Goal: Task Accomplishment & Management: Use online tool/utility

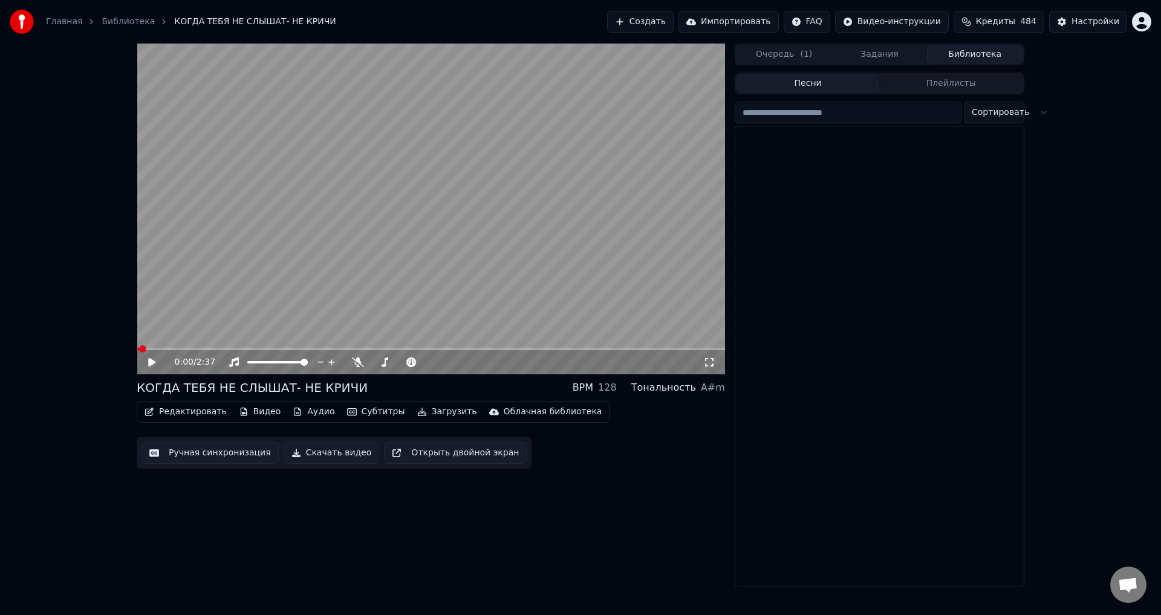
scroll to position [725, 0]
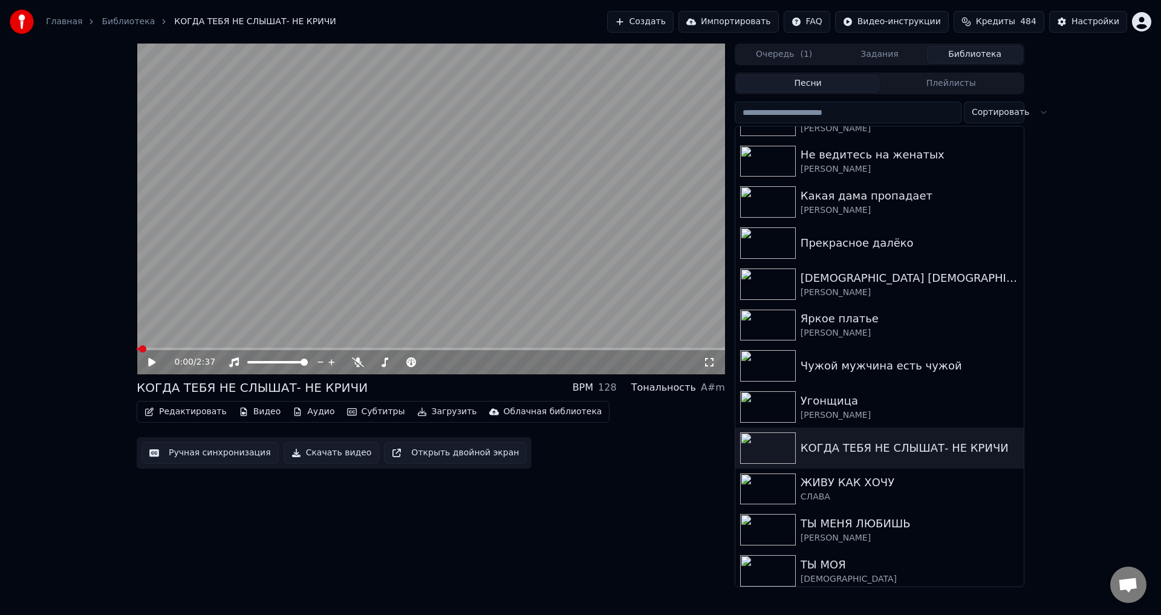
click at [150, 362] on icon at bounding box center [151, 362] width 7 height 8
click at [137, 352] on span at bounding box center [140, 348] width 7 height 7
click at [152, 363] on icon at bounding box center [160, 362] width 28 height 10
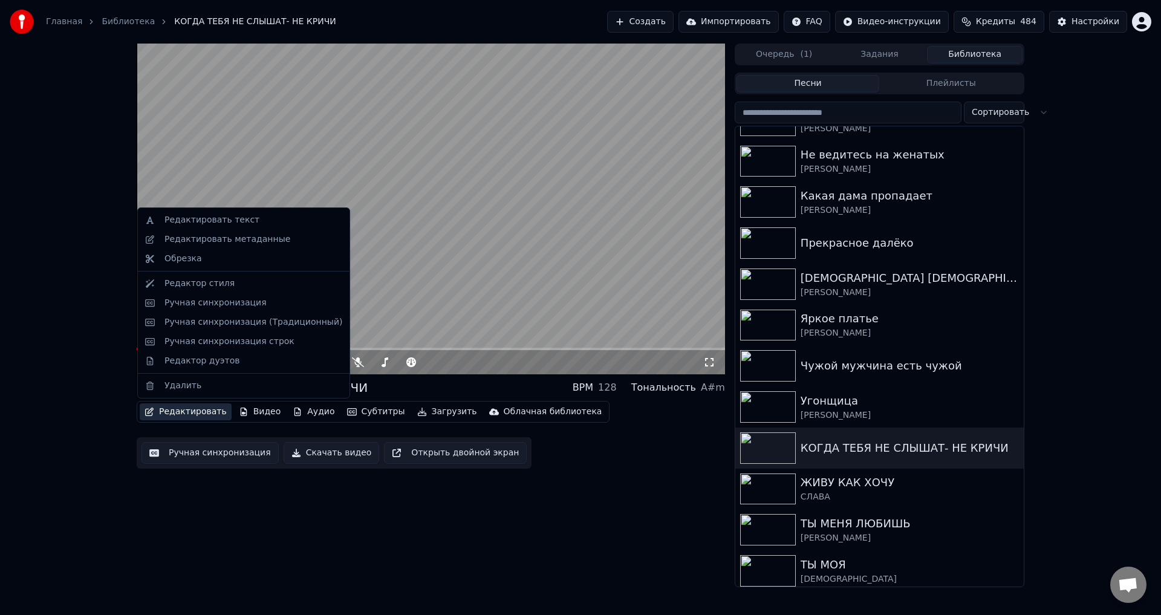
click at [175, 411] on button "Редактировать" at bounding box center [186, 411] width 92 height 17
click at [192, 302] on div "Ручная синхронизация" at bounding box center [215, 303] width 102 height 12
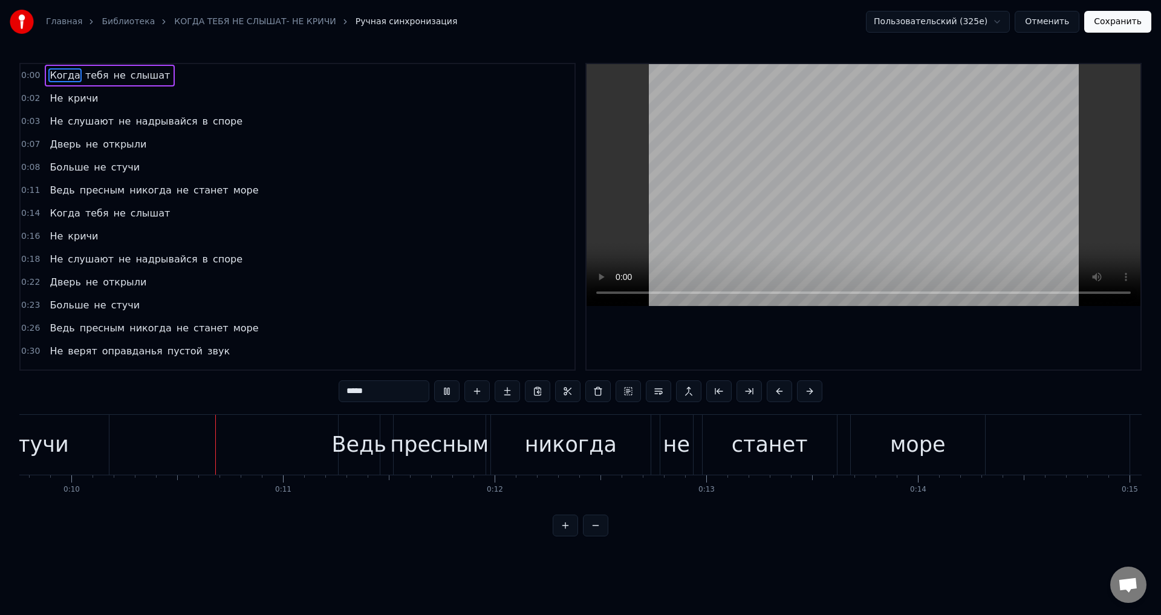
scroll to position [0, 2064]
click at [685, 320] on div at bounding box center [863, 216] width 554 height 305
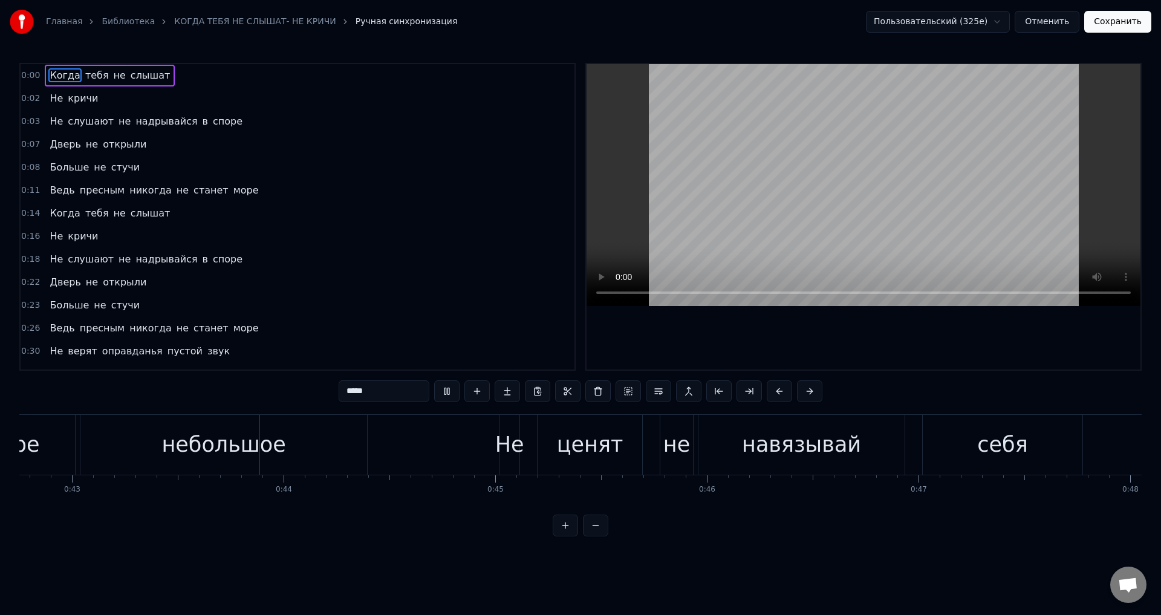
scroll to position [0, 9089]
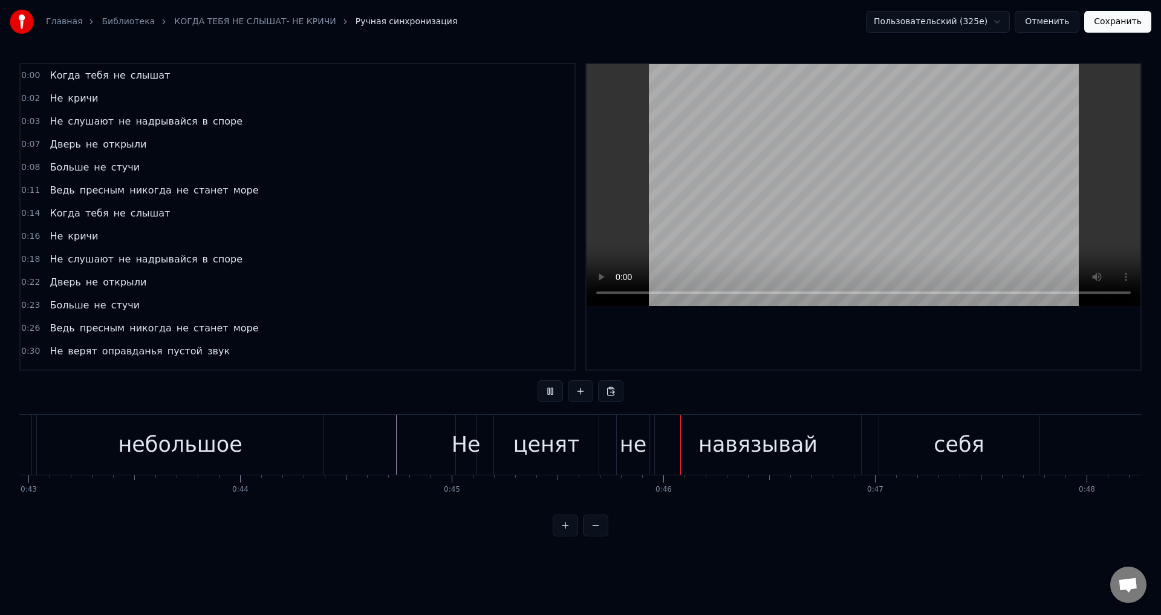
drag, startPoint x: 274, startPoint y: 446, endPoint x: 288, endPoint y: 432, distance: 19.7
click at [275, 446] on div "небольшое" at bounding box center [180, 445] width 287 height 60
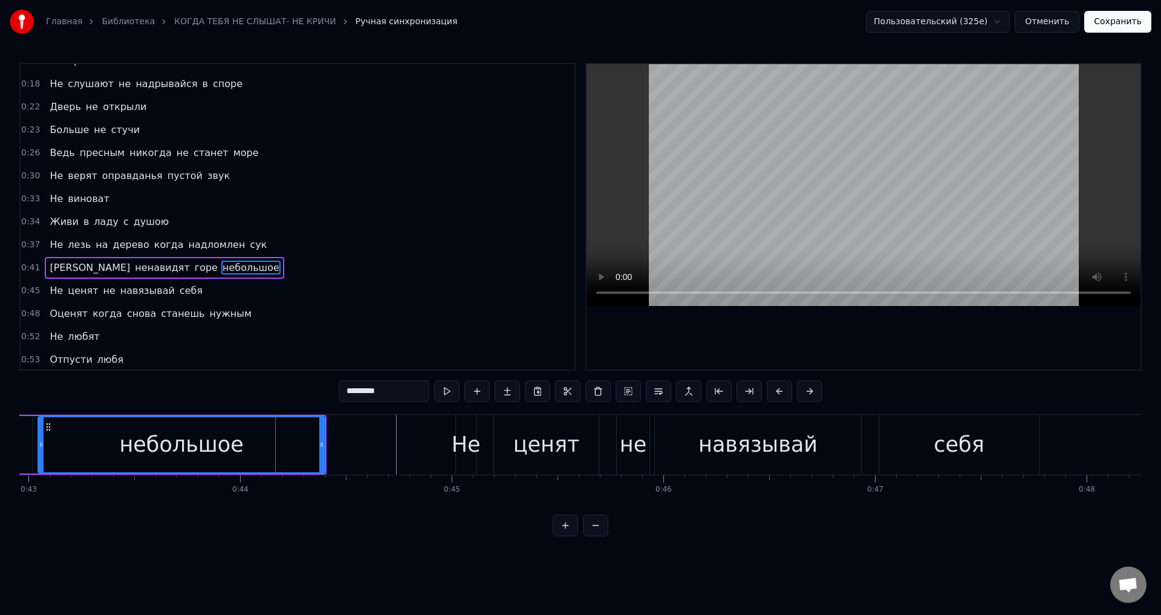
scroll to position [226, 0]
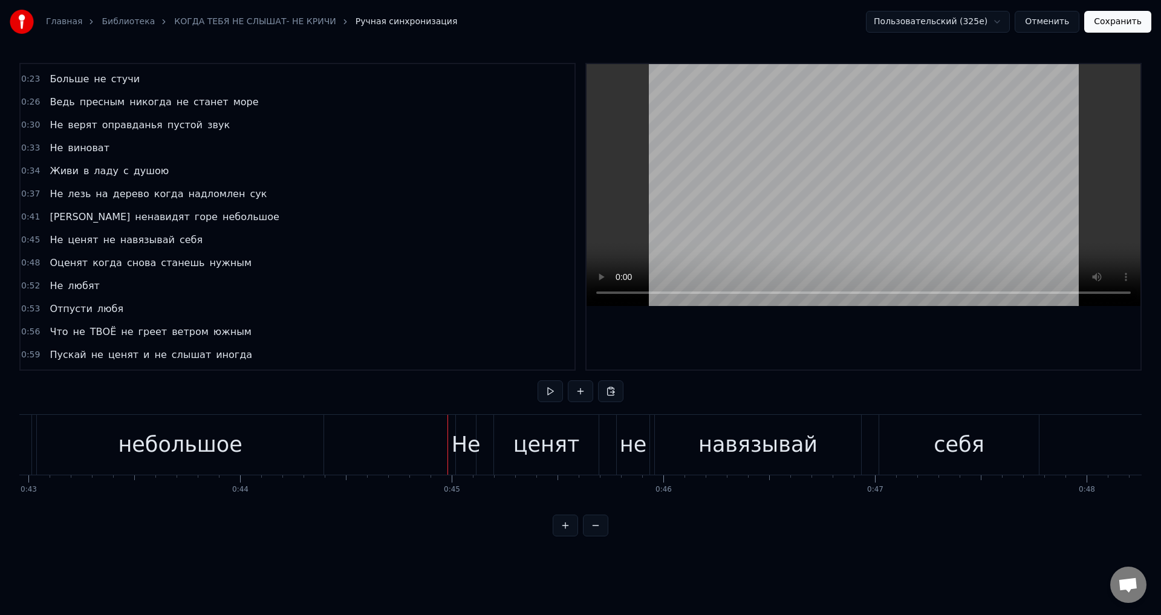
click at [461, 447] on div "Не" at bounding box center [466, 445] width 29 height 32
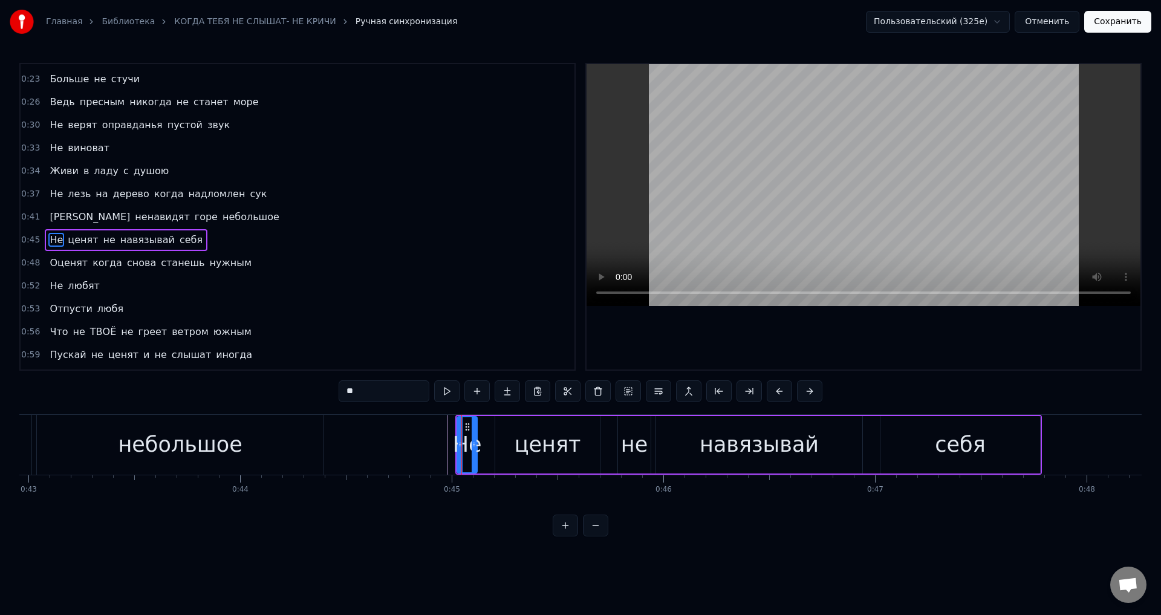
scroll to position [249, 0]
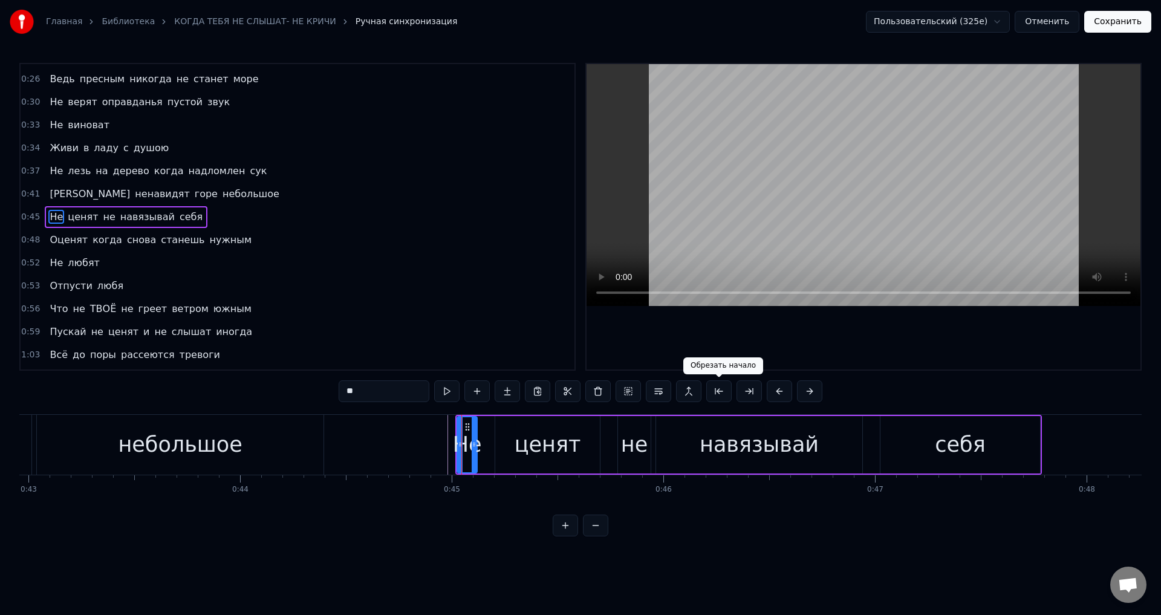
click at [720, 392] on button at bounding box center [718, 391] width 25 height 22
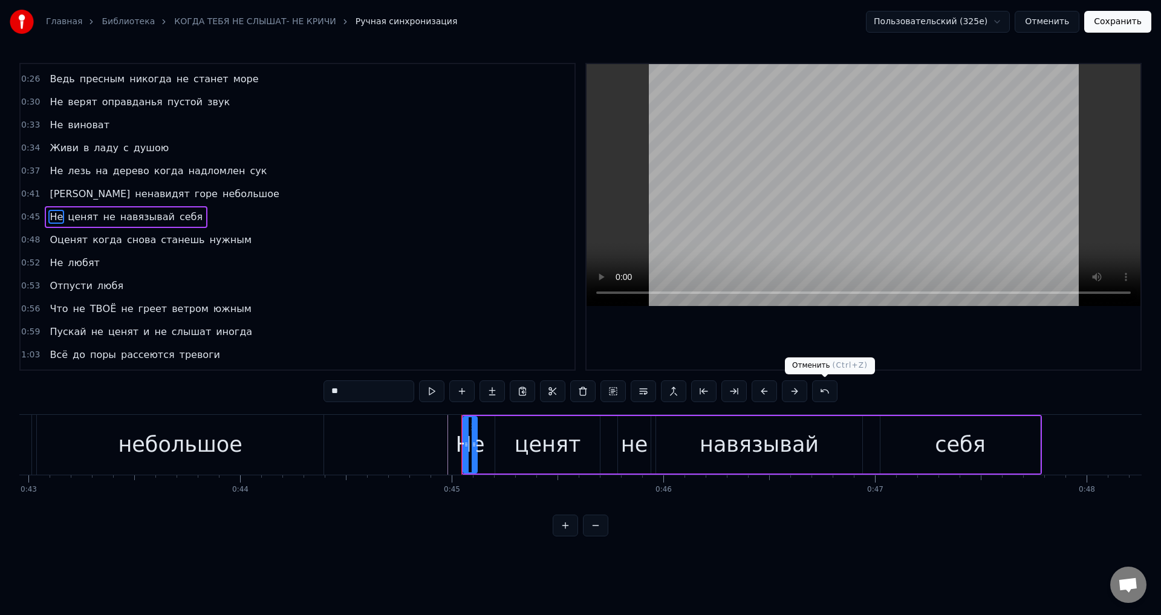
click at [825, 392] on button at bounding box center [824, 391] width 25 height 22
click at [762, 392] on button at bounding box center [763, 391] width 25 height 22
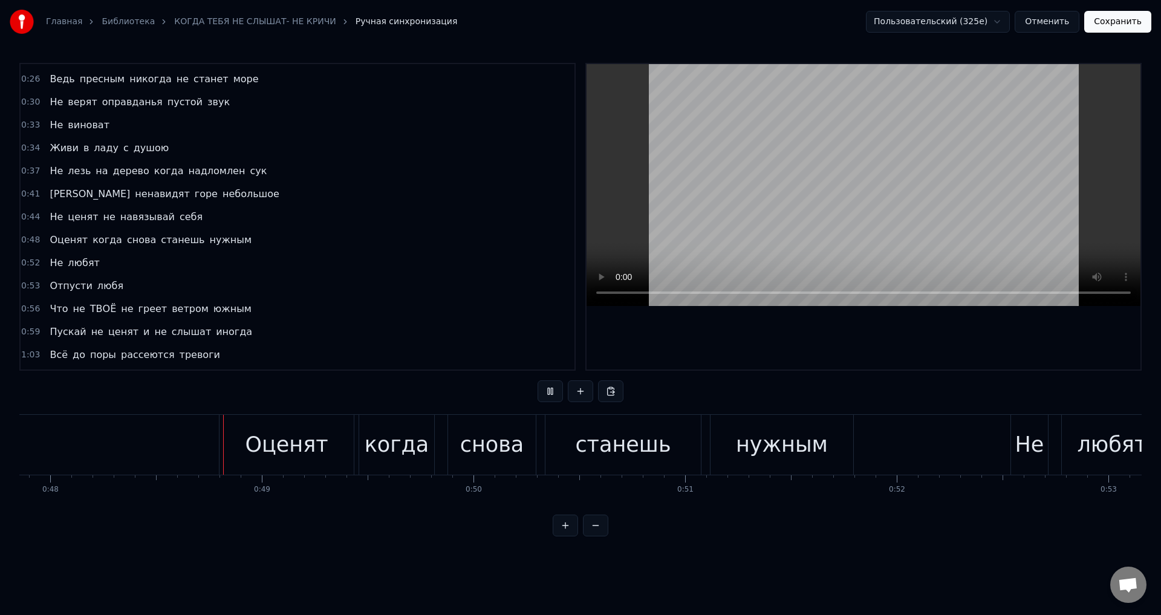
scroll to position [0, 10127]
click at [246, 442] on div "Оценят" at bounding box center [284, 445] width 134 height 60
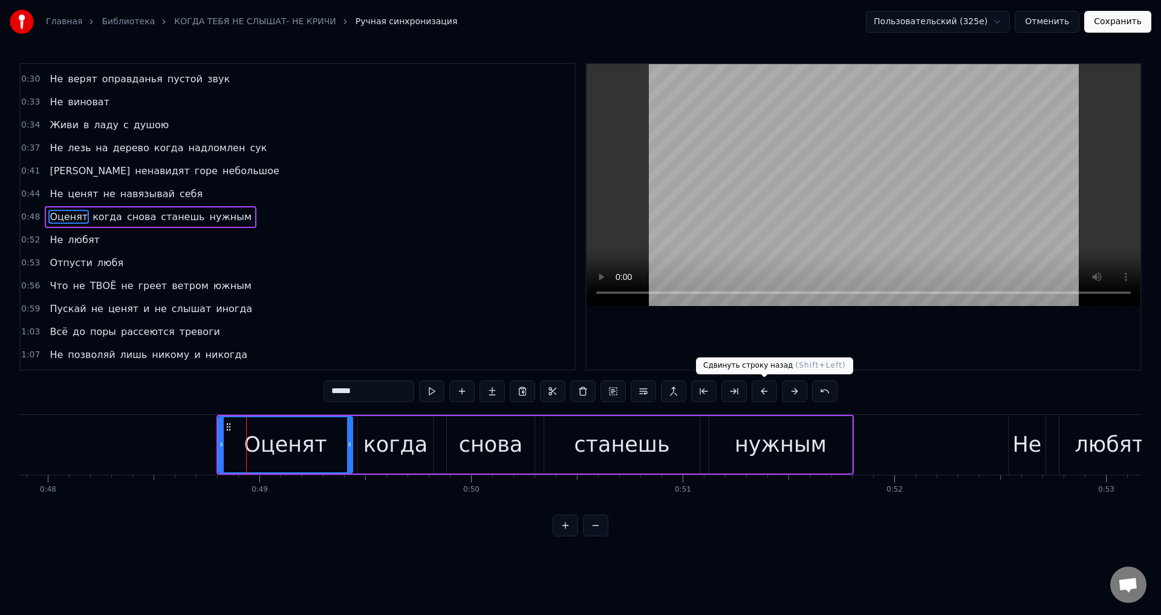
click at [765, 391] on button at bounding box center [763, 391] width 25 height 22
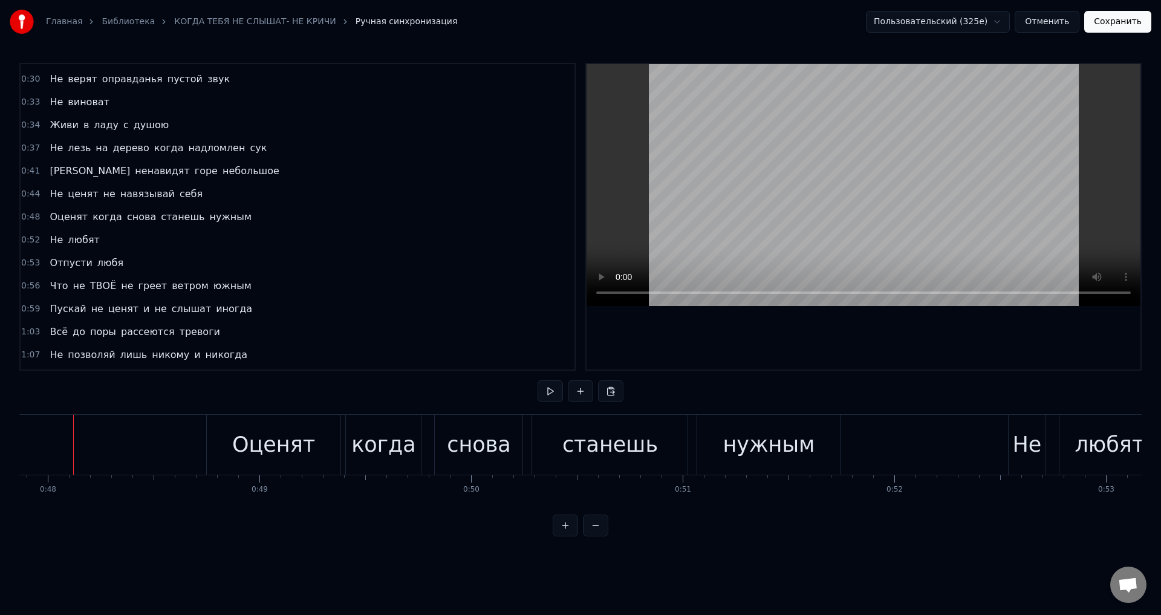
scroll to position [0, 10121]
click at [473, 436] on div "снова" at bounding box center [485, 445] width 64 height 32
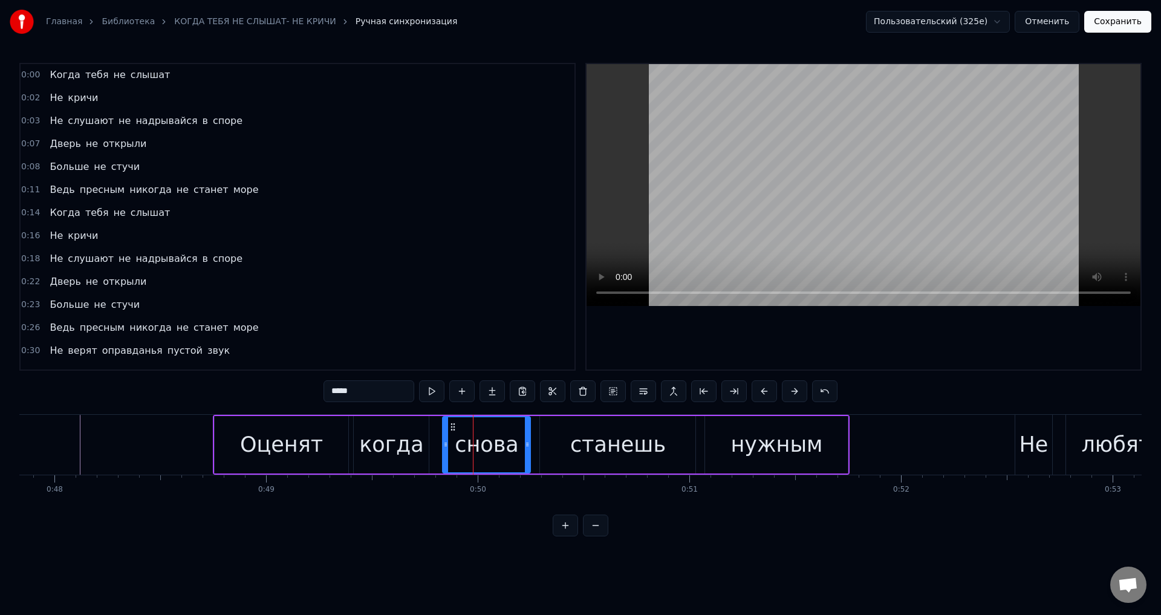
scroll to position [0, 0]
click at [51, 79] on span "Когда" at bounding box center [64, 75] width 33 height 14
type input "*****"
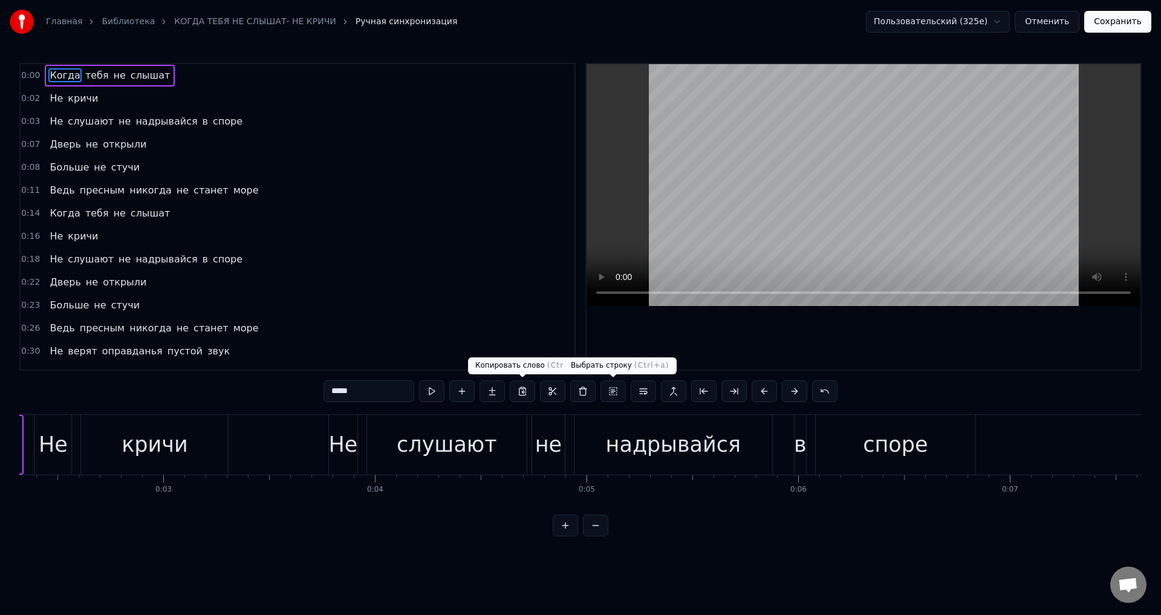
scroll to position [0, 85]
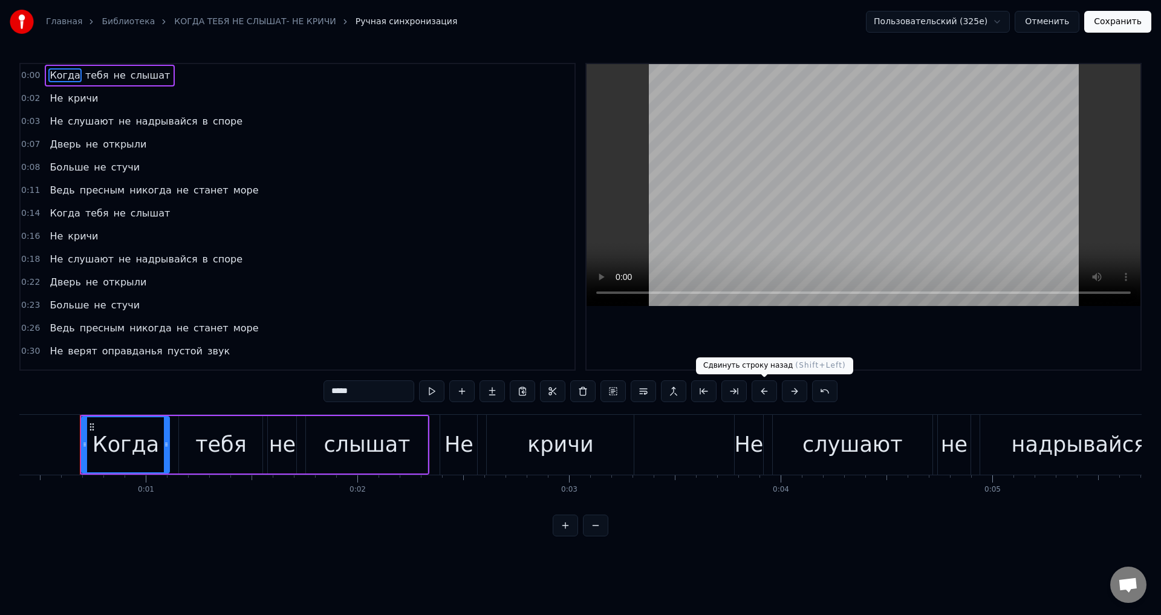
click at [766, 392] on button at bounding box center [763, 391] width 25 height 22
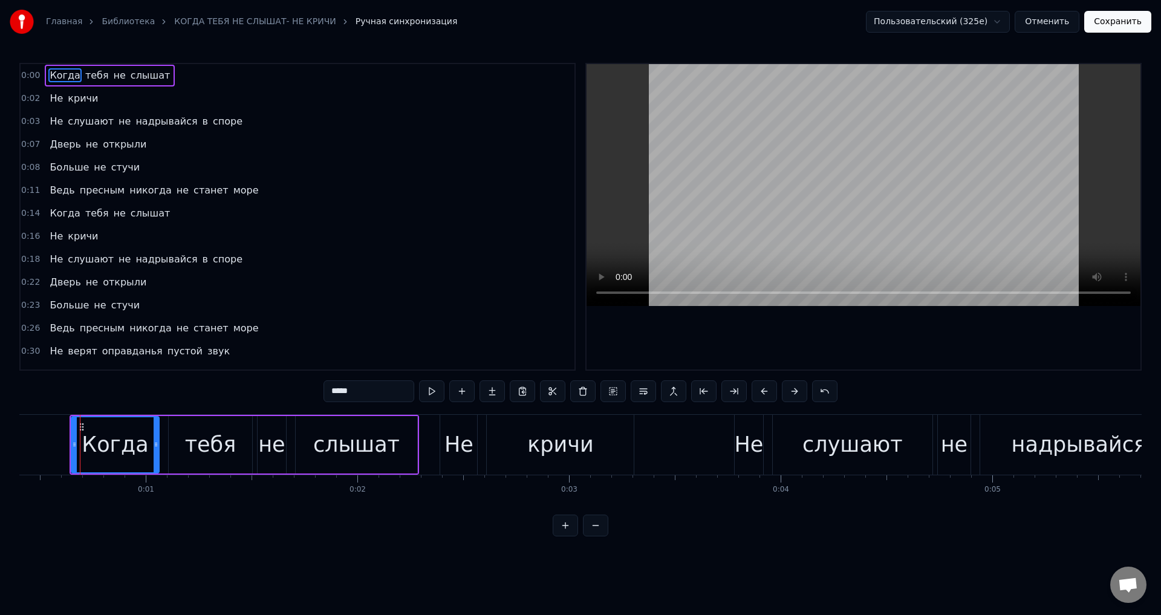
scroll to position [0, 0]
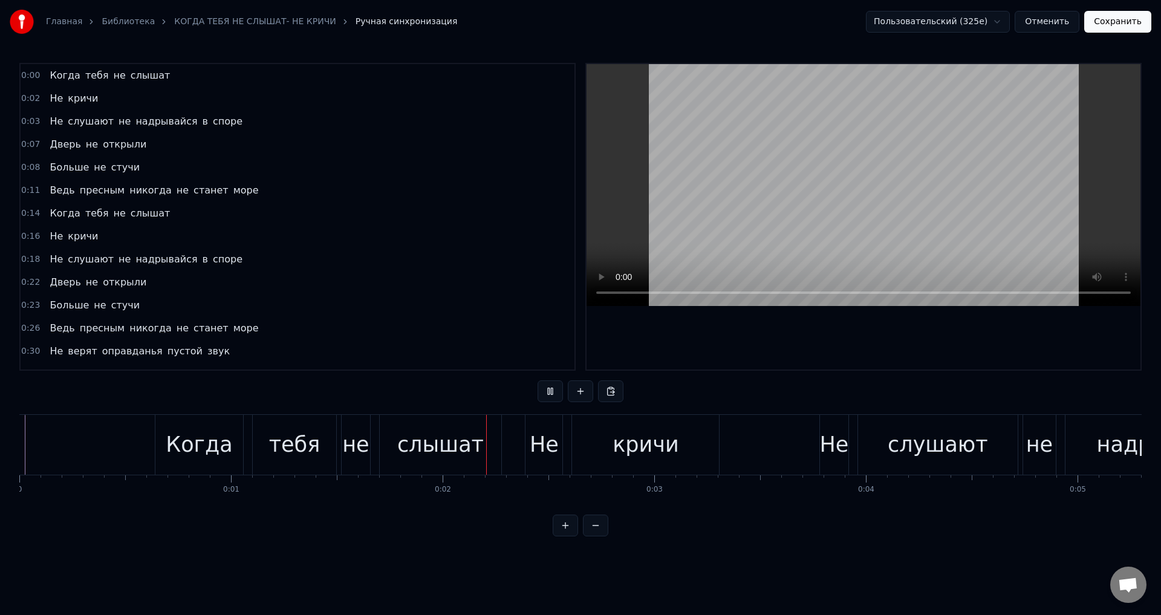
click at [193, 439] on div "Когда" at bounding box center [199, 445] width 66 height 32
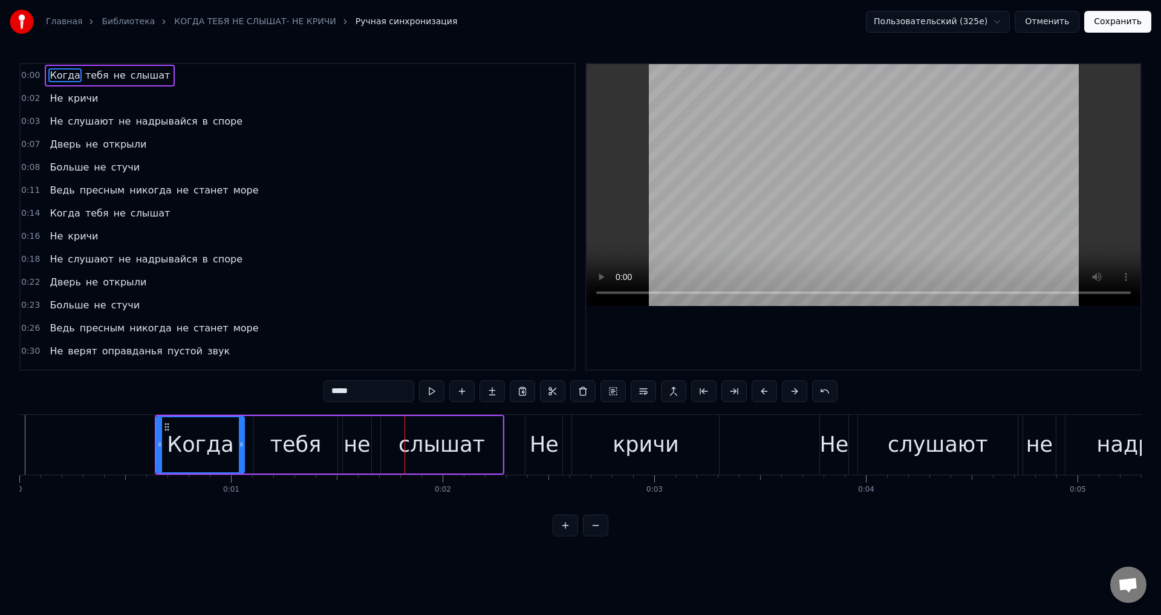
click at [194, 440] on div "Когда" at bounding box center [200, 445] width 66 height 32
click at [196, 441] on div "Когда" at bounding box center [200, 445] width 66 height 32
click at [767, 391] on button at bounding box center [763, 391] width 25 height 22
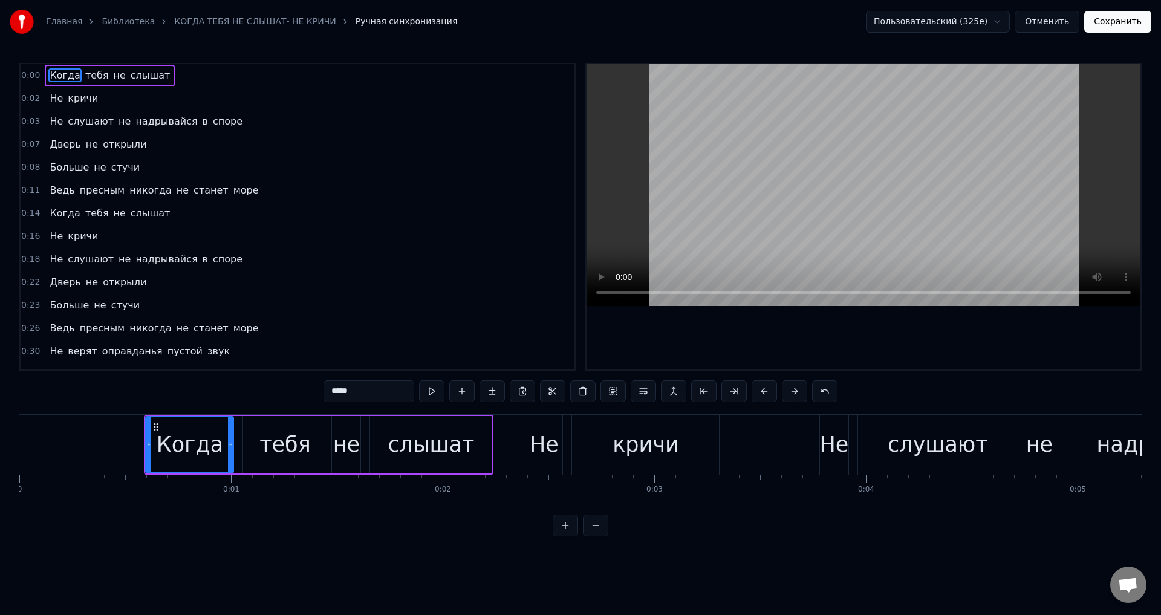
click at [767, 391] on button at bounding box center [763, 391] width 25 height 22
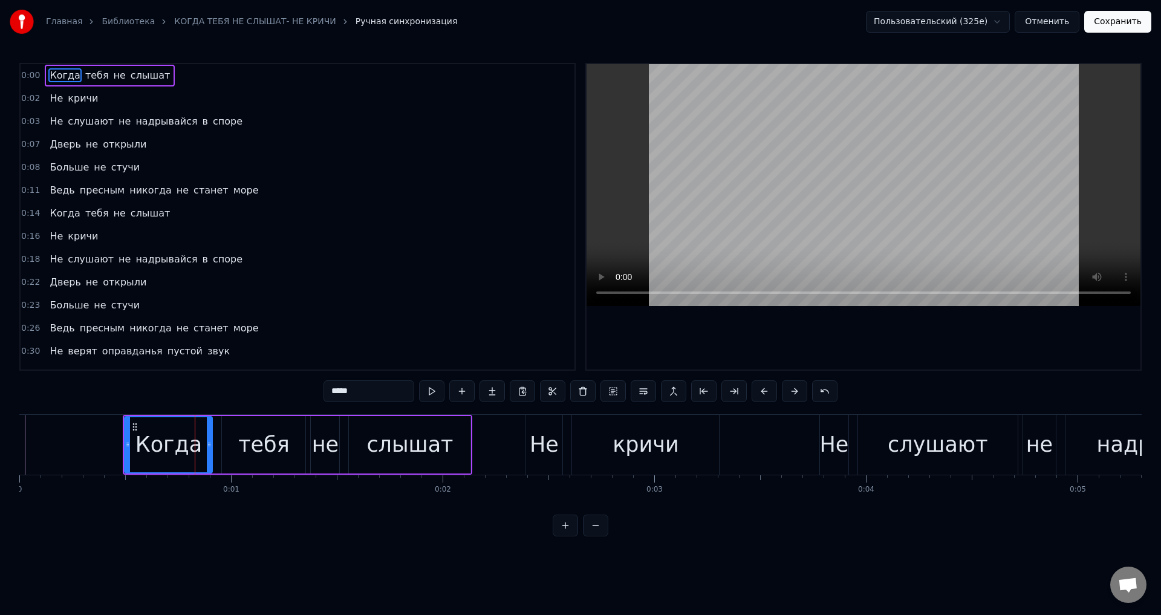
click at [767, 391] on button at bounding box center [763, 391] width 25 height 22
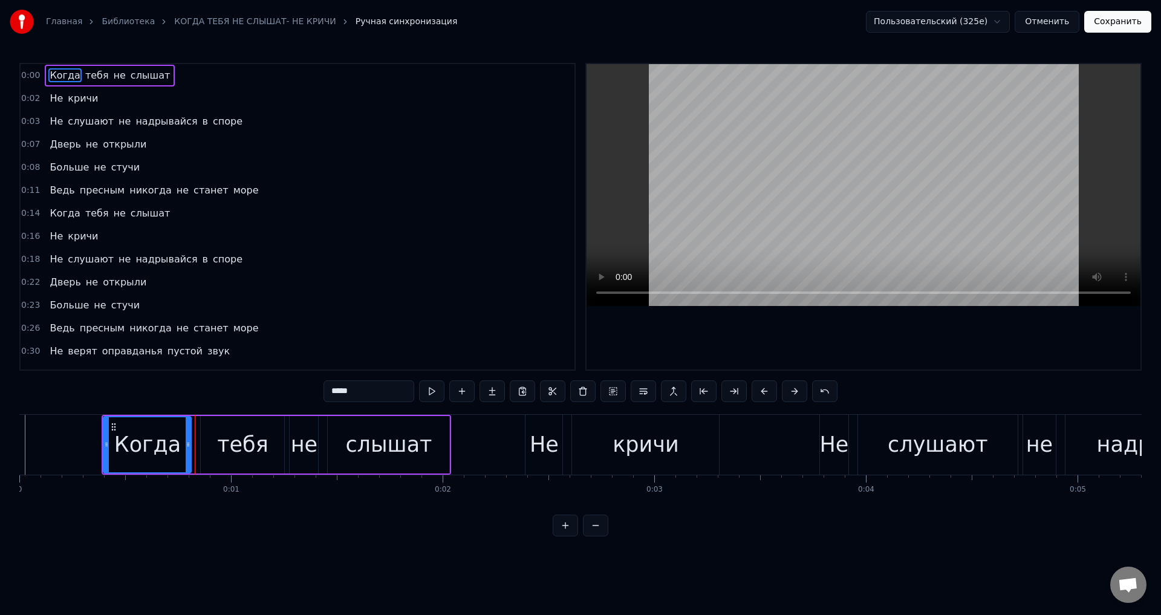
click at [767, 391] on button at bounding box center [763, 391] width 25 height 22
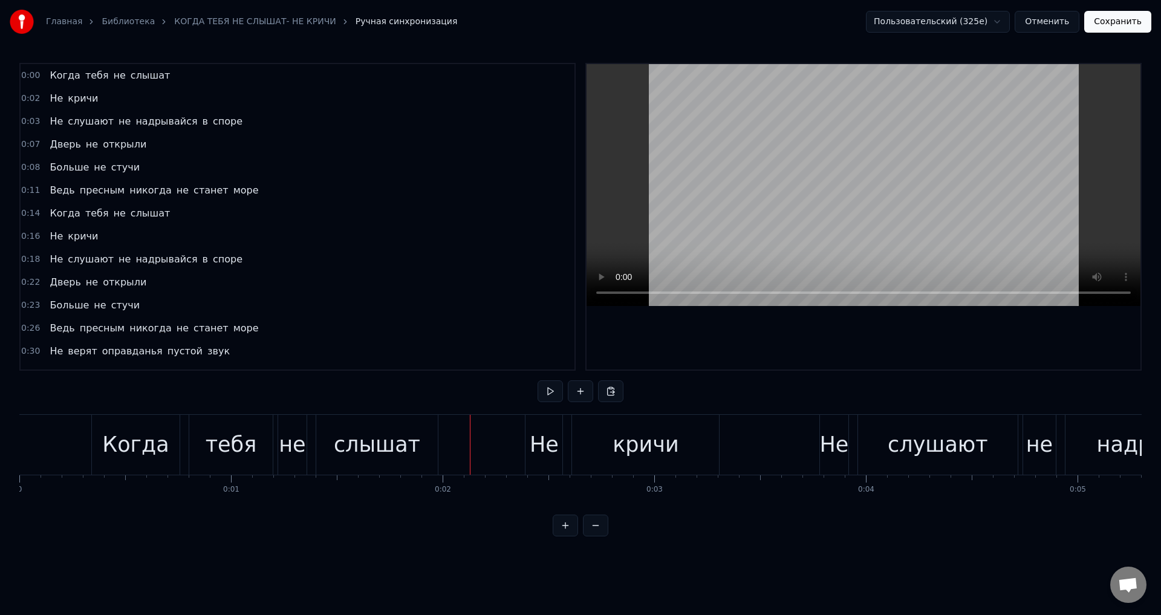
click at [539, 452] on div "Не" at bounding box center [544, 445] width 29 height 32
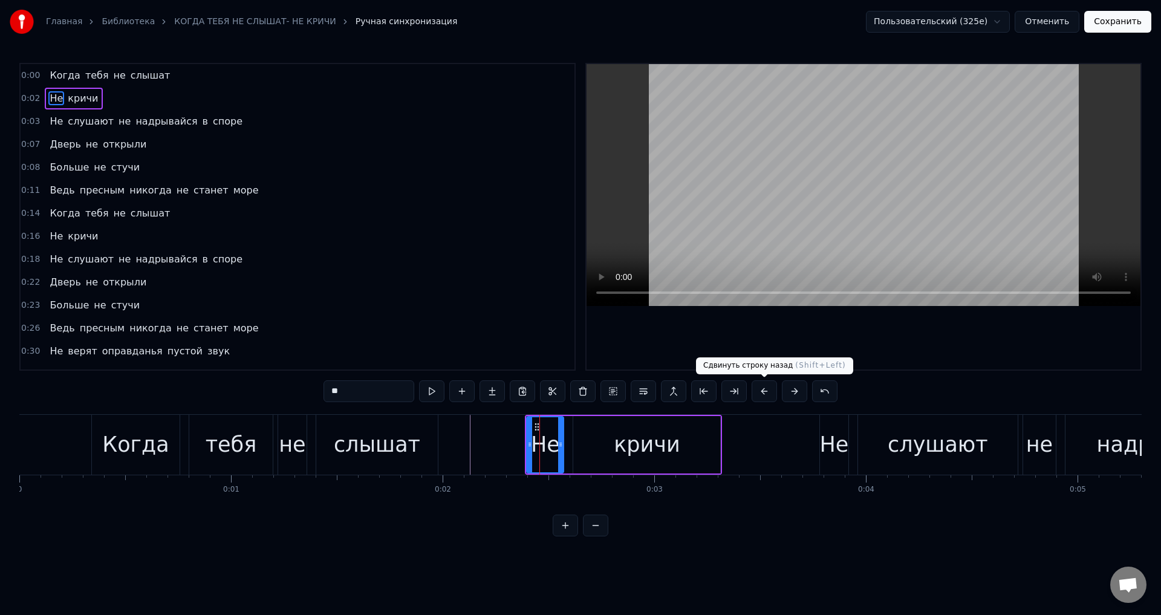
click at [768, 390] on button at bounding box center [763, 391] width 25 height 22
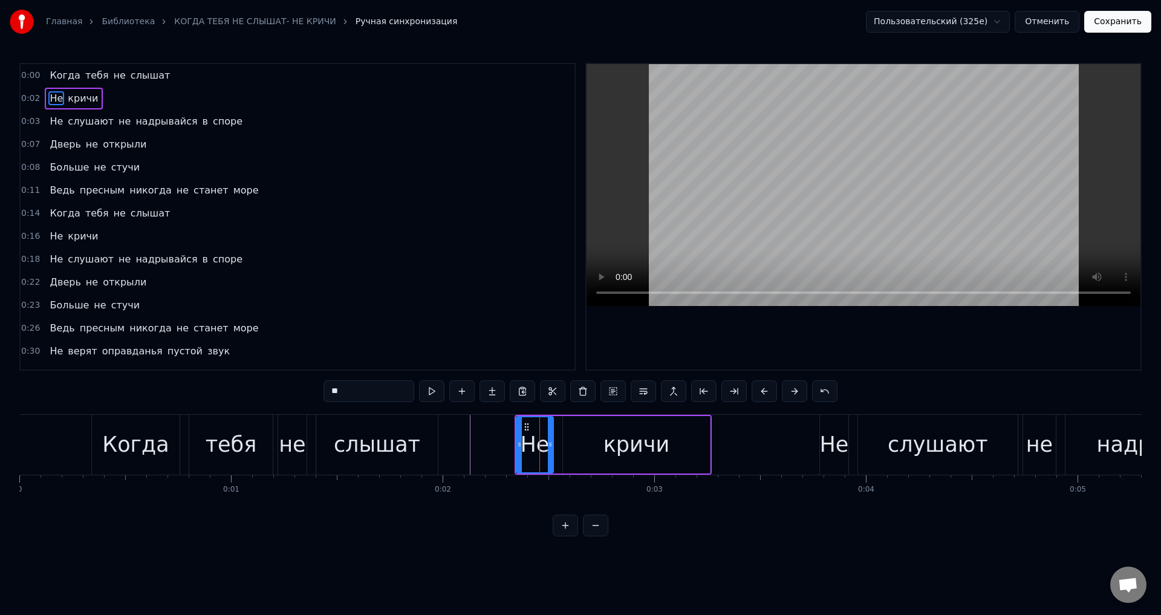
click at [768, 390] on button at bounding box center [763, 391] width 25 height 22
click at [766, 390] on button at bounding box center [763, 391] width 25 height 22
click at [107, 446] on div "Когда" at bounding box center [136, 445] width 88 height 60
type input "*****"
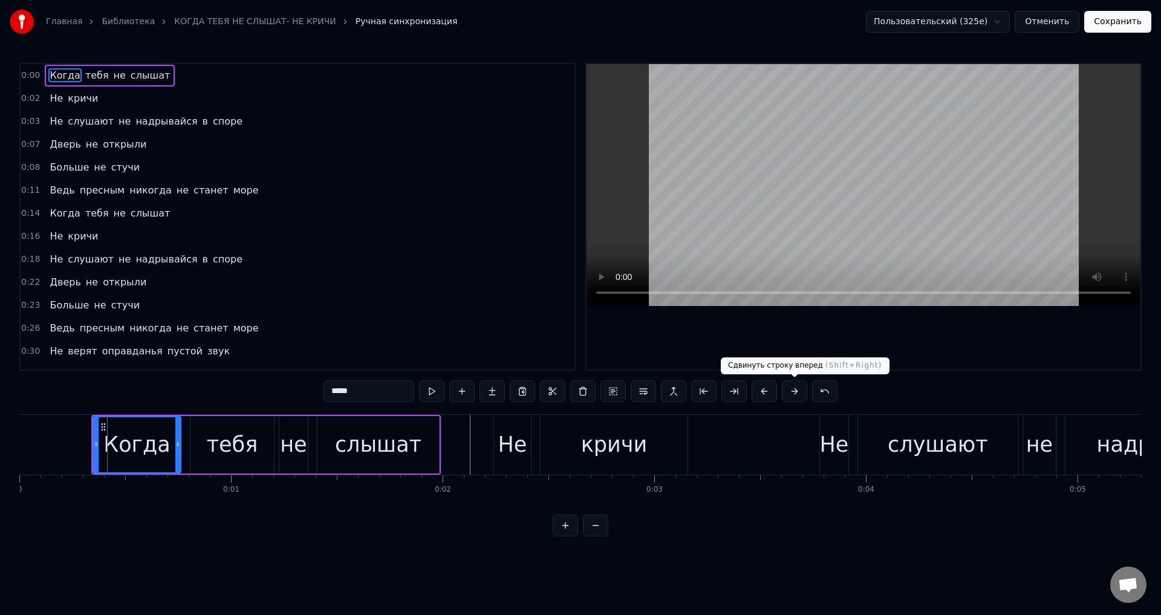
click at [794, 392] on button at bounding box center [794, 391] width 25 height 22
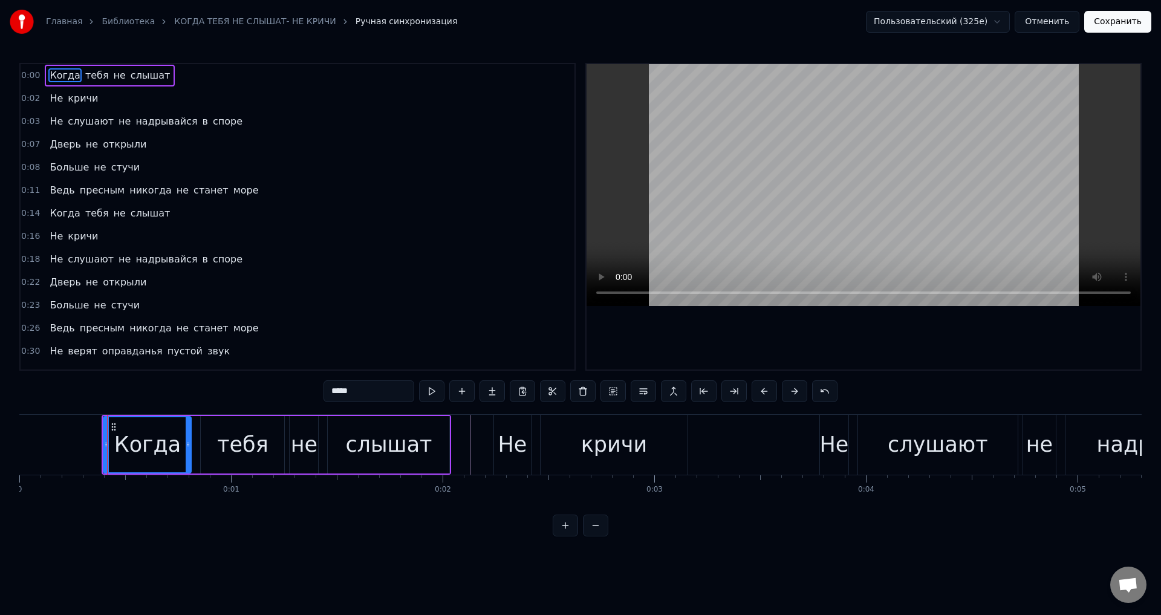
click at [794, 392] on button at bounding box center [794, 391] width 25 height 22
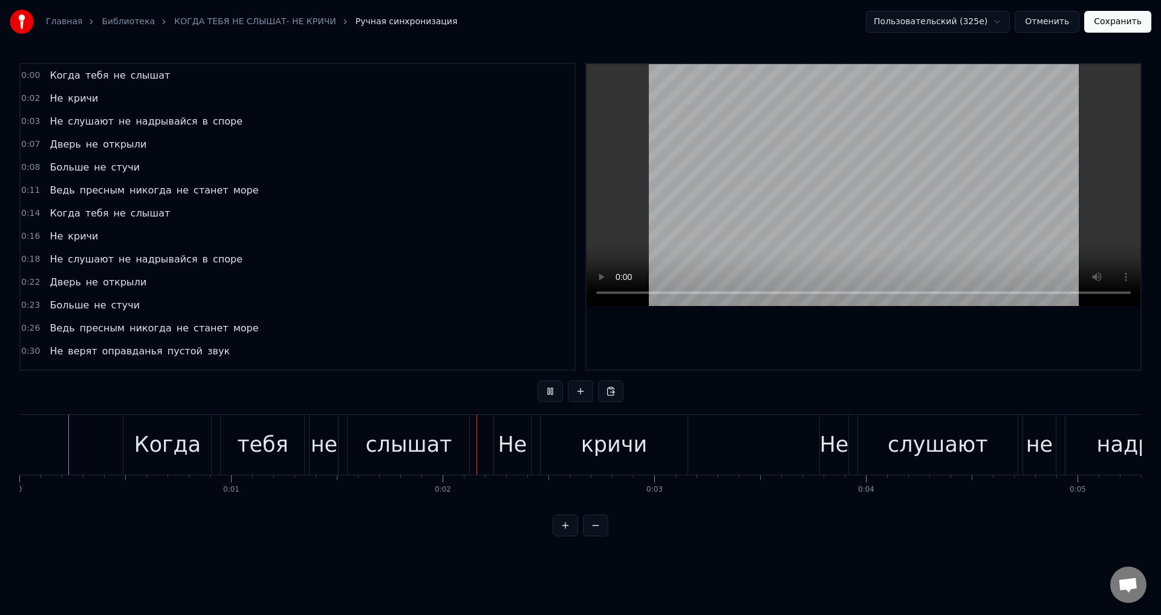
click at [278, 431] on div "тебя" at bounding box center [262, 445] width 51 height 32
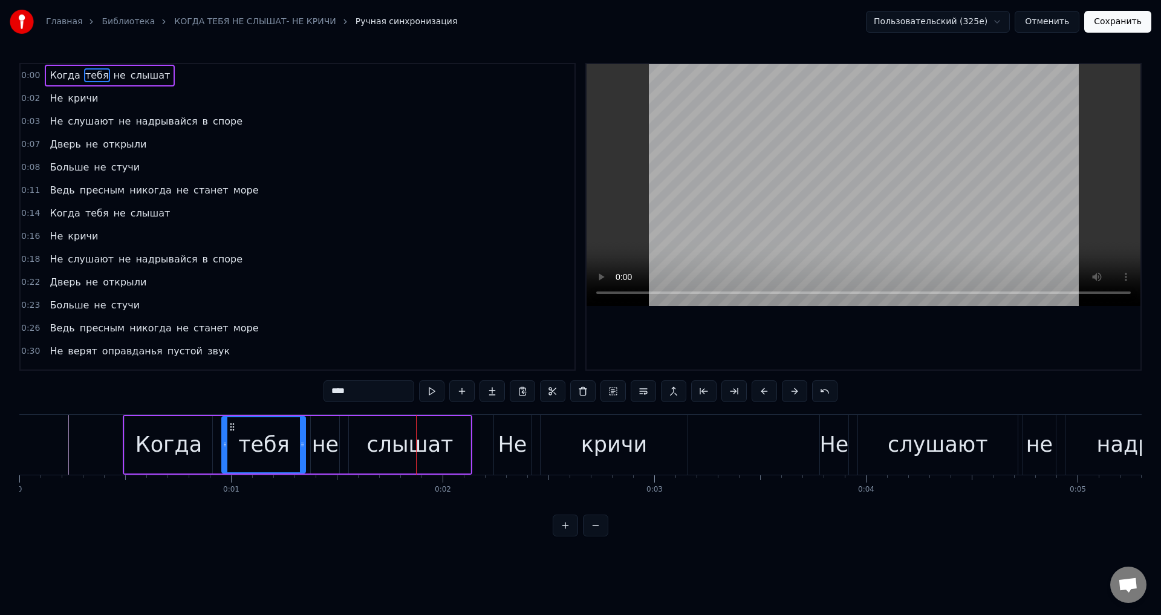
click at [151, 441] on div "Когда" at bounding box center [168, 445] width 66 height 32
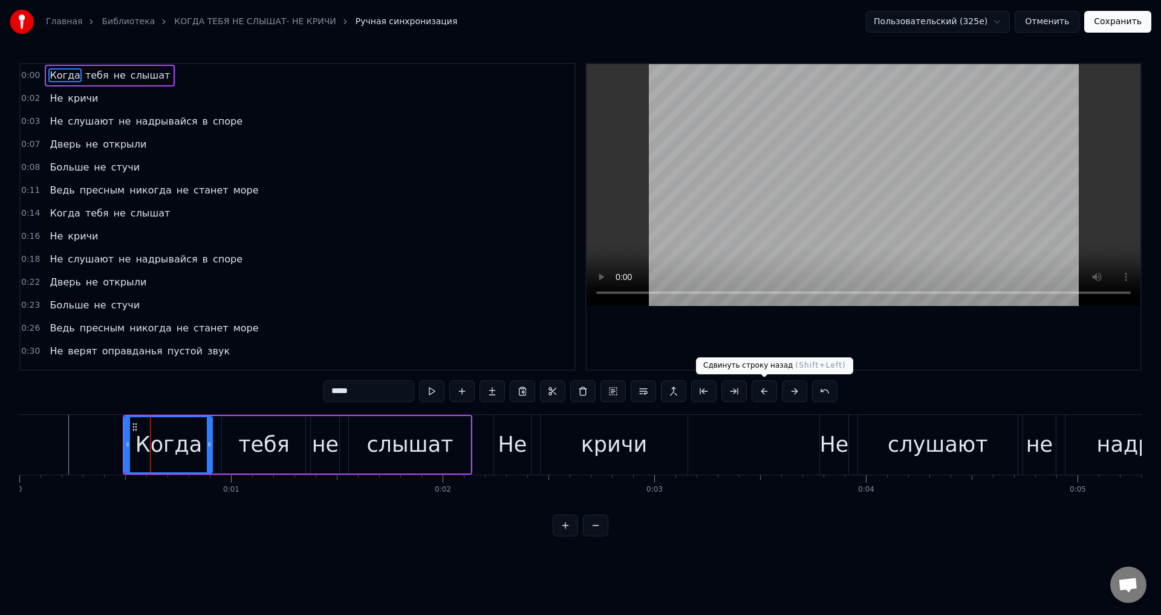
click at [765, 394] on button at bounding box center [763, 391] width 25 height 22
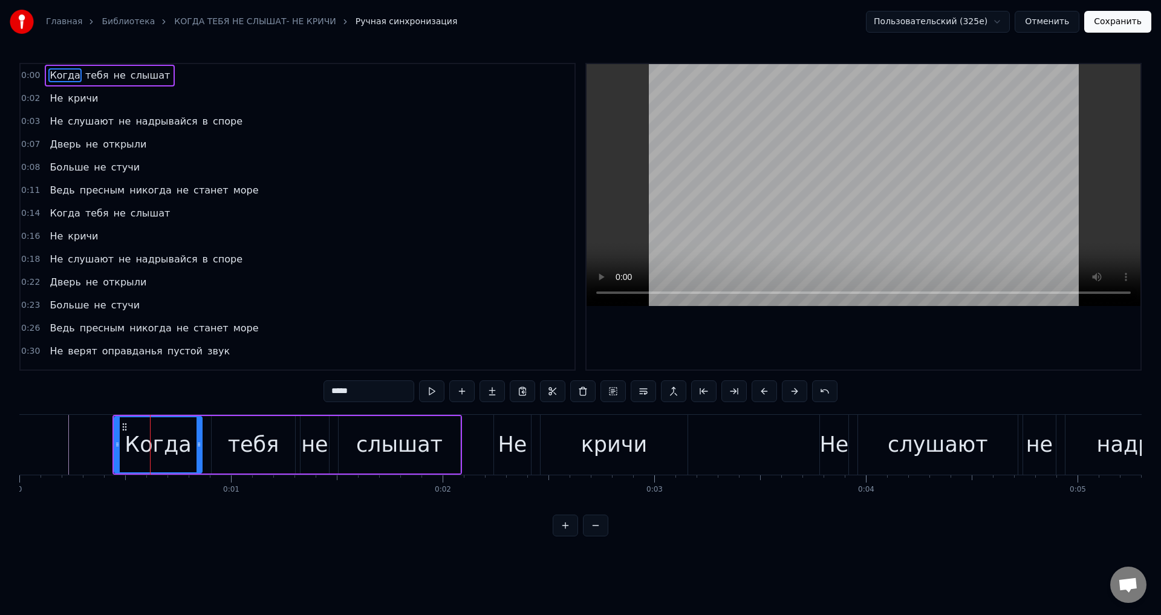
click at [765, 394] on button at bounding box center [763, 391] width 25 height 22
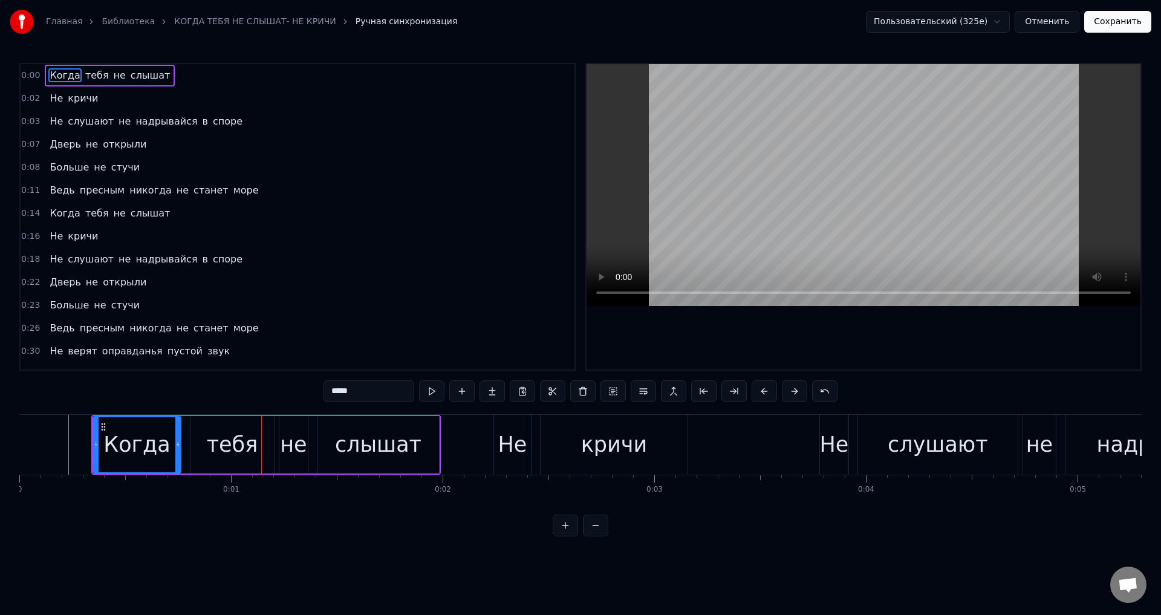
click at [125, 440] on div "Когда" at bounding box center [136, 445] width 66 height 32
click at [764, 389] on button at bounding box center [763, 391] width 25 height 22
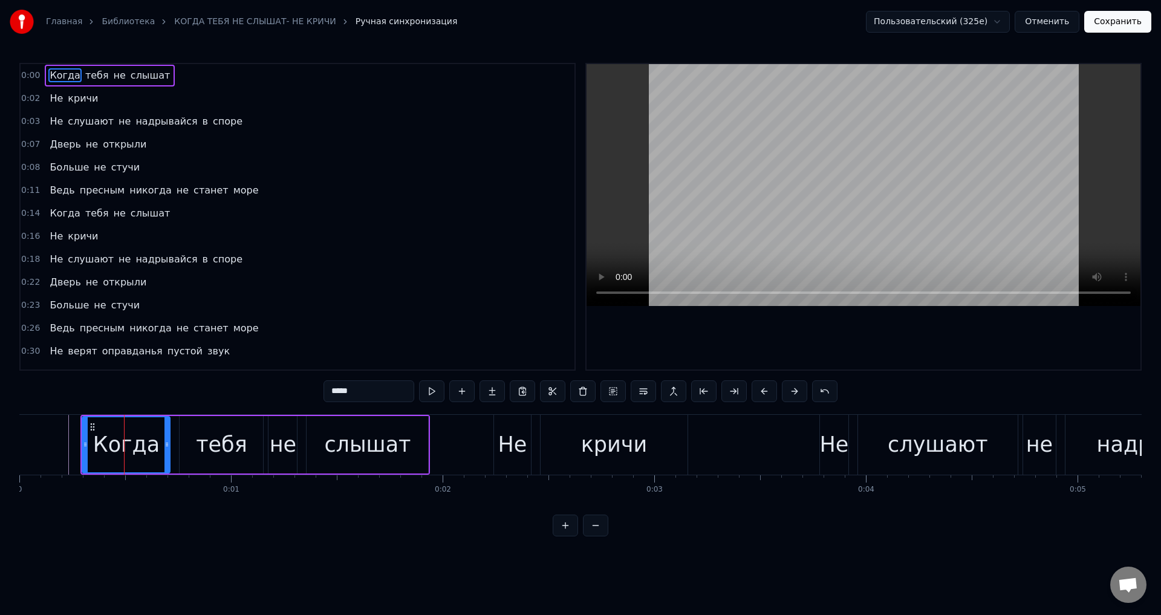
click at [764, 389] on button at bounding box center [763, 391] width 25 height 22
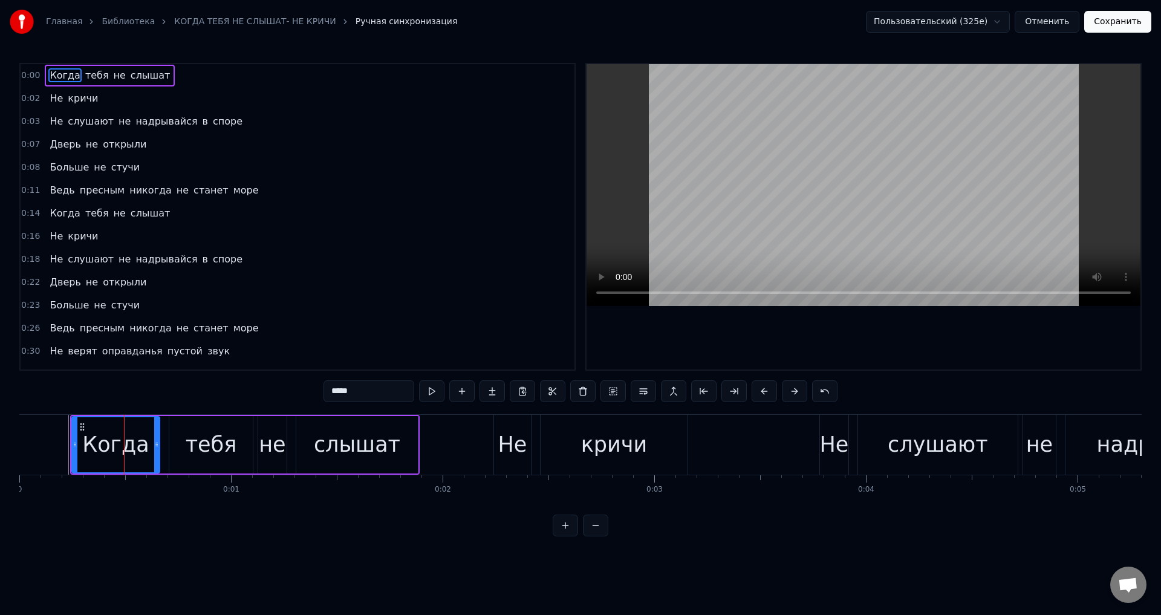
click at [105, 439] on div "Когда" at bounding box center [115, 445] width 66 height 32
click at [91, 446] on div "Когда" at bounding box center [115, 445] width 66 height 32
click at [765, 392] on button at bounding box center [763, 391] width 25 height 22
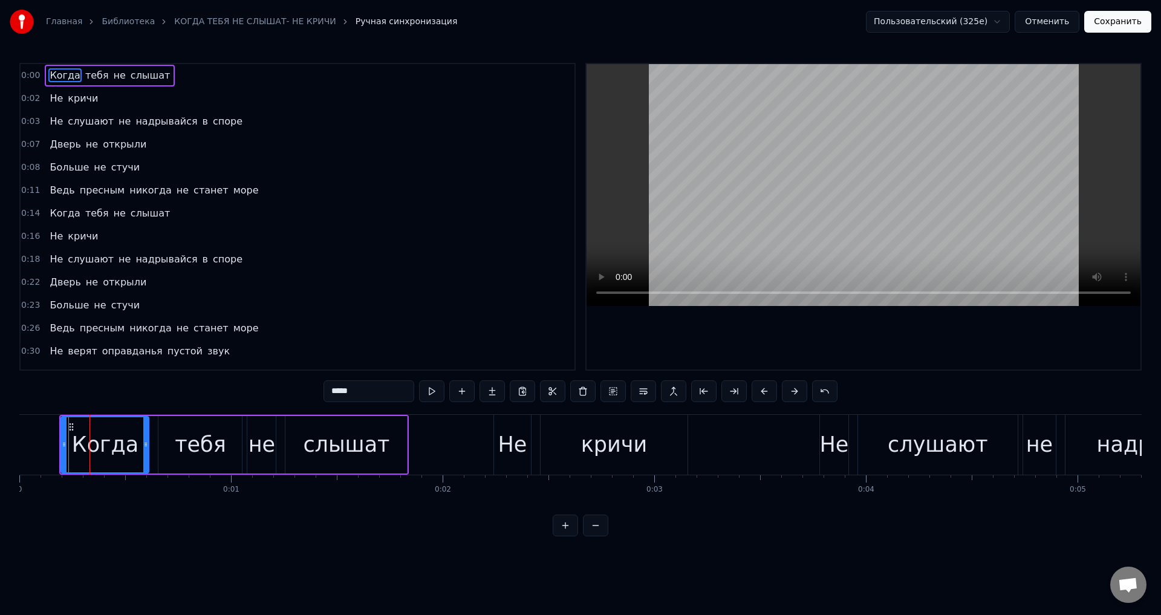
click at [765, 392] on button at bounding box center [763, 391] width 25 height 22
click at [84, 437] on div "Когда" at bounding box center [94, 445] width 66 height 32
click at [322, 432] on div "слышат" at bounding box center [336, 445] width 86 height 32
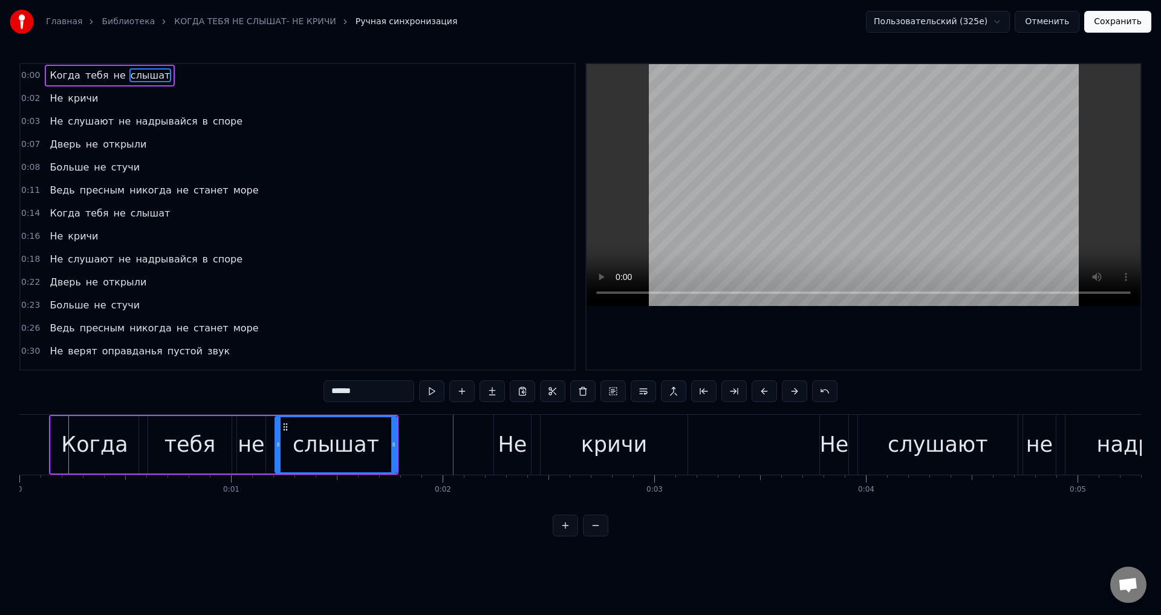
click at [518, 434] on div "Не" at bounding box center [512, 445] width 29 height 32
type input "**"
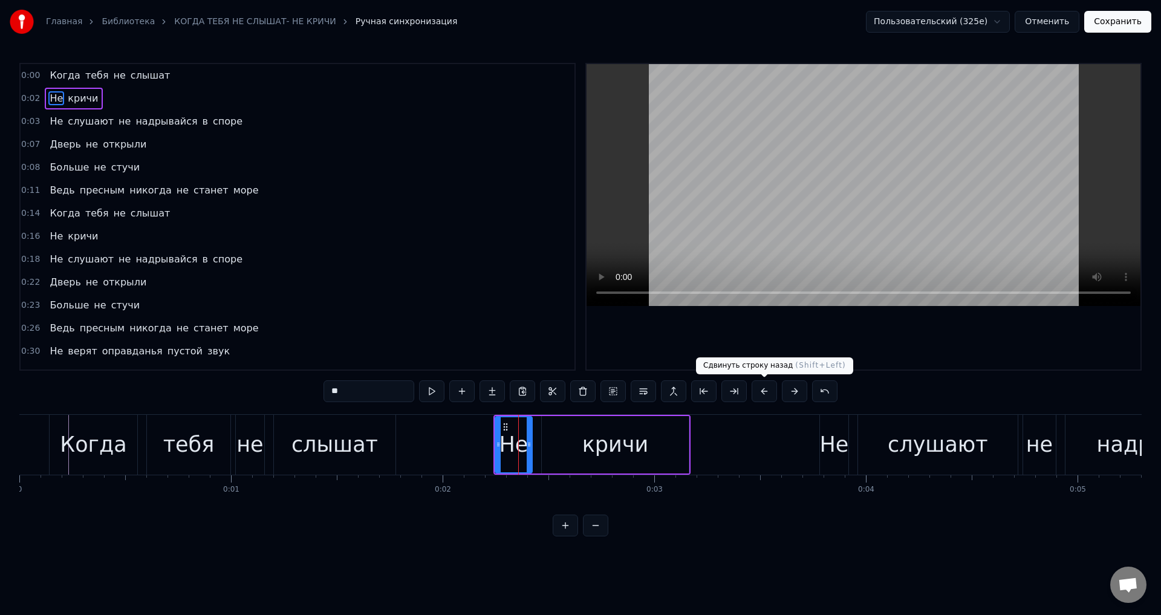
click at [761, 394] on button at bounding box center [763, 391] width 25 height 22
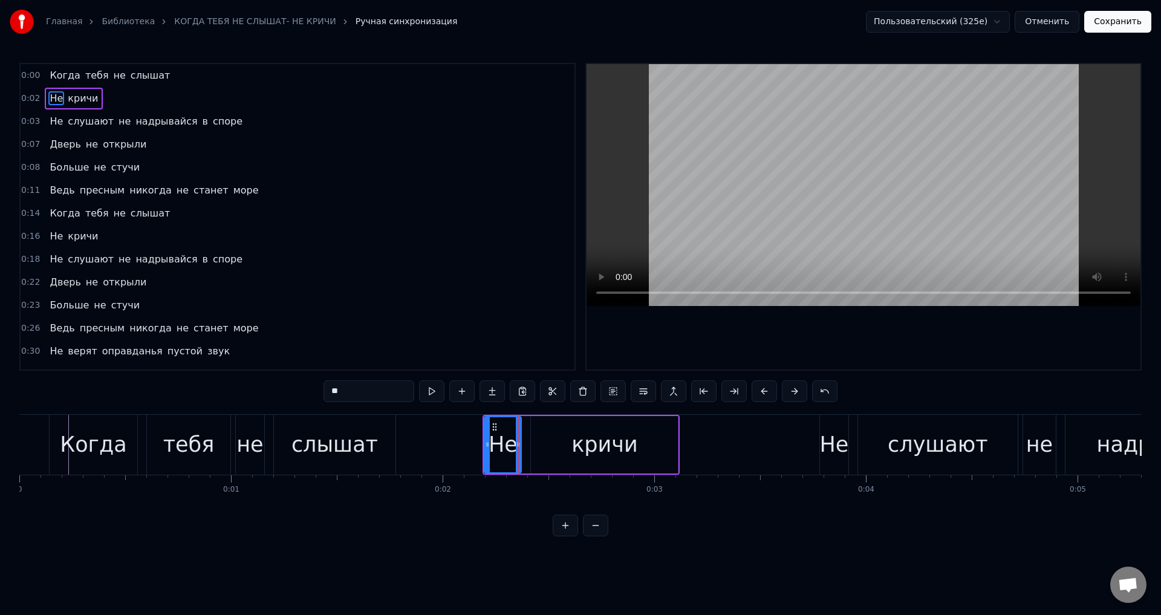
click at [761, 394] on button at bounding box center [763, 391] width 25 height 22
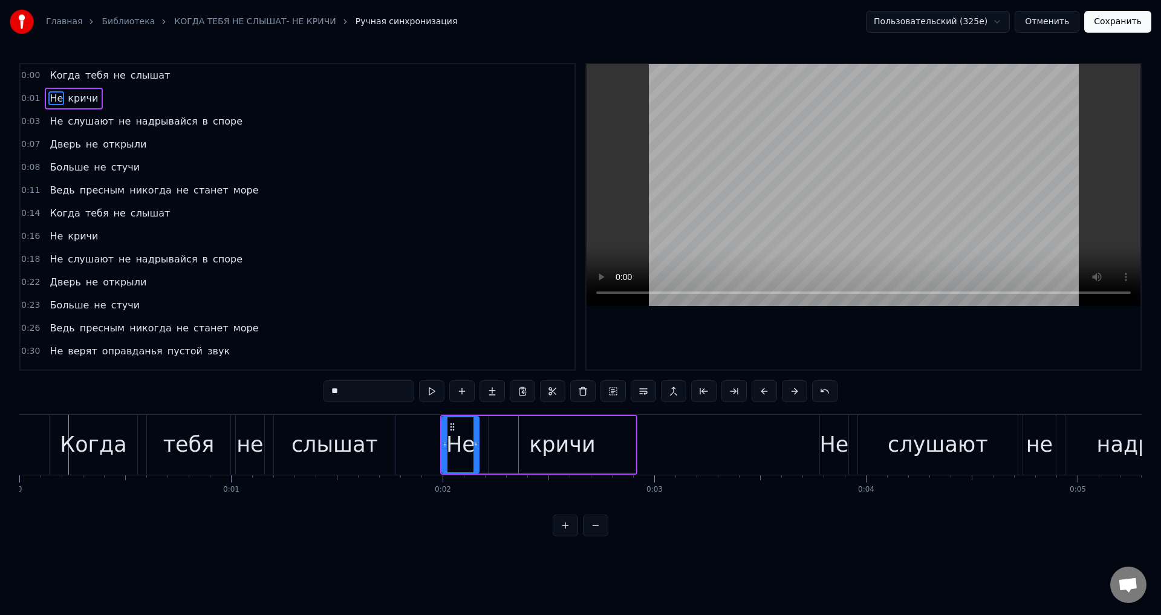
click at [761, 394] on button at bounding box center [763, 391] width 25 height 22
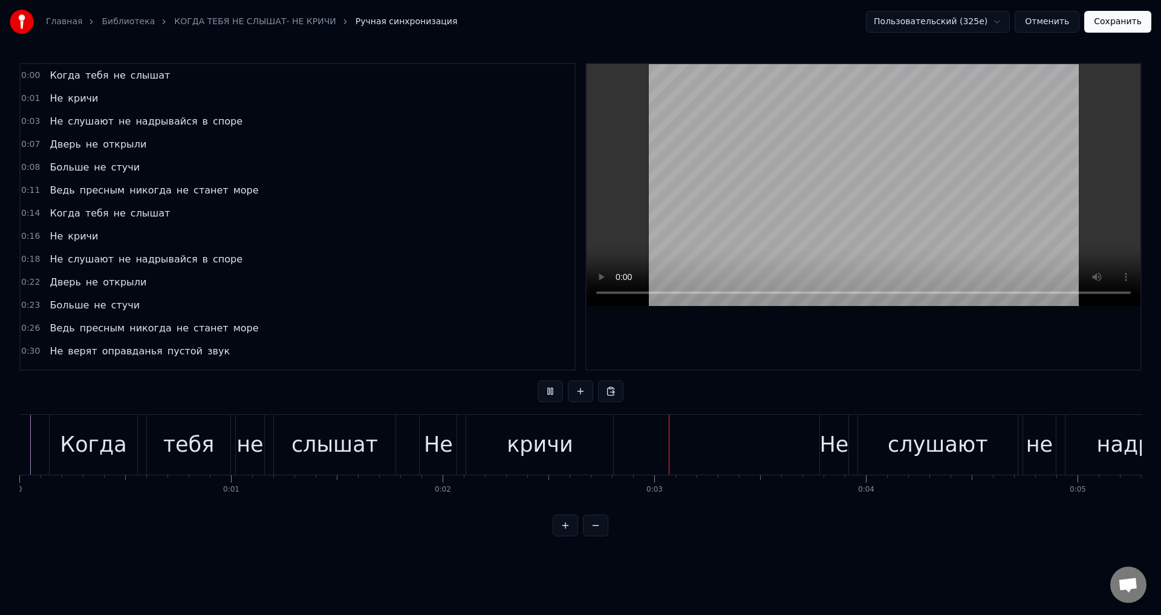
click at [442, 440] on div "Не" at bounding box center [438, 445] width 29 height 32
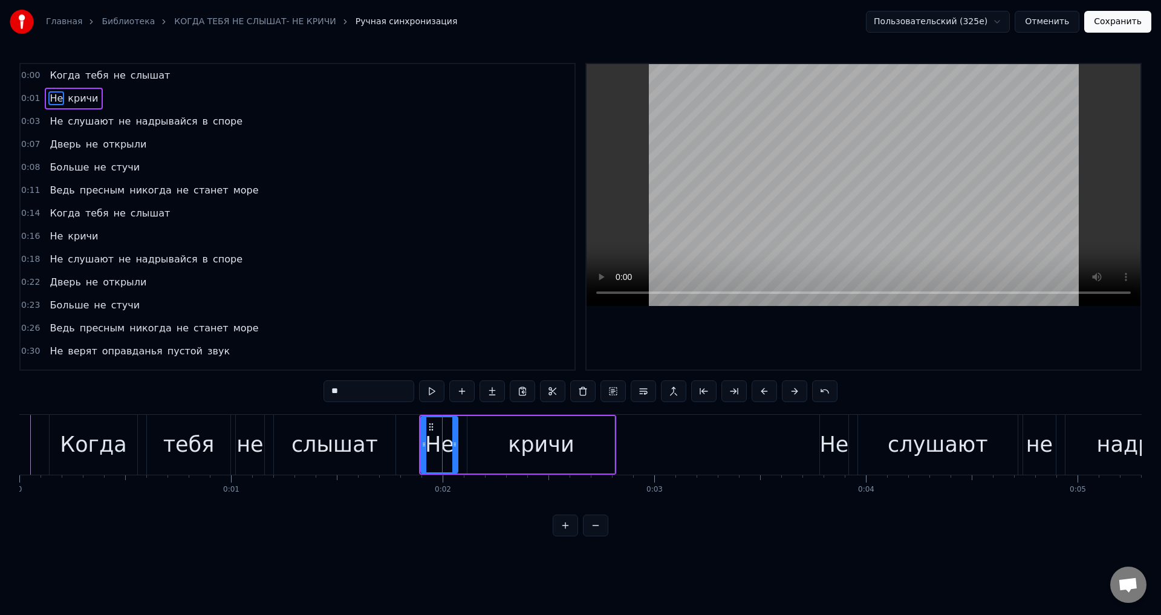
click at [76, 443] on div "Когда" at bounding box center [93, 445] width 66 height 32
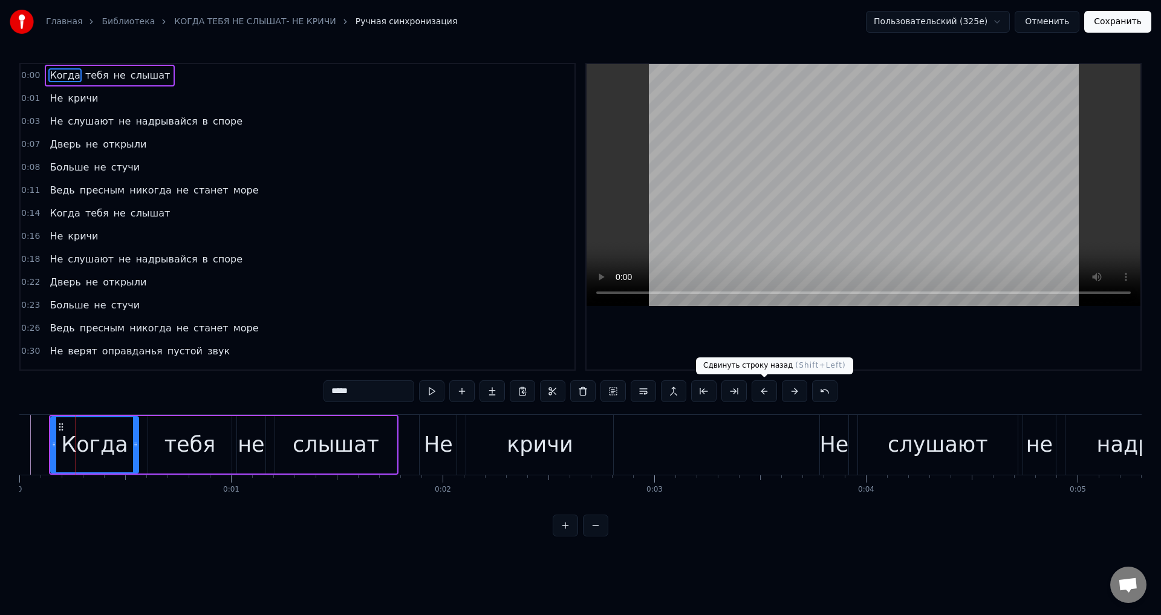
click at [765, 394] on button at bounding box center [763, 391] width 25 height 22
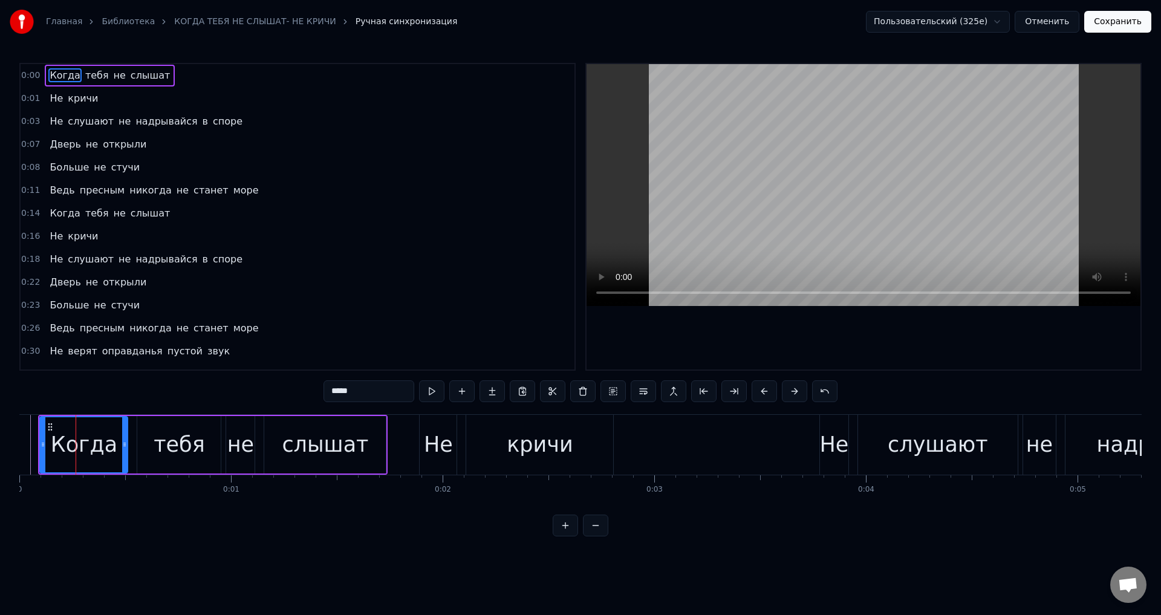
click at [765, 394] on button at bounding box center [763, 391] width 25 height 22
click at [434, 449] on div "Не" at bounding box center [438, 445] width 29 height 32
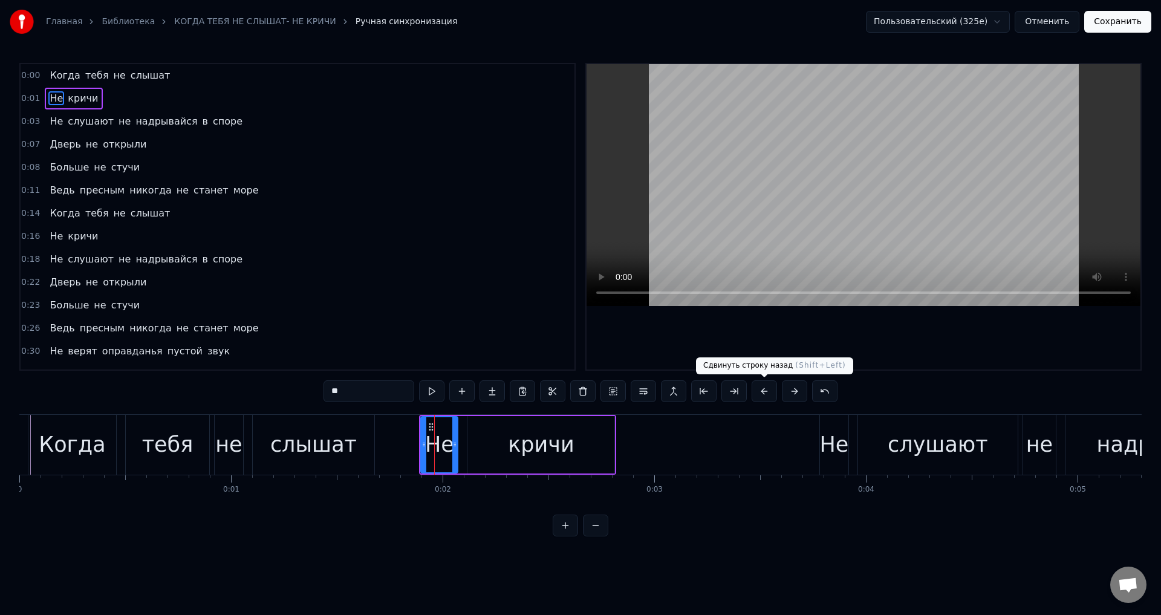
click at [764, 393] on button at bounding box center [763, 391] width 25 height 22
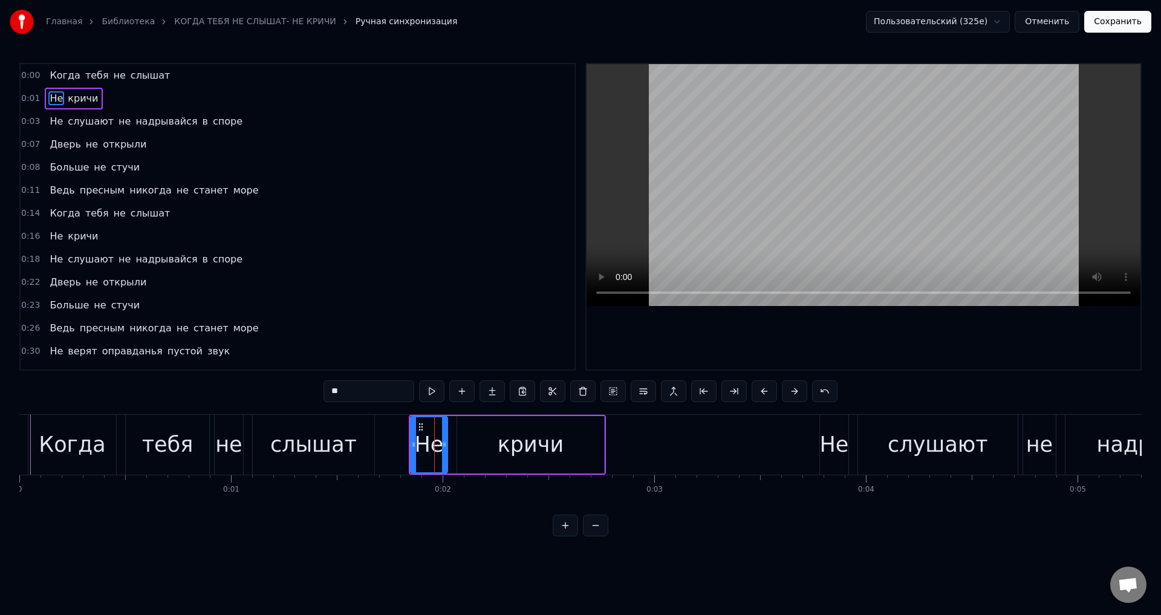
click at [764, 393] on button at bounding box center [763, 391] width 25 height 22
click at [423, 444] on div "Не" at bounding box center [418, 445] width 29 height 32
click at [46, 446] on div "Когда" at bounding box center [72, 445] width 66 height 32
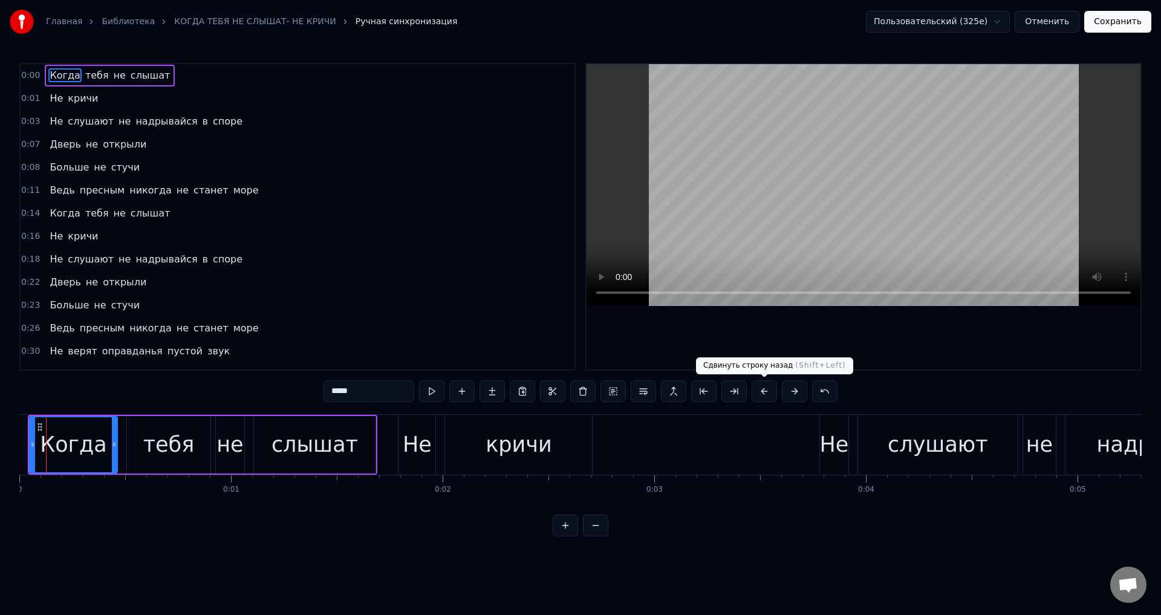
click at [766, 394] on button at bounding box center [763, 391] width 25 height 22
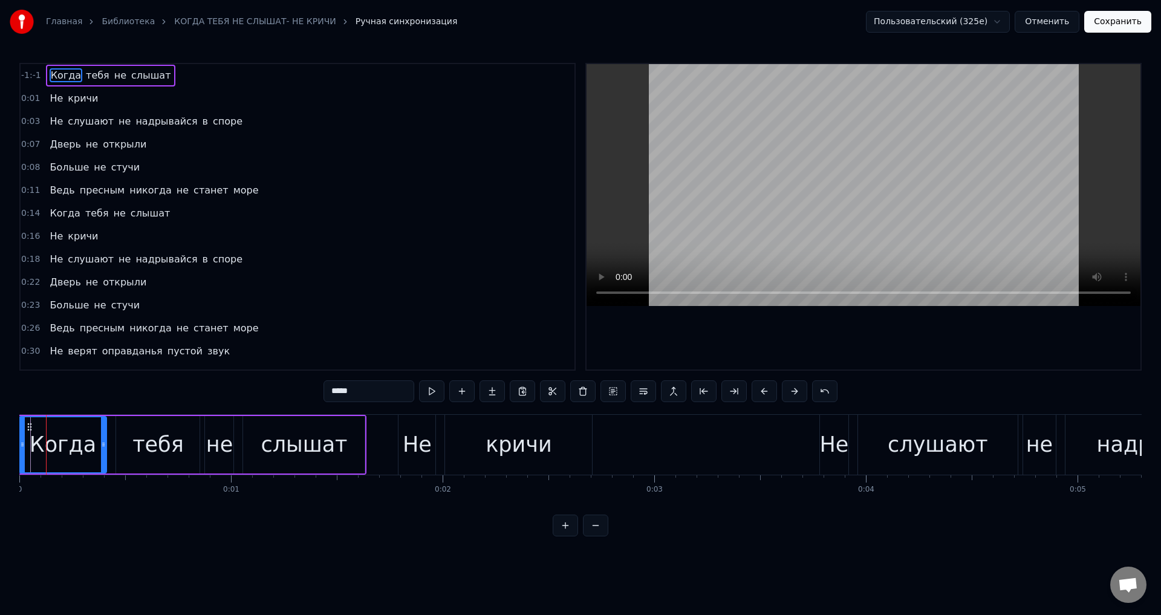
click at [766, 394] on button at bounding box center [763, 391] width 25 height 22
click at [421, 446] on div "Не" at bounding box center [417, 445] width 29 height 32
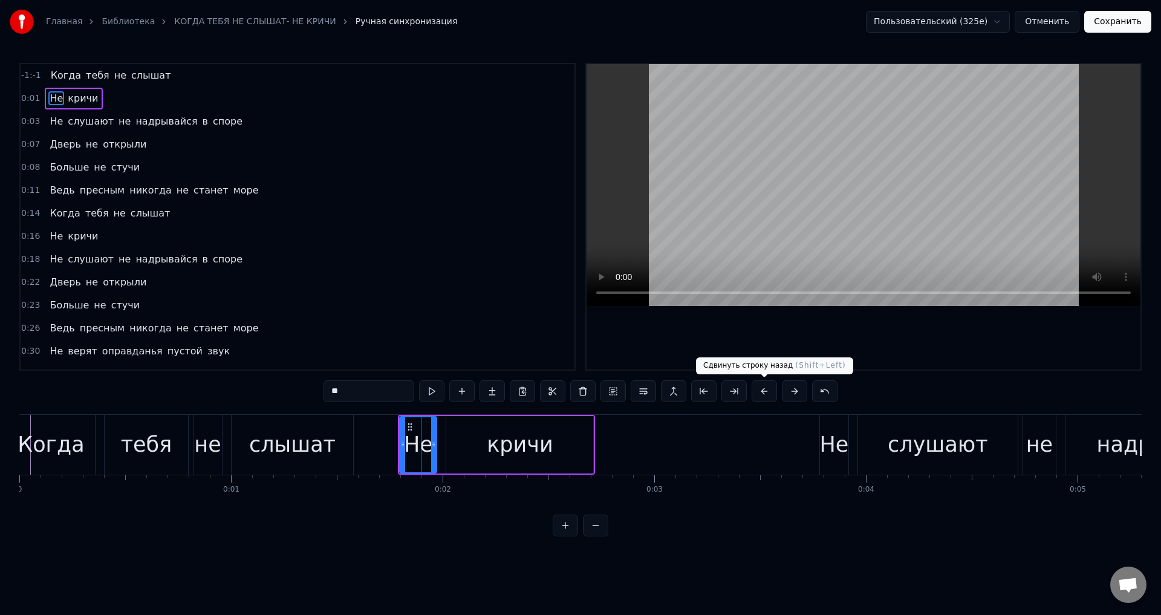
click at [767, 395] on button at bounding box center [763, 391] width 25 height 22
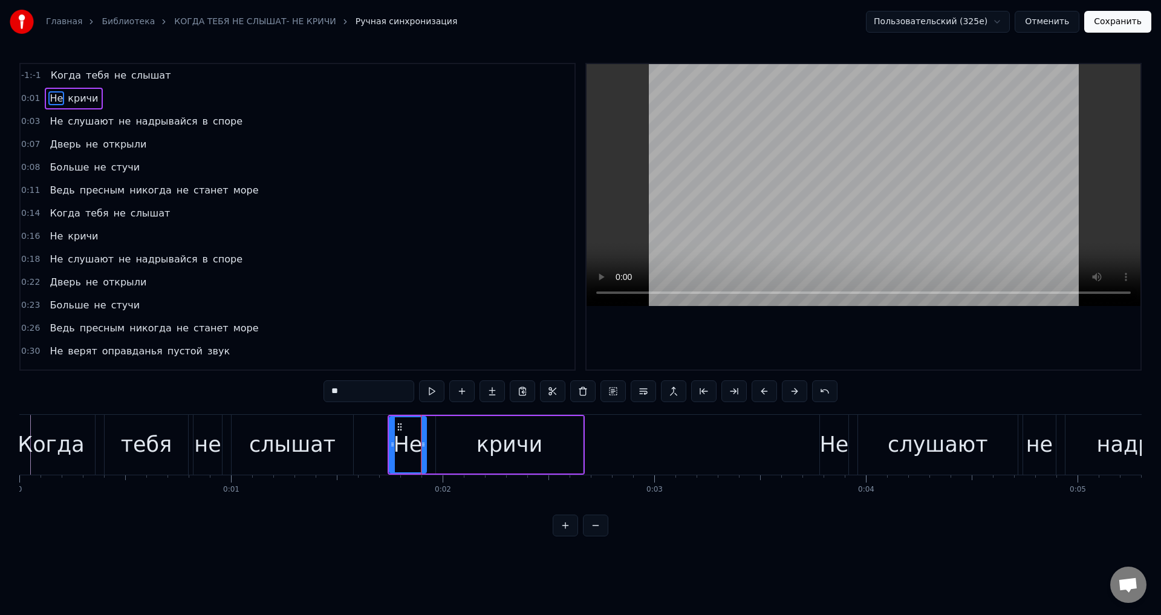
click at [767, 395] on button at bounding box center [763, 391] width 25 height 22
click at [32, 450] on div "Когда" at bounding box center [51, 445] width 66 height 32
type input "*****"
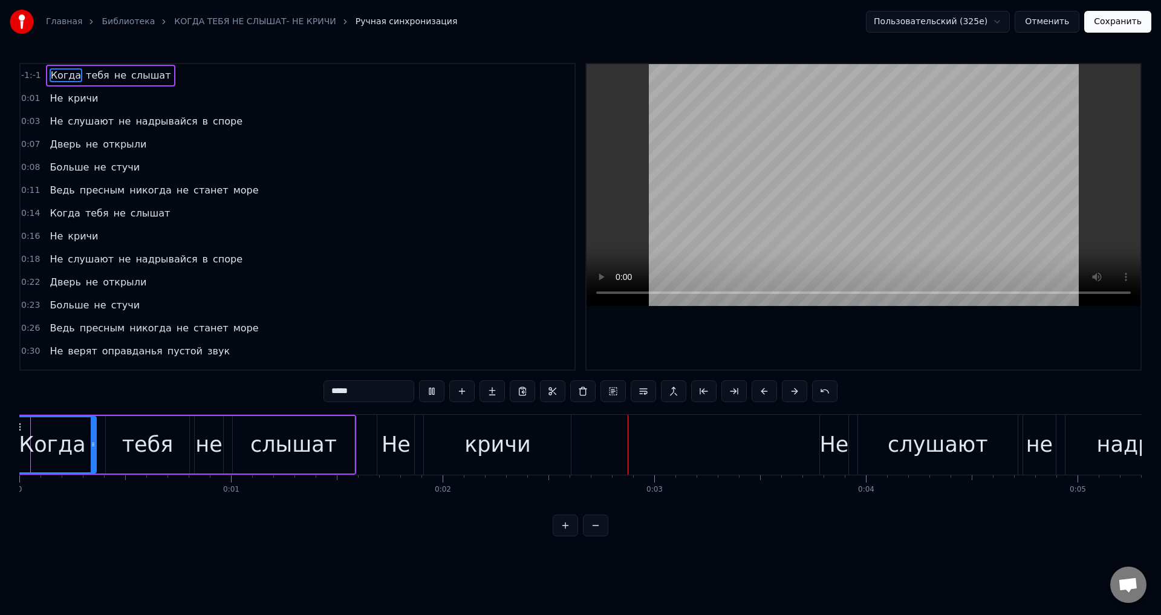
click at [45, 441] on div "Когда" at bounding box center [52, 445] width 66 height 32
click at [20, 432] on div "Когда" at bounding box center [52, 444] width 86 height 55
click at [41, 432] on div "Когда" at bounding box center [52, 445] width 66 height 32
click at [791, 392] on button at bounding box center [794, 391] width 25 height 22
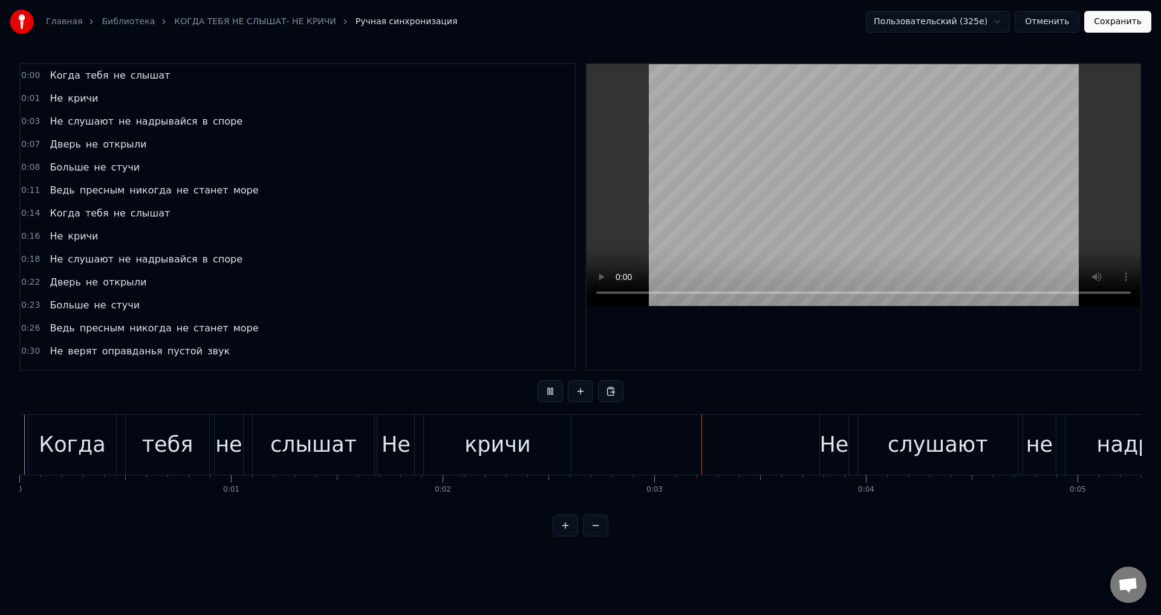
click at [400, 444] on div "Не" at bounding box center [395, 445] width 29 height 32
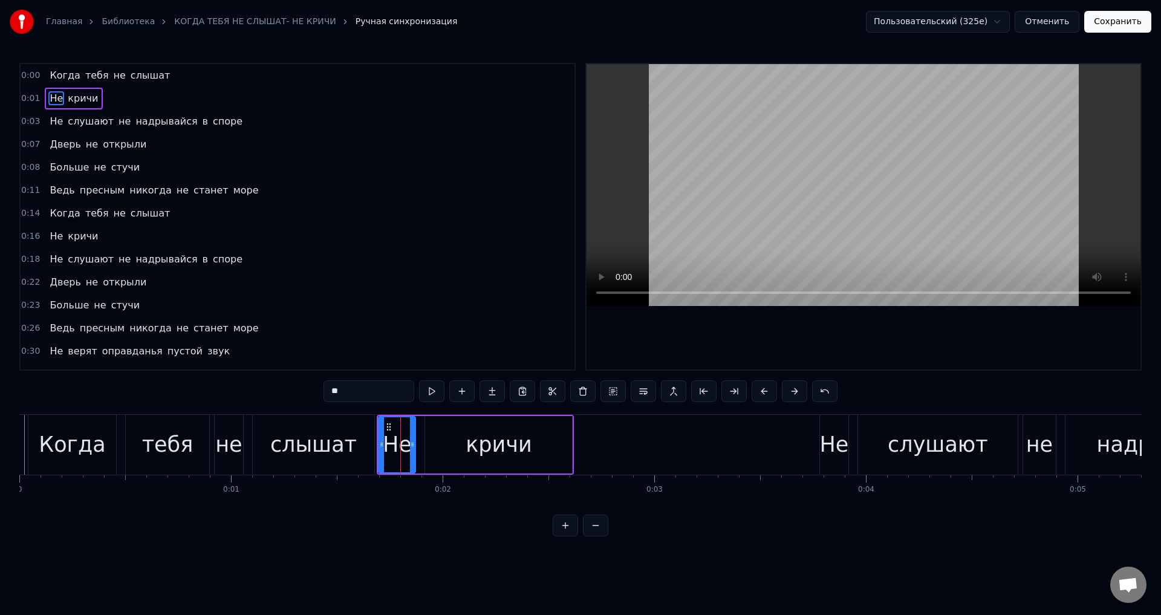
click at [341, 446] on div "слышат" at bounding box center [313, 445] width 86 height 32
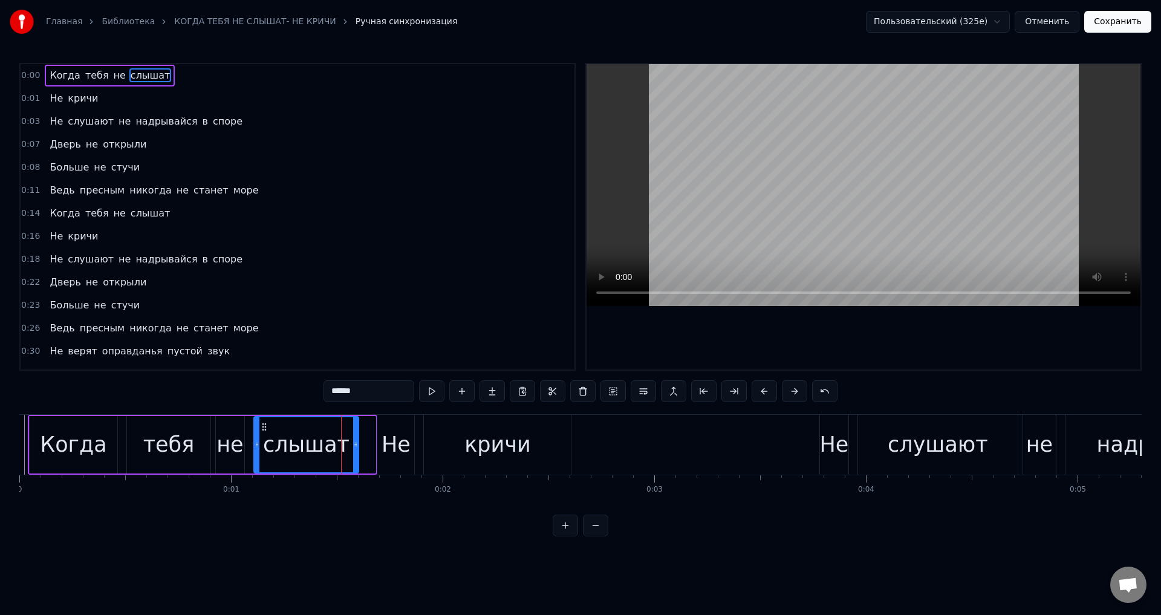
drag, startPoint x: 371, startPoint y: 447, endPoint x: 354, endPoint y: 447, distance: 16.9
click at [354, 447] on icon at bounding box center [355, 444] width 5 height 10
click at [397, 448] on div "Не" at bounding box center [395, 445] width 29 height 32
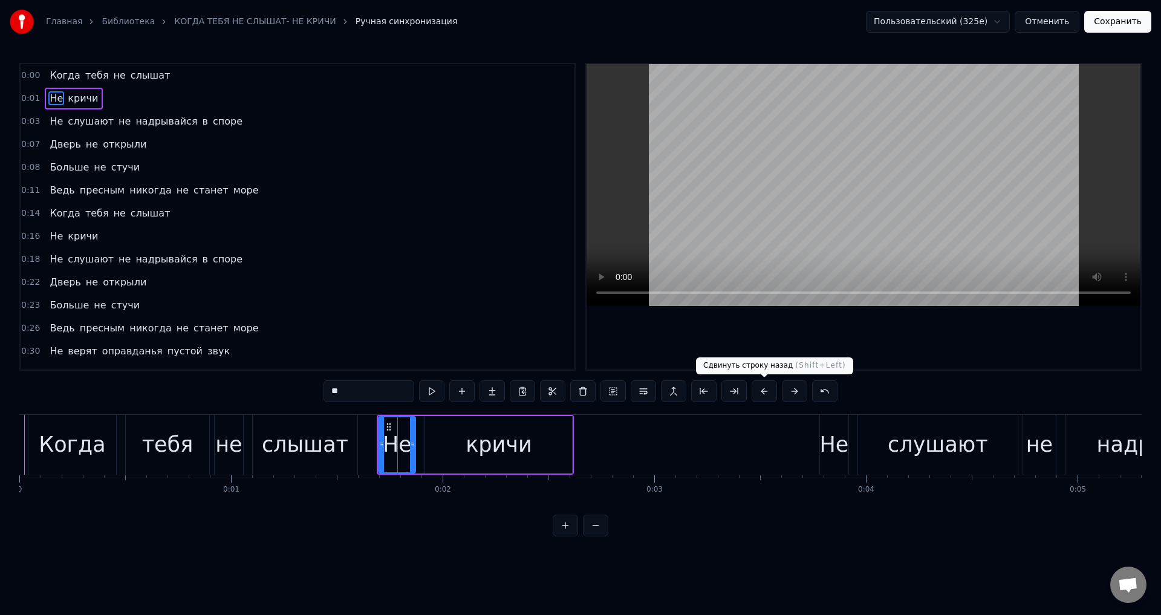
click at [757, 396] on button at bounding box center [763, 391] width 25 height 22
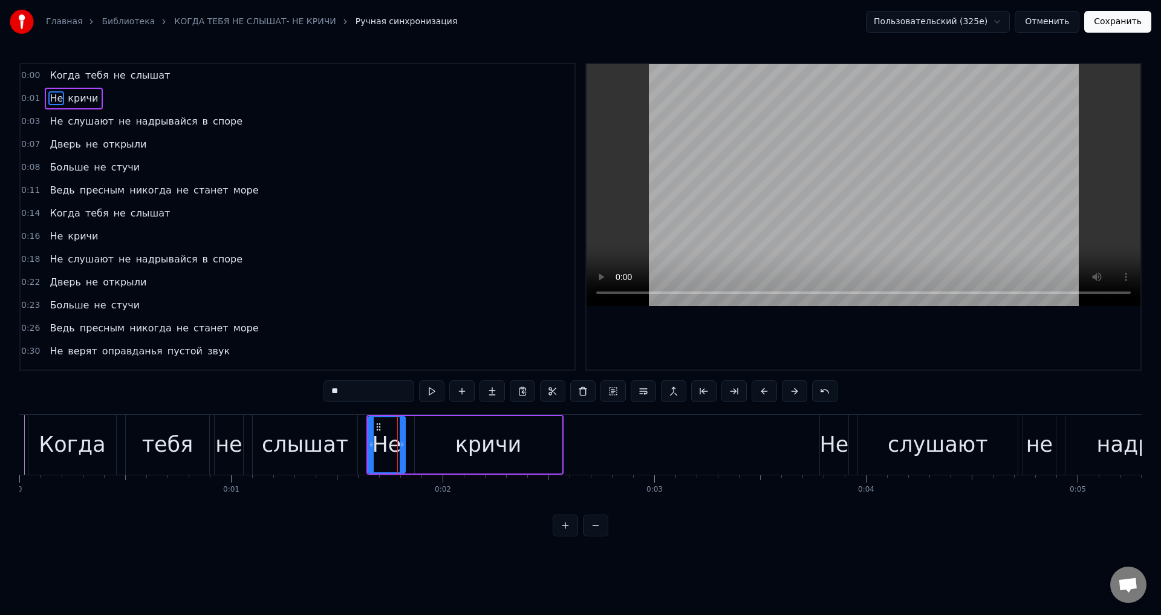
click at [82, 448] on div "Когда" at bounding box center [72, 445] width 66 height 32
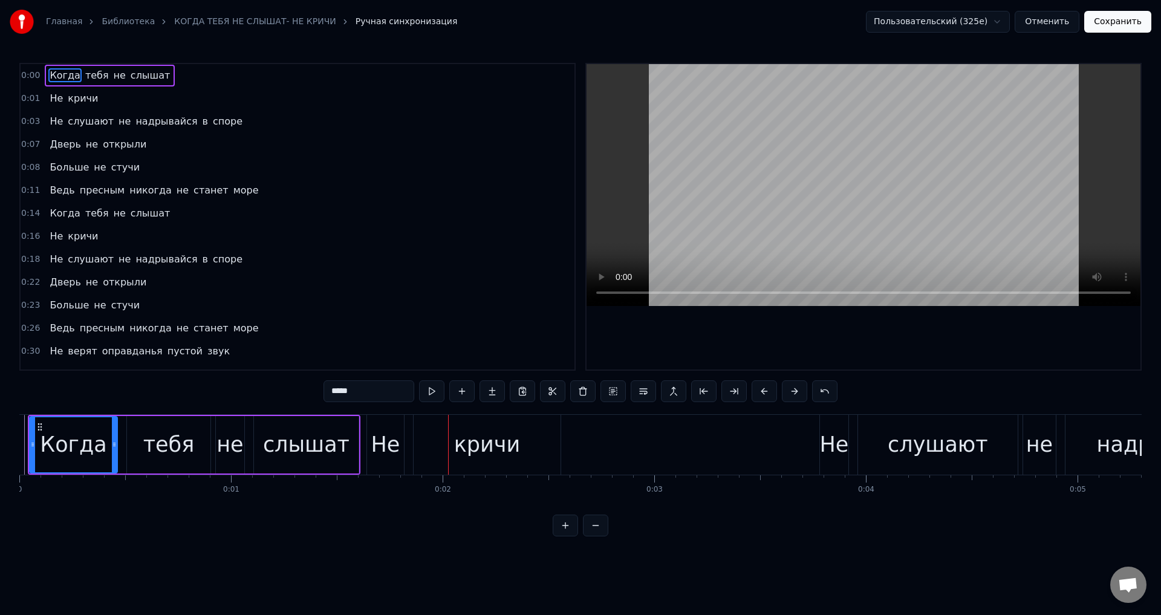
click at [391, 436] on div "Не" at bounding box center [385, 445] width 29 height 32
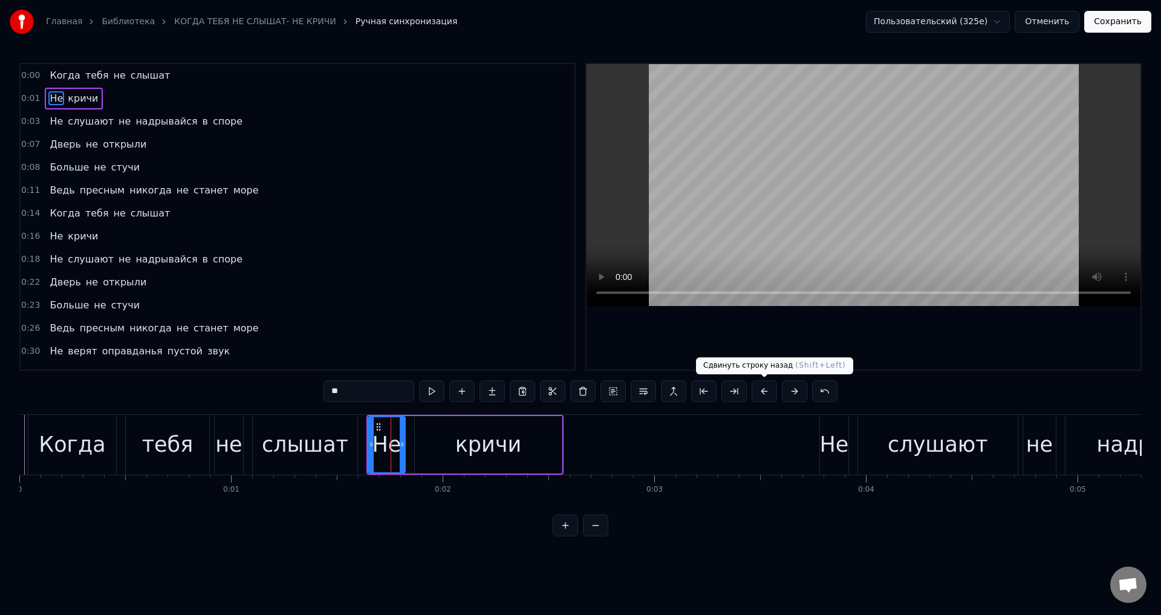
click at [764, 393] on button at bounding box center [763, 391] width 25 height 22
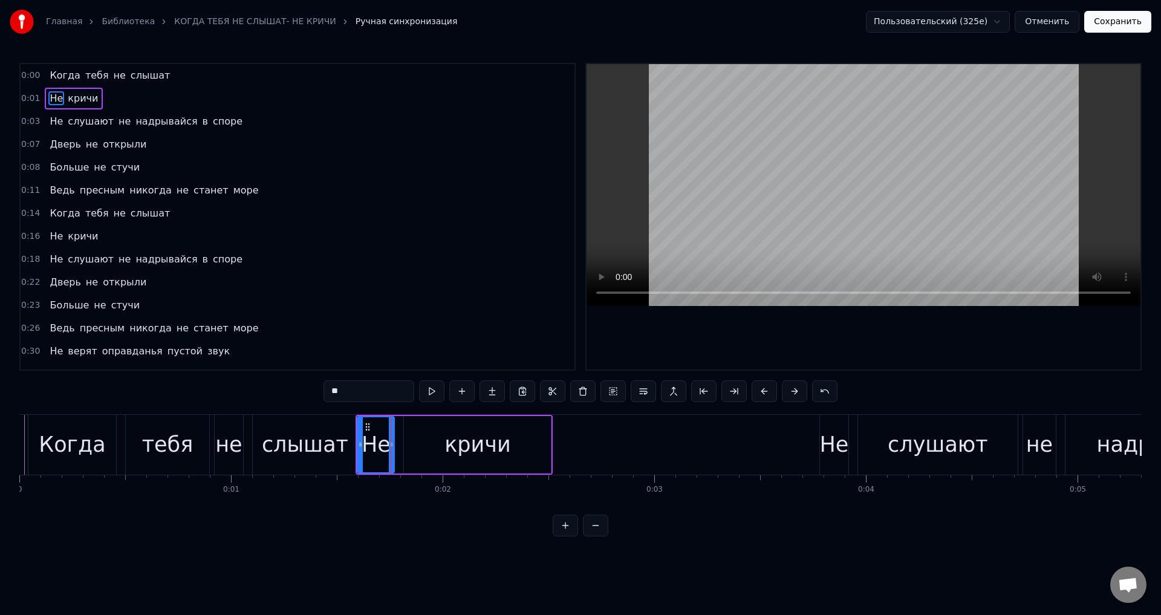
click at [334, 443] on div "слышат" at bounding box center [305, 445] width 86 height 32
type input "******"
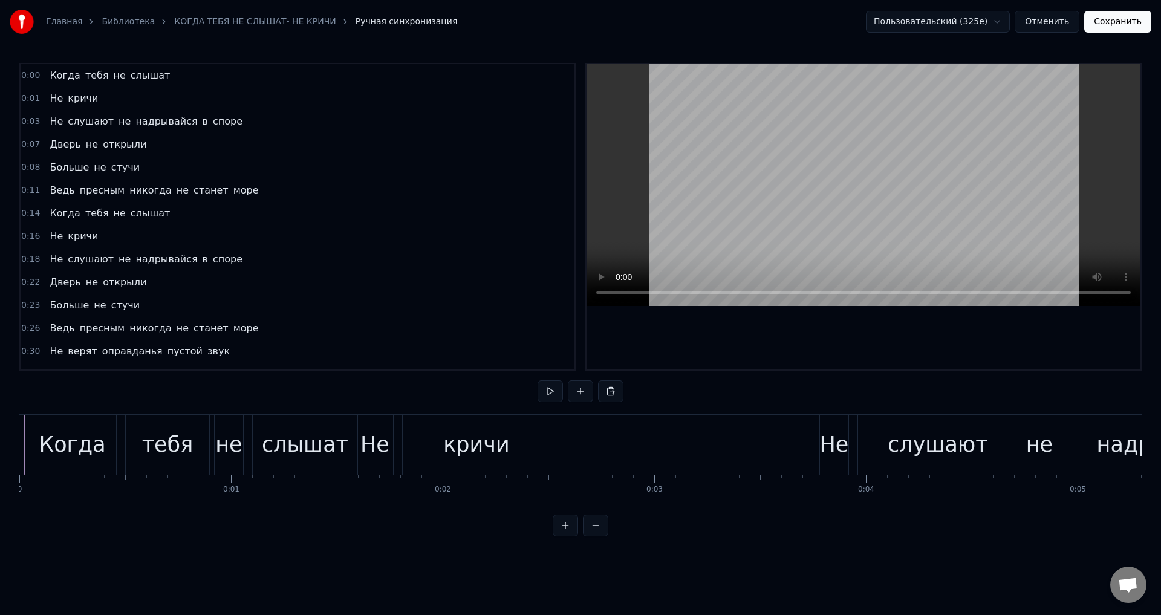
drag, startPoint x: 335, startPoint y: 447, endPoint x: 351, endPoint y: 446, distance: 15.7
click at [337, 447] on div "слышат" at bounding box center [305, 445] width 86 height 32
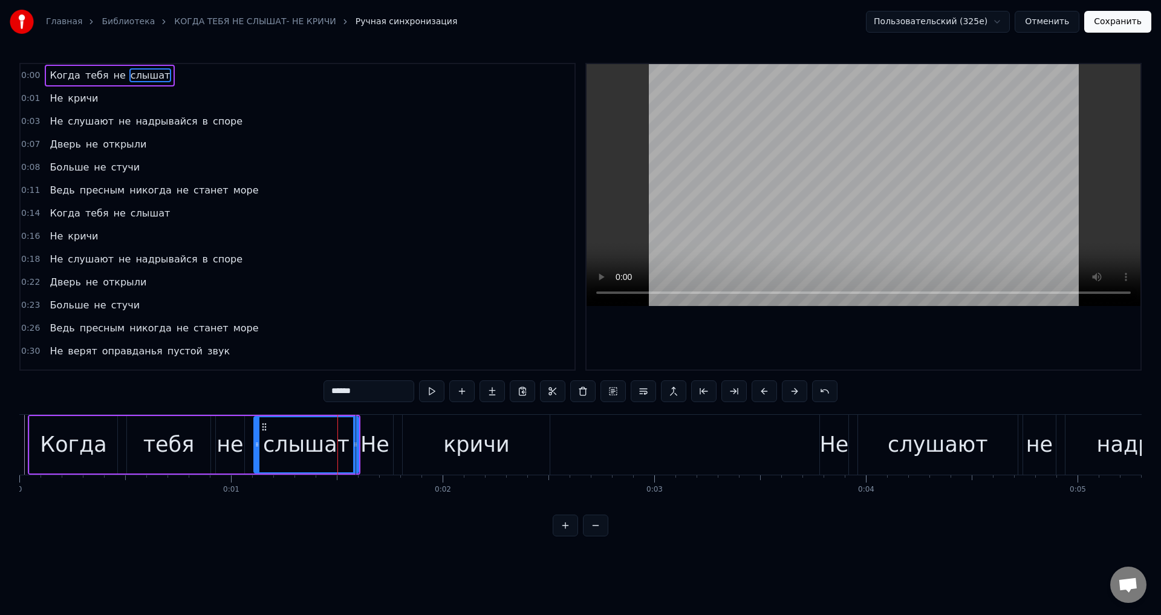
click at [336, 449] on div "слышат" at bounding box center [306, 445] width 86 height 32
drag, startPoint x: 355, startPoint y: 447, endPoint x: 346, endPoint y: 447, distance: 8.5
click at [346, 447] on icon at bounding box center [347, 444] width 5 height 10
click at [307, 446] on div "слышат" at bounding box center [302, 445] width 86 height 32
click at [34, 446] on div "Когда" at bounding box center [74, 444] width 88 height 57
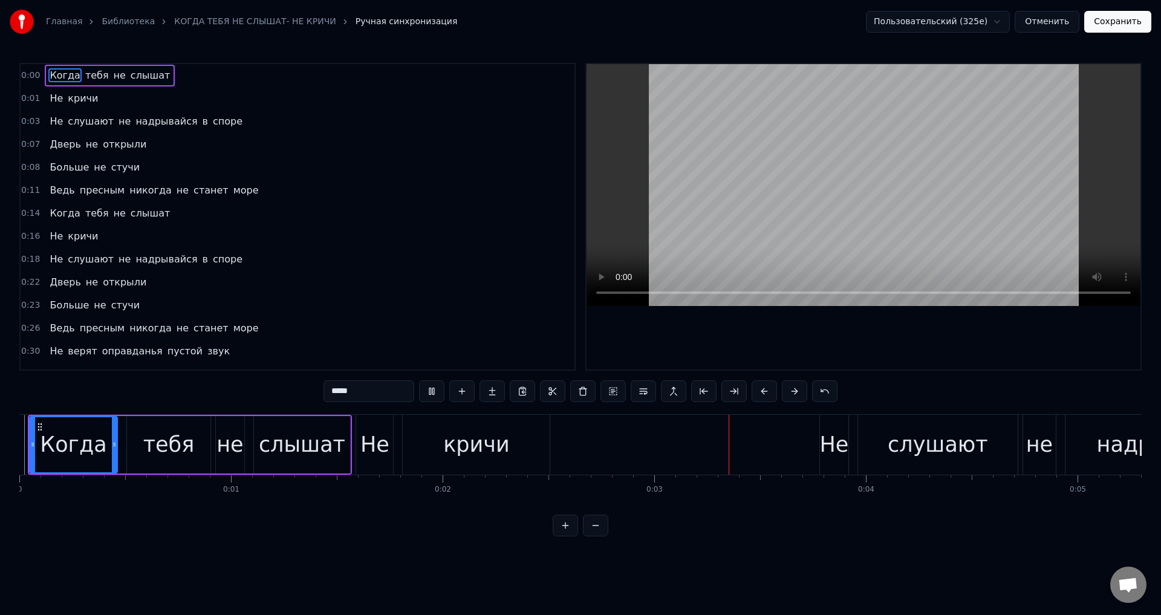
click at [41, 441] on div "Когда" at bounding box center [73, 444] width 86 height 55
click at [38, 441] on div "Когда" at bounding box center [73, 444] width 86 height 55
click at [47, 441] on div "Когда" at bounding box center [73, 445] width 66 height 32
click at [53, 441] on div "Когда" at bounding box center [73, 445] width 66 height 32
click at [331, 455] on div "слышат" at bounding box center [302, 445] width 86 height 32
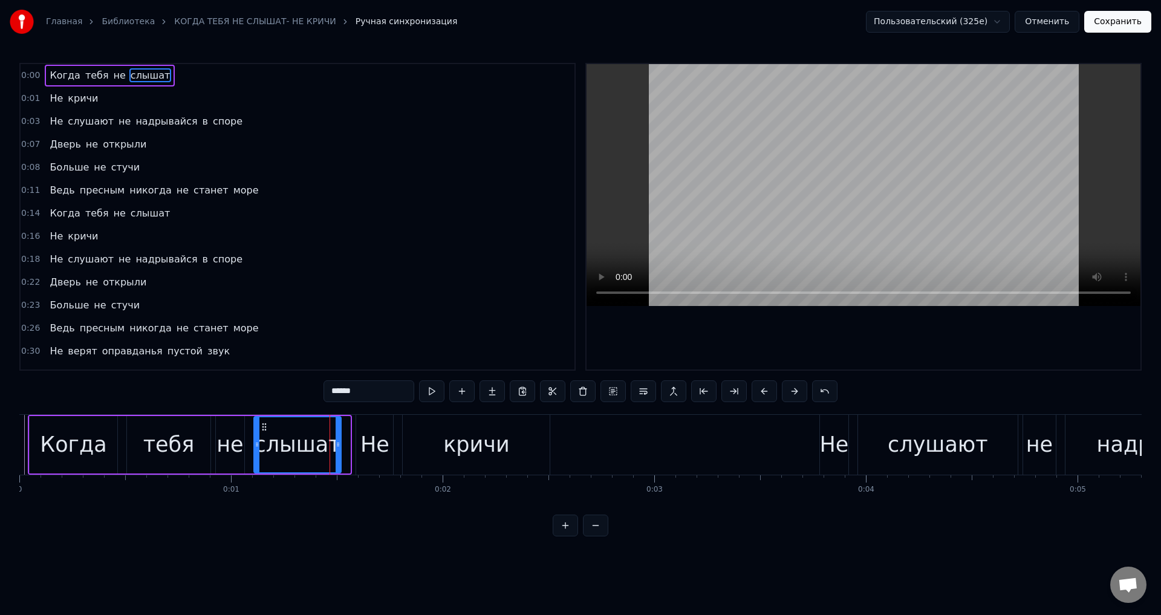
drag, startPoint x: 346, startPoint y: 448, endPoint x: 337, endPoint y: 450, distance: 9.2
click at [337, 450] on div at bounding box center [338, 444] width 5 height 55
click at [36, 442] on div "Когда" at bounding box center [74, 444] width 88 height 57
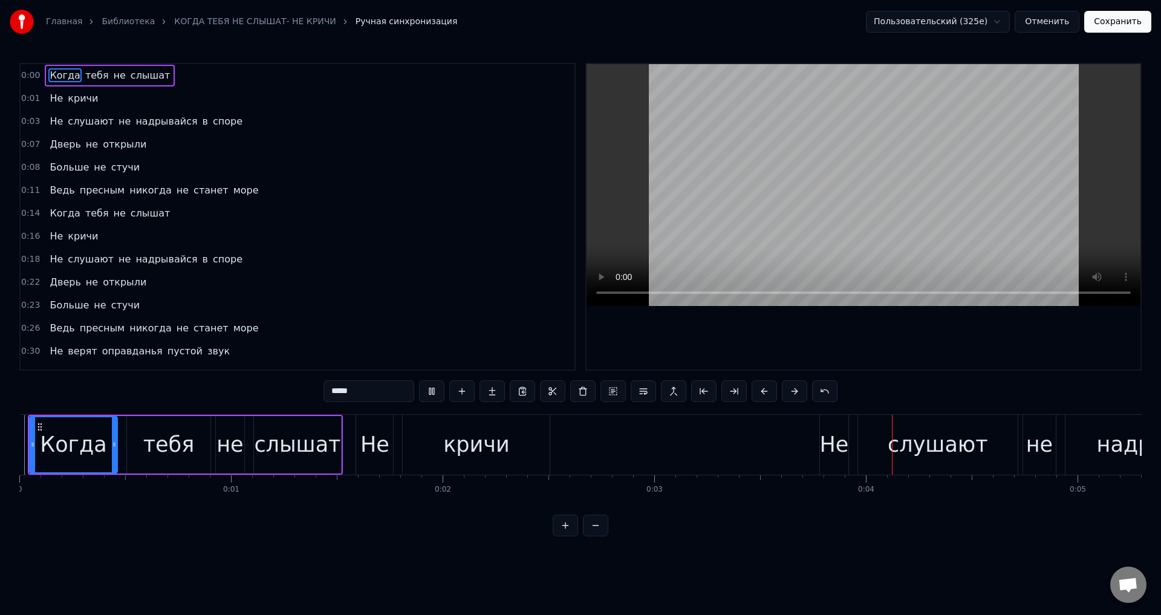
click at [70, 455] on div "Когда" at bounding box center [73, 445] width 66 height 32
click at [372, 450] on div "Не" at bounding box center [374, 445] width 29 height 32
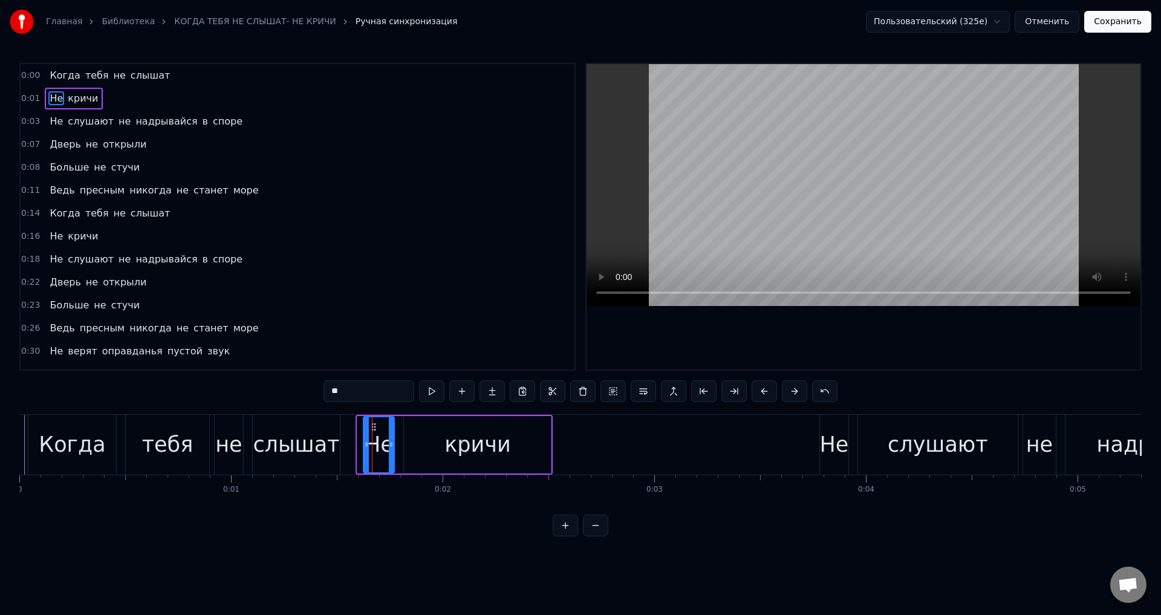
click at [365, 449] on div at bounding box center [366, 444] width 5 height 55
click at [36, 445] on div "Когда" at bounding box center [72, 445] width 88 height 60
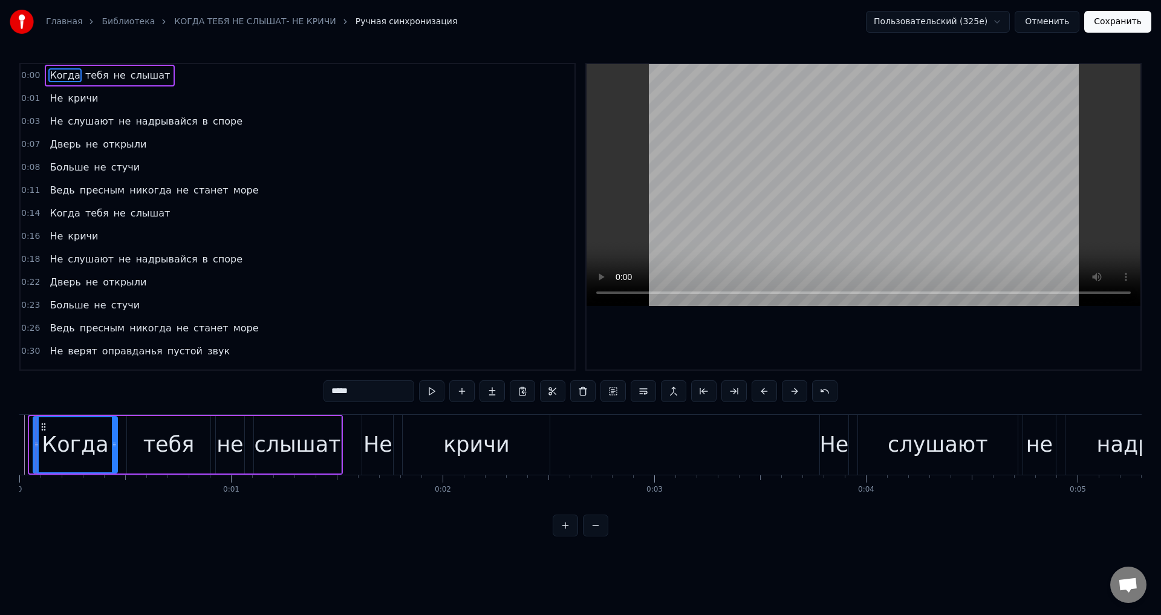
click at [35, 445] on icon at bounding box center [36, 444] width 5 height 10
click at [371, 443] on div "Не" at bounding box center [377, 445] width 29 height 32
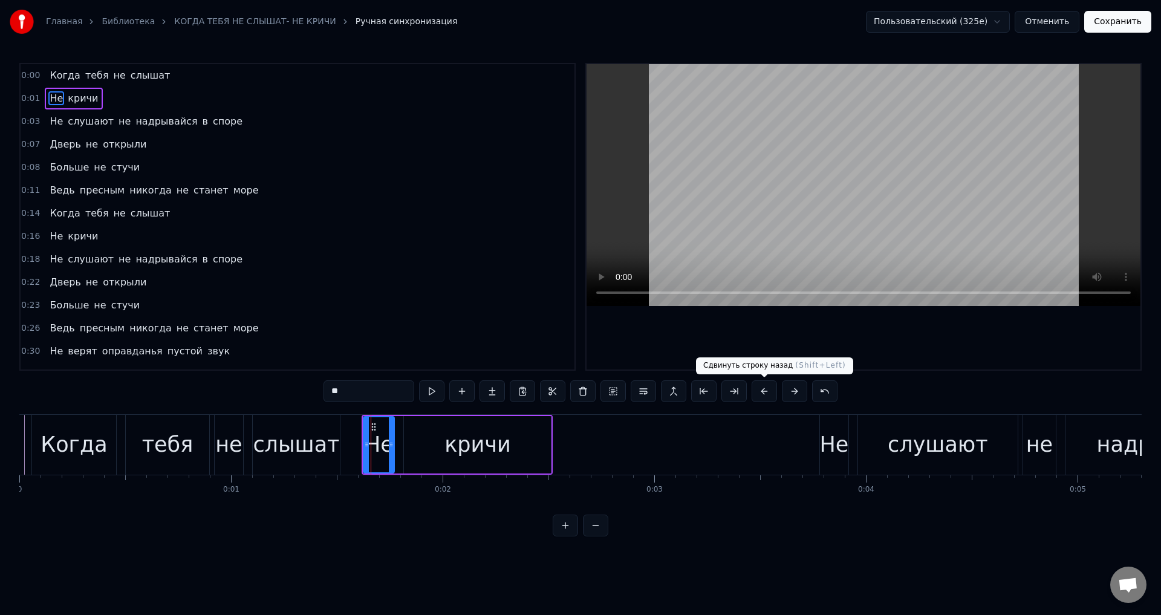
click at [762, 393] on button at bounding box center [763, 391] width 25 height 22
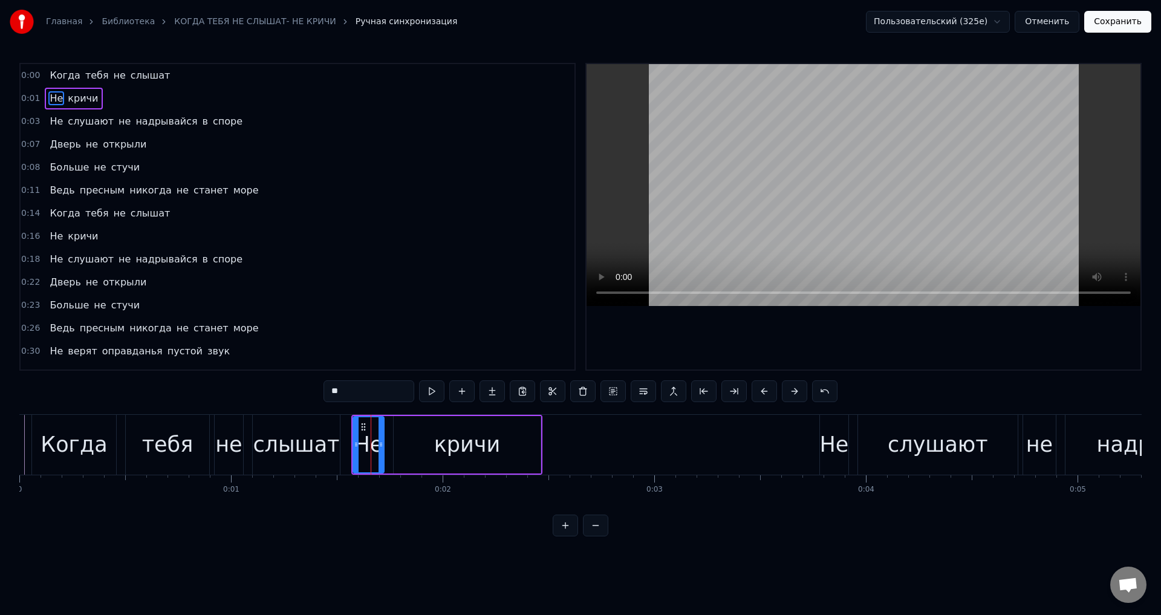
click at [52, 458] on div "Когда" at bounding box center [74, 445] width 66 height 32
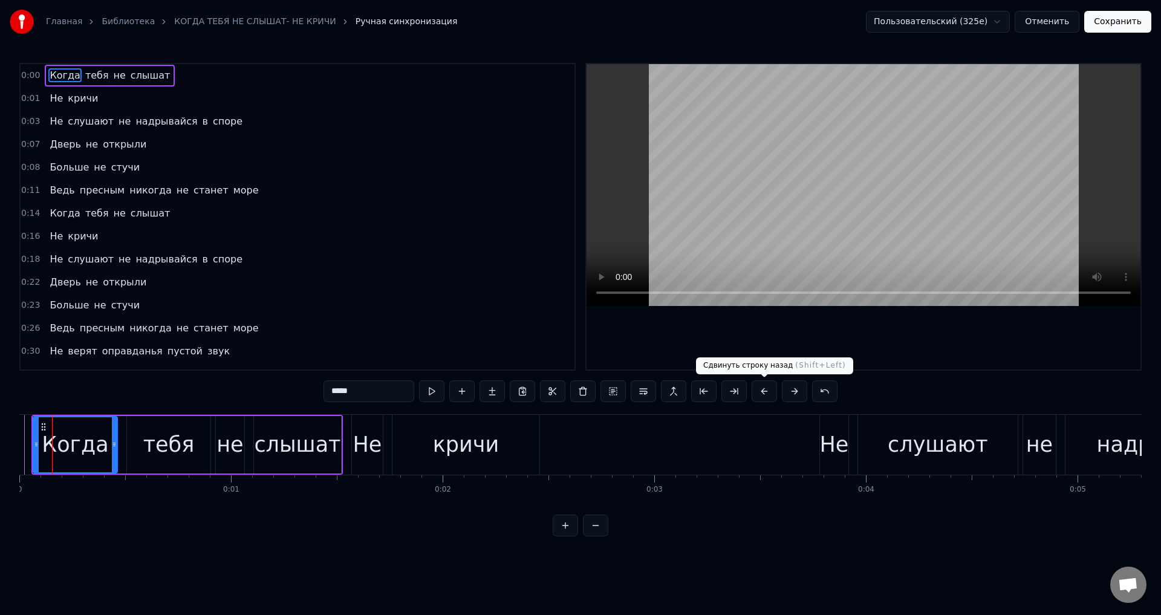
click at [767, 395] on button at bounding box center [763, 391] width 25 height 22
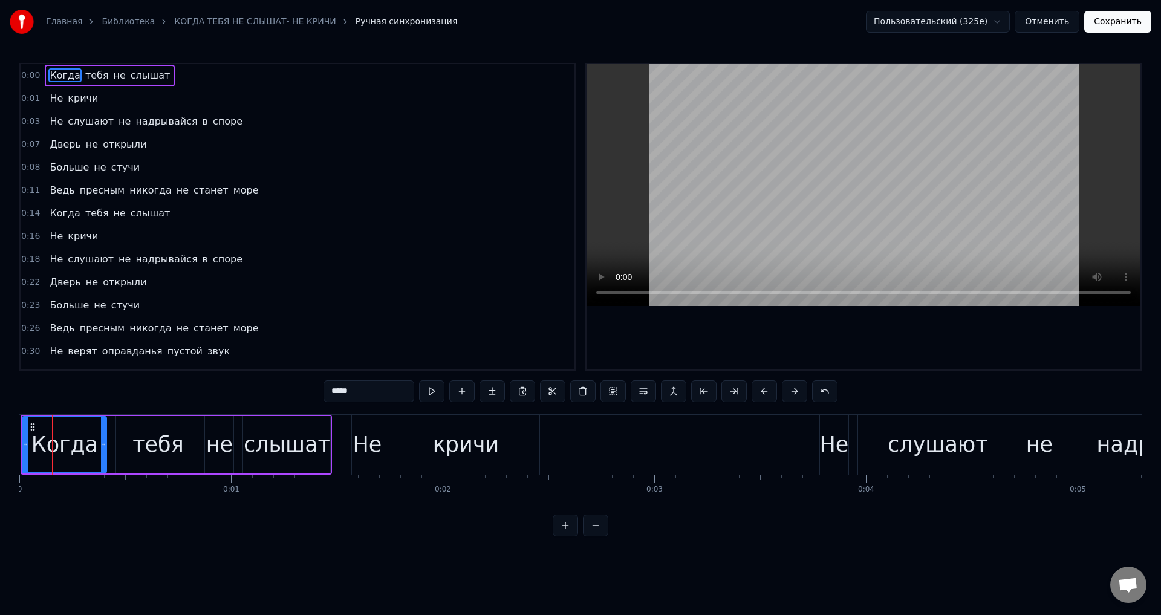
drag, startPoint x: 30, startPoint y: 441, endPoint x: 42, endPoint y: 441, distance: 12.1
click at [31, 441] on div "Когда" at bounding box center [64, 444] width 83 height 55
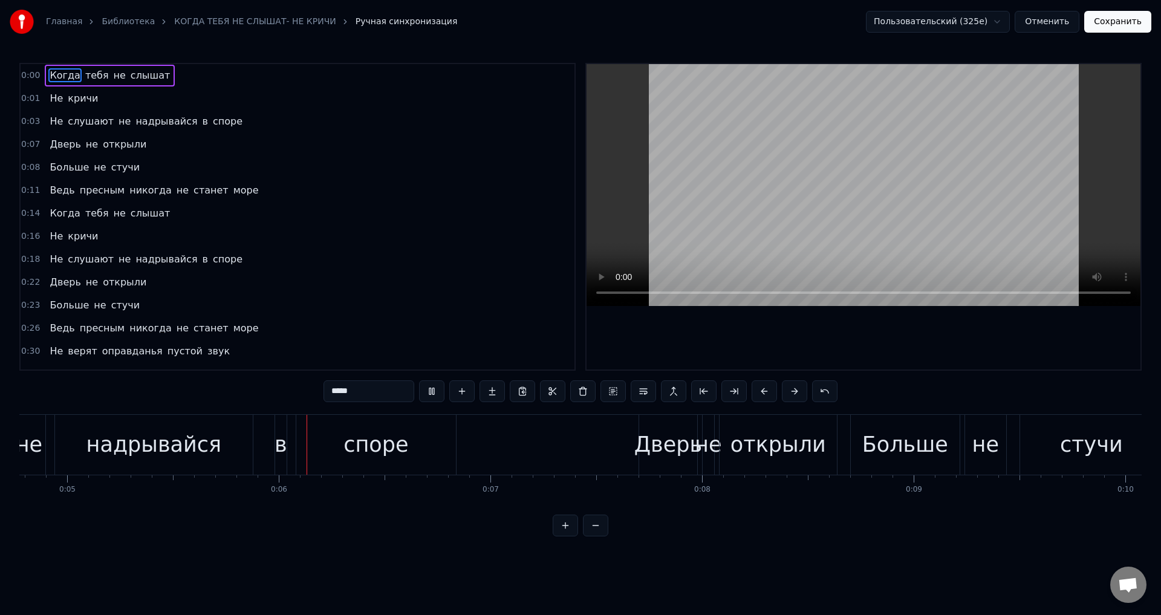
click at [53, 76] on span "Когда" at bounding box center [64, 75] width 33 height 14
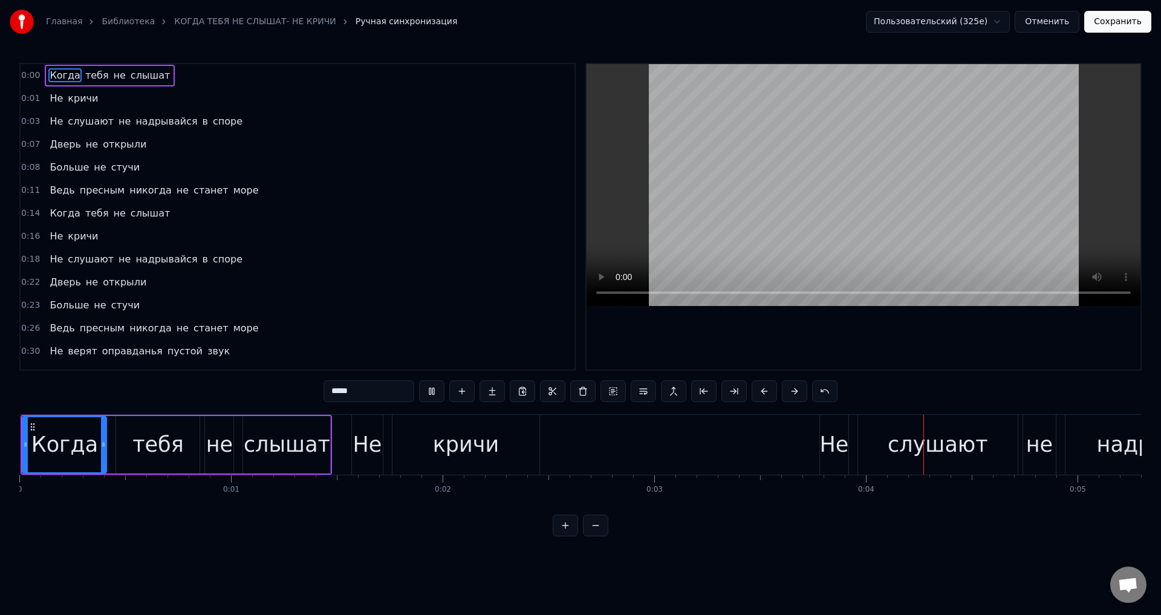
click at [366, 454] on div "Не" at bounding box center [367, 445] width 29 height 32
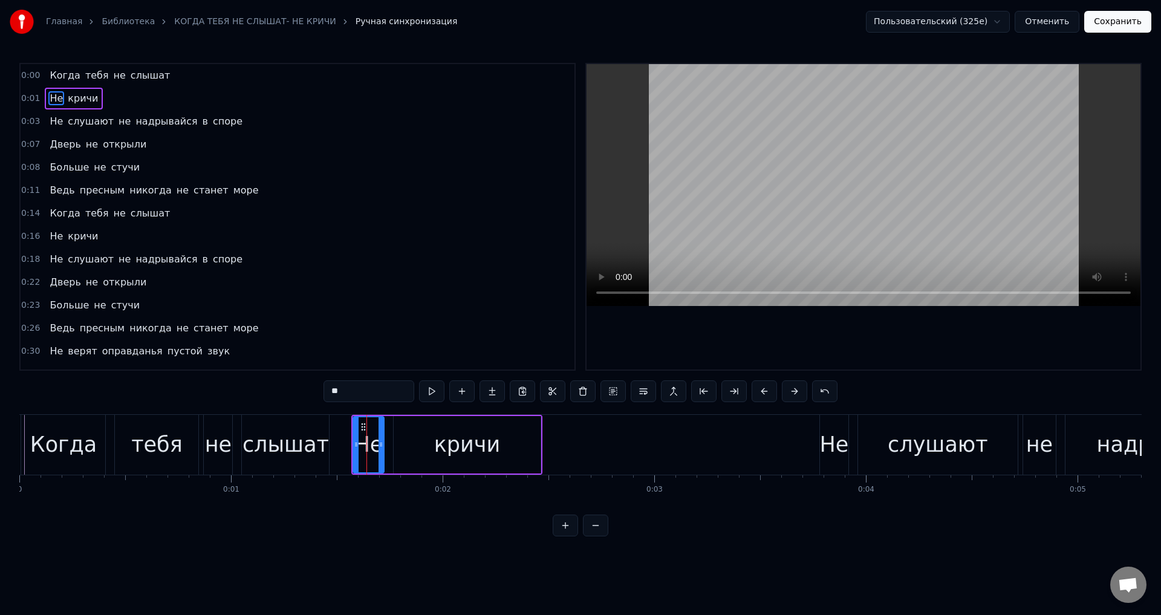
click at [403, 446] on div "кричи" at bounding box center [467, 444] width 147 height 57
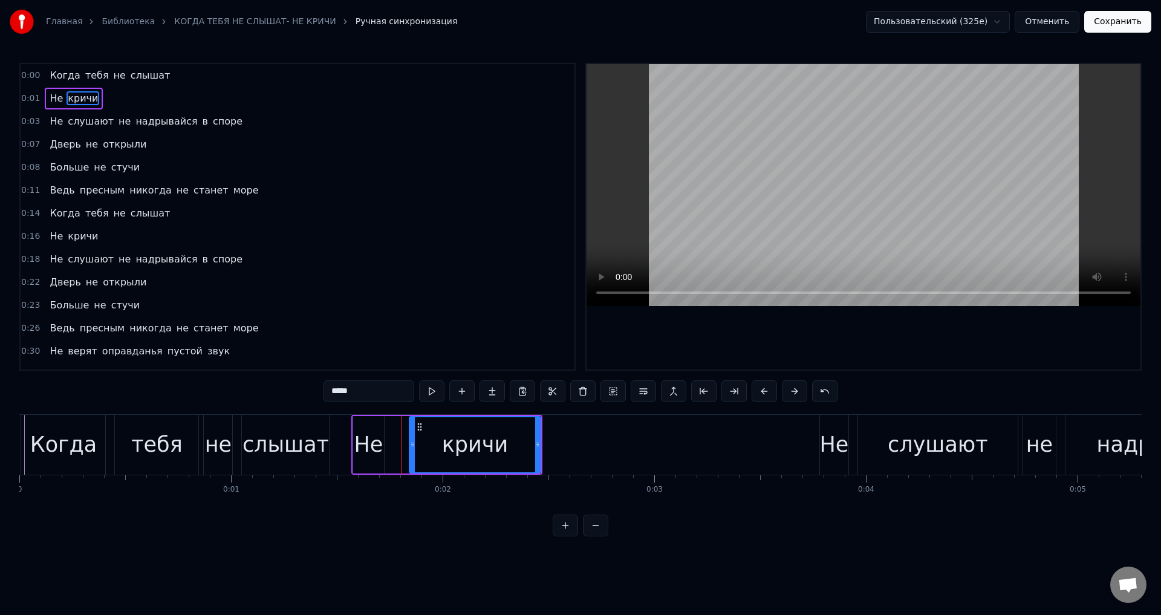
drag, startPoint x: 398, startPoint y: 445, endPoint x: 413, endPoint y: 444, distance: 15.8
click at [413, 444] on icon at bounding box center [412, 444] width 5 height 10
click at [370, 442] on div "Не" at bounding box center [368, 445] width 29 height 32
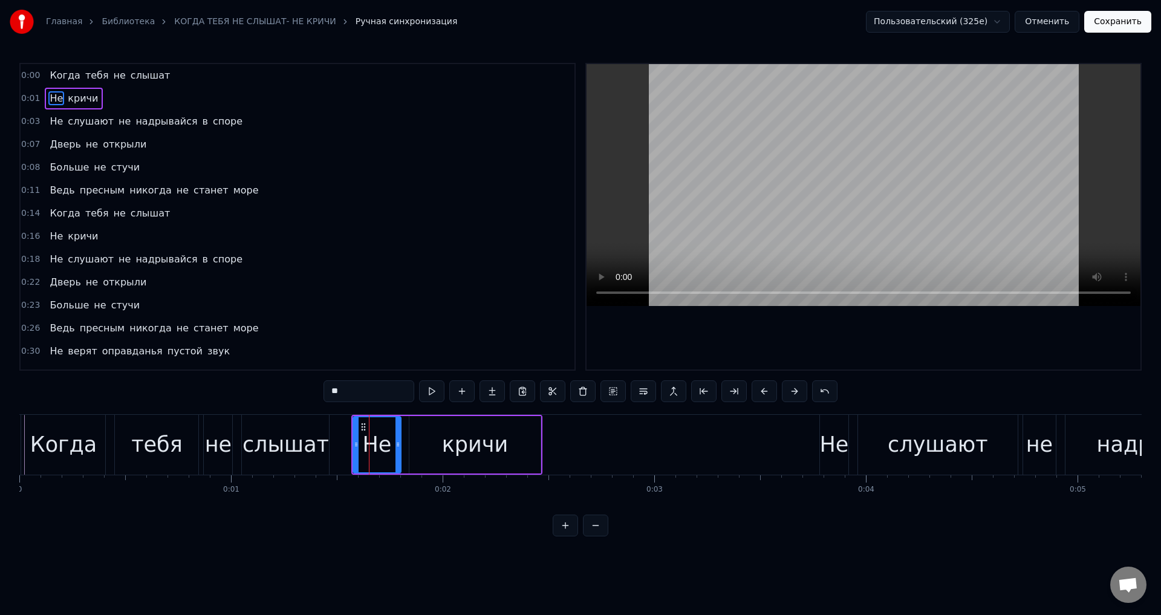
drag, startPoint x: 381, startPoint y: 446, endPoint x: 398, endPoint y: 447, distance: 16.9
click at [398, 447] on icon at bounding box center [397, 444] width 5 height 10
drag, startPoint x: 356, startPoint y: 445, endPoint x: 368, endPoint y: 445, distance: 11.5
click at [368, 445] on icon at bounding box center [367, 444] width 5 height 10
click at [67, 448] on div "Когда" at bounding box center [63, 445] width 66 height 32
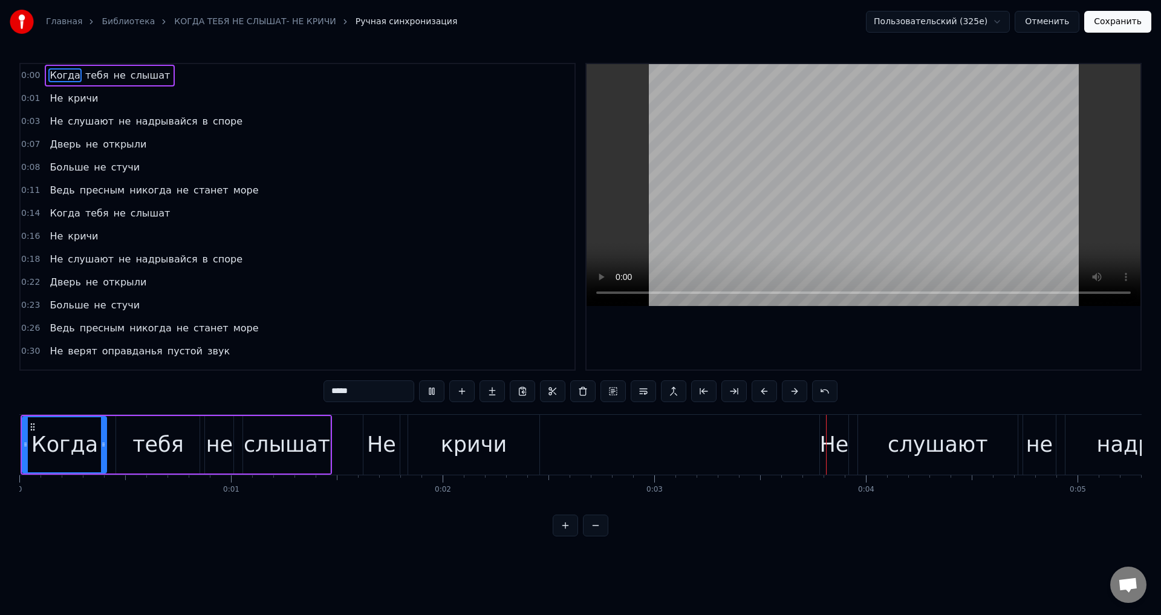
click at [469, 435] on div "кричи" at bounding box center [474, 445] width 66 height 32
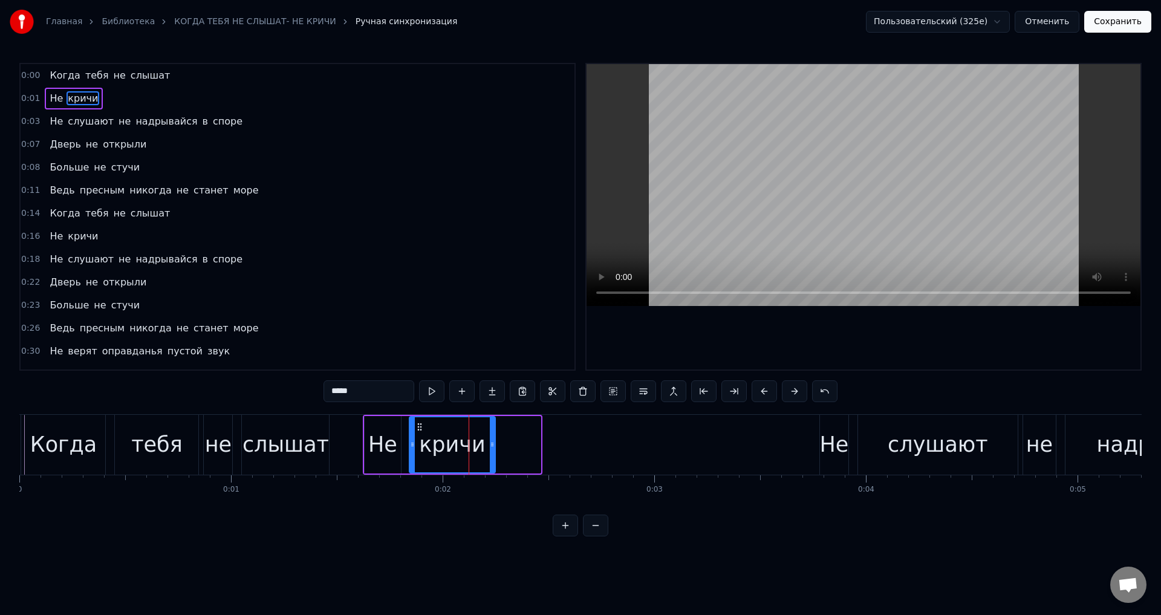
drag, startPoint x: 537, startPoint y: 446, endPoint x: 491, endPoint y: 455, distance: 46.1
click at [491, 455] on div at bounding box center [492, 444] width 5 height 55
click at [267, 436] on div "слышат" at bounding box center [285, 445] width 86 height 32
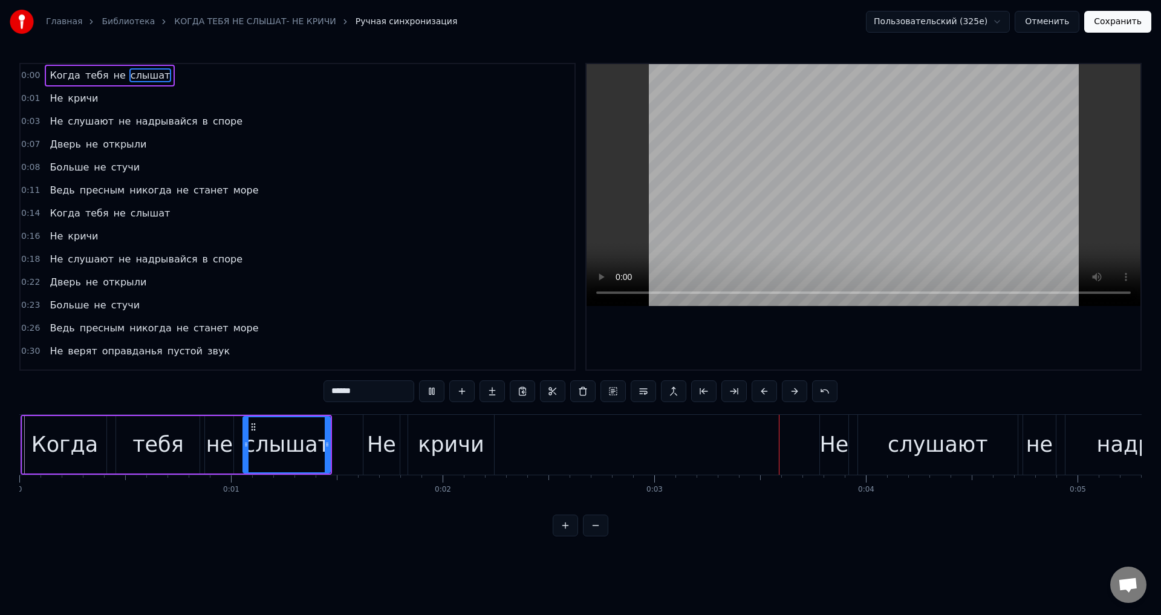
click at [444, 435] on div "кричи" at bounding box center [451, 445] width 66 height 32
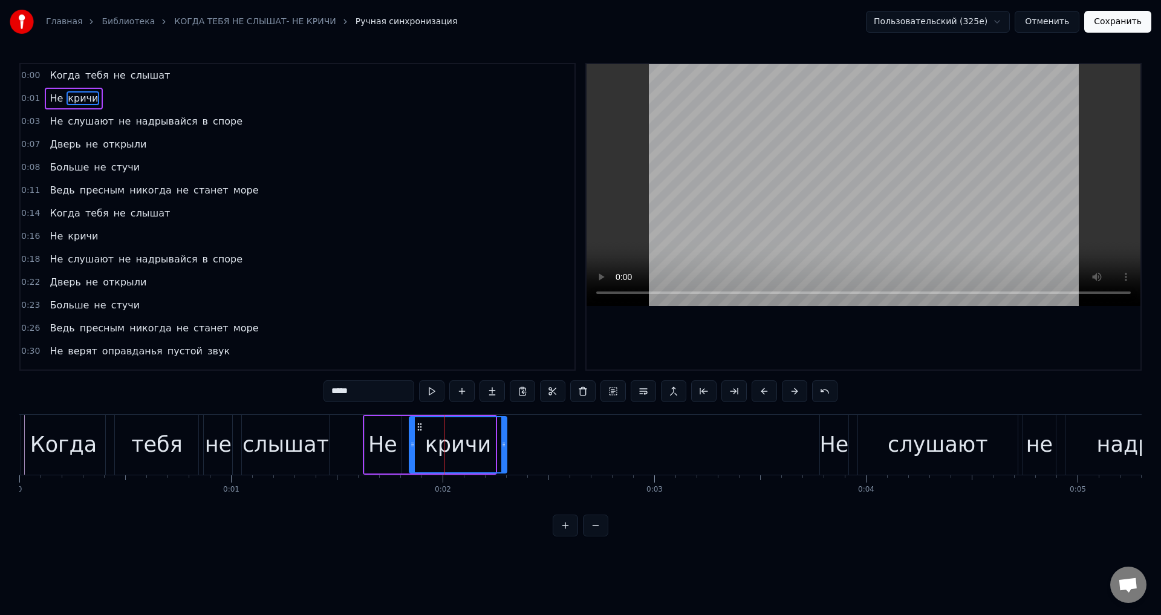
drag, startPoint x: 491, startPoint y: 446, endPoint x: 503, endPoint y: 444, distance: 11.6
click at [503, 444] on icon at bounding box center [503, 444] width 5 height 10
click at [380, 446] on div "Не" at bounding box center [382, 445] width 29 height 32
click at [410, 444] on div "кричи" at bounding box center [457, 444] width 97 height 57
click at [416, 444] on icon at bounding box center [417, 444] width 5 height 10
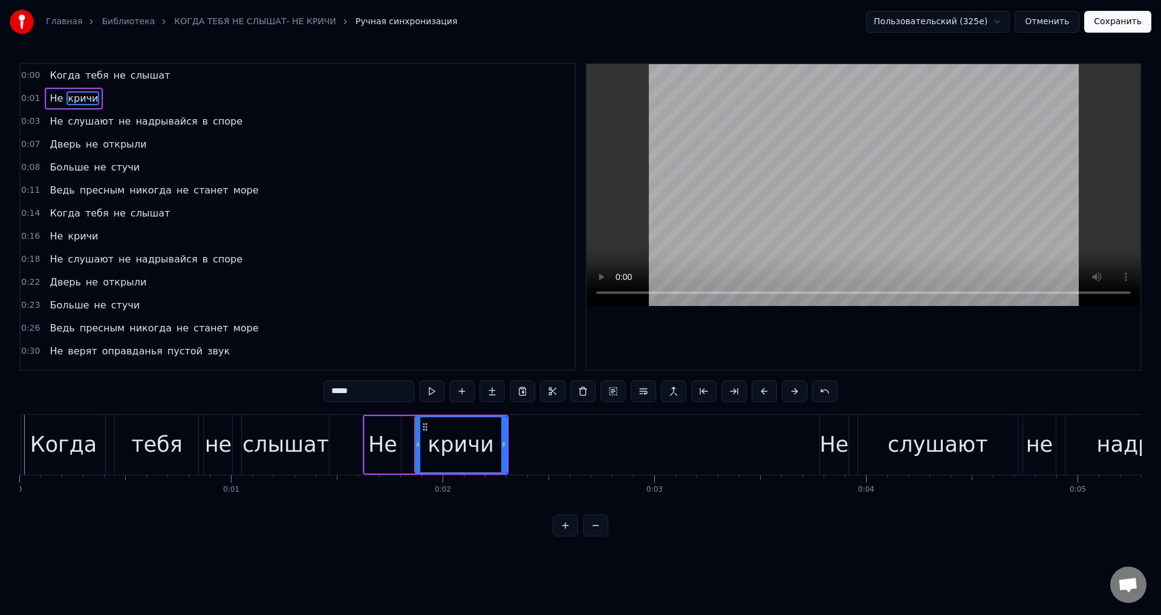
click at [383, 447] on div "Не" at bounding box center [382, 445] width 29 height 32
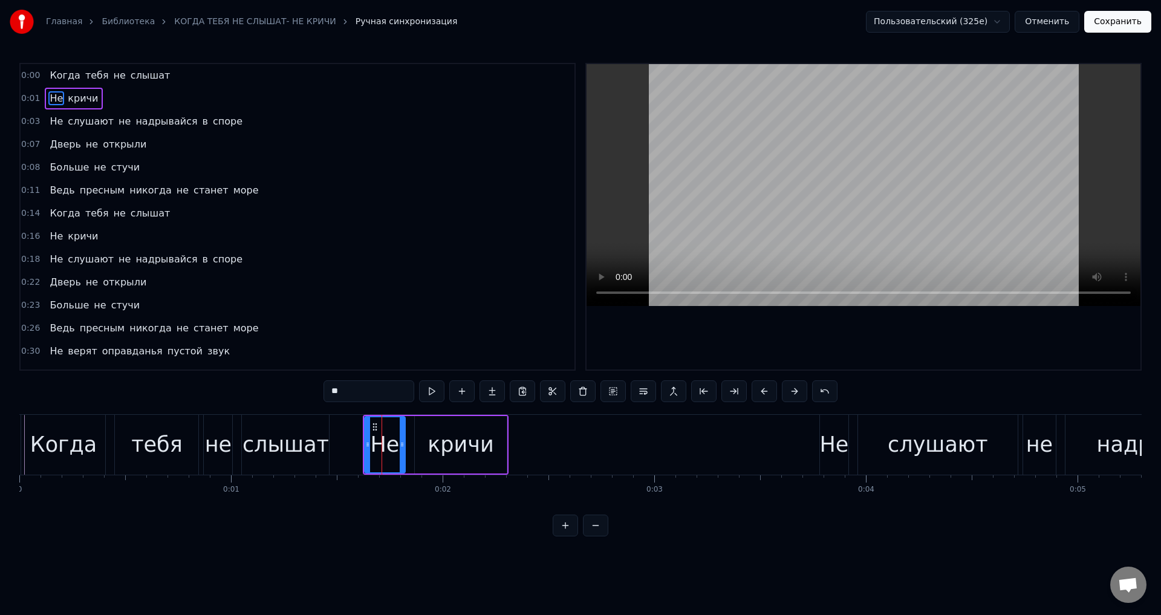
click at [404, 444] on icon at bounding box center [402, 444] width 5 height 10
click at [270, 449] on div "слышат" at bounding box center [285, 445] width 86 height 32
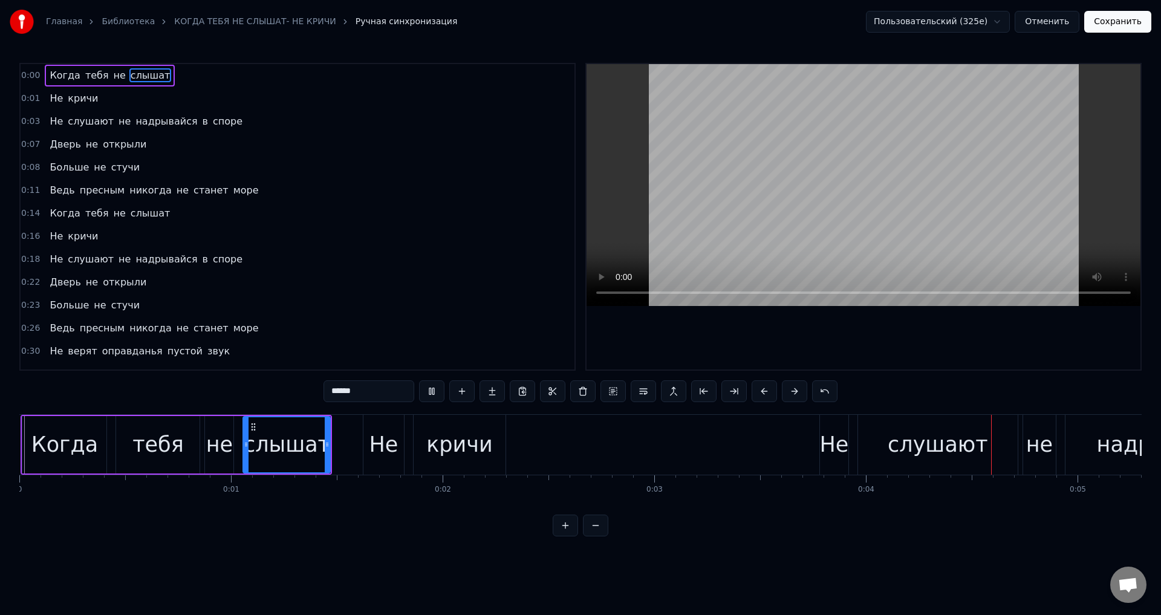
click at [386, 441] on div "Не" at bounding box center [383, 445] width 29 height 32
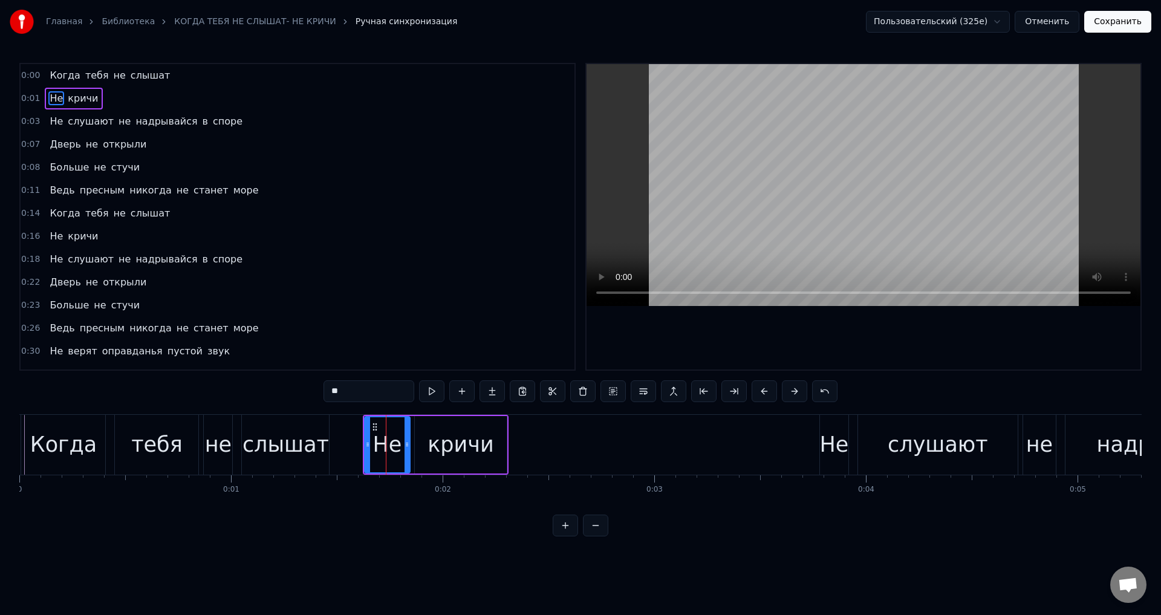
drag, startPoint x: 401, startPoint y: 444, endPoint x: 416, endPoint y: 445, distance: 14.5
click at [406, 445] on icon at bounding box center [406, 444] width 5 height 10
click at [432, 444] on div "кричи" at bounding box center [460, 445] width 66 height 32
drag, startPoint x: 417, startPoint y: 443, endPoint x: 429, endPoint y: 443, distance: 11.5
click at [429, 443] on circle at bounding box center [429, 443] width 1 height 1
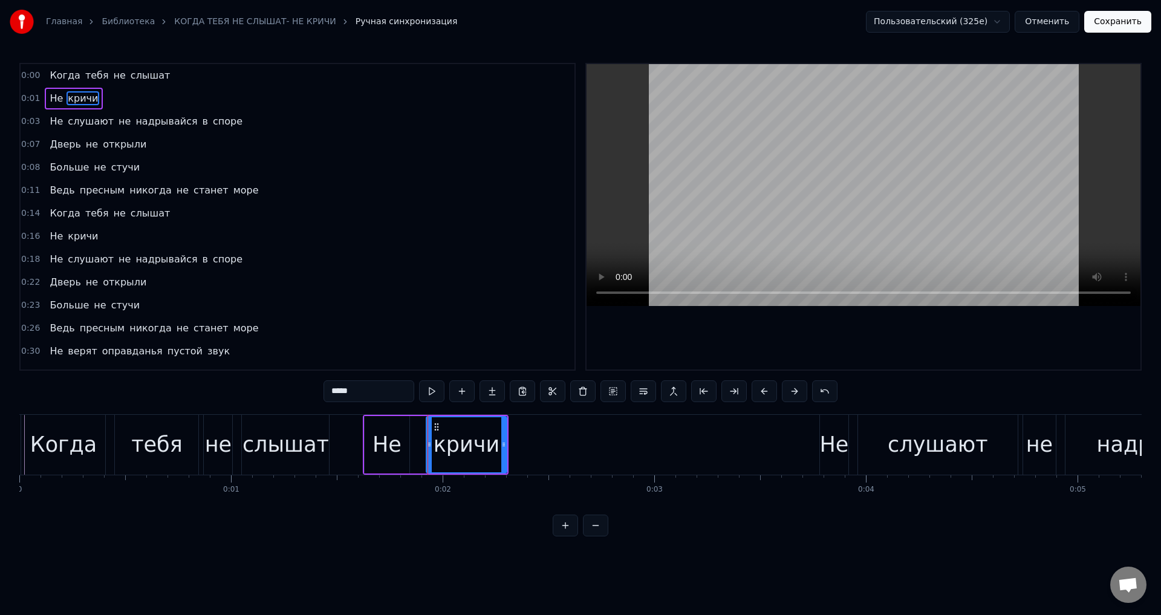
click at [281, 443] on div "слышат" at bounding box center [285, 445] width 86 height 32
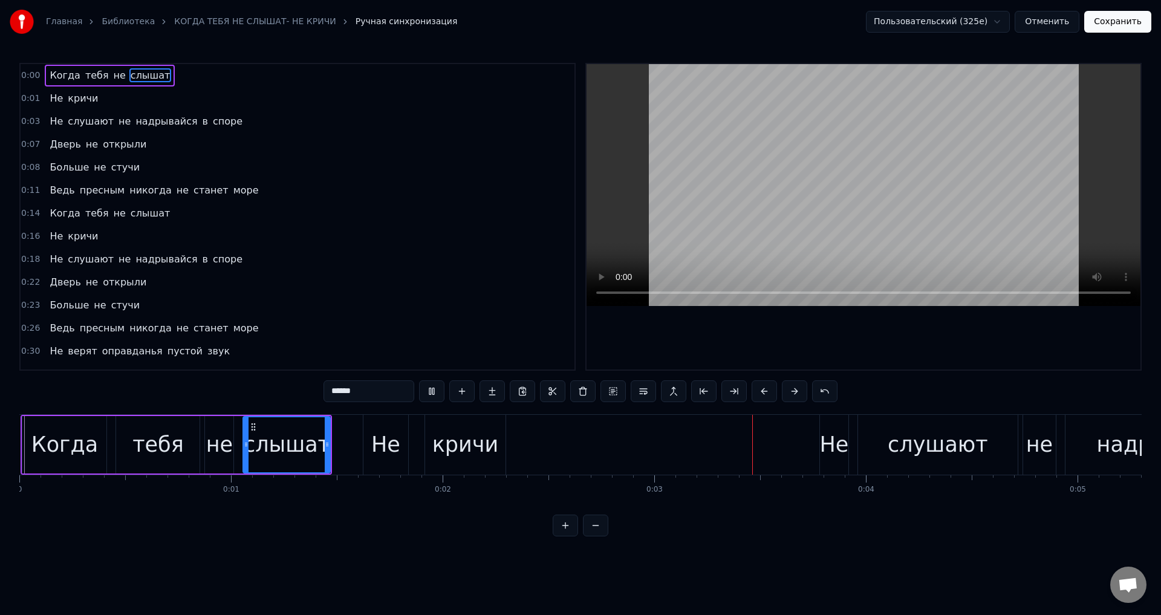
click at [397, 432] on div "Не" at bounding box center [385, 445] width 29 height 32
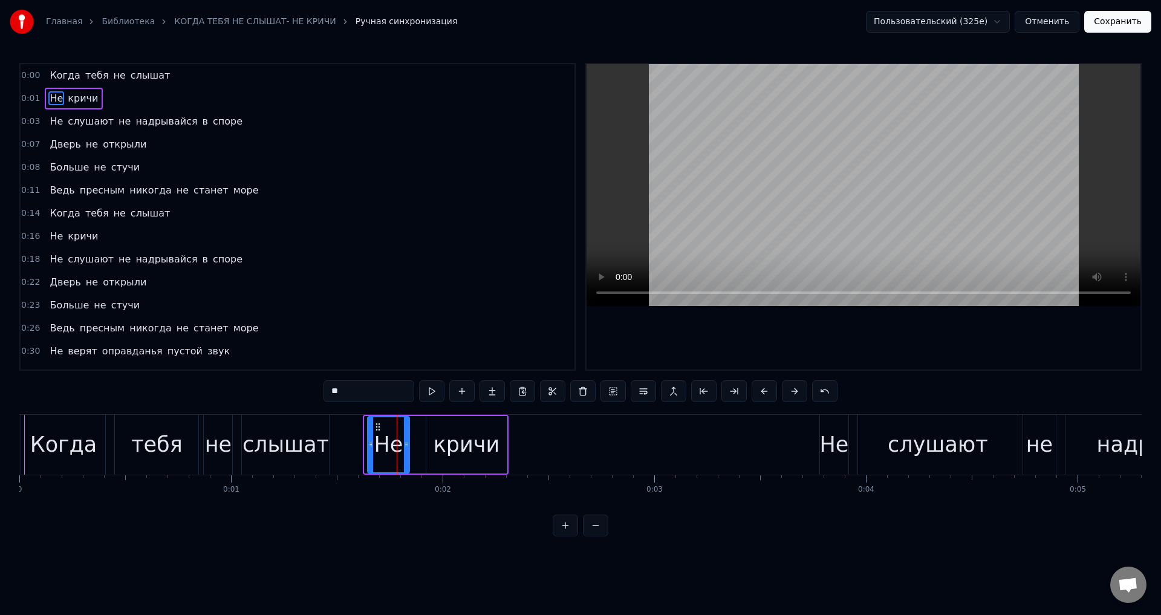
click at [368, 445] on icon at bounding box center [370, 444] width 5 height 10
click at [262, 450] on div "слышат" at bounding box center [285, 445] width 86 height 32
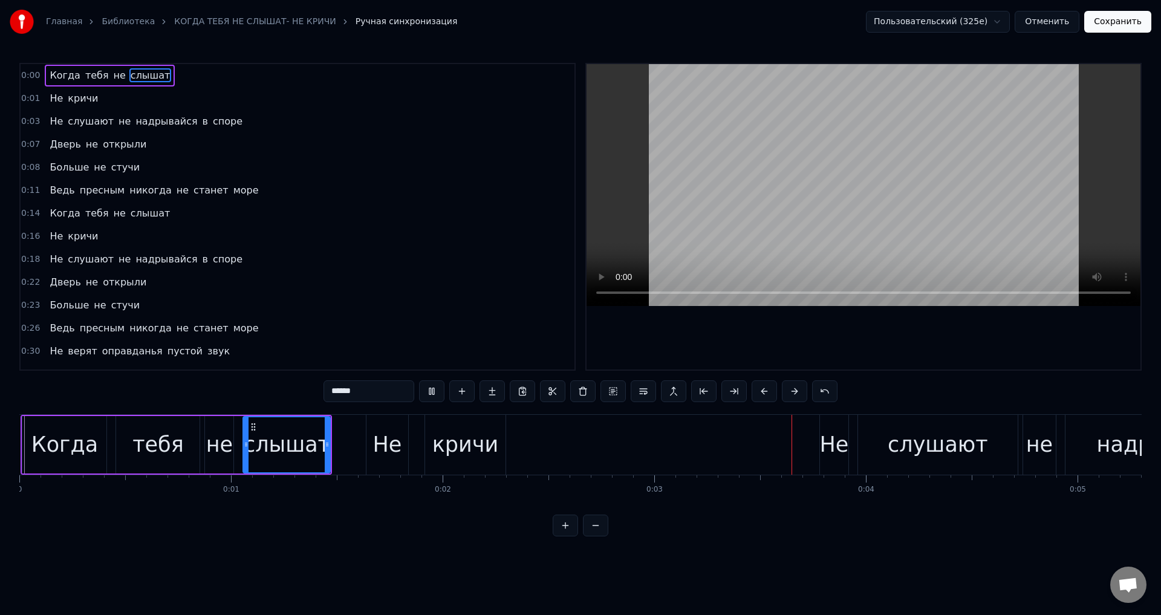
click at [438, 459] on div "кричи" at bounding box center [465, 445] width 66 height 32
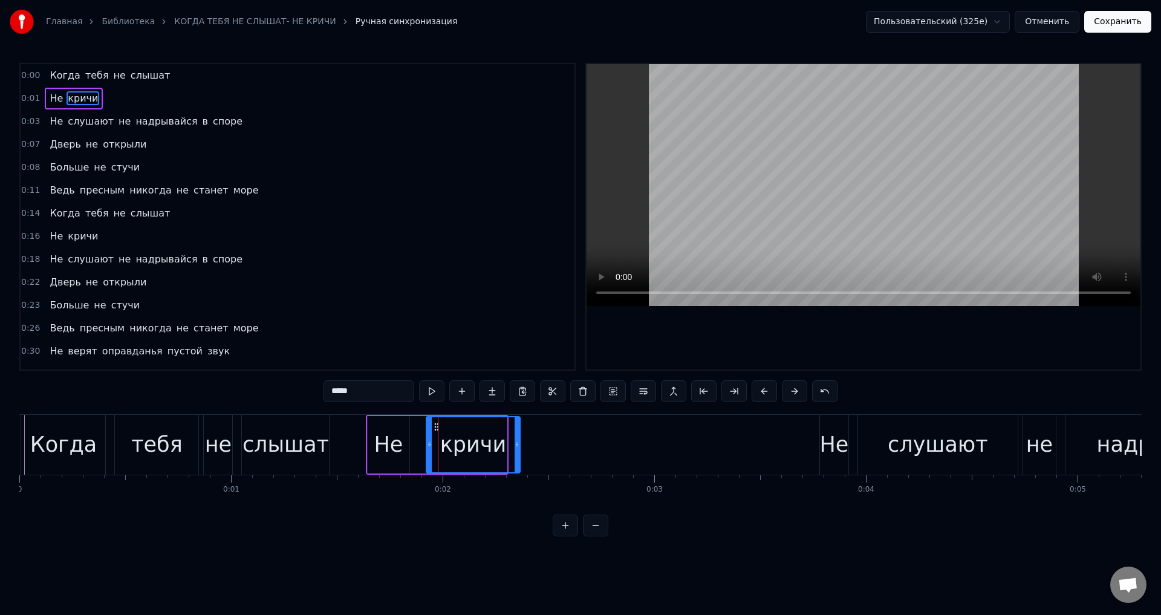
drag, startPoint x: 505, startPoint y: 447, endPoint x: 519, endPoint y: 446, distance: 13.4
click at [519, 446] on icon at bounding box center [516, 444] width 5 height 10
click at [53, 447] on div "Когда" at bounding box center [63, 445] width 66 height 32
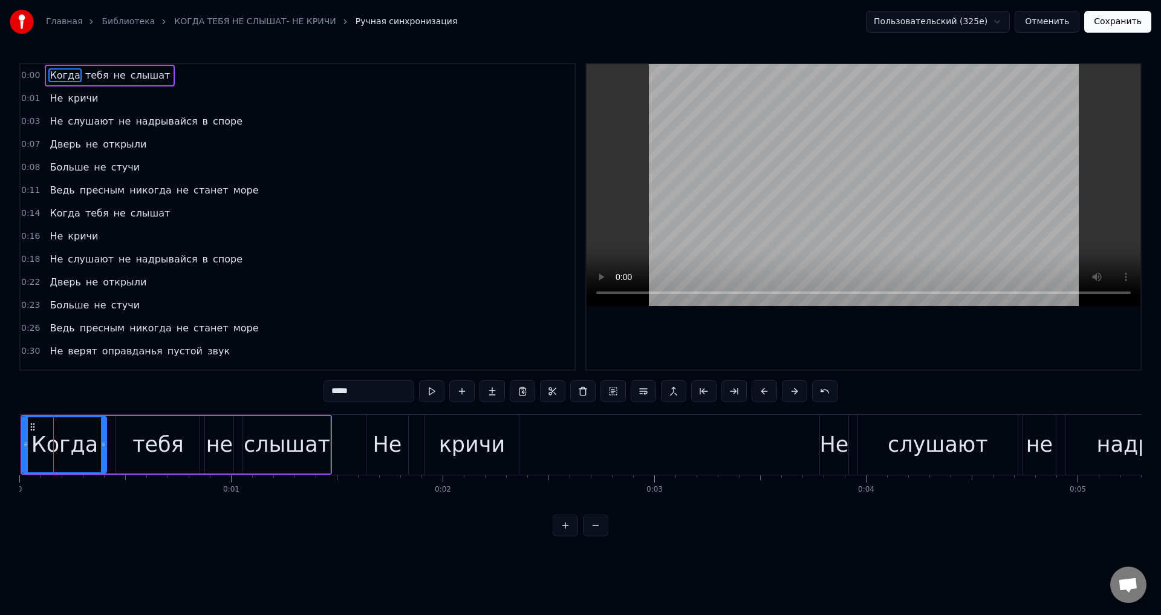
type input "*****"
click at [67, 447] on div "Когда" at bounding box center [64, 445] width 66 height 32
click at [30, 446] on icon at bounding box center [30, 444] width 5 height 10
click at [53, 439] on div "Когда" at bounding box center [67, 445] width 66 height 32
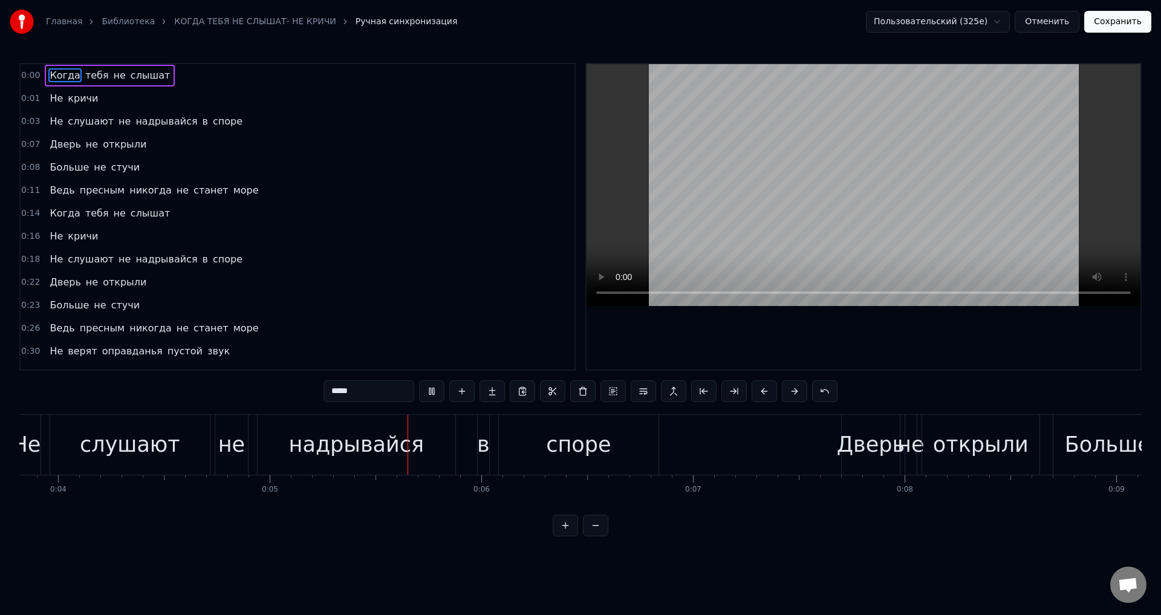
scroll to position [0, 1027]
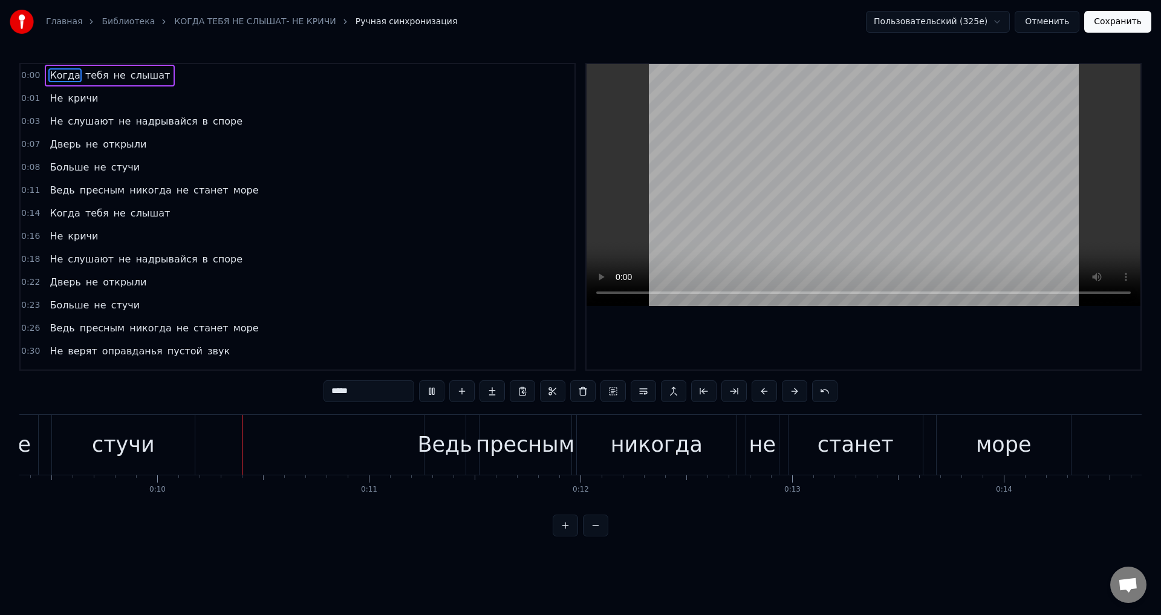
click at [1130, 19] on button "Сохранить" at bounding box center [1117, 22] width 67 height 22
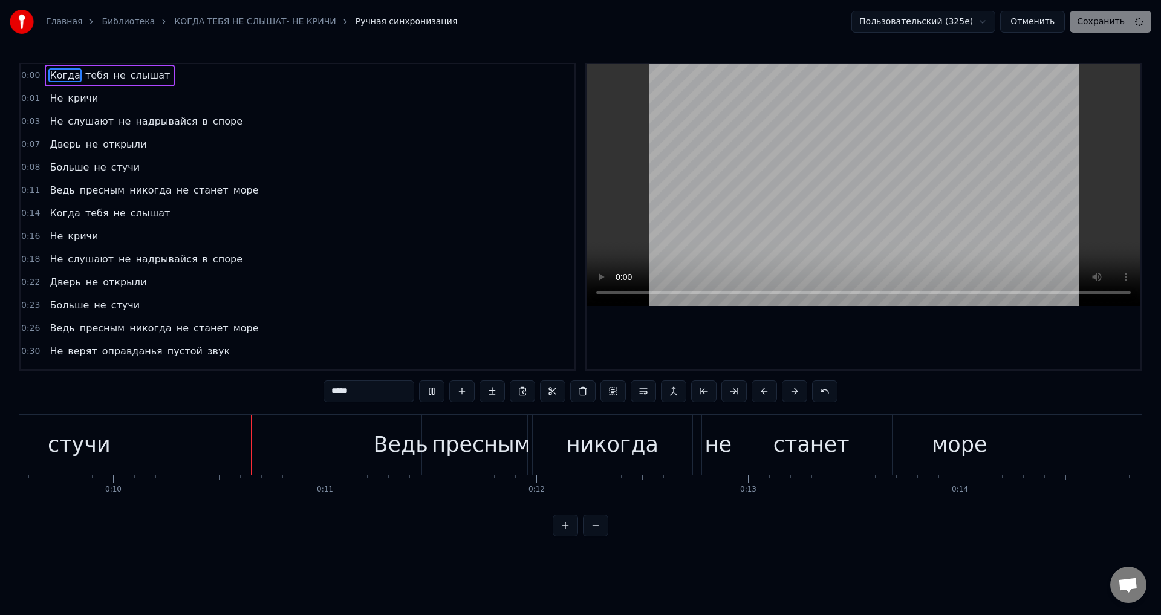
scroll to position [0, 2040]
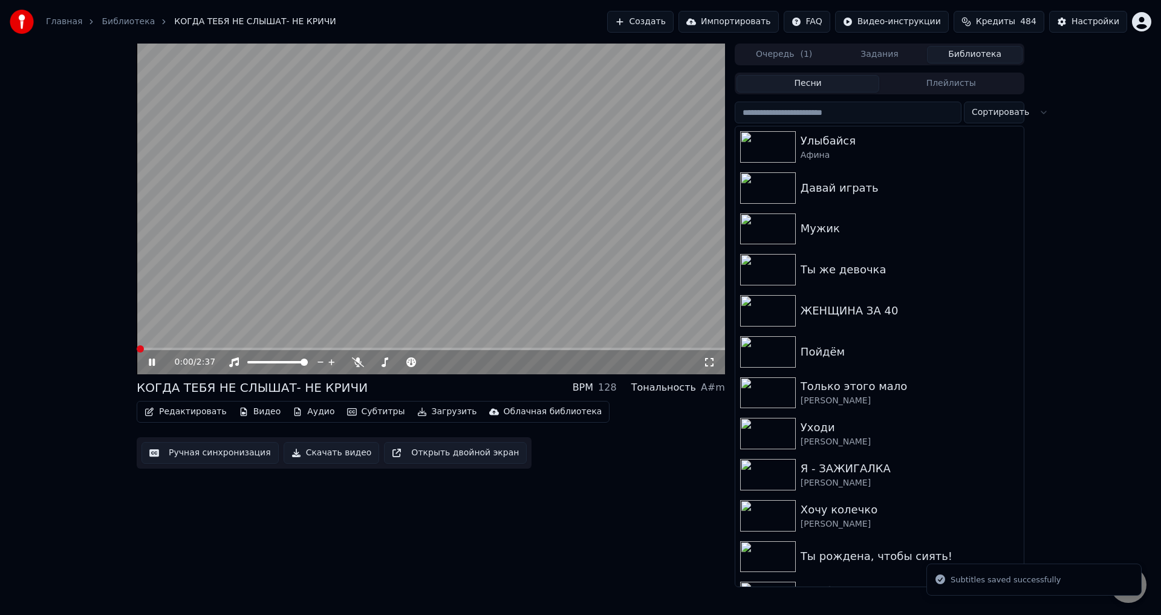
click at [137, 349] on span at bounding box center [140, 348] width 7 height 7
click at [150, 366] on icon at bounding box center [152, 361] width 6 height 7
click at [137, 352] on span at bounding box center [140, 348] width 7 height 7
click at [148, 363] on icon at bounding box center [160, 362] width 28 height 10
click at [712, 357] on div "0:17 / 2:37" at bounding box center [430, 362] width 579 height 12
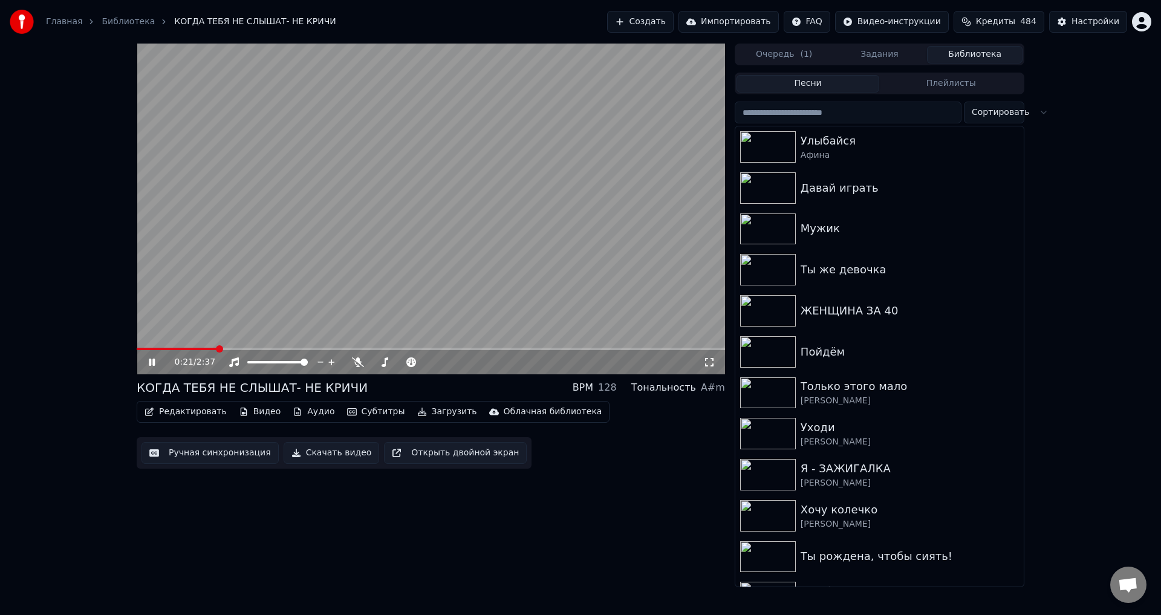
click at [707, 358] on icon at bounding box center [709, 362] width 8 height 8
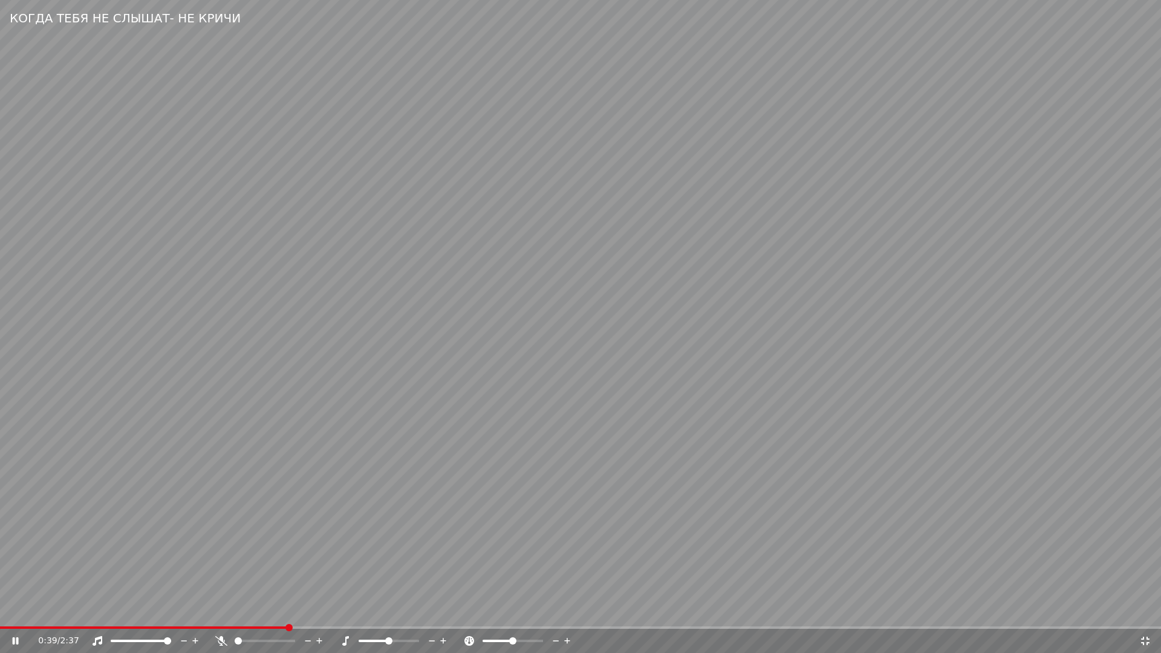
click at [287, 614] on span at bounding box center [143, 627] width 287 height 2
click at [536, 312] on video at bounding box center [580, 326] width 1161 height 653
click at [1146, 614] on icon at bounding box center [1145, 641] width 12 height 10
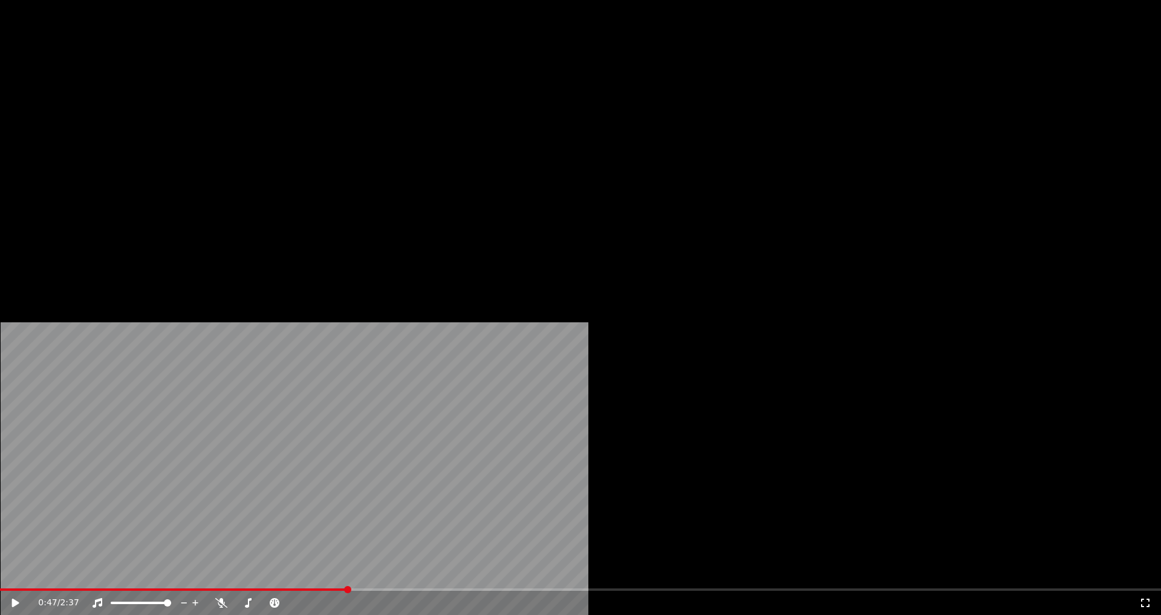
click at [175, 89] on button "Редактировать" at bounding box center [186, 81] width 92 height 17
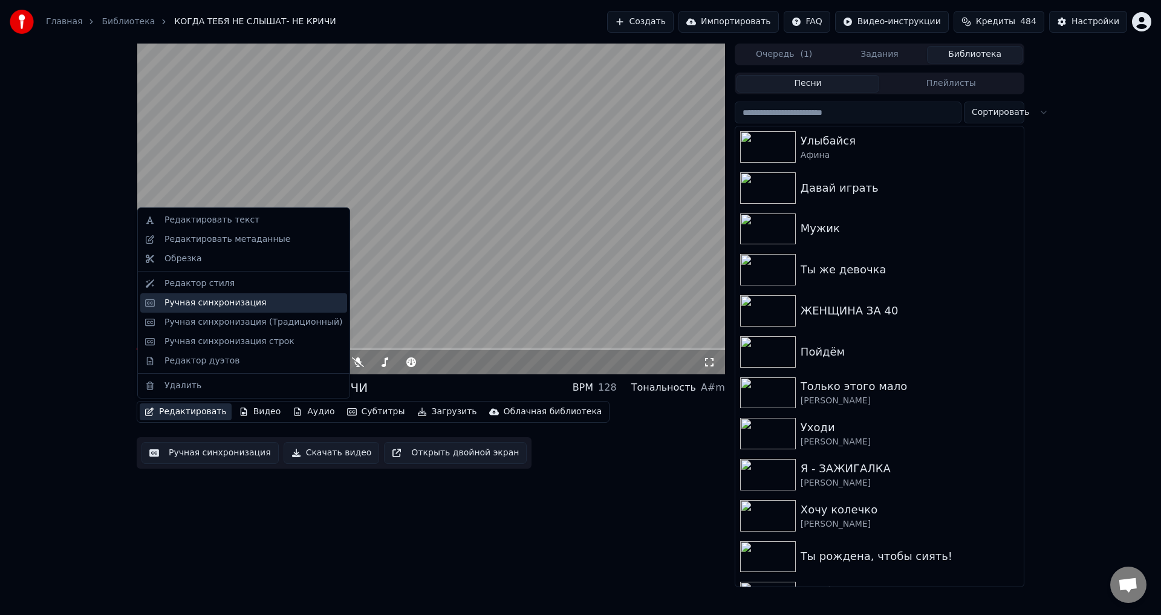
click at [162, 302] on div "Ручная синхронизация" at bounding box center [243, 302] width 207 height 19
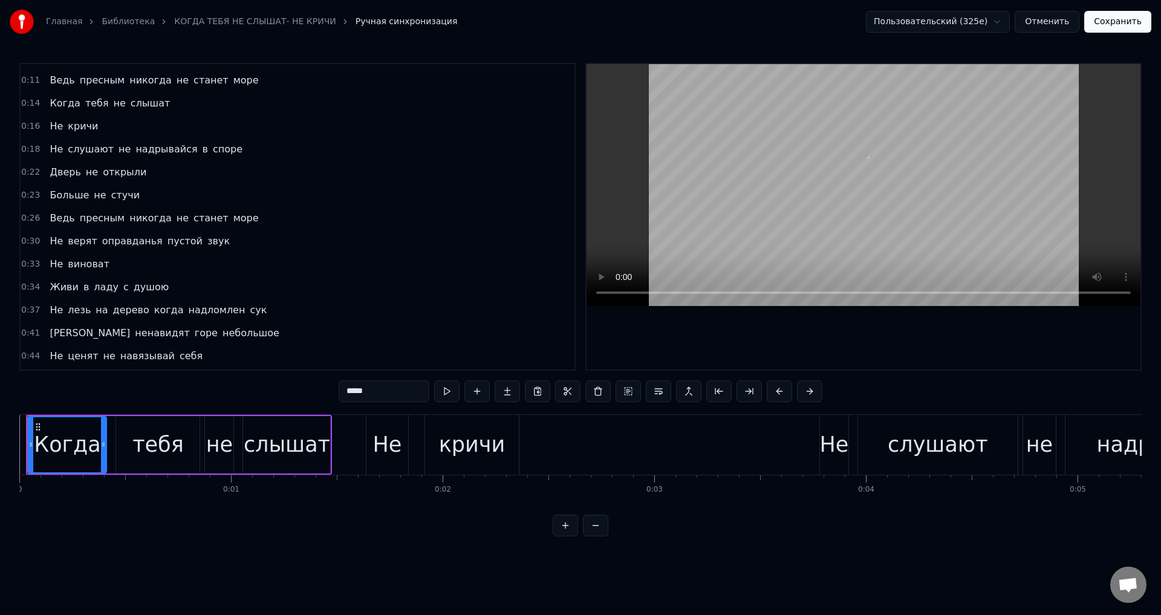
scroll to position [181, 0]
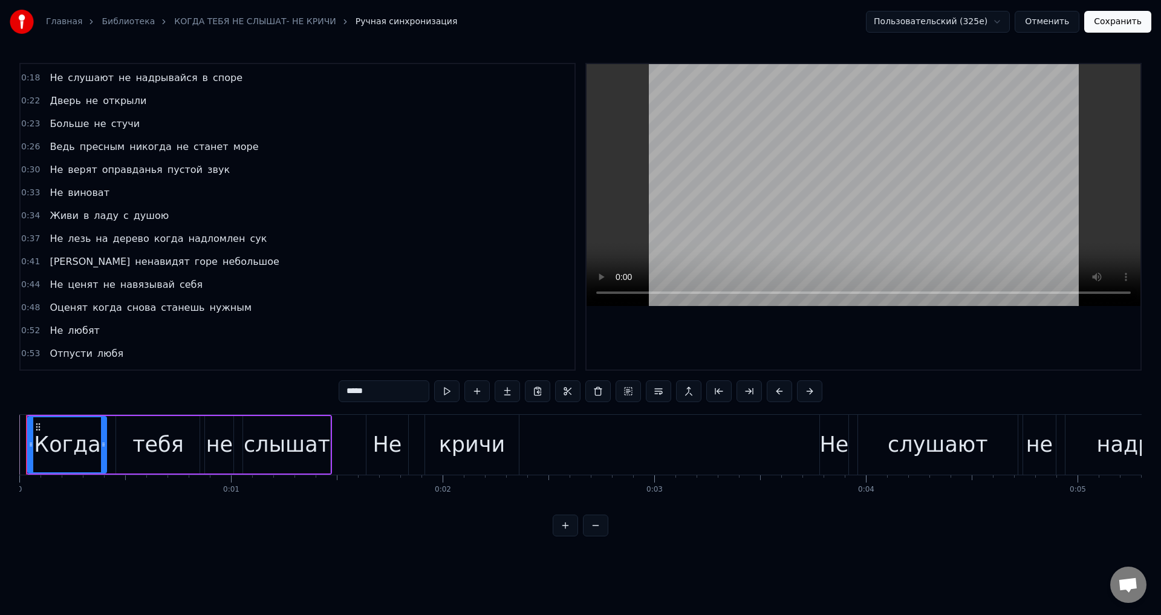
click at [51, 284] on span "Не" at bounding box center [56, 284] width 16 height 14
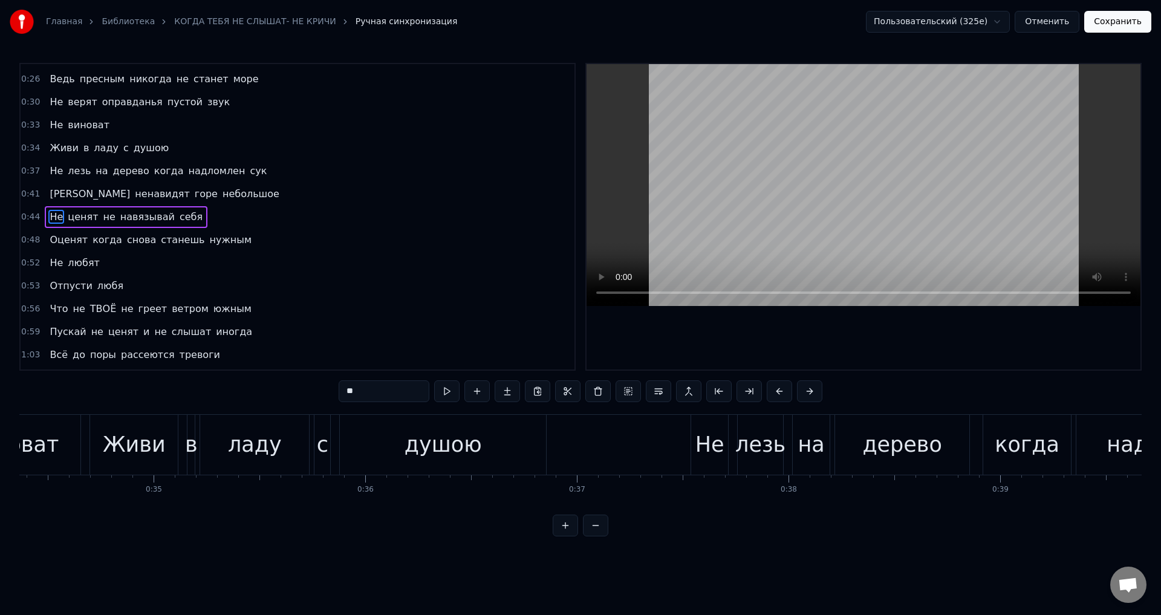
scroll to position [0, 9453]
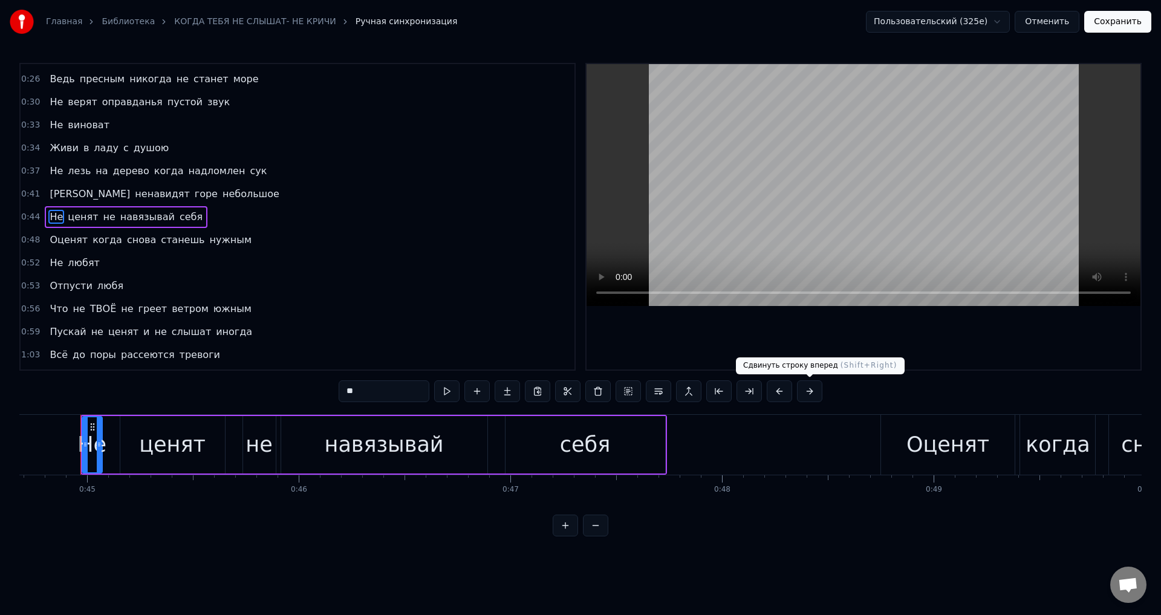
click at [809, 394] on button at bounding box center [809, 391] width 25 height 22
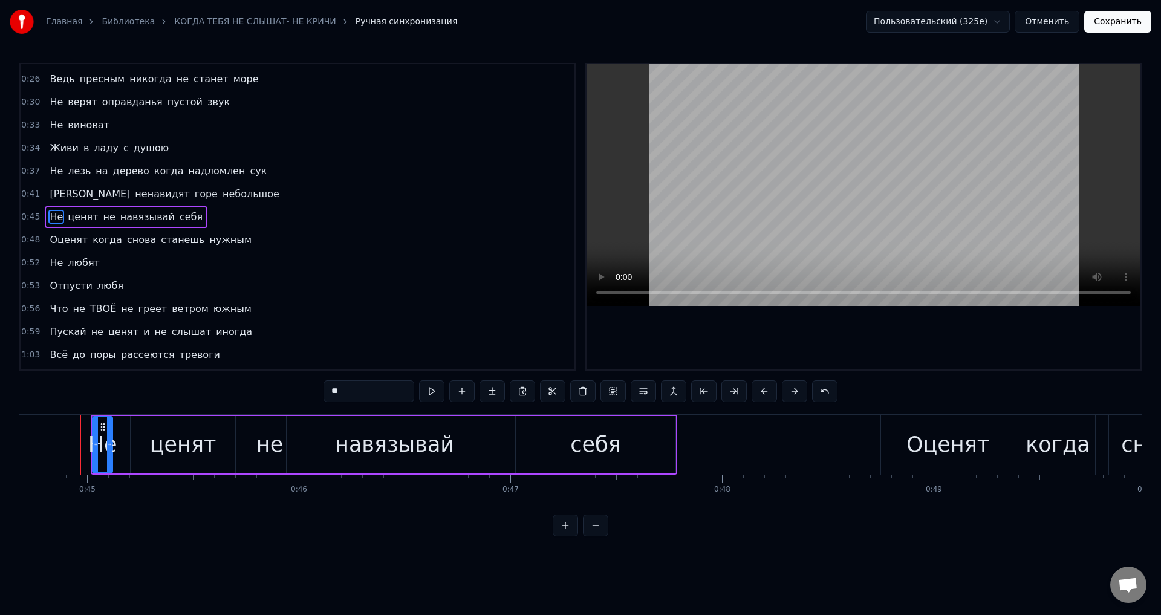
click at [809, 394] on div "**" at bounding box center [580, 391] width 514 height 22
click at [792, 394] on button at bounding box center [794, 391] width 25 height 22
click at [933, 465] on div "Оценят" at bounding box center [948, 445] width 134 height 60
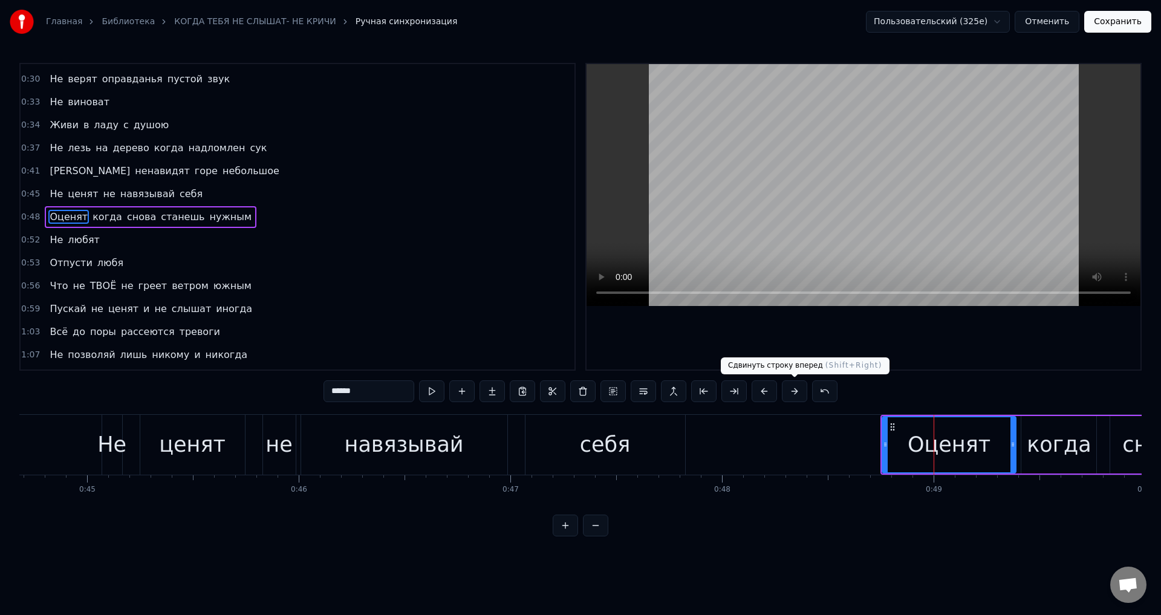
click at [793, 395] on button at bounding box center [794, 391] width 25 height 22
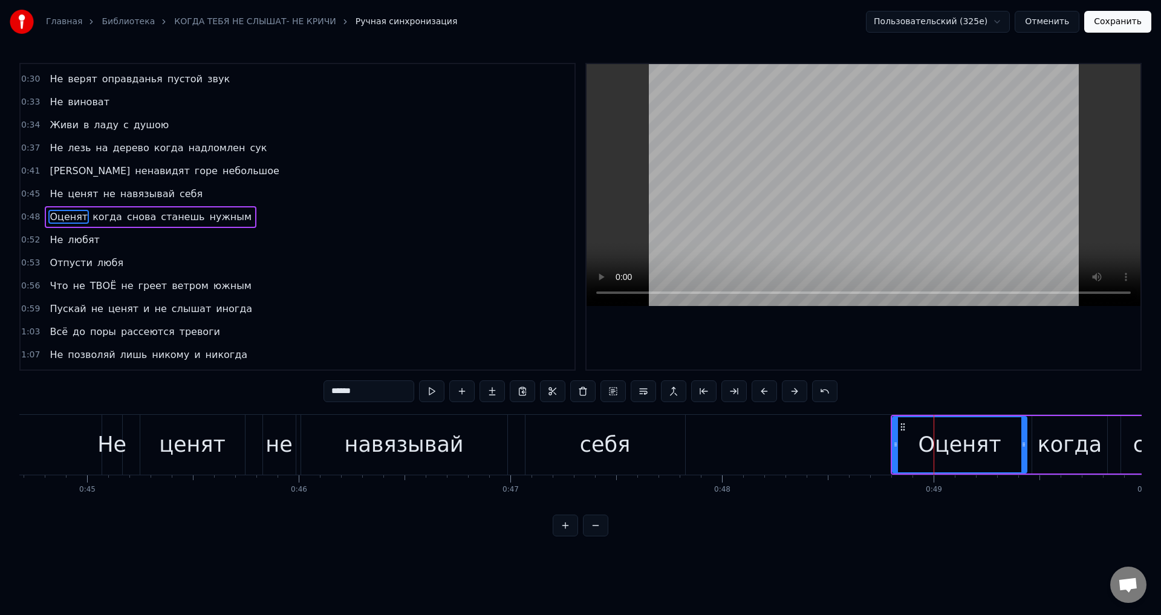
click at [793, 395] on button at bounding box center [794, 391] width 25 height 22
click at [48, 169] on span "[PERSON_NAME]" at bounding box center [89, 171] width 83 height 14
type input "*"
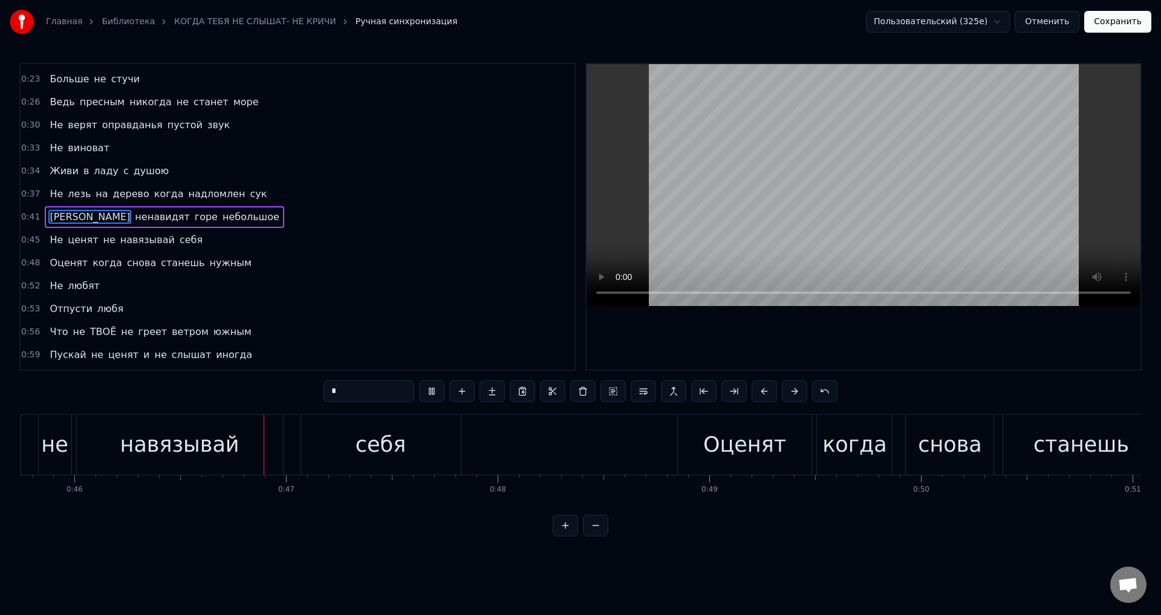
scroll to position [0, 9732]
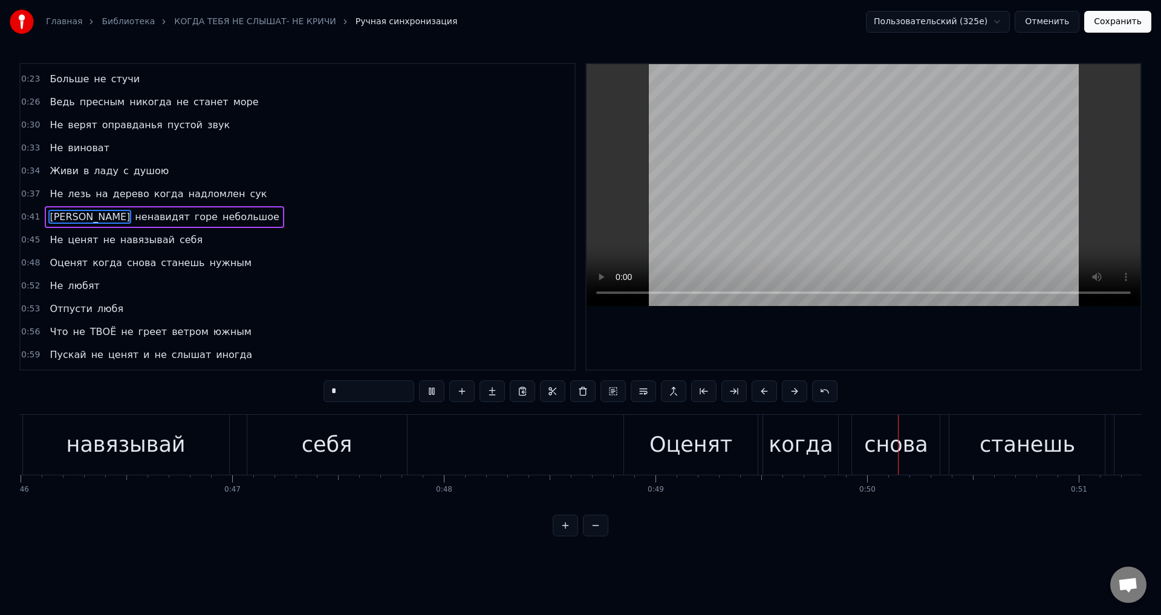
click at [1124, 28] on button "Сохранить" at bounding box center [1117, 22] width 67 height 22
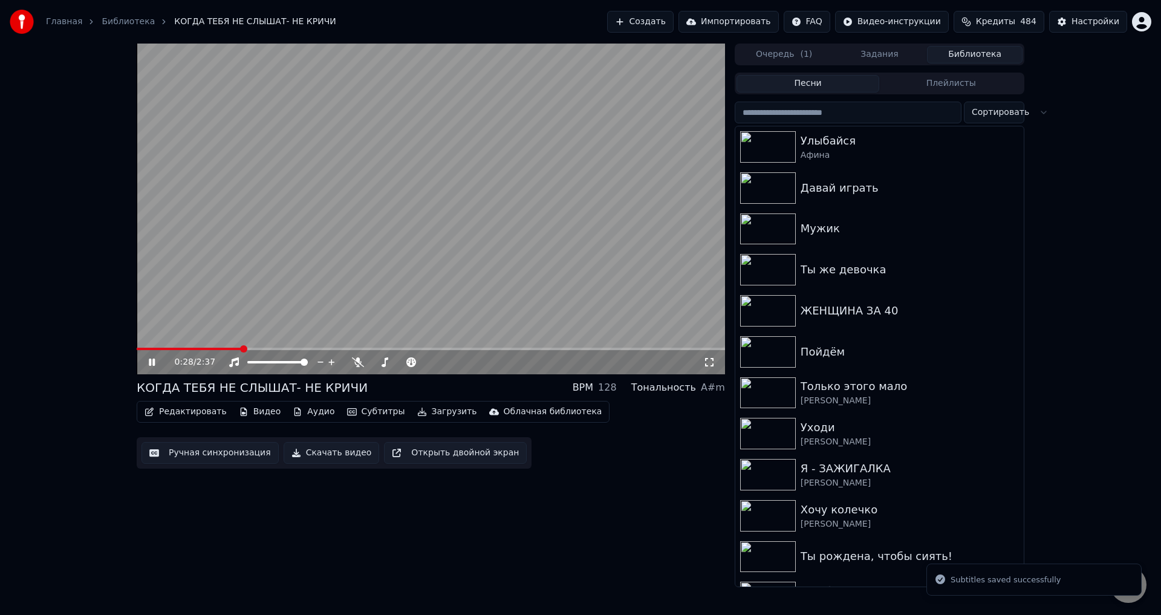
click at [242, 349] on span at bounding box center [431, 349] width 588 height 2
click at [710, 362] on icon at bounding box center [709, 362] width 12 height 10
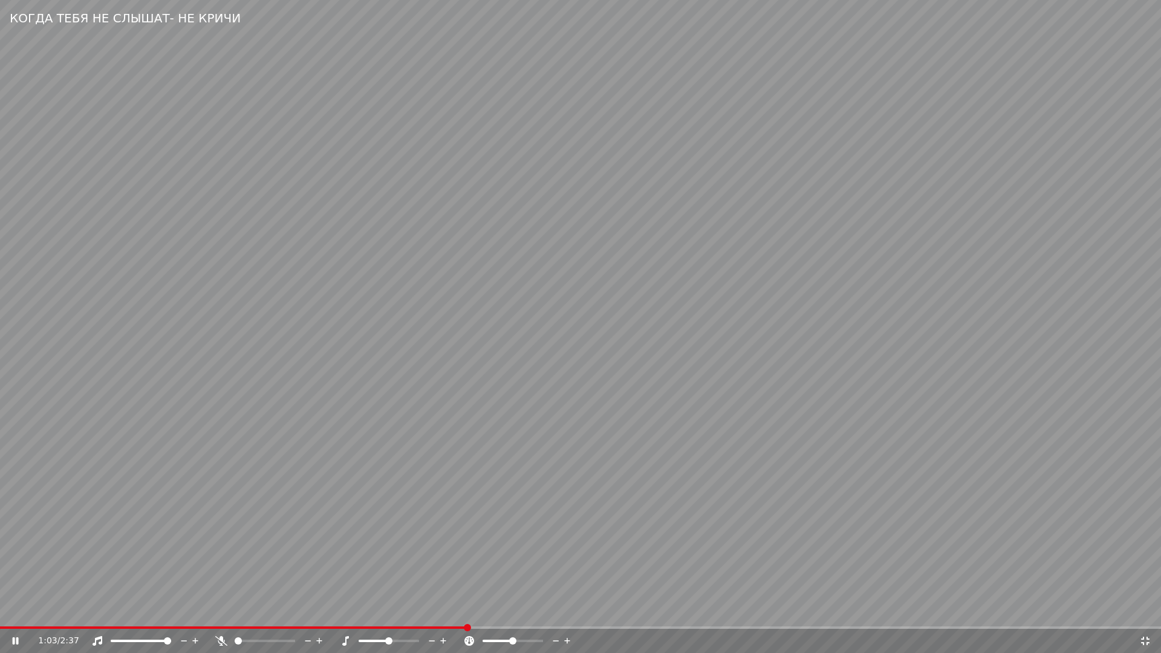
click at [450, 470] on video at bounding box center [580, 326] width 1161 height 653
click at [1147, 614] on icon at bounding box center [1145, 641] width 12 height 10
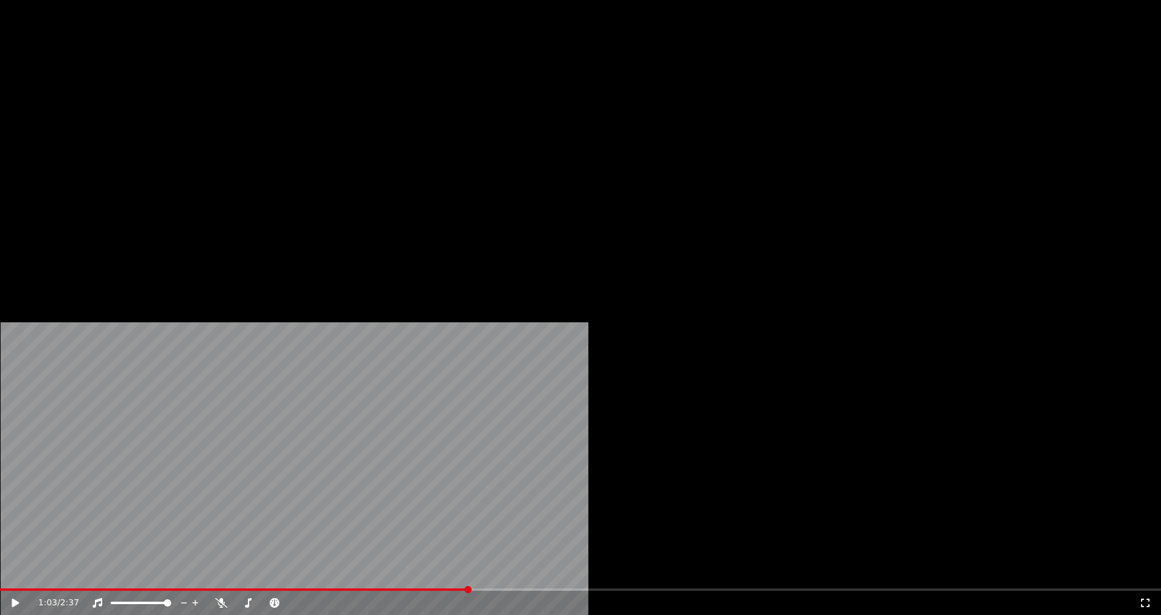
click at [198, 89] on button "Редактировать" at bounding box center [186, 81] width 92 height 17
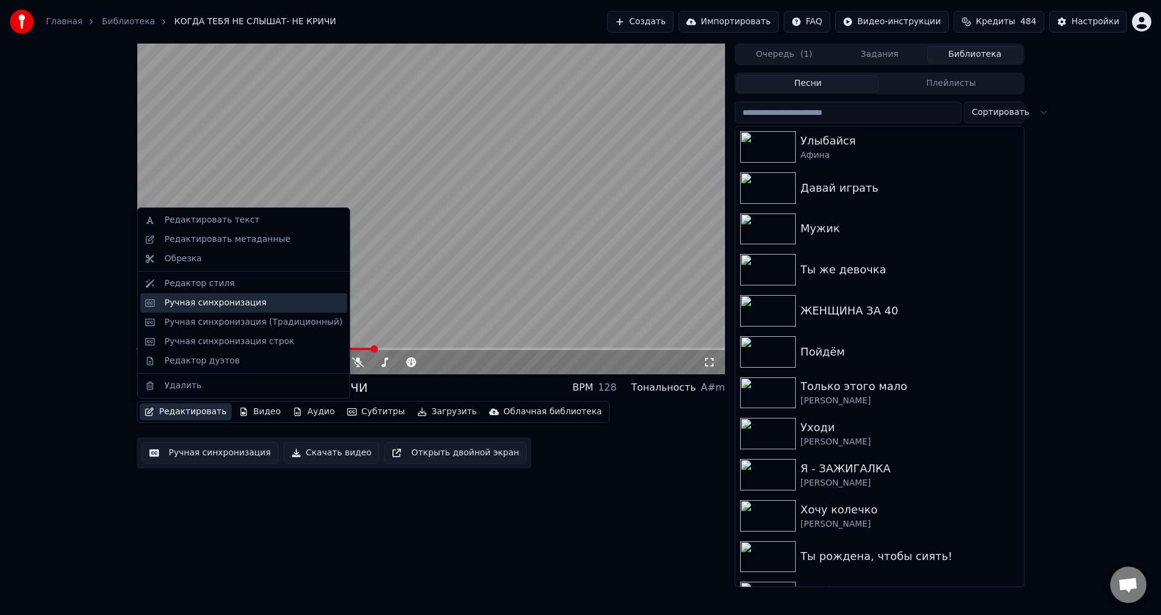
click at [173, 309] on div "Ручная синхронизация" at bounding box center [243, 302] width 207 height 19
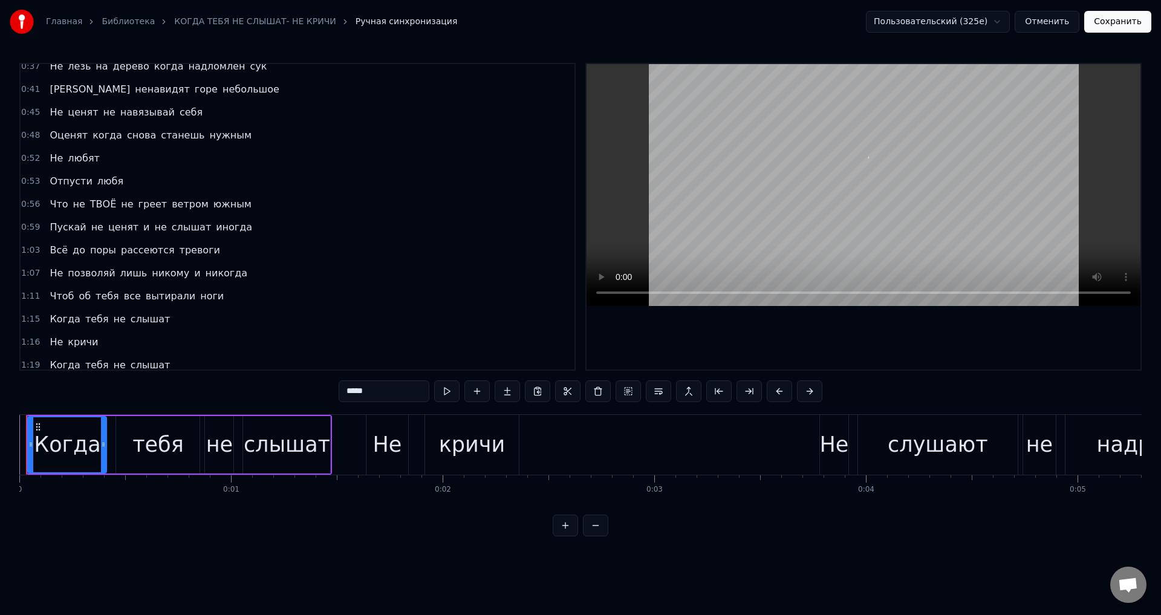
scroll to position [363, 0]
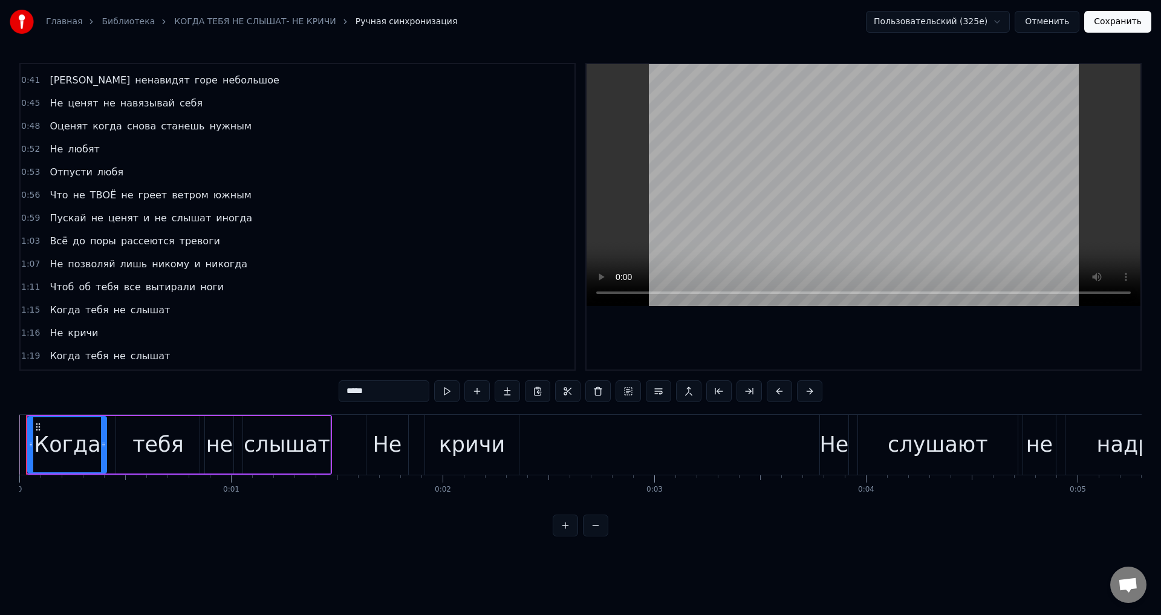
click at [48, 216] on span "Пускай" at bounding box center [67, 218] width 39 height 14
type input "******"
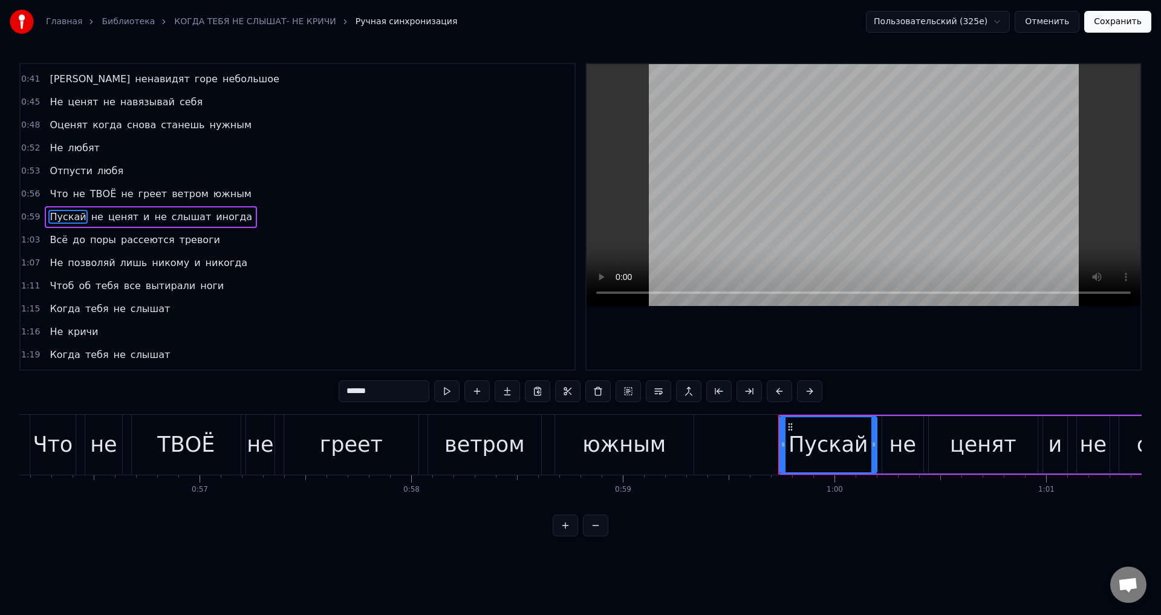
scroll to position [0, 12578]
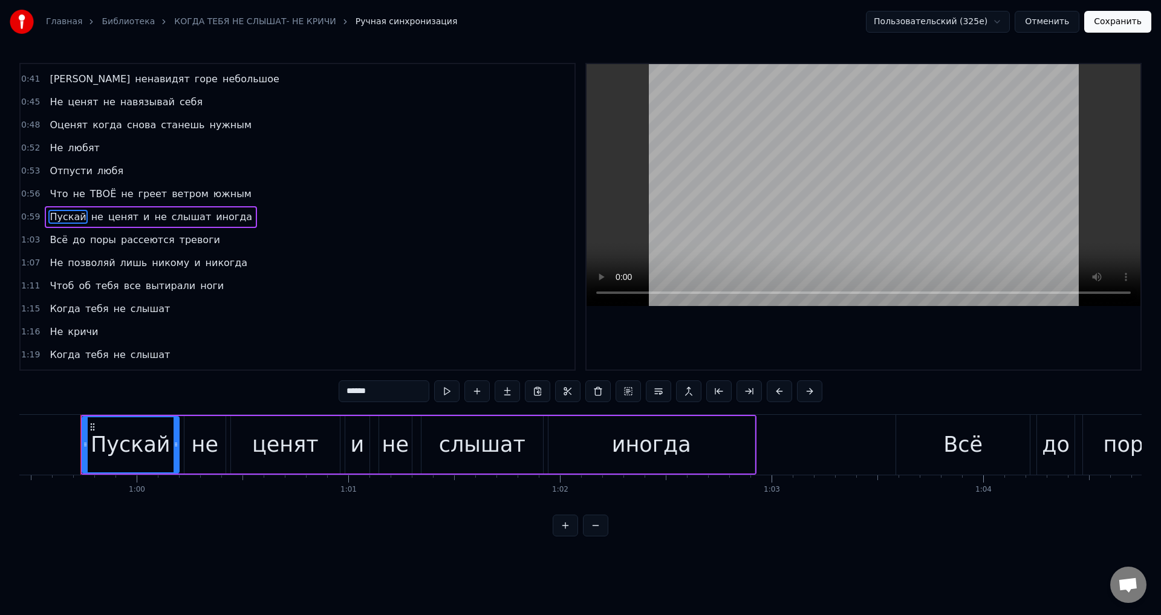
click at [129, 451] on div "Пускай" at bounding box center [131, 445] width 80 height 32
click at [809, 391] on button at bounding box center [809, 391] width 25 height 22
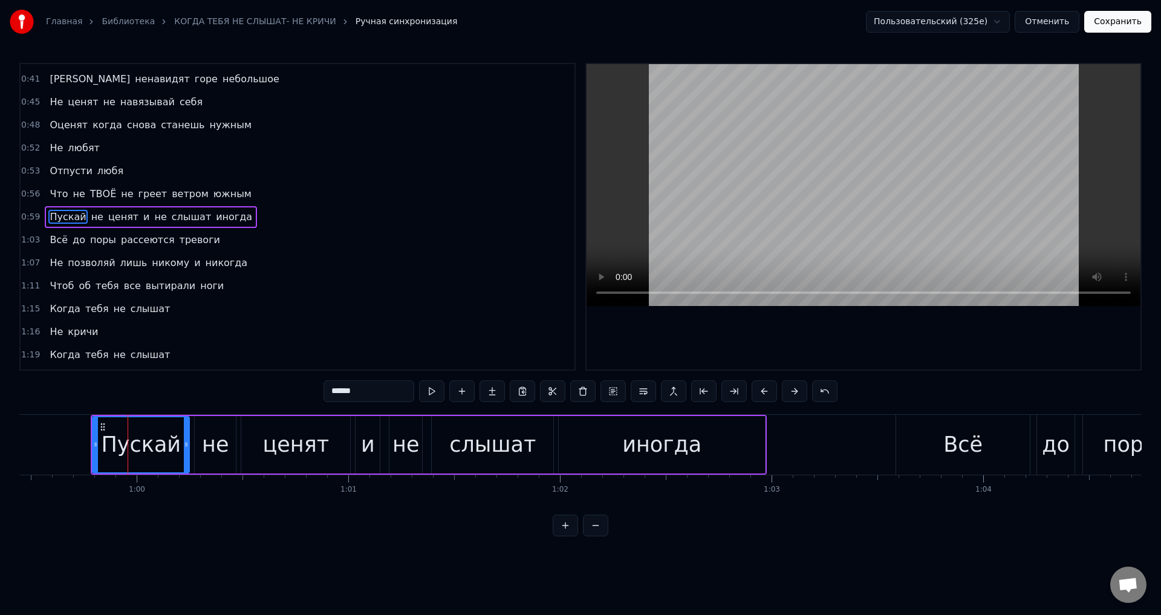
click at [809, 391] on div "******" at bounding box center [580, 391] width 514 height 22
click at [792, 389] on button at bounding box center [794, 391] width 25 height 22
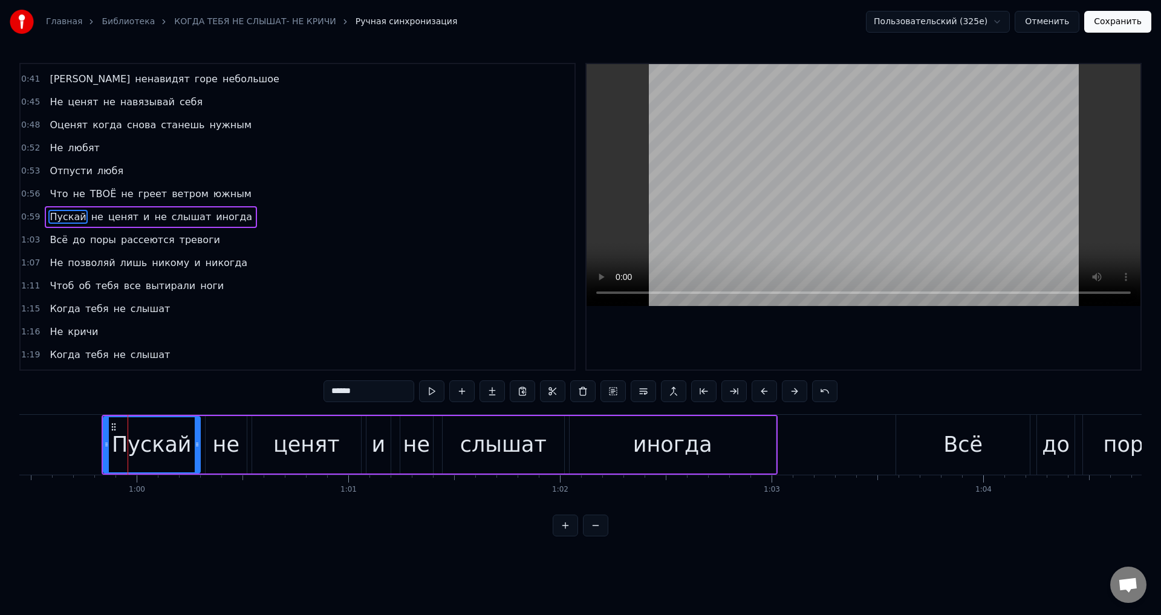
click at [792, 389] on button at bounding box center [794, 391] width 25 height 22
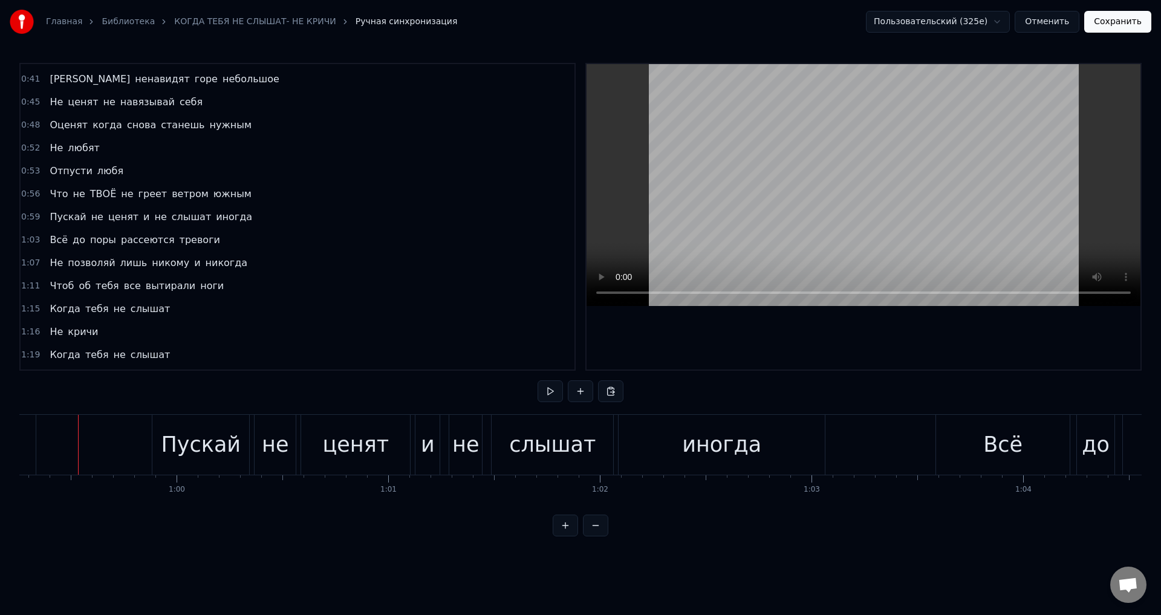
scroll to position [0, 12536]
click at [173, 452] on div "Пускай" at bounding box center [203, 445] width 80 height 32
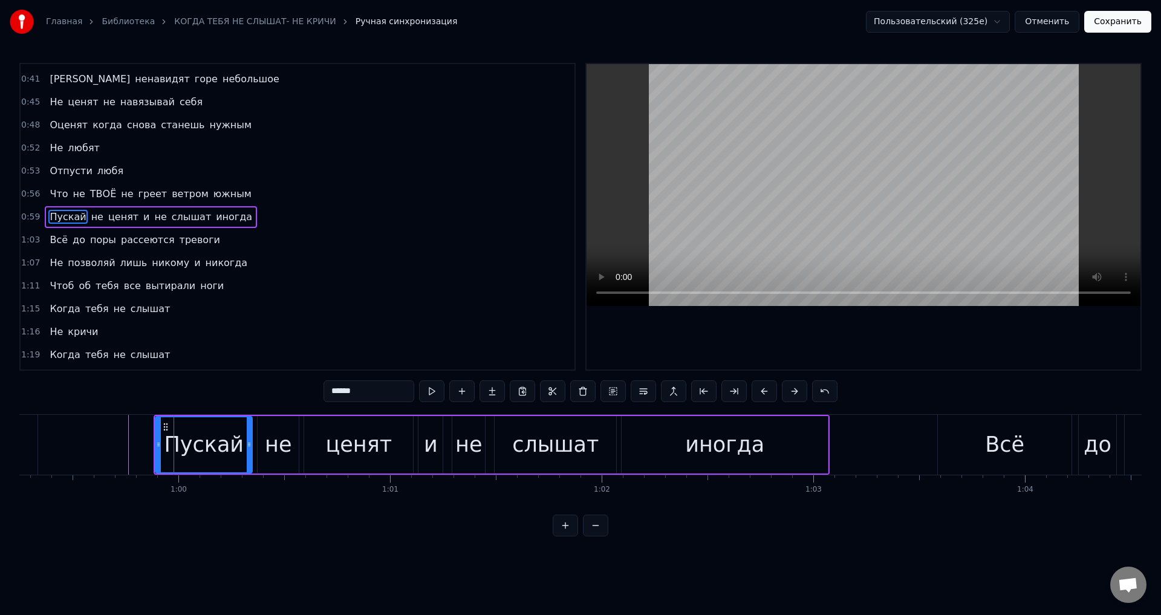
click at [762, 392] on button at bounding box center [763, 391] width 25 height 22
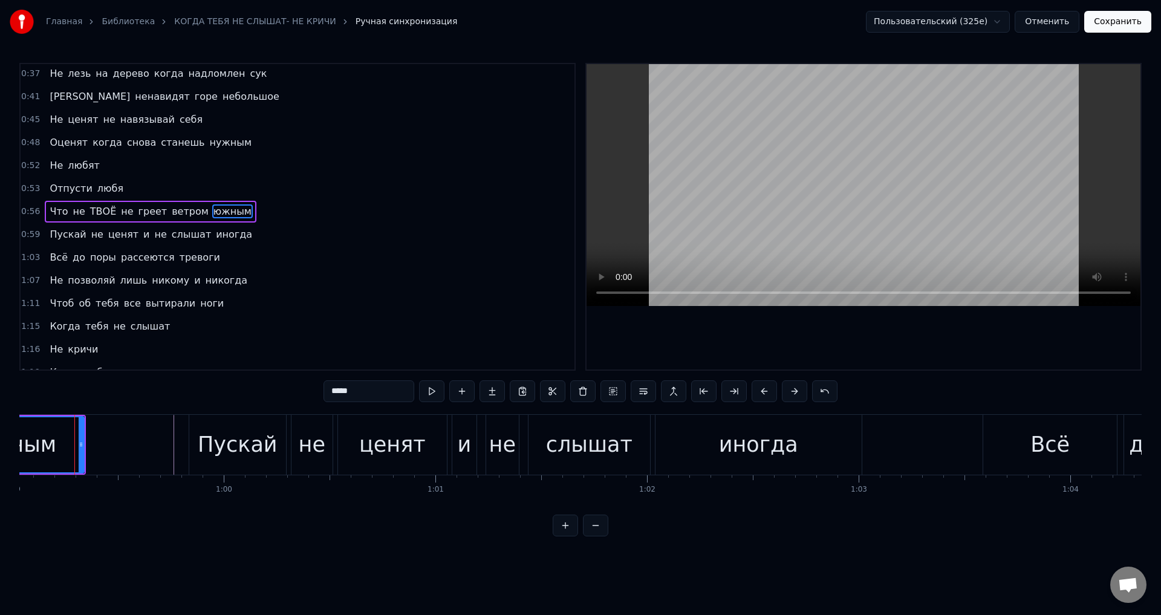
scroll to position [0, 12485]
click at [221, 453] on div "Пускай" at bounding box center [243, 445] width 80 height 32
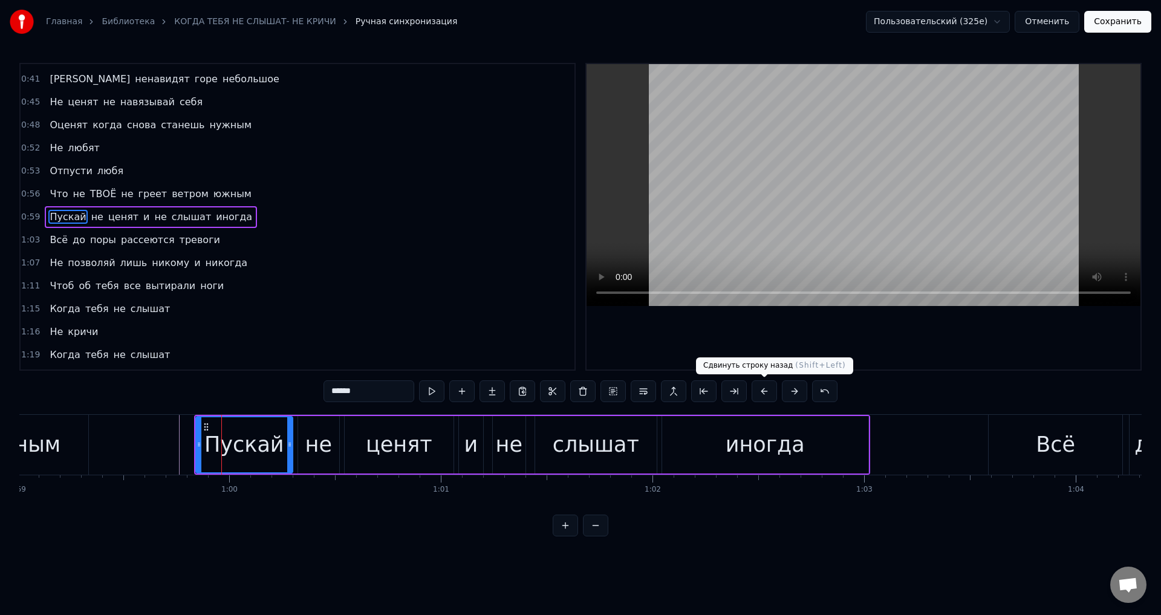
click at [762, 392] on button at bounding box center [763, 391] width 25 height 22
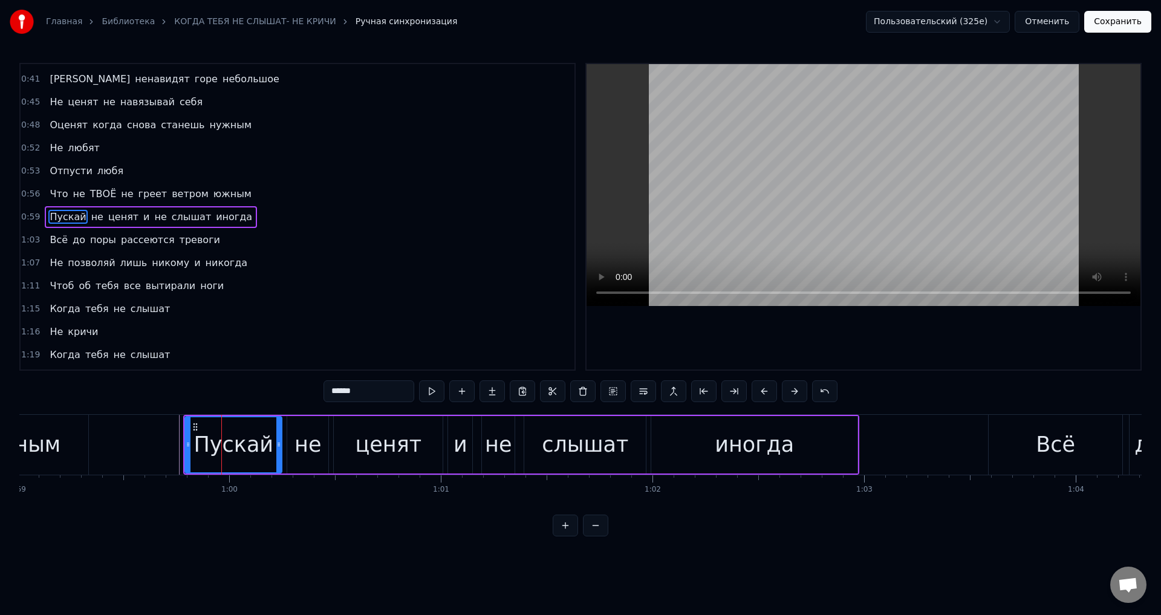
click at [762, 392] on button at bounding box center [763, 391] width 25 height 22
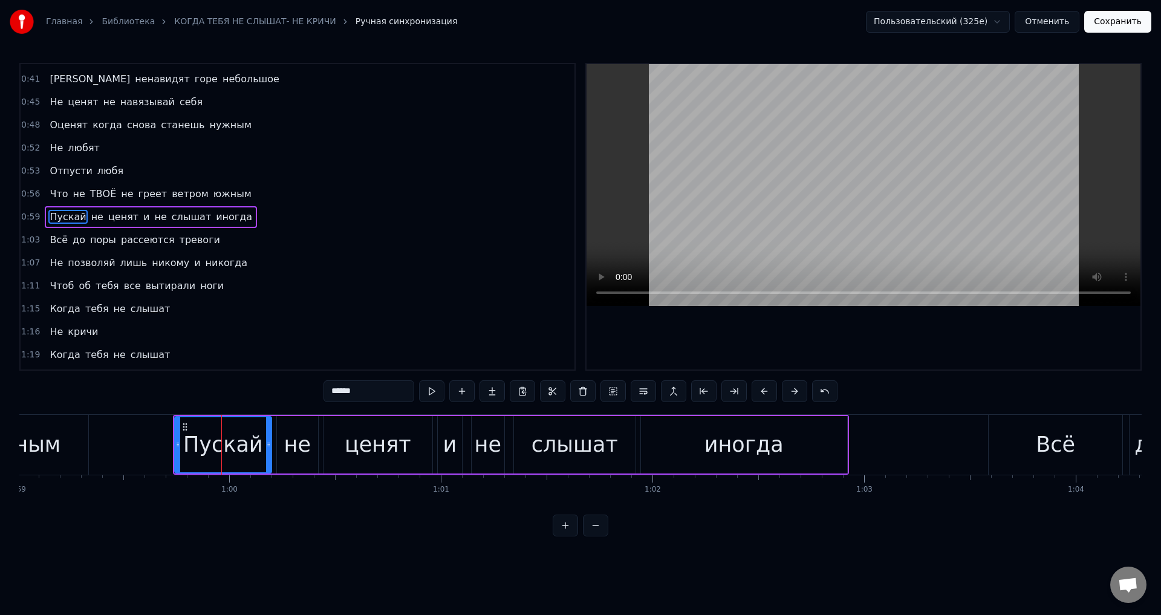
click at [42, 443] on div "южным" at bounding box center [18, 445] width 83 height 32
type input "*****"
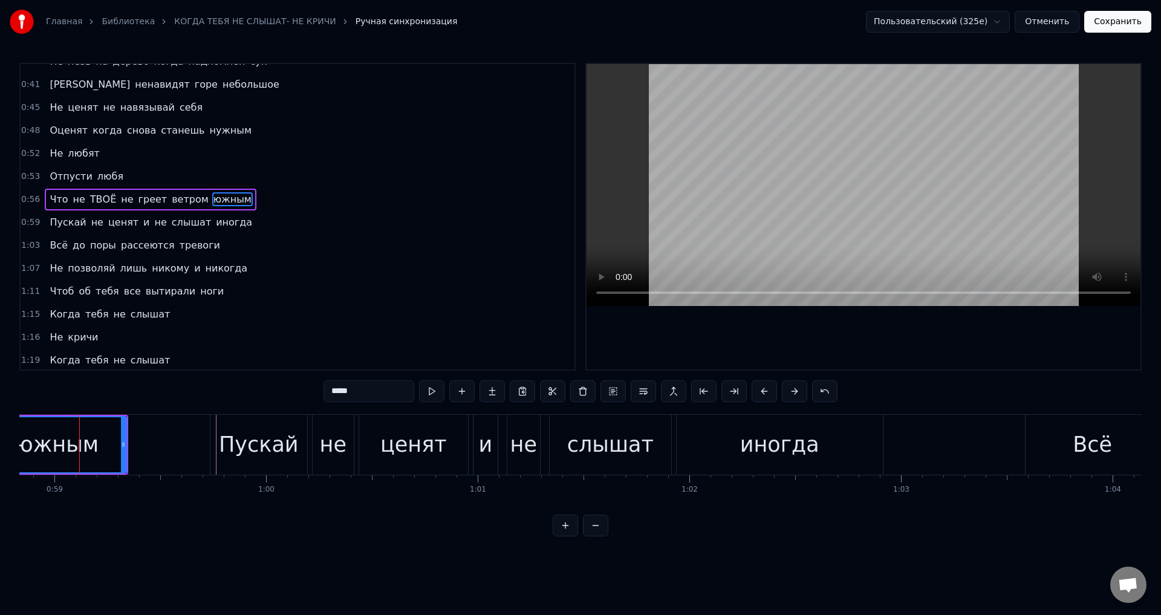
scroll to position [0, 12448]
click at [1052, 24] on button "Отменить" at bounding box center [1046, 22] width 65 height 22
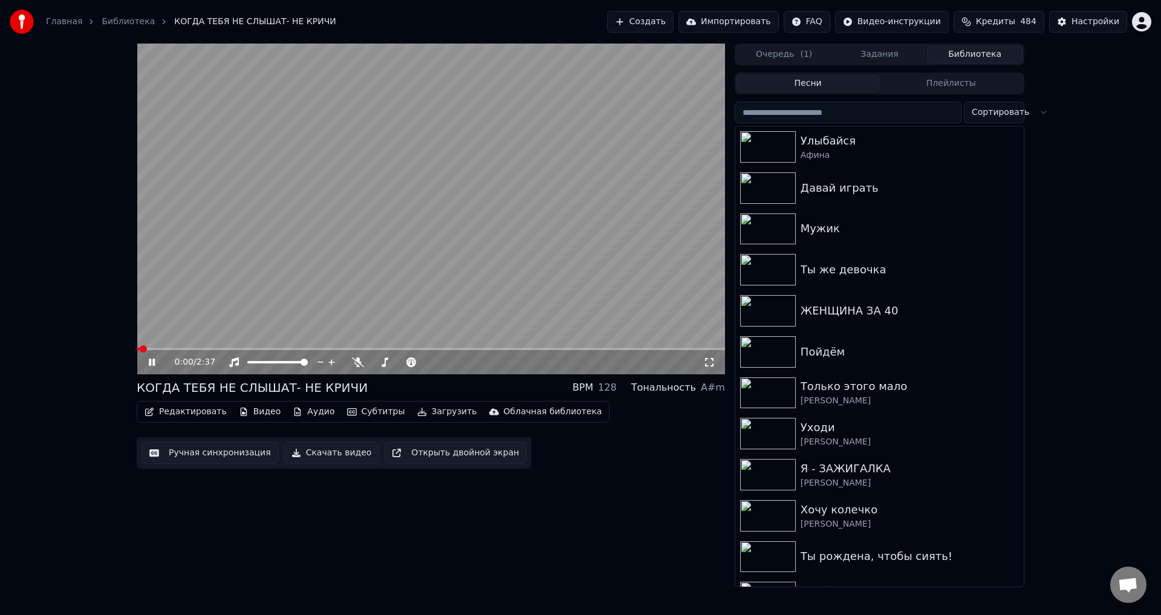
click at [261, 346] on video at bounding box center [431, 209] width 588 height 331
click at [264, 348] on span at bounding box center [431, 349] width 588 height 2
click at [713, 362] on icon at bounding box center [709, 362] width 12 height 10
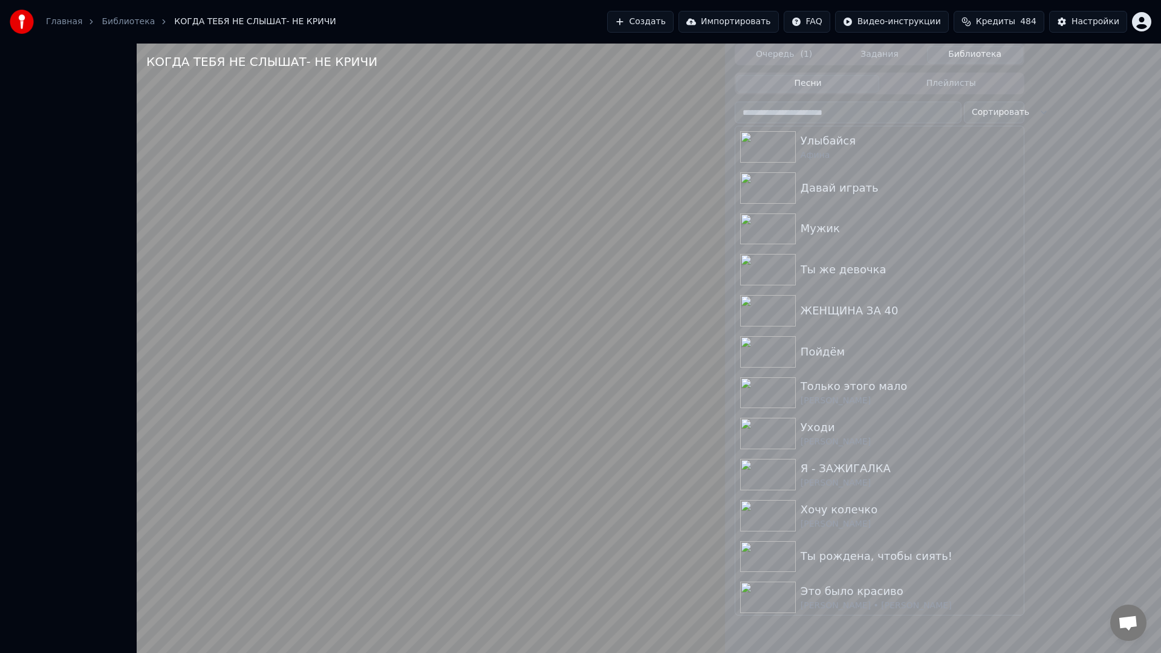
drag, startPoint x: 527, startPoint y: 386, endPoint x: 684, endPoint y: 384, distance: 156.6
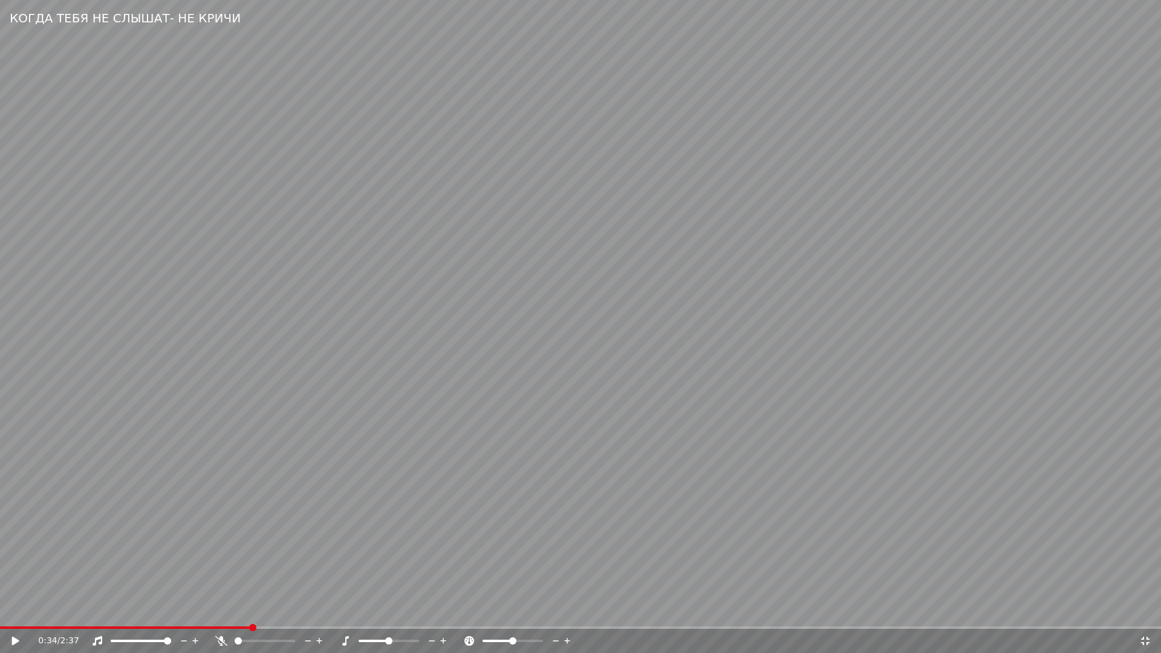
click at [531, 386] on video at bounding box center [580, 326] width 1161 height 653
click at [357, 614] on div "1:04 / 2:37" at bounding box center [580, 641] width 1161 height 24
click at [360, 614] on div "1:05 / 2:37" at bounding box center [580, 641] width 1161 height 24
click at [366, 614] on span at bounding box center [184, 627] width 368 height 2
click at [468, 569] on video at bounding box center [580, 326] width 1161 height 653
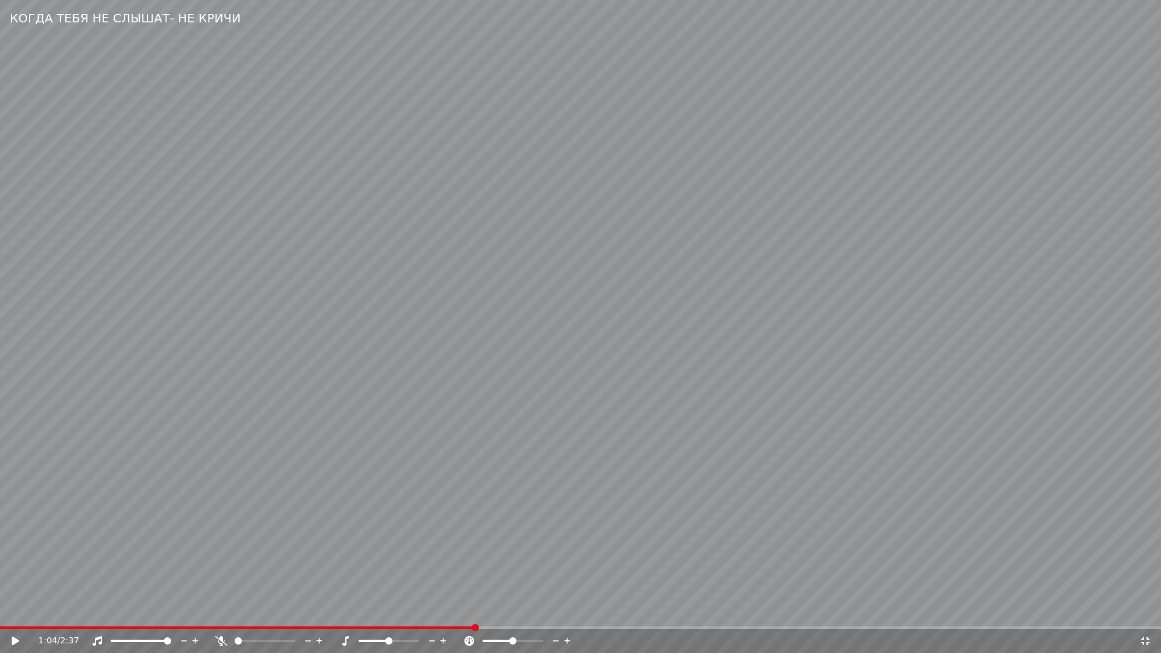
click at [1145, 614] on icon at bounding box center [1145, 641] width 12 height 10
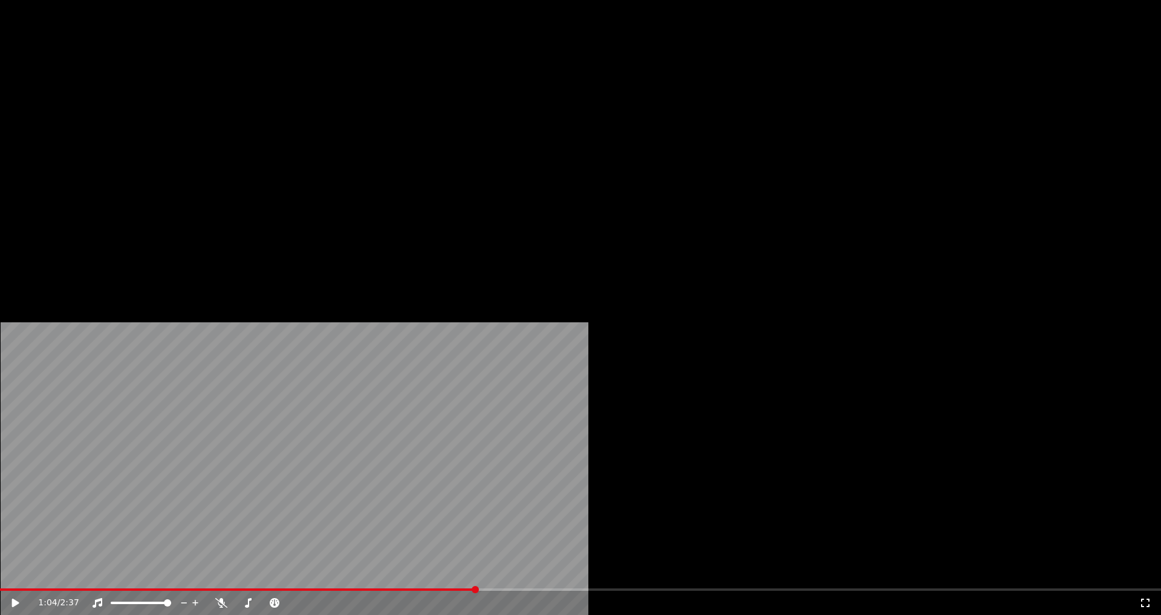
click at [193, 89] on button "Редактировать" at bounding box center [186, 81] width 92 height 17
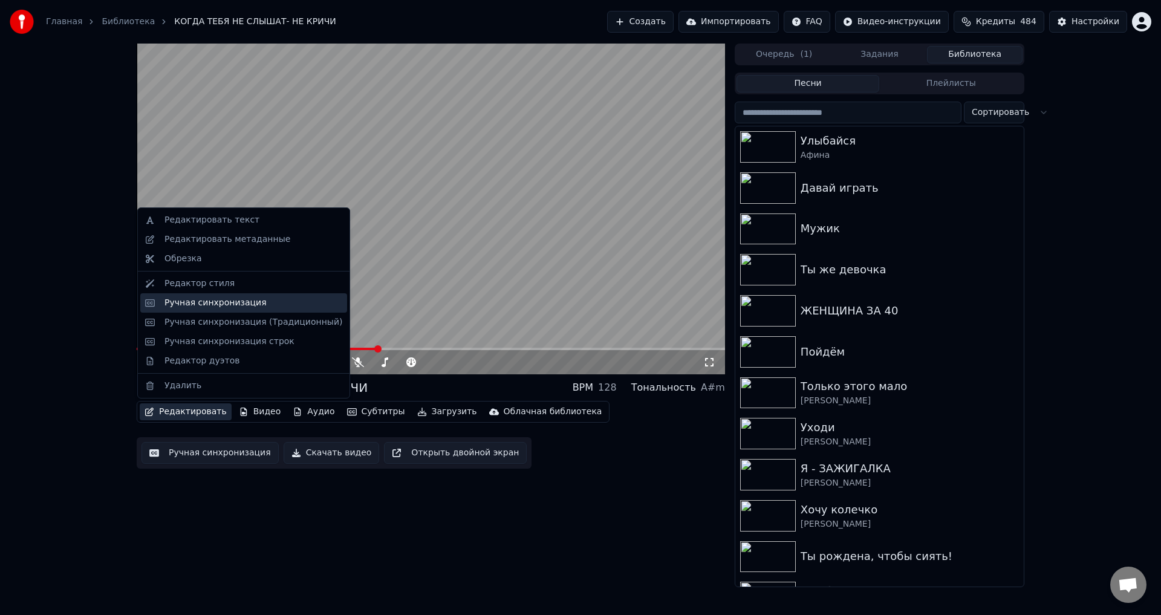
click at [180, 303] on div "Ручная синхронизация" at bounding box center [215, 303] width 102 height 12
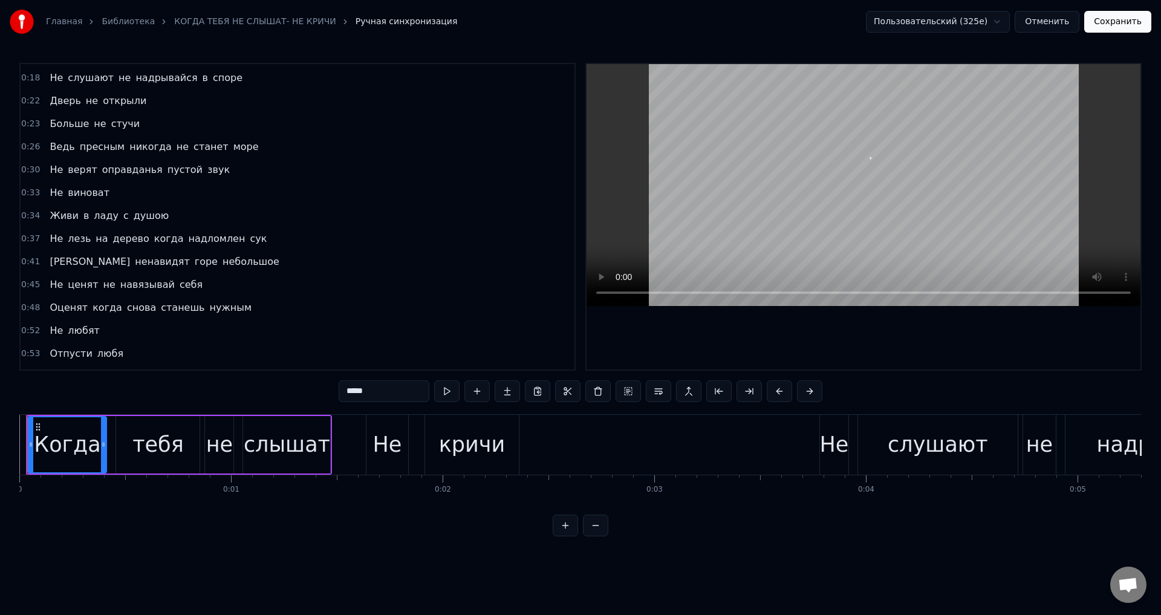
scroll to position [302, 0]
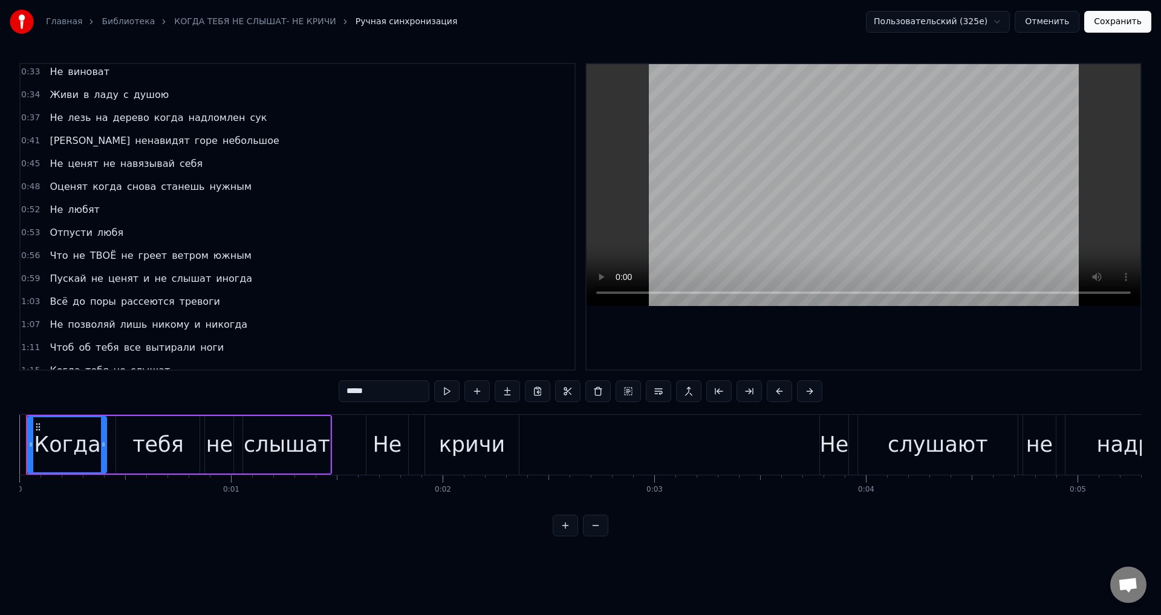
click at [54, 284] on span "Пускай" at bounding box center [67, 278] width 39 height 14
type input "******"
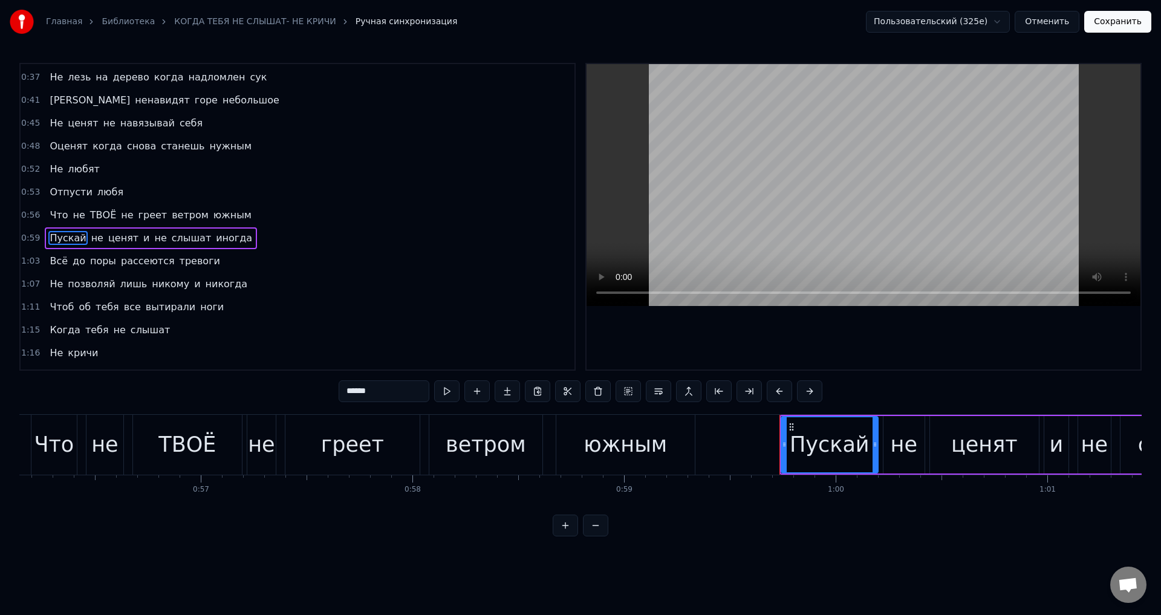
scroll to position [0, 12578]
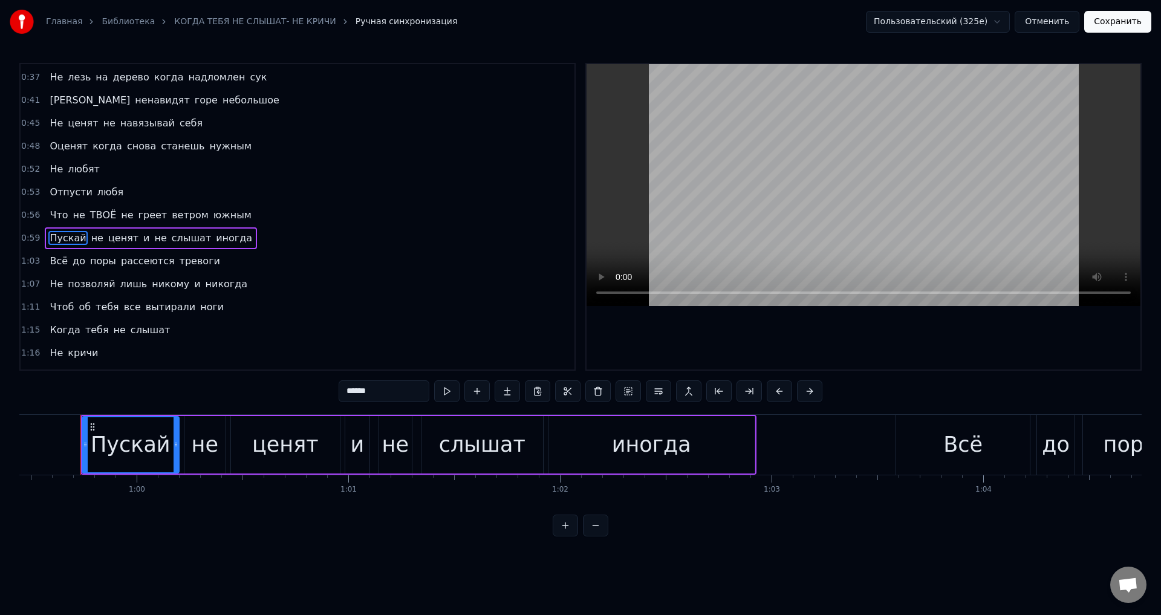
click at [102, 442] on div "Пускай" at bounding box center [131, 445] width 80 height 32
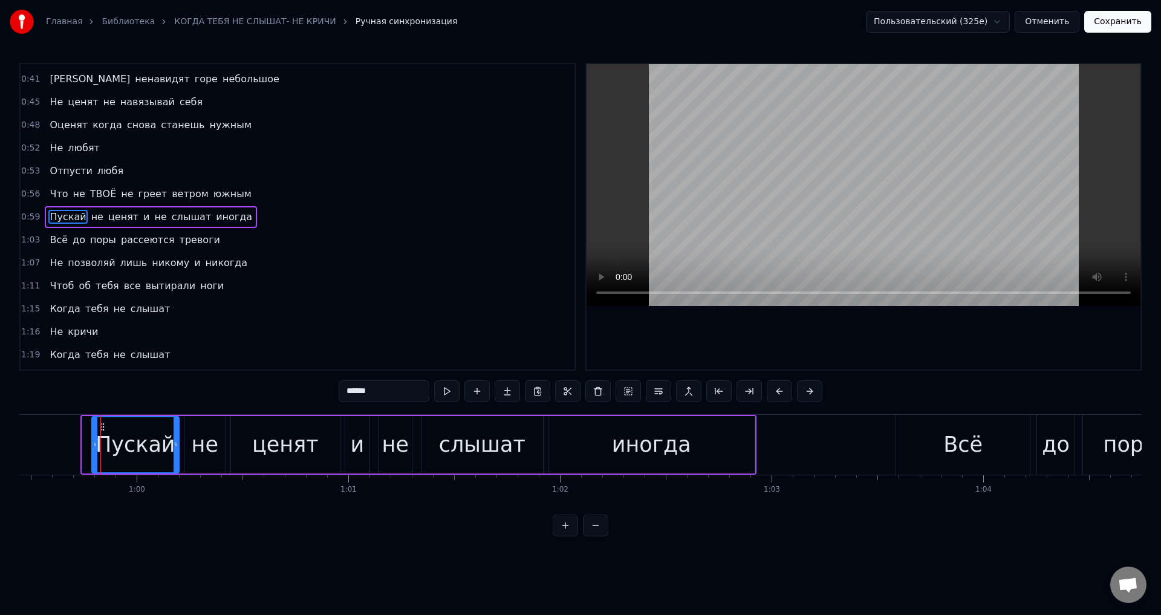
drag, startPoint x: 85, startPoint y: 443, endPoint x: 94, endPoint y: 443, distance: 9.7
click at [94, 443] on circle at bounding box center [94, 443] width 1 height 1
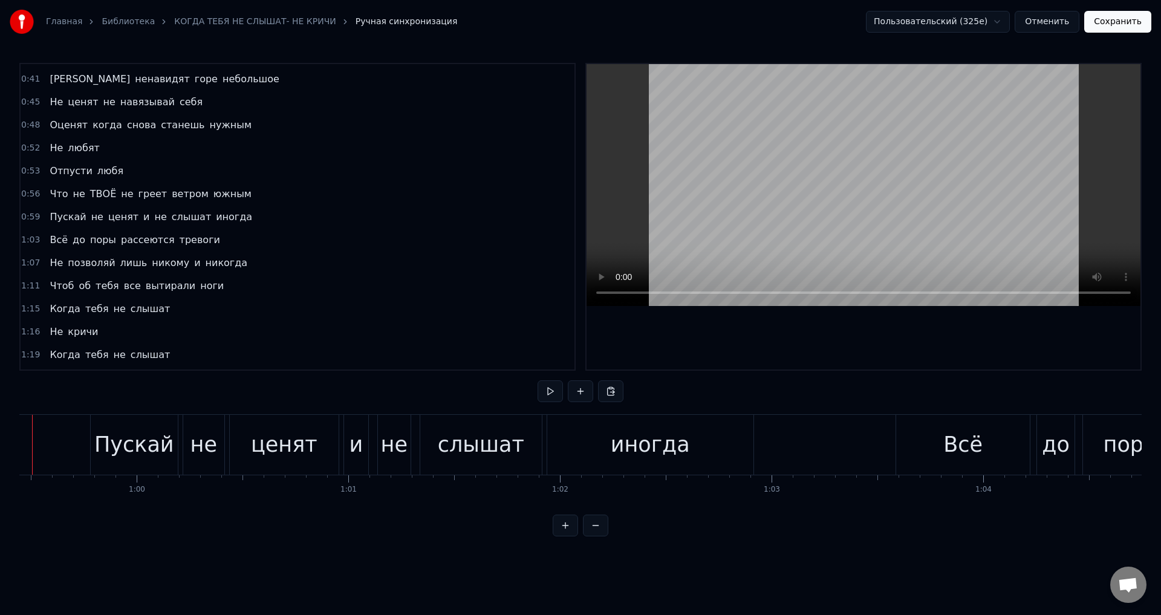
scroll to position [0, 12530]
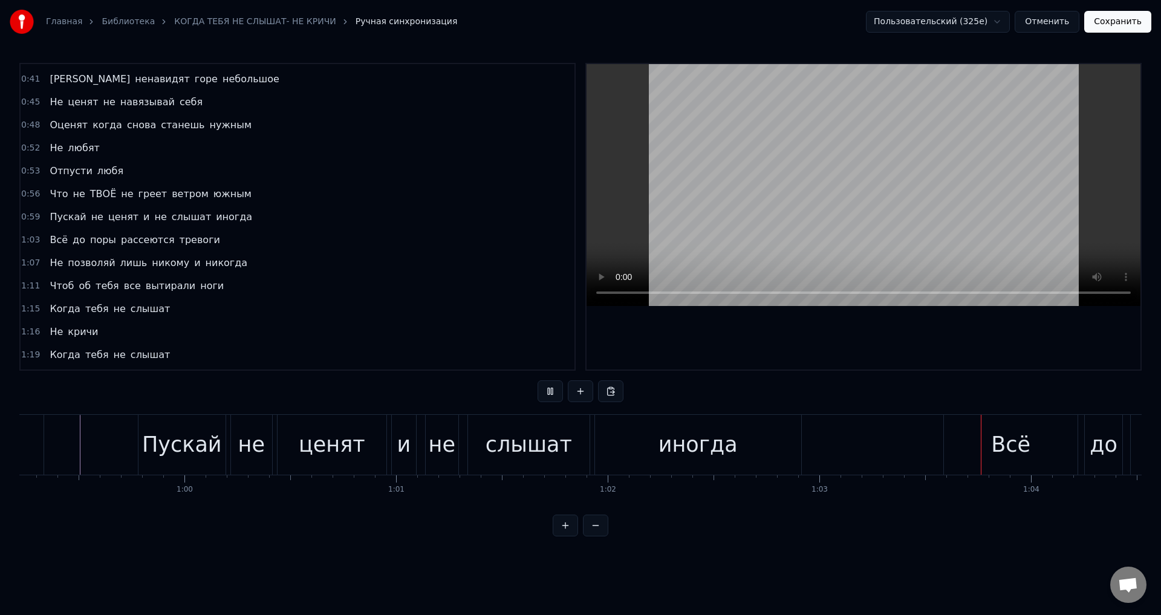
click at [670, 449] on div "иногда" at bounding box center [697, 445] width 79 height 32
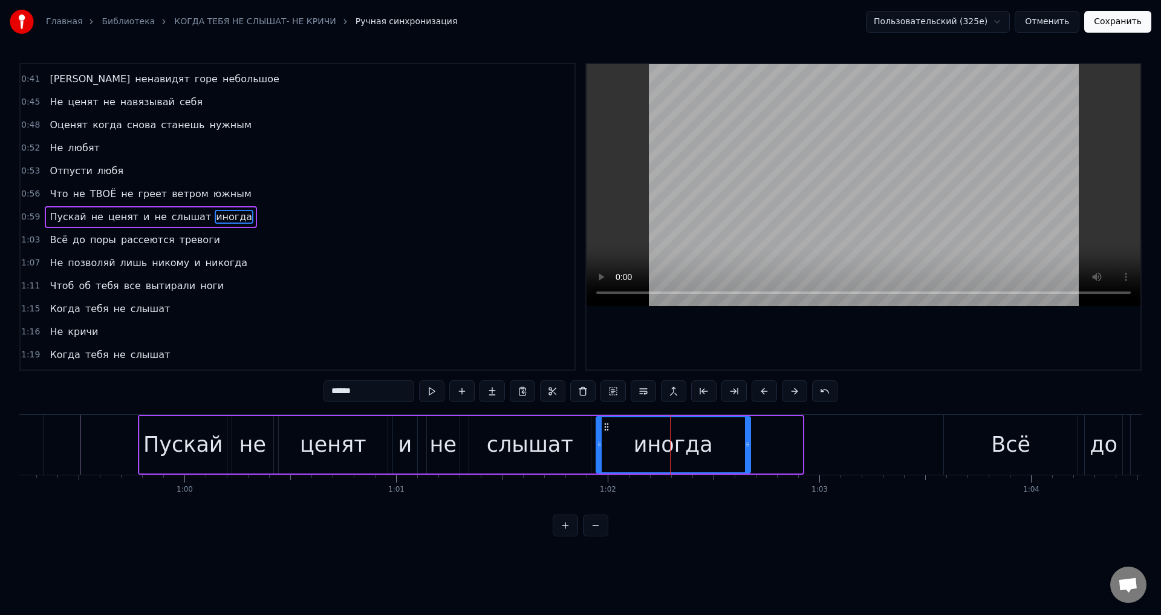
drag, startPoint x: 798, startPoint y: 446, endPoint x: 746, endPoint y: 444, distance: 52.0
click at [746, 444] on icon at bounding box center [747, 444] width 5 height 10
click at [519, 444] on div "слышат" at bounding box center [530, 445] width 86 height 32
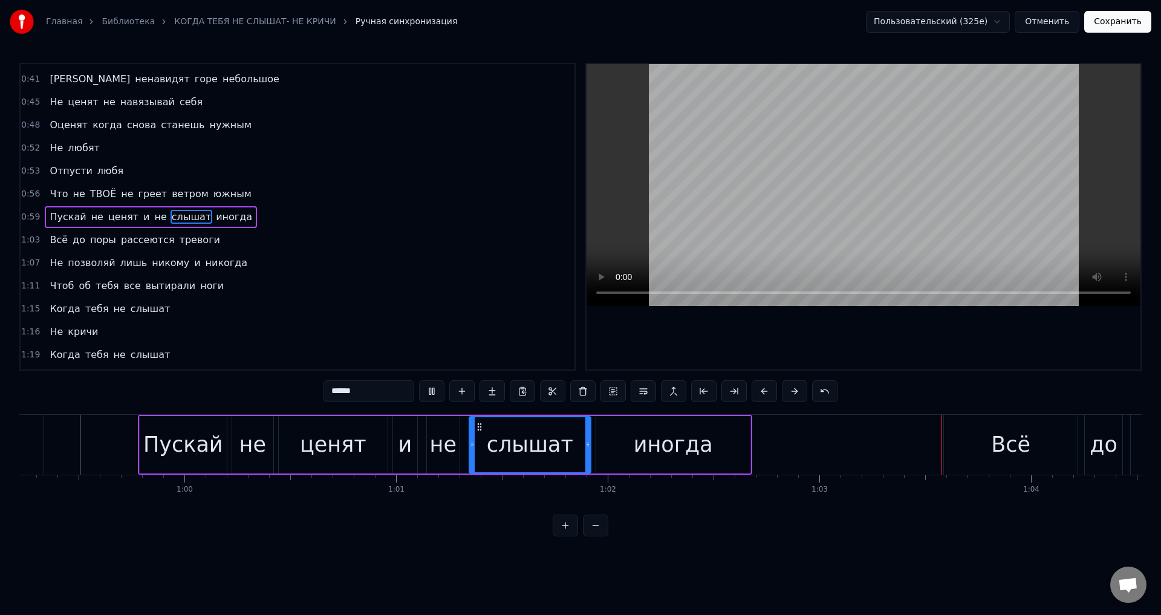
click at [352, 442] on div "ценят" at bounding box center [333, 445] width 66 height 32
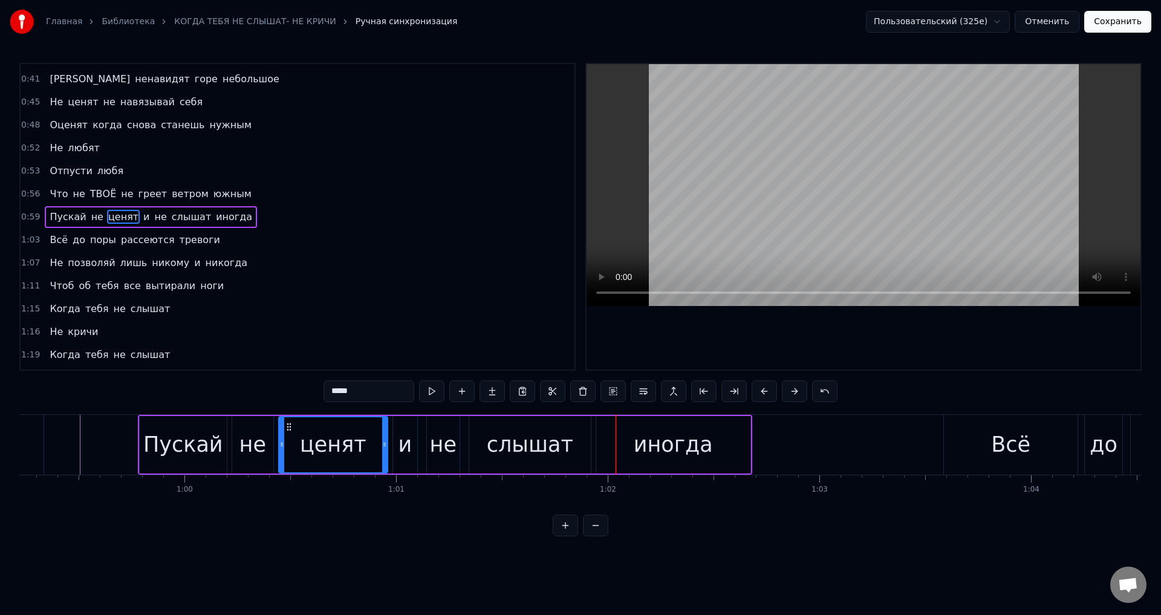
click at [319, 430] on div "ценят" at bounding box center [333, 445] width 66 height 32
click at [165, 441] on div "Пускай" at bounding box center [183, 445] width 80 height 32
type input "******"
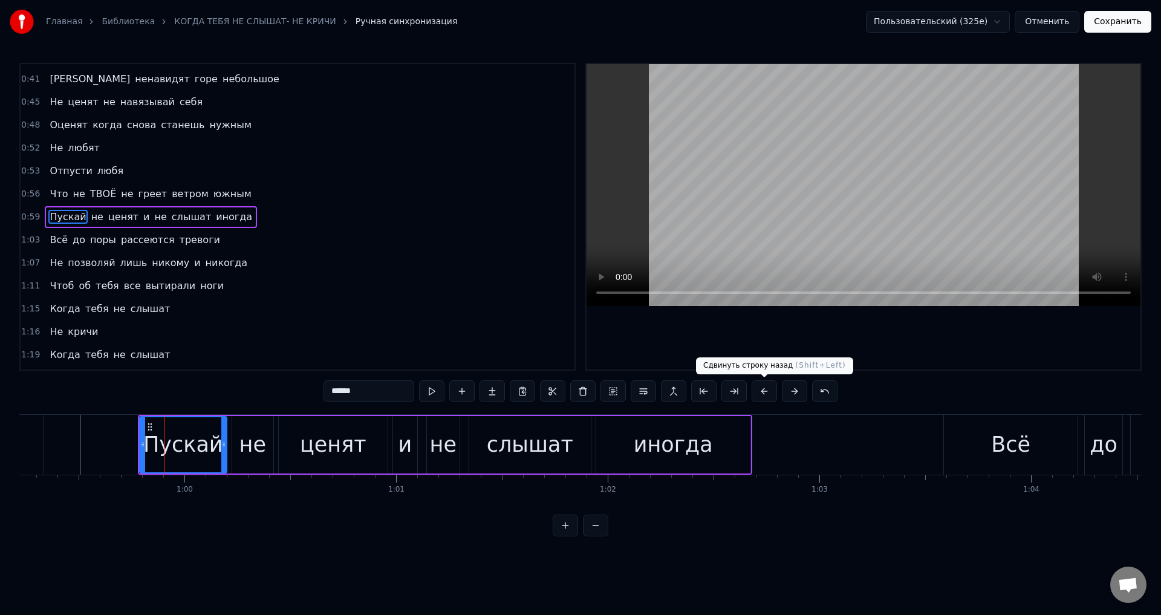
click at [762, 391] on button at bounding box center [763, 391] width 25 height 22
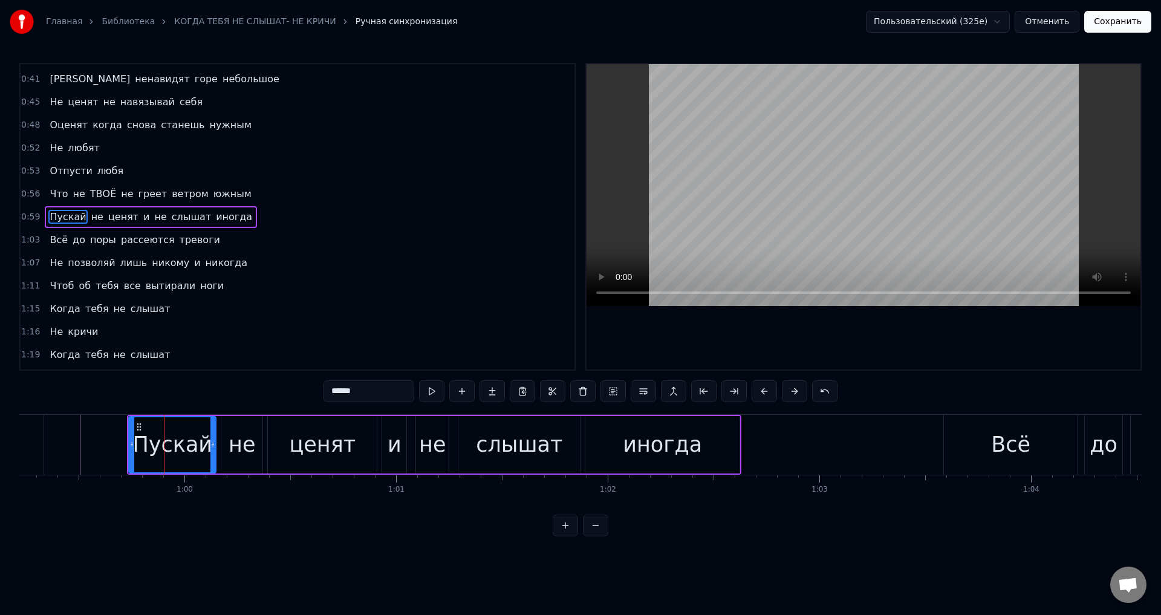
click at [762, 391] on button at bounding box center [763, 391] width 25 height 22
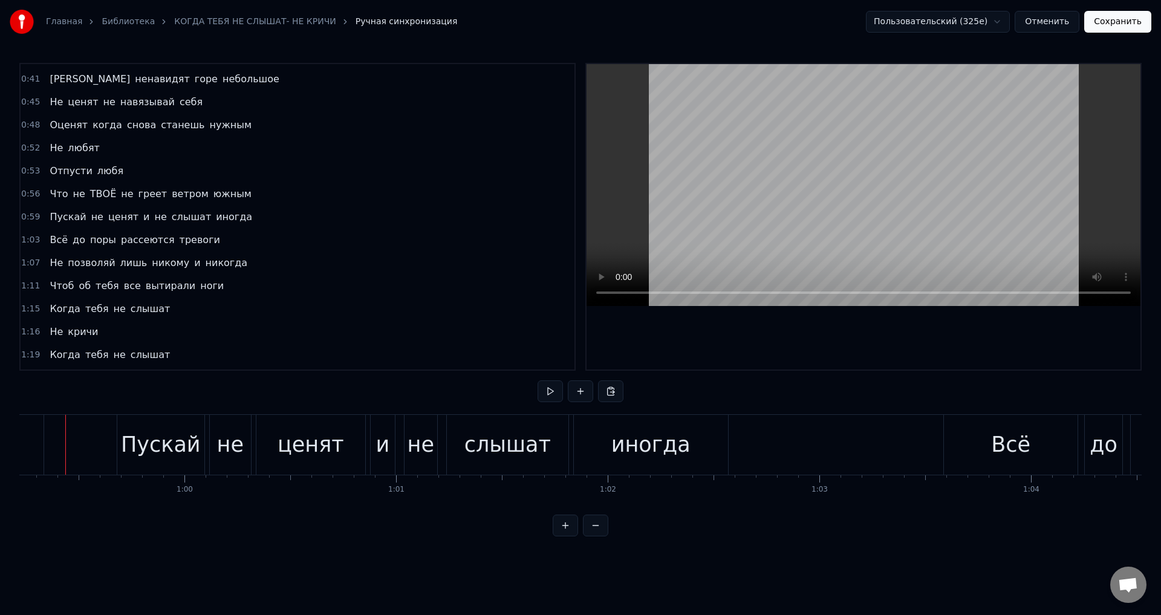
scroll to position [0, 12515]
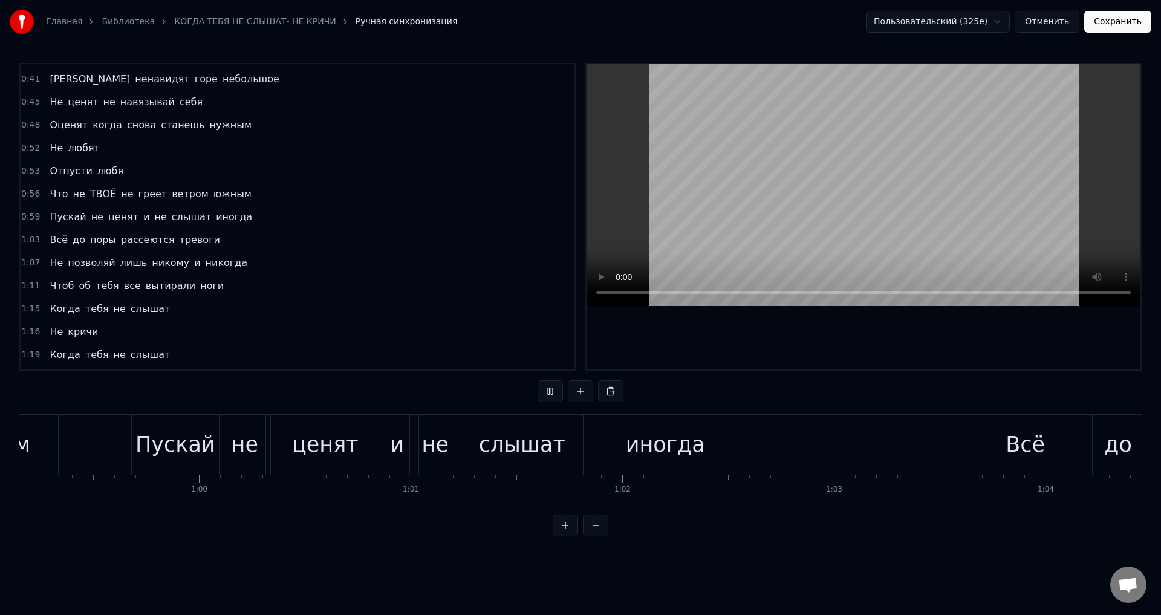
click at [646, 449] on div "иногда" at bounding box center [665, 445] width 79 height 32
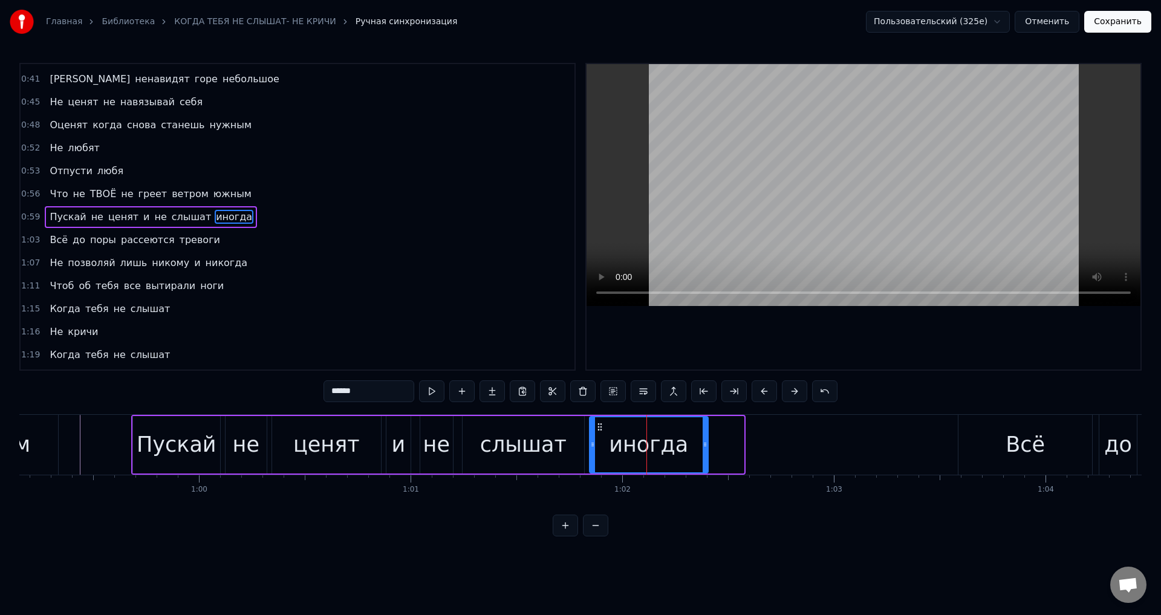
drag, startPoint x: 741, startPoint y: 447, endPoint x: 705, endPoint y: 448, distance: 35.7
click at [705, 448] on icon at bounding box center [704, 444] width 5 height 10
click at [648, 430] on div "иногда" at bounding box center [648, 445] width 79 height 32
click at [146, 446] on div "Пускай" at bounding box center [177, 445] width 80 height 32
type input "******"
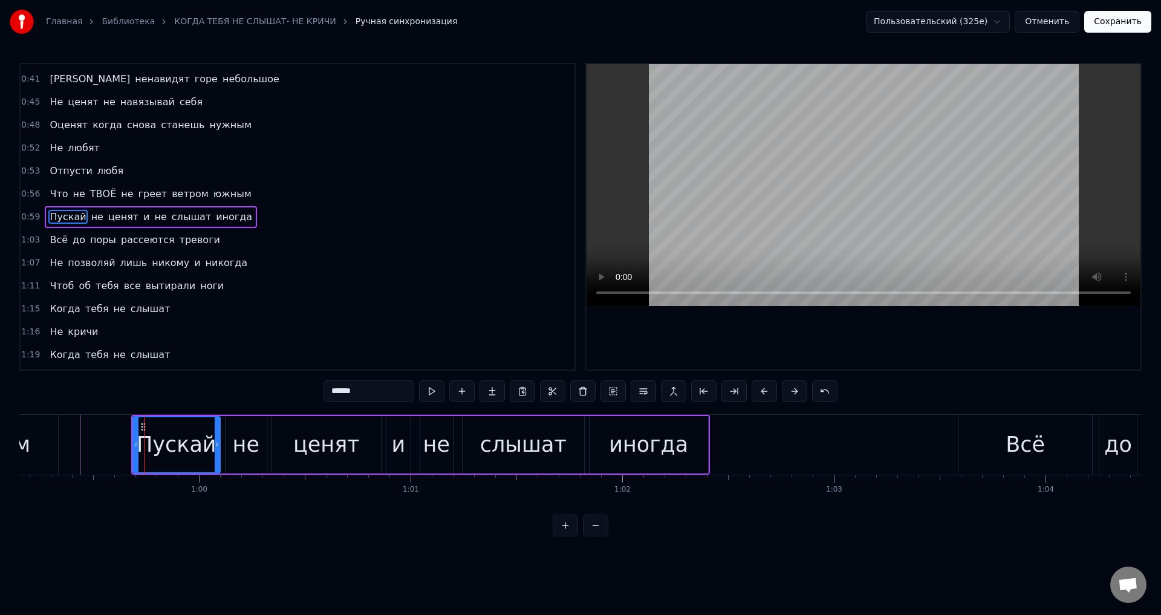
click at [1125, 28] on button "Сохранить" at bounding box center [1117, 22] width 67 height 22
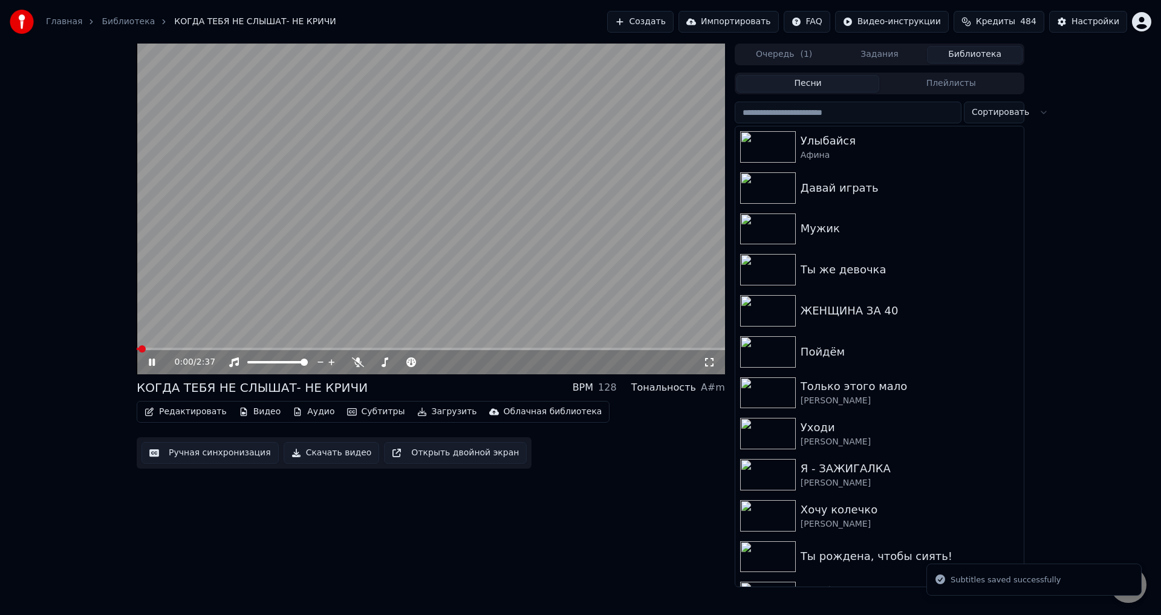
click at [303, 346] on video at bounding box center [431, 209] width 588 height 331
click at [304, 347] on video at bounding box center [431, 209] width 588 height 331
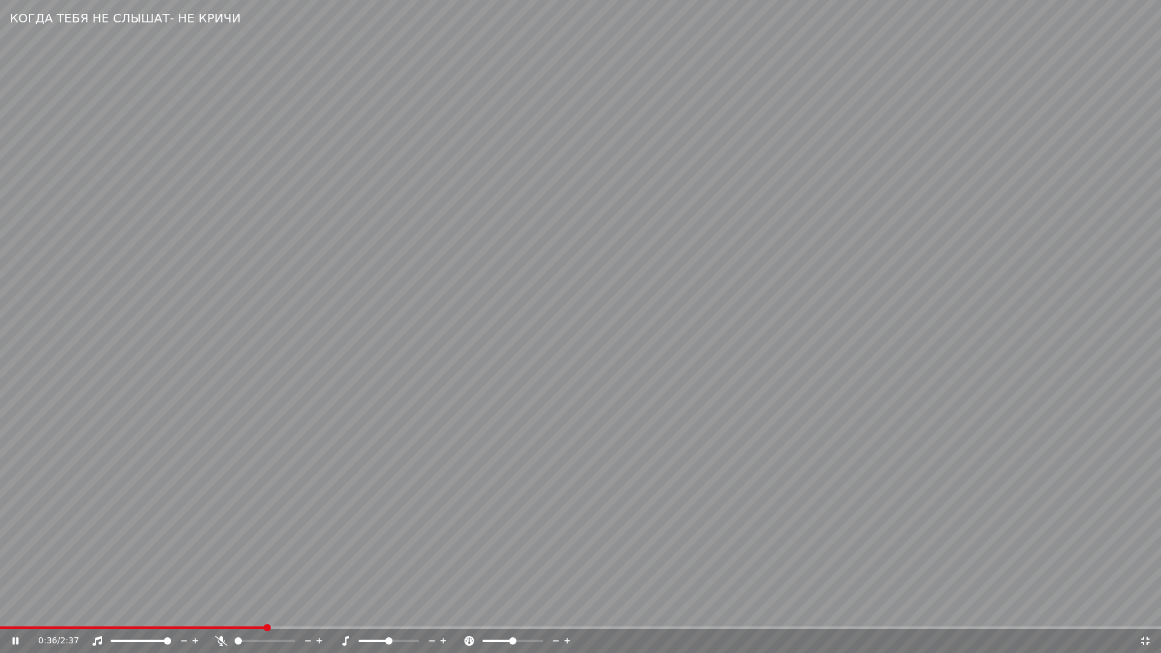
click at [267, 614] on span at bounding box center [580, 627] width 1161 height 2
click at [343, 614] on video at bounding box center [580, 326] width 1161 height 653
click at [377, 614] on video at bounding box center [580, 326] width 1161 height 653
click at [378, 614] on video at bounding box center [580, 326] width 1161 height 653
click at [380, 614] on span at bounding box center [580, 627] width 1161 height 2
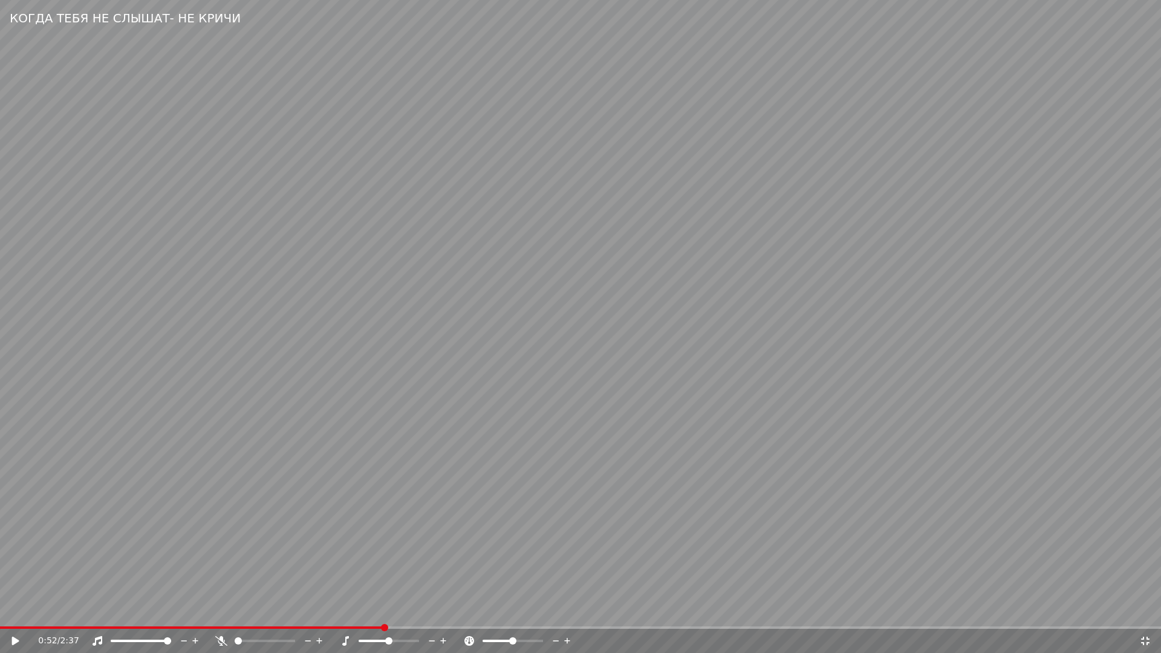
click at [730, 536] on video at bounding box center [580, 326] width 1161 height 653
click at [551, 386] on video at bounding box center [580, 326] width 1161 height 653
click at [339, 614] on span at bounding box center [237, 627] width 475 height 2
drag, startPoint x: 682, startPoint y: 564, endPoint x: 708, endPoint y: 564, distance: 26.0
click at [683, 564] on video at bounding box center [580, 326] width 1161 height 653
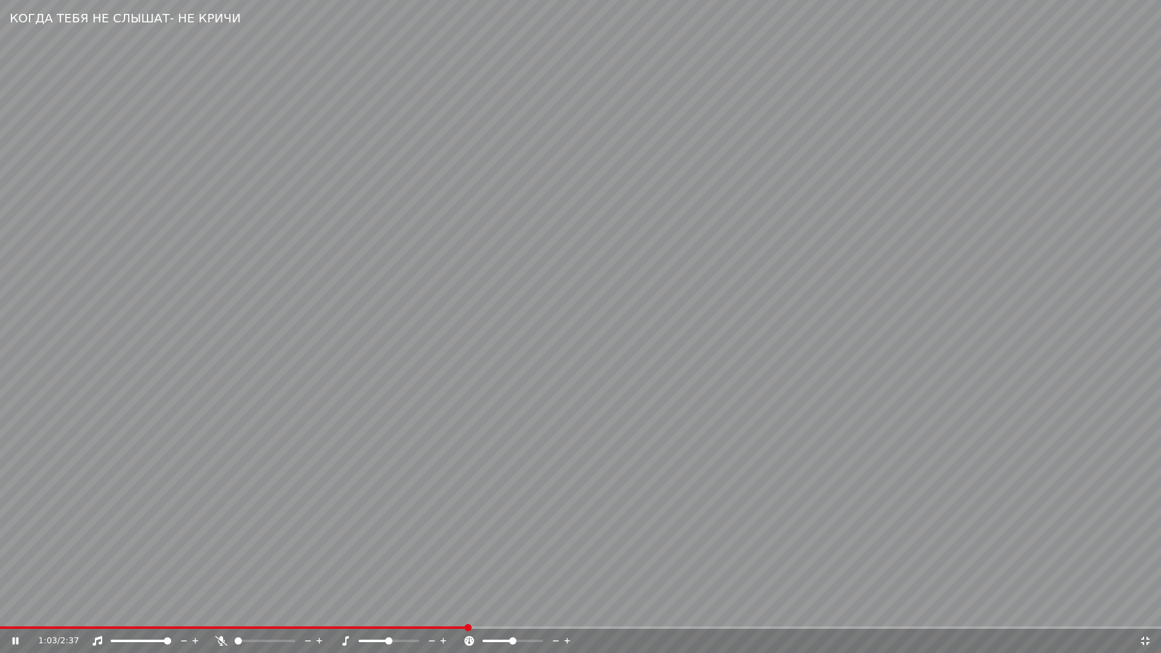
click at [399, 614] on video at bounding box center [580, 326] width 1161 height 653
click at [398, 614] on span at bounding box center [199, 627] width 398 height 2
click at [647, 568] on video at bounding box center [580, 326] width 1161 height 653
click at [1143, 614] on icon at bounding box center [1145, 641] width 12 height 10
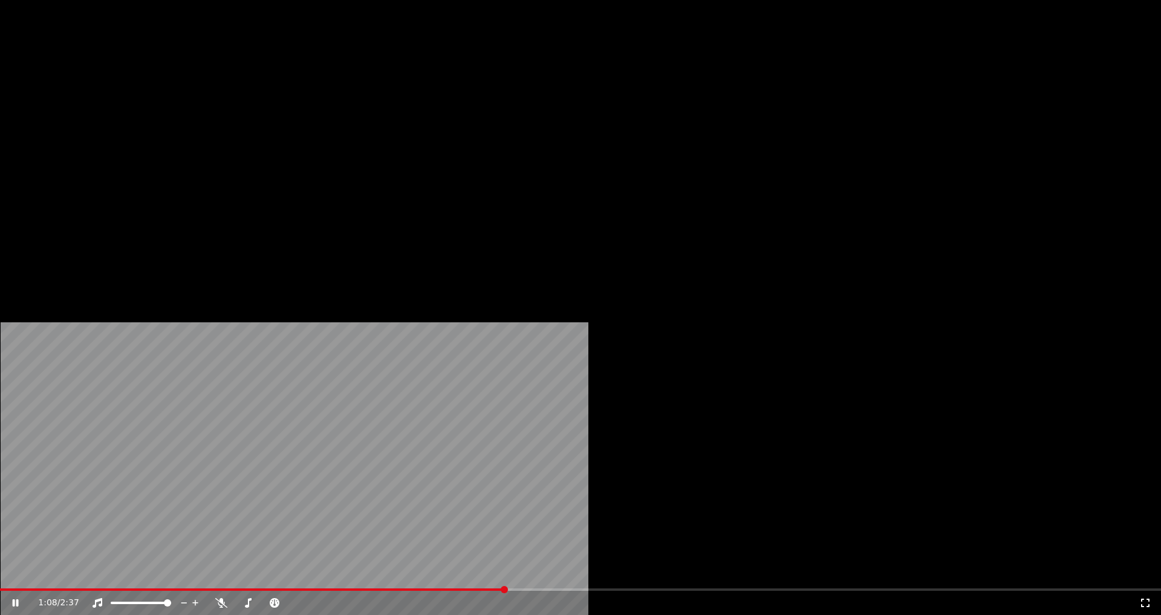
click at [166, 89] on button "Редактировать" at bounding box center [186, 81] width 92 height 17
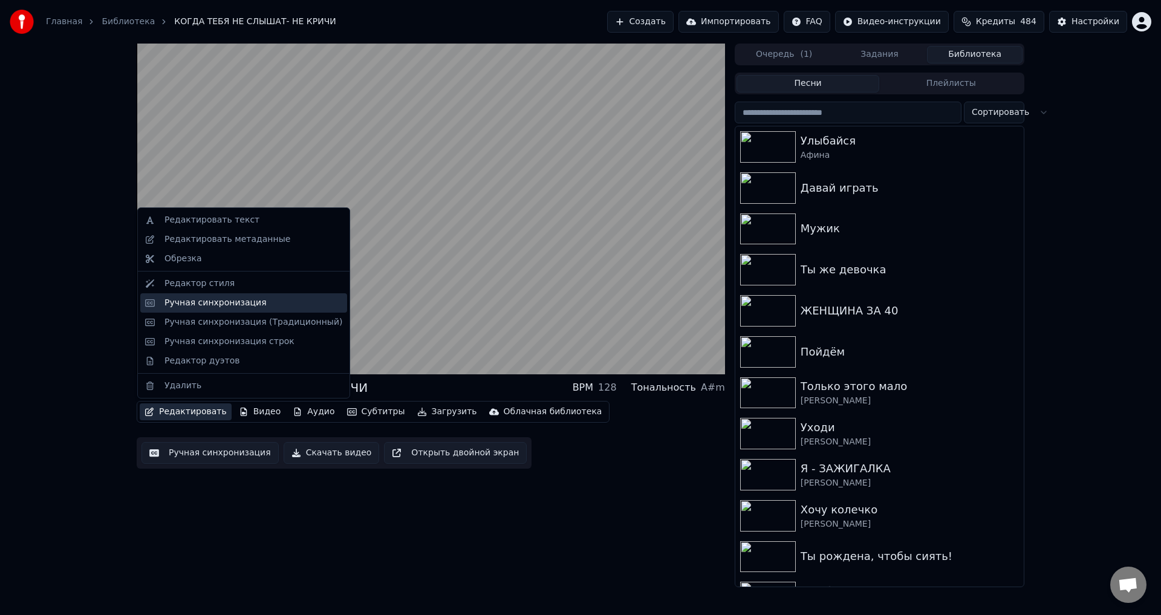
click at [160, 305] on div "Ручная синхронизация" at bounding box center [243, 302] width 207 height 19
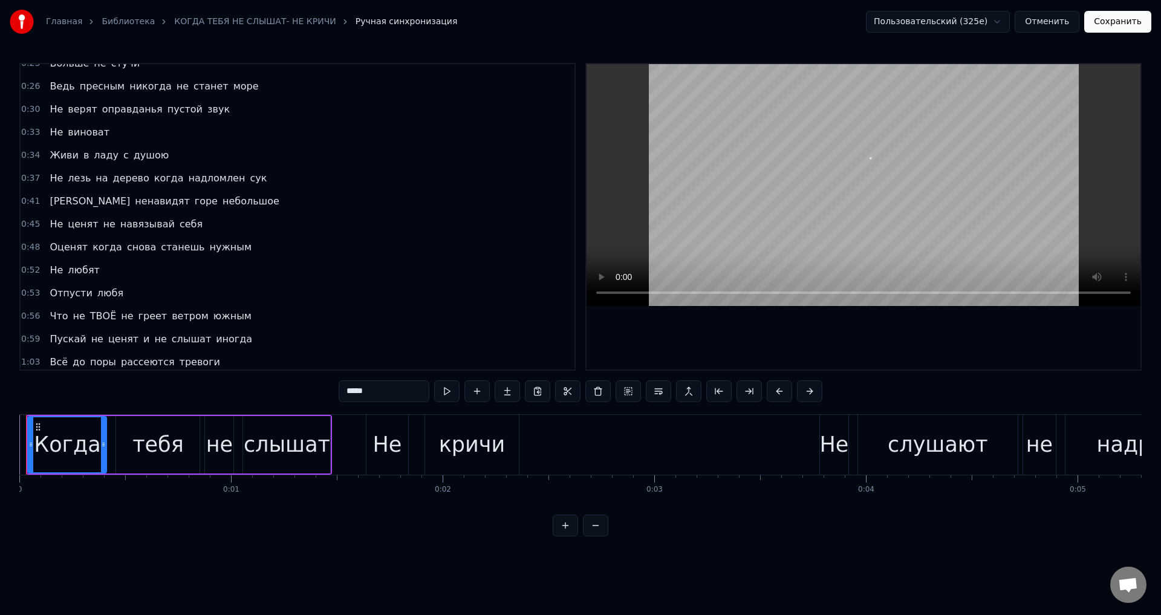
scroll to position [484, 0]
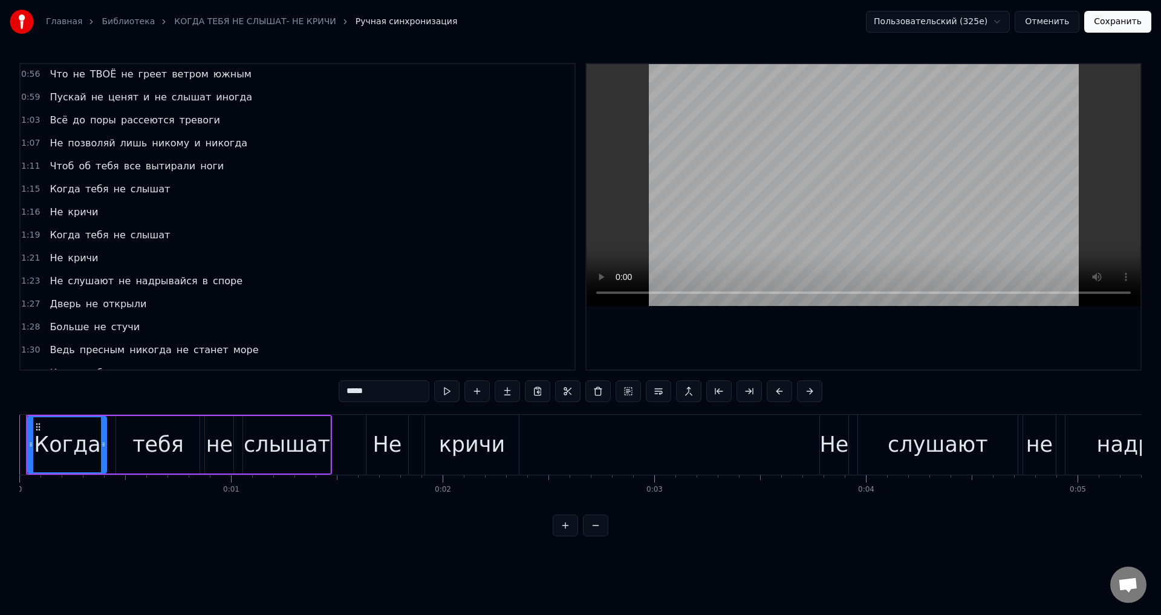
click at [53, 122] on span "Всё" at bounding box center [58, 120] width 21 height 14
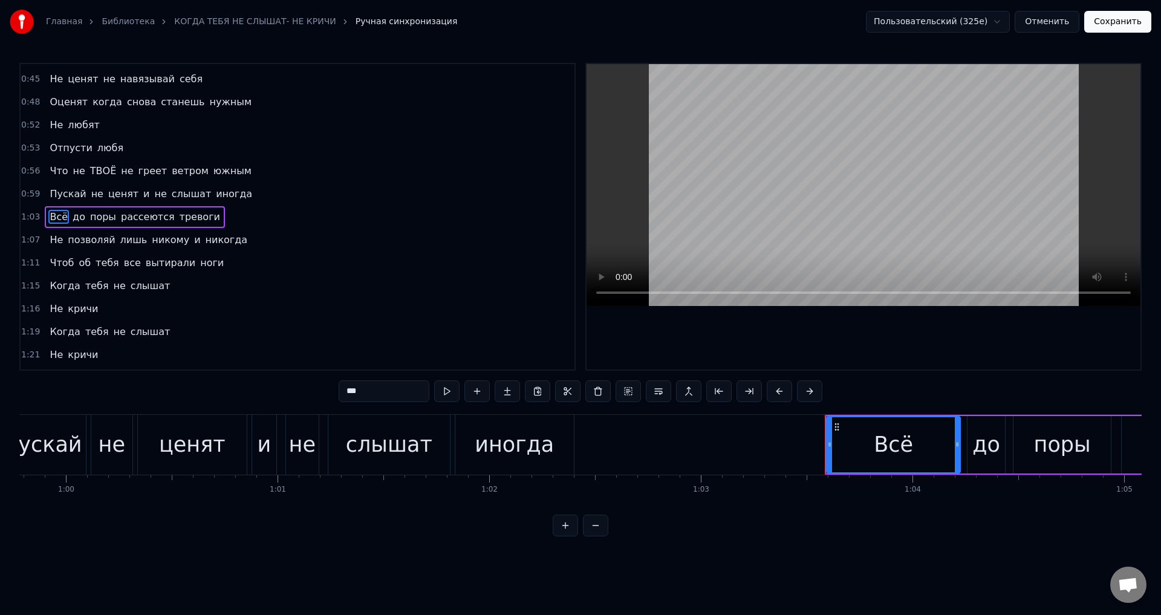
scroll to position [0, 13393]
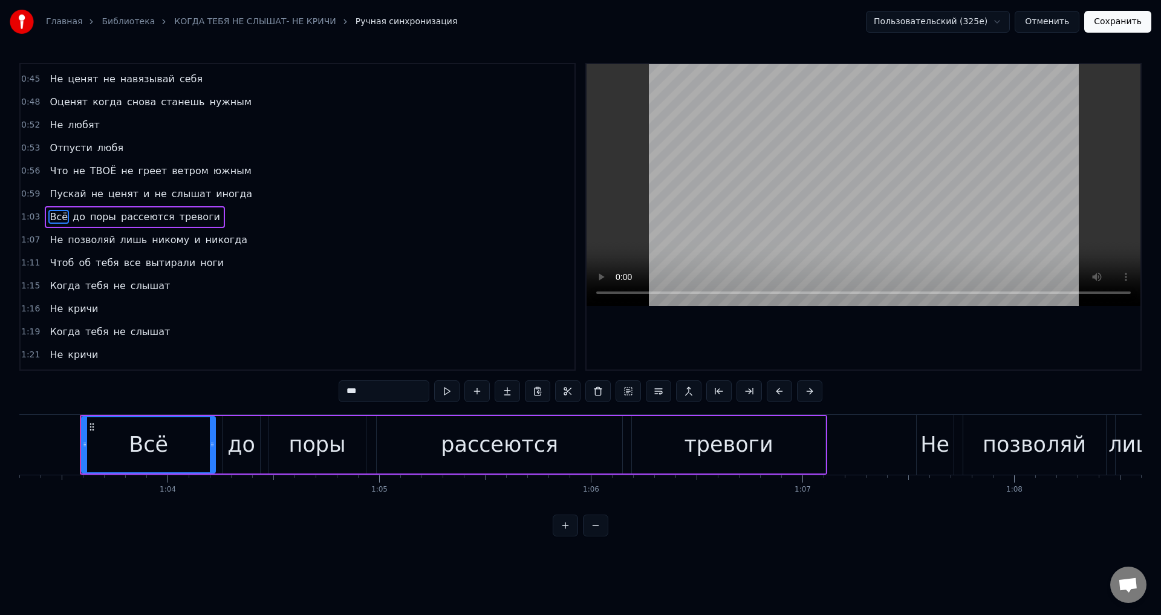
click at [59, 196] on span "Пускай" at bounding box center [67, 194] width 39 height 14
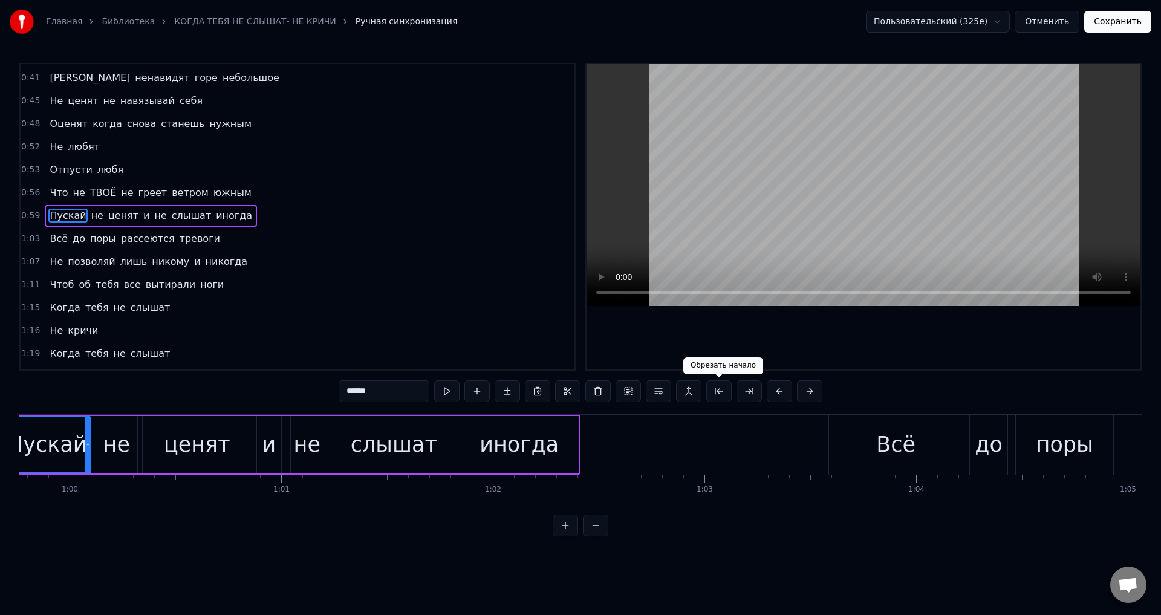
scroll to position [0, 12566]
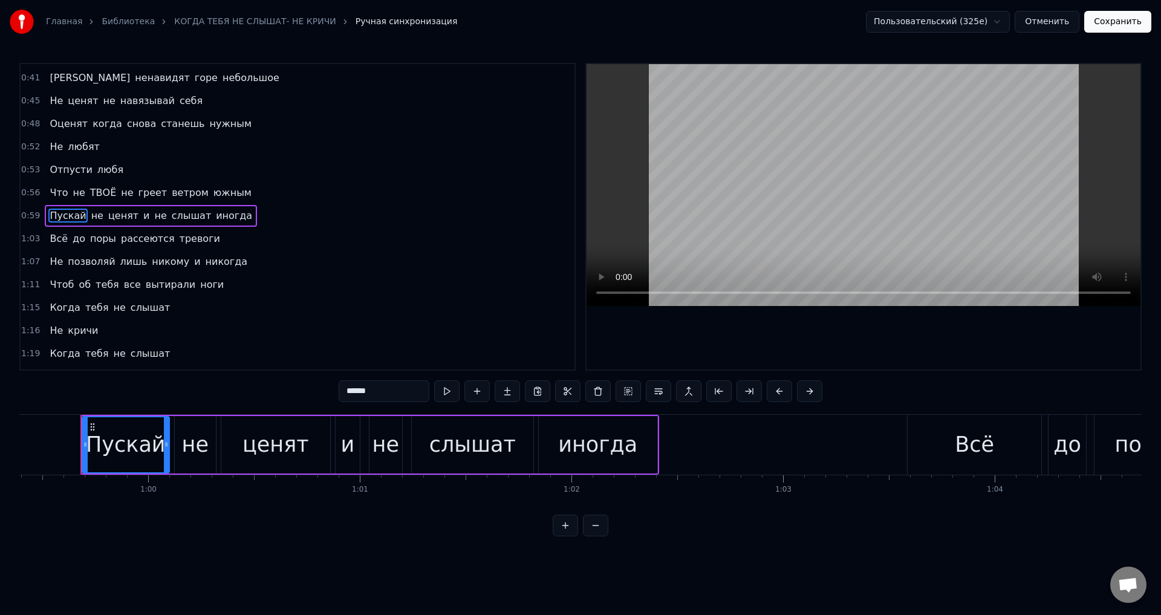
click at [611, 444] on div "иногда" at bounding box center [597, 445] width 79 height 32
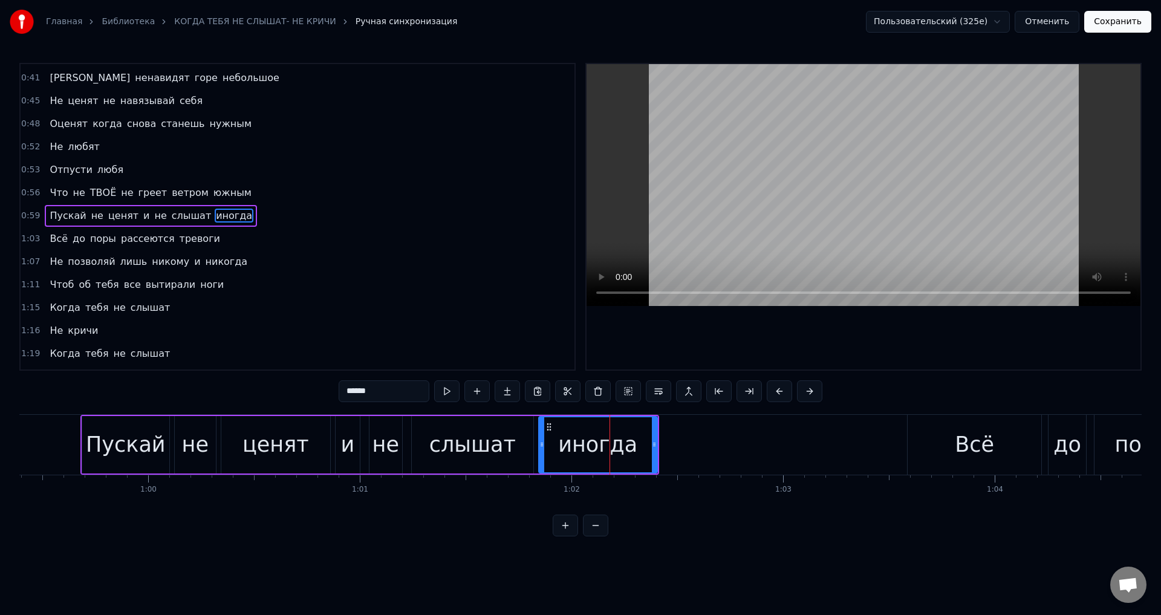
scroll to position [364, 0]
drag, startPoint x: 656, startPoint y: 449, endPoint x: 716, endPoint y: 454, distance: 60.6
click at [716, 454] on div at bounding box center [714, 444] width 5 height 55
click at [157, 464] on div "Пускай" at bounding box center [125, 444] width 87 height 57
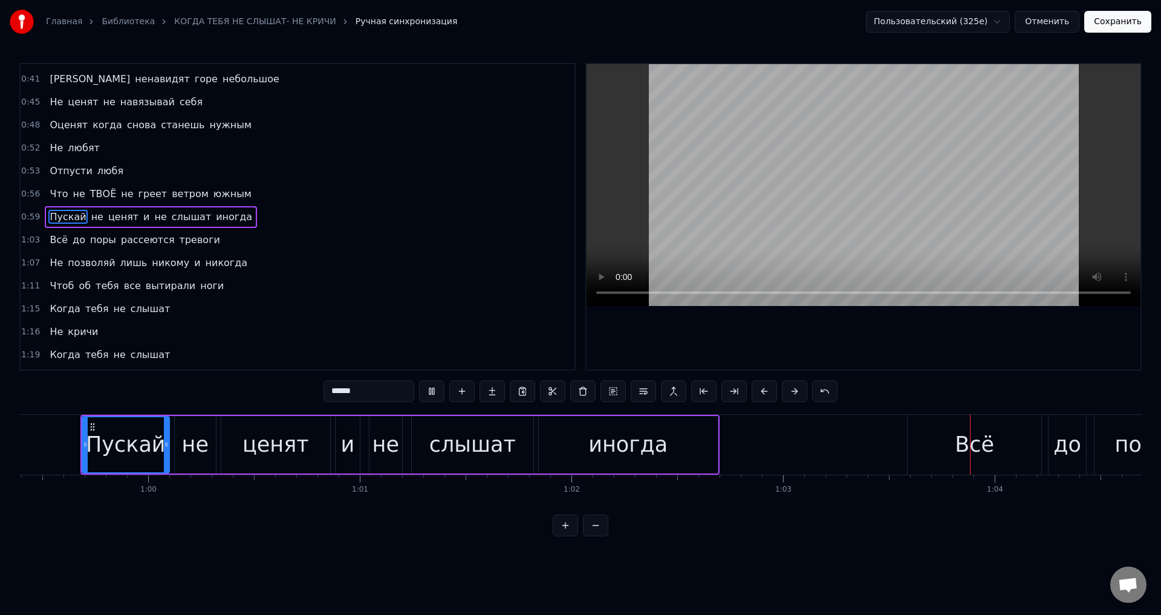
drag, startPoint x: 693, startPoint y: 447, endPoint x: 705, endPoint y: 449, distance: 11.5
click at [694, 447] on div "иногда" at bounding box center [628, 444] width 179 height 57
type input "******"
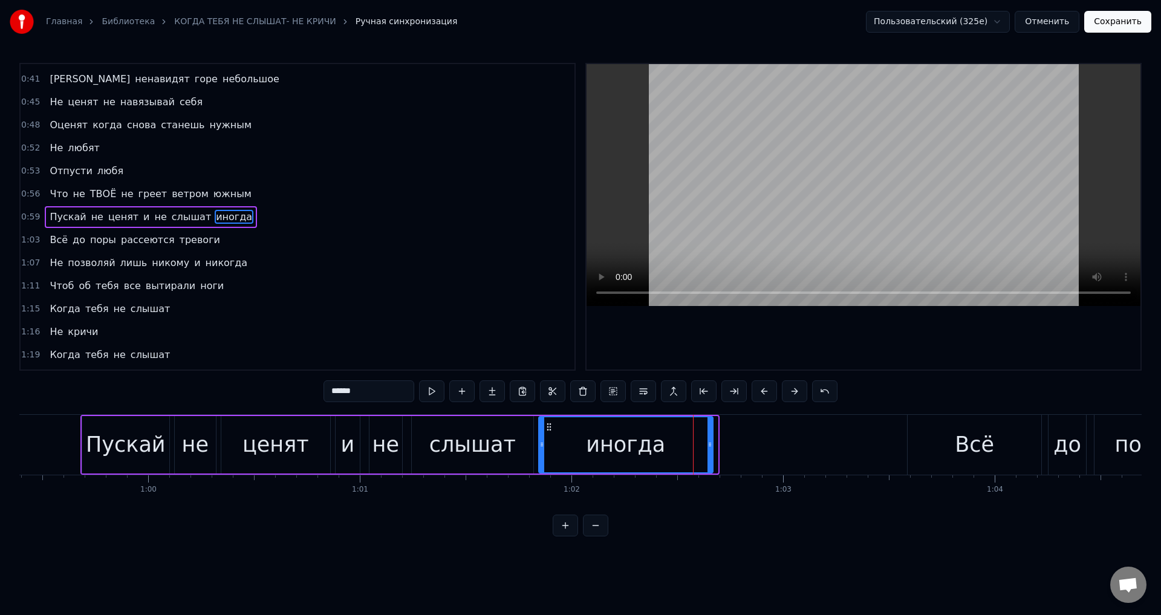
click at [710, 451] on div at bounding box center [709, 444] width 5 height 55
click at [1130, 23] on button "Сохранить" at bounding box center [1117, 22] width 67 height 22
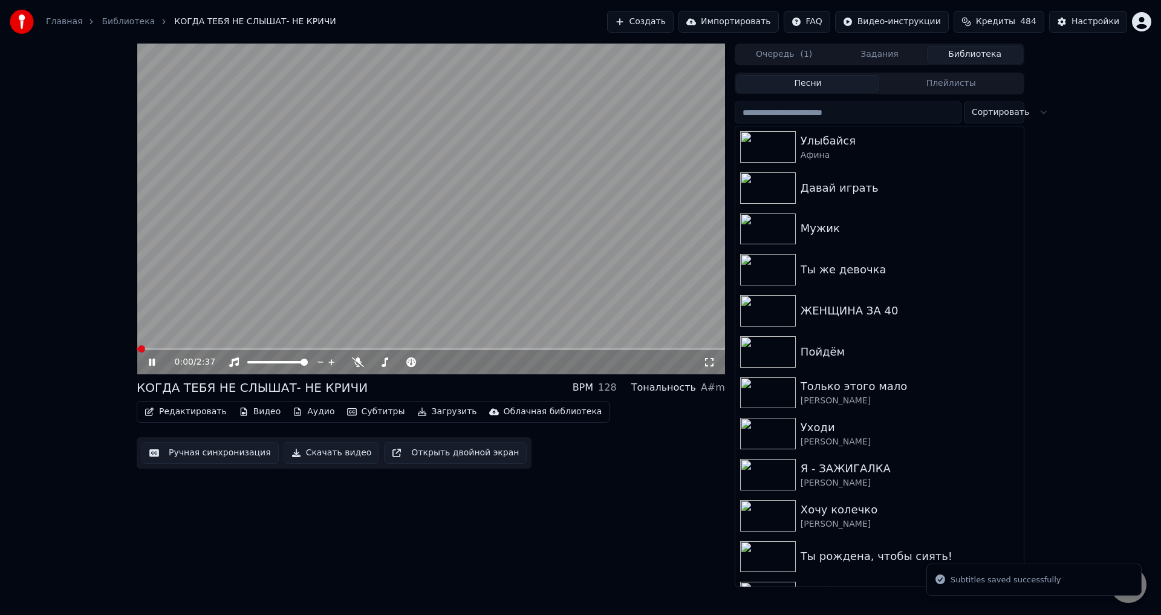
click at [446, 350] on span at bounding box center [431, 349] width 588 height 2
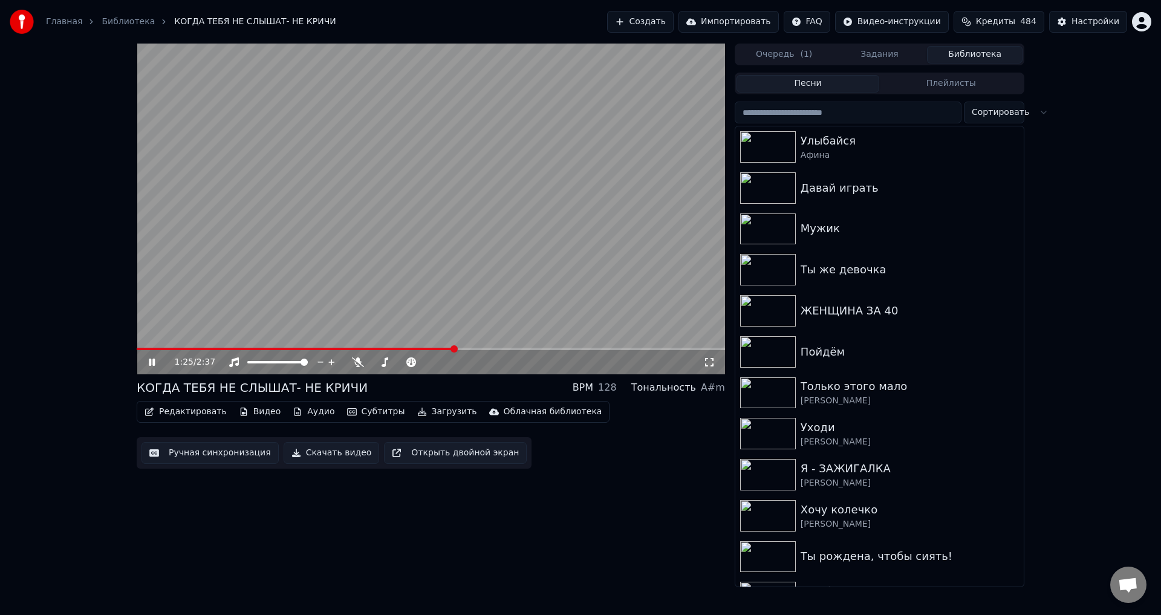
click at [355, 349] on span at bounding box center [296, 349] width 318 height 2
click at [340, 350] on span at bounding box center [262, 349] width 250 height 2
click at [311, 348] on span at bounding box center [262, 349] width 250 height 2
click at [297, 349] on span at bounding box center [217, 349] width 160 height 2
click at [332, 349] on span at bounding box center [258, 349] width 243 height 2
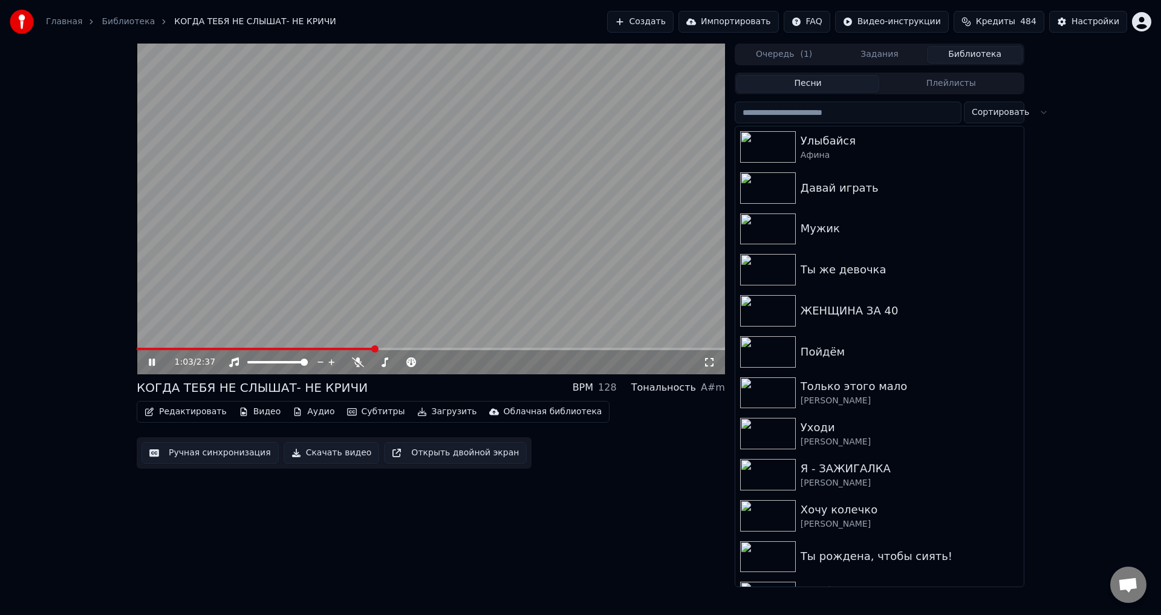
click at [152, 360] on icon at bounding box center [160, 362] width 28 height 10
click at [198, 414] on button "Редактировать" at bounding box center [186, 411] width 92 height 17
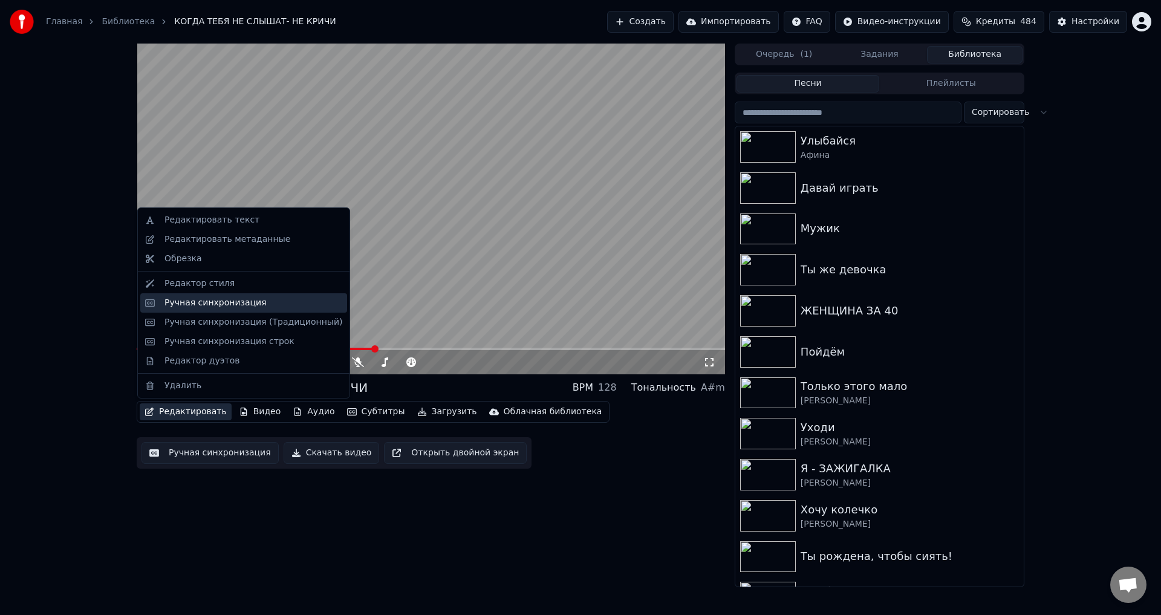
click at [184, 305] on div "Ручная синхронизация" at bounding box center [215, 303] width 102 height 12
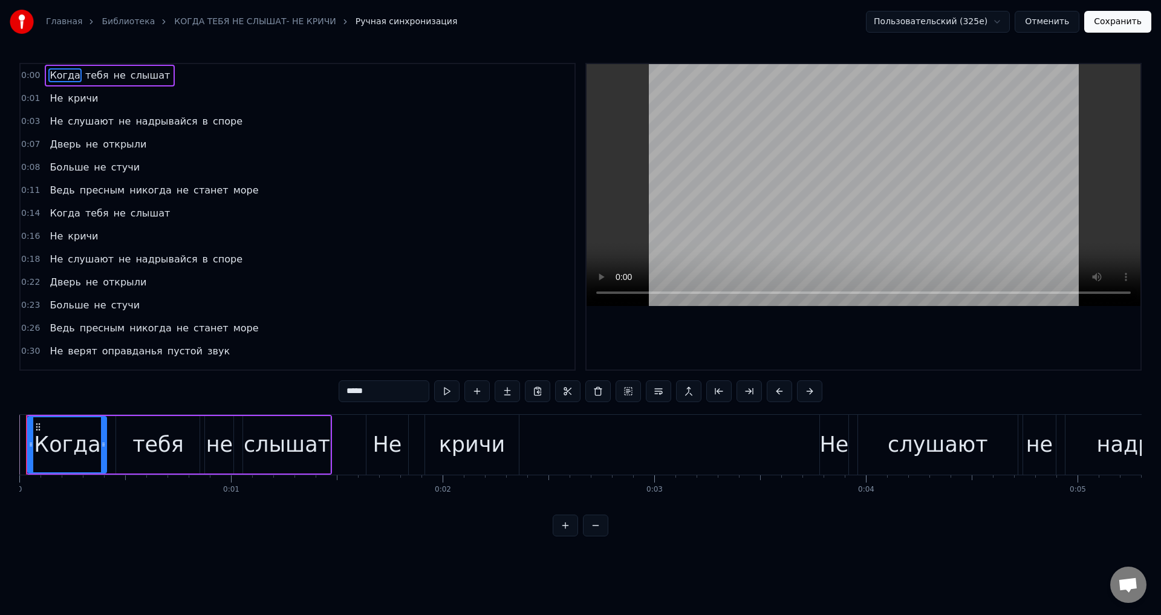
click at [309, 445] on div "слышат" at bounding box center [287, 445] width 86 height 32
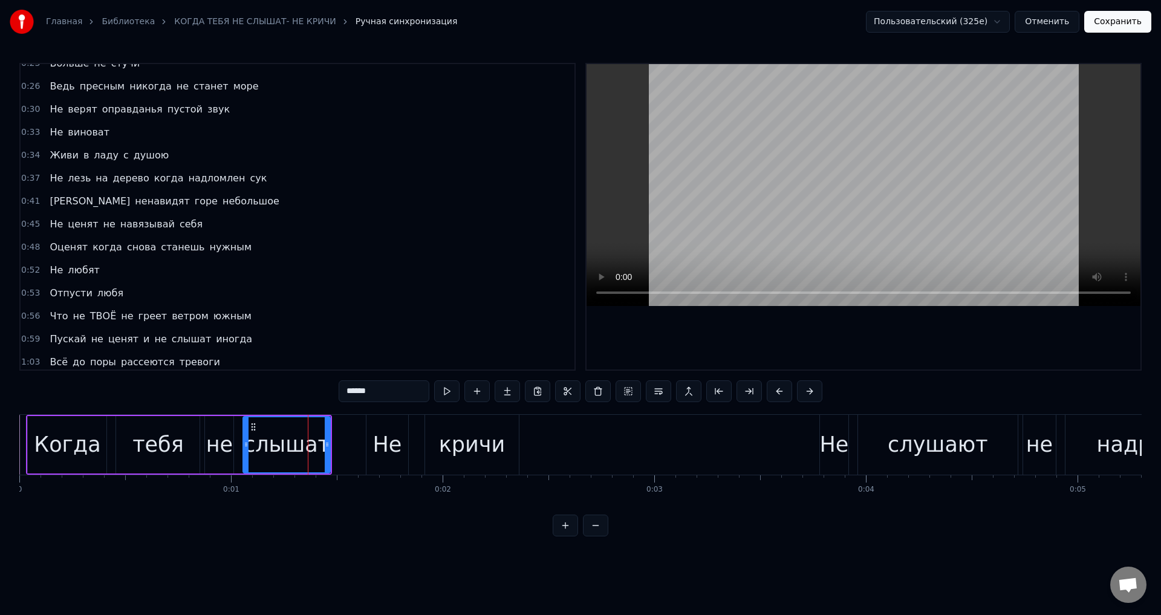
scroll to position [484, 0]
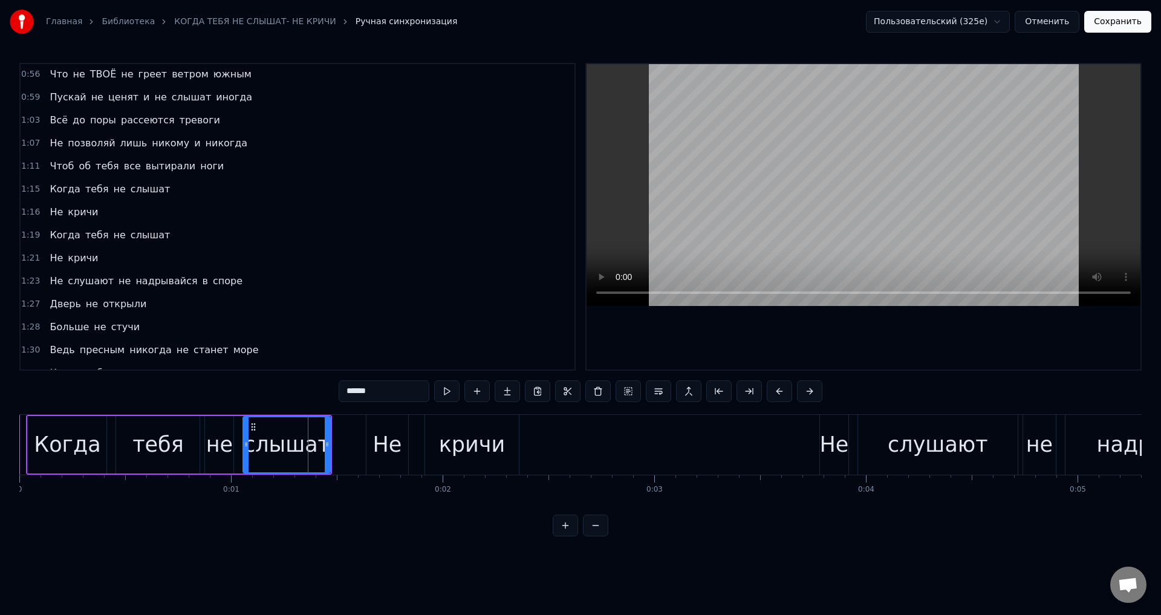
click at [48, 99] on span "Пускай" at bounding box center [67, 97] width 39 height 14
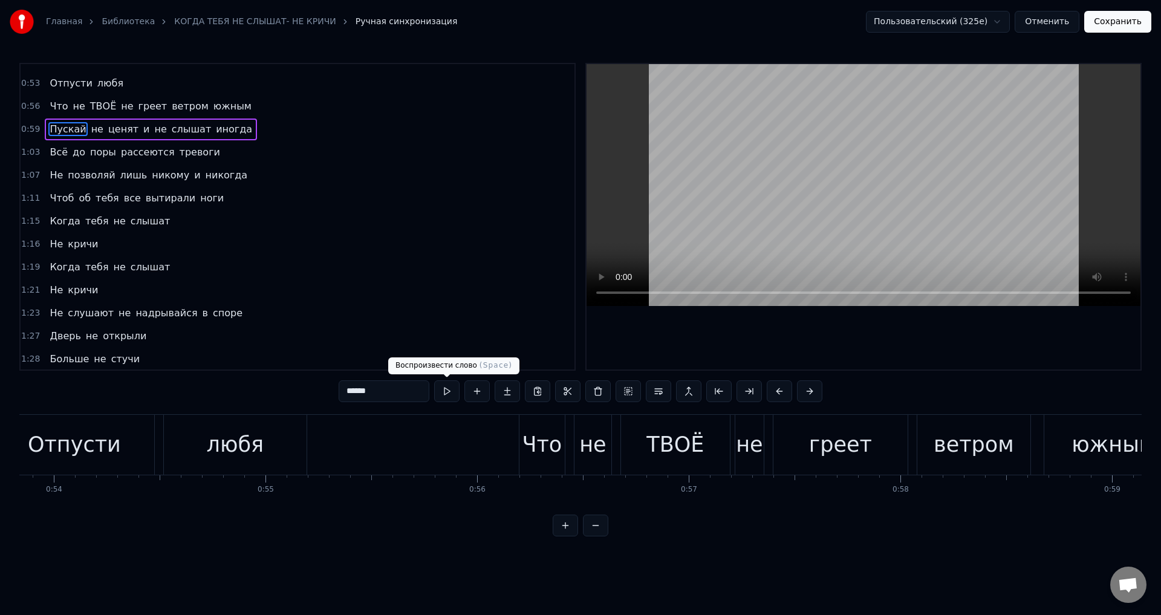
scroll to position [0, 12566]
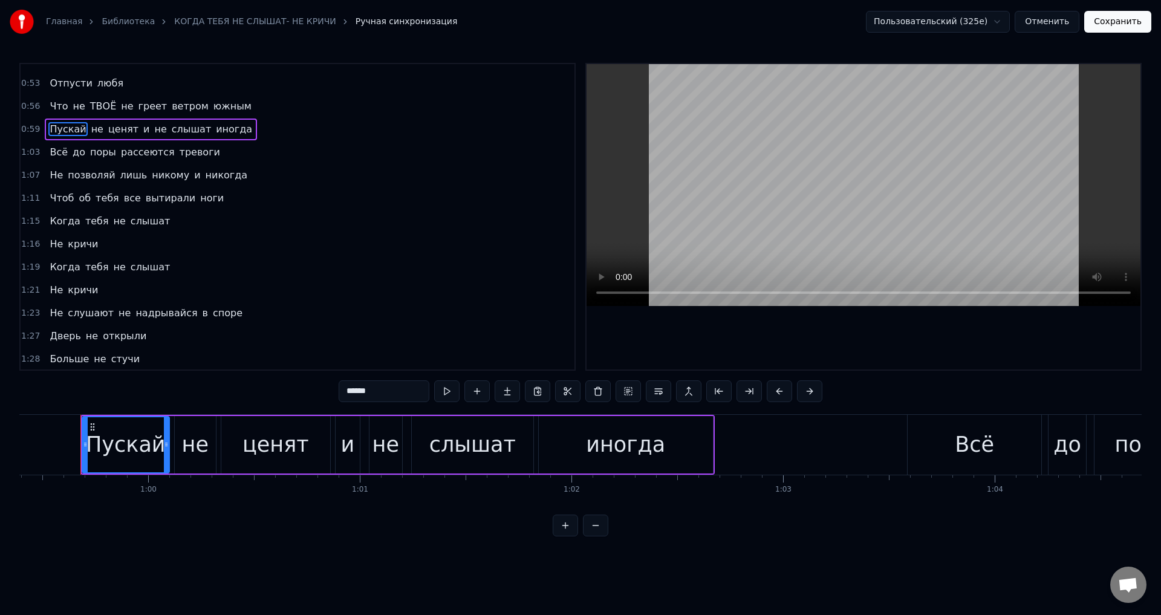
click at [482, 448] on div "слышат" at bounding box center [472, 445] width 86 height 32
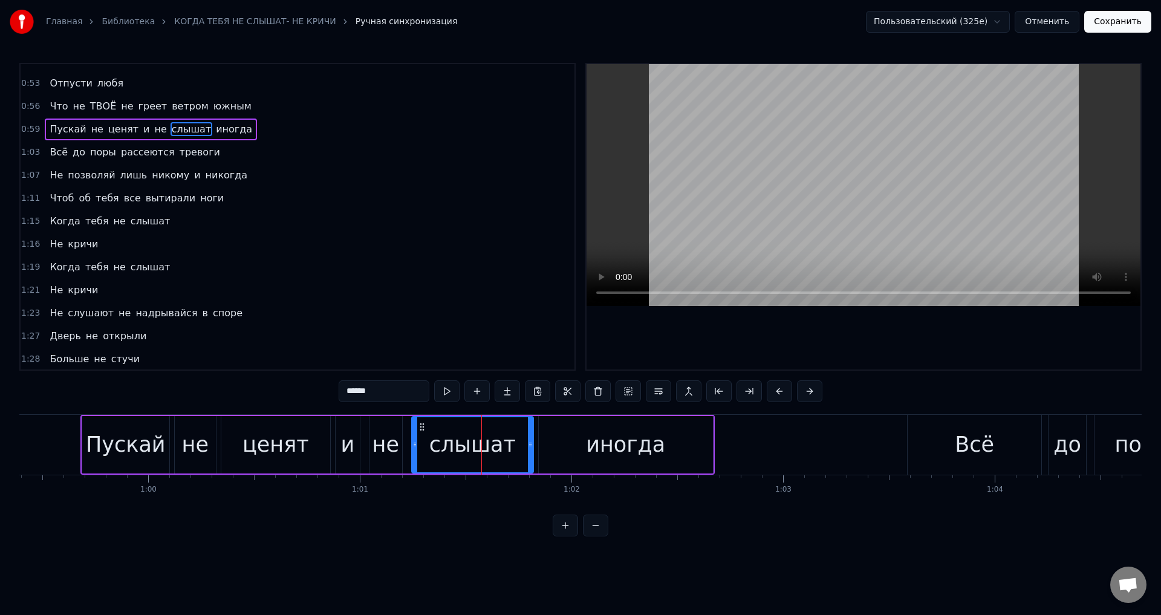
scroll to position [364, 0]
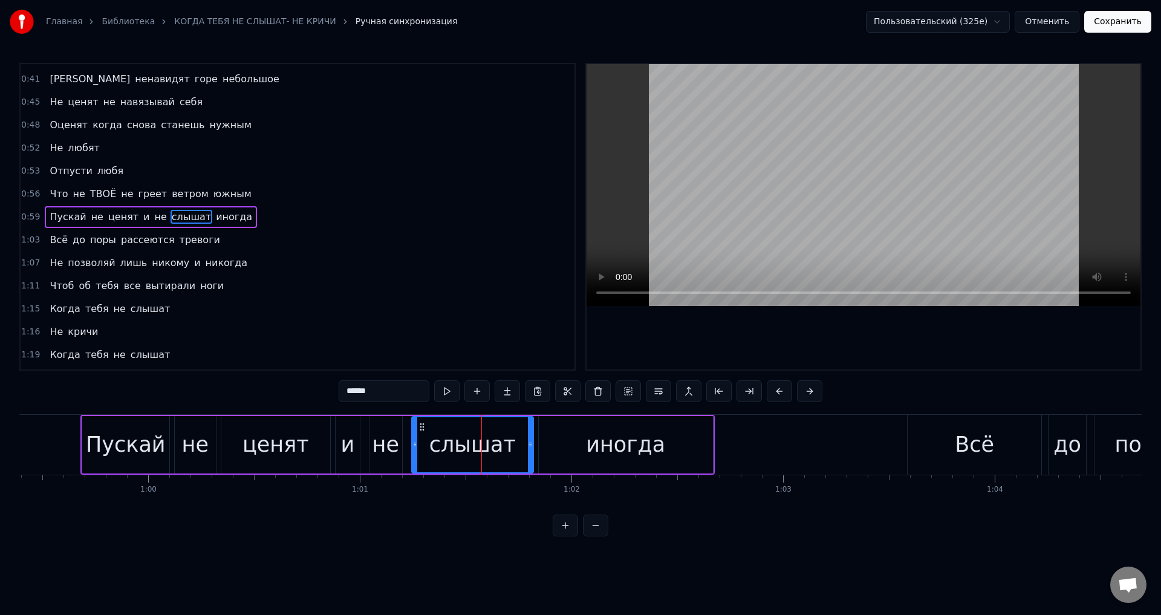
click at [566, 449] on div "иногда" at bounding box center [626, 444] width 174 height 57
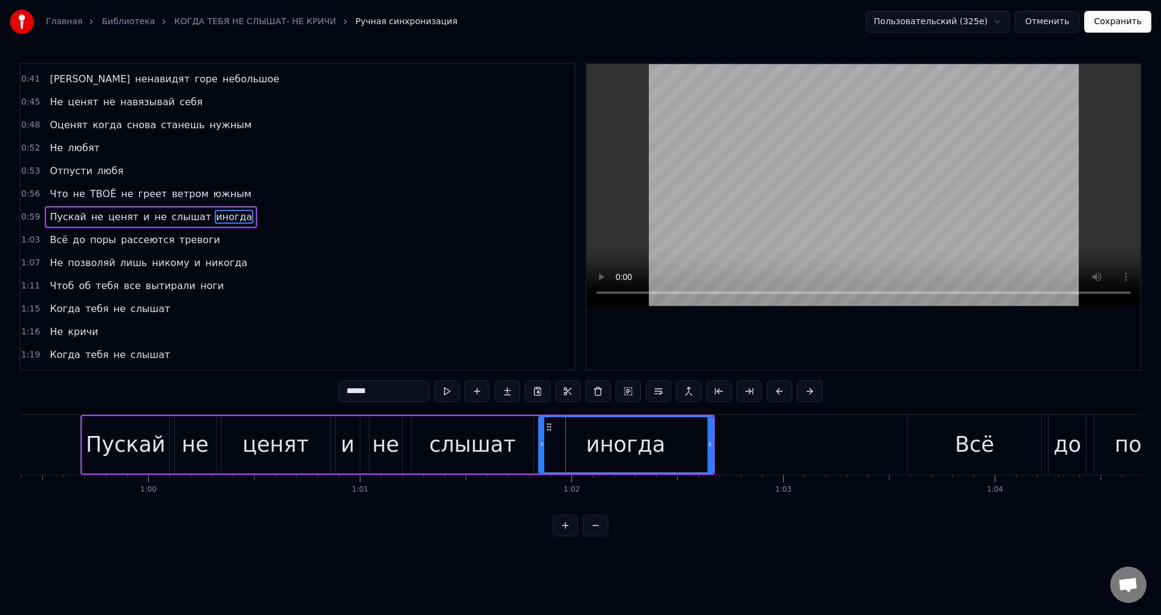
click at [513, 449] on div "слышат" at bounding box center [473, 444] width 122 height 57
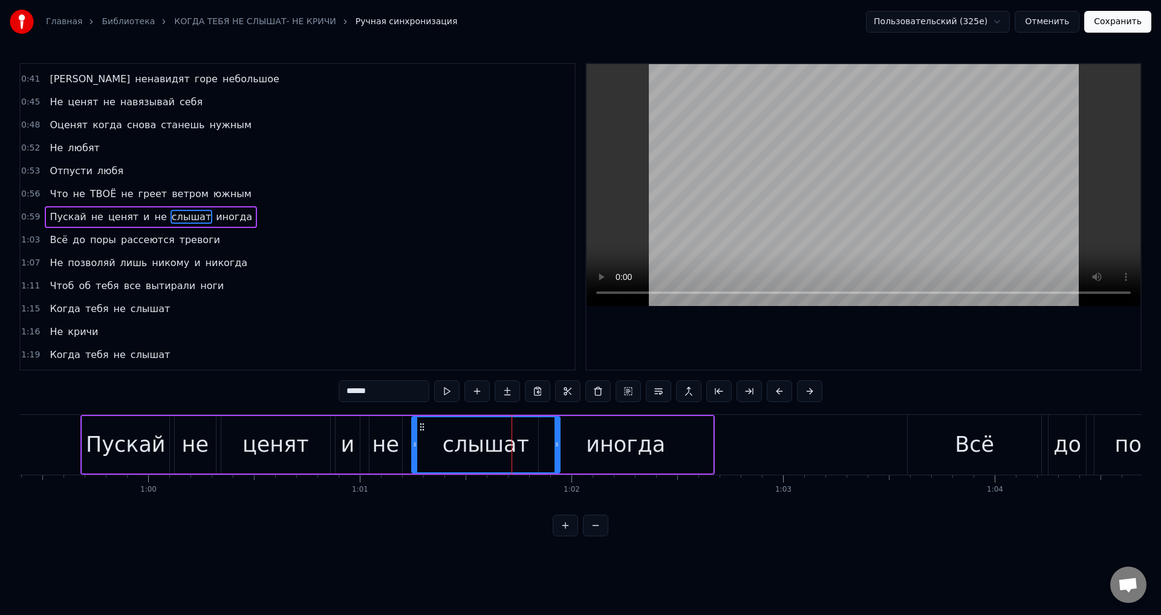
drag, startPoint x: 530, startPoint y: 447, endPoint x: 556, endPoint y: 448, distance: 26.6
click at [556, 448] on icon at bounding box center [556, 444] width 5 height 10
click at [503, 449] on div "слышат" at bounding box center [486, 445] width 86 height 32
click at [583, 446] on div "иногда" at bounding box center [626, 444] width 174 height 57
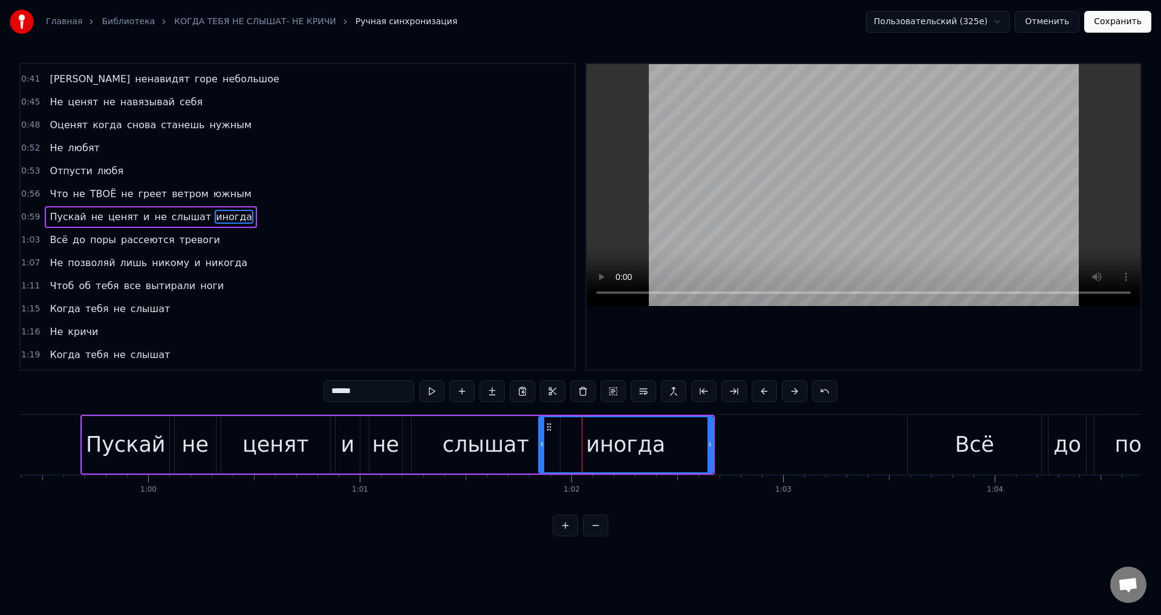
click at [507, 446] on div "слышат" at bounding box center [486, 445] width 86 height 32
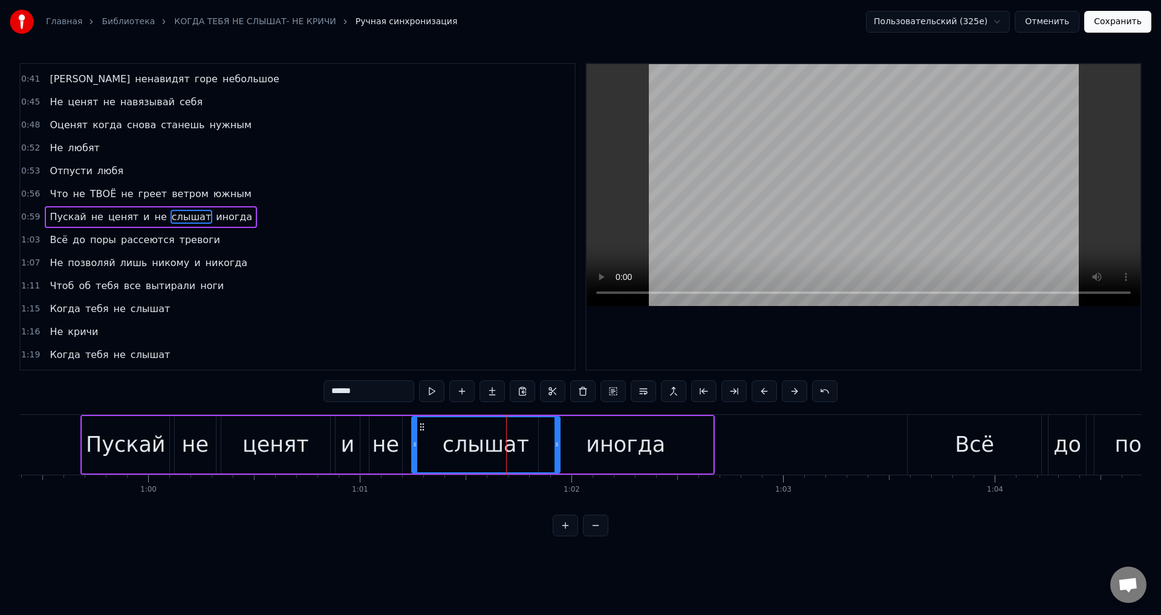
click at [595, 444] on div "иногда" at bounding box center [625, 445] width 79 height 32
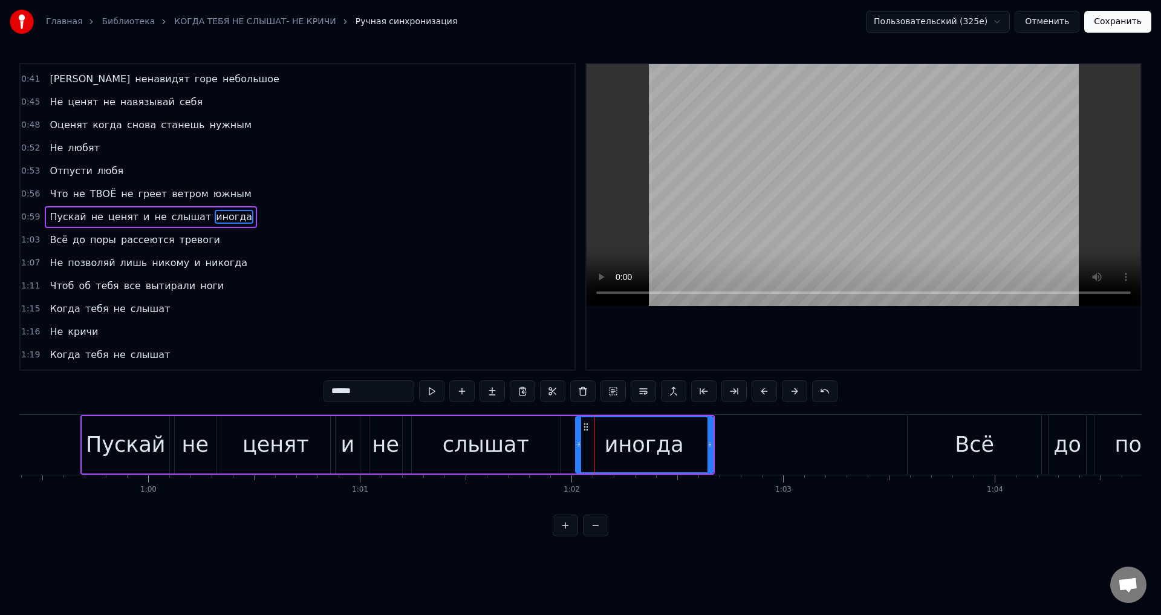
drag, startPoint x: 540, startPoint y: 447, endPoint x: 577, endPoint y: 445, distance: 36.9
click at [577, 445] on icon at bounding box center [578, 444] width 5 height 10
click at [712, 446] on div "иногда" at bounding box center [644, 444] width 138 height 57
drag, startPoint x: 709, startPoint y: 446, endPoint x: 736, endPoint y: 445, distance: 27.2
click at [736, 445] on icon at bounding box center [736, 444] width 5 height 10
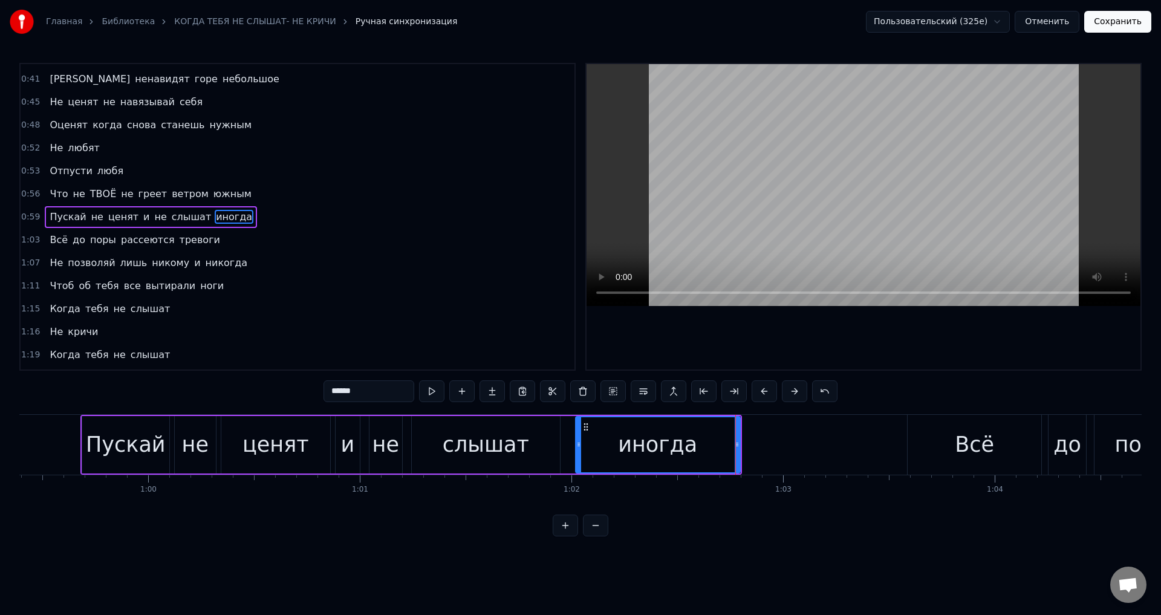
click at [480, 444] on div "слышат" at bounding box center [486, 445] width 86 height 32
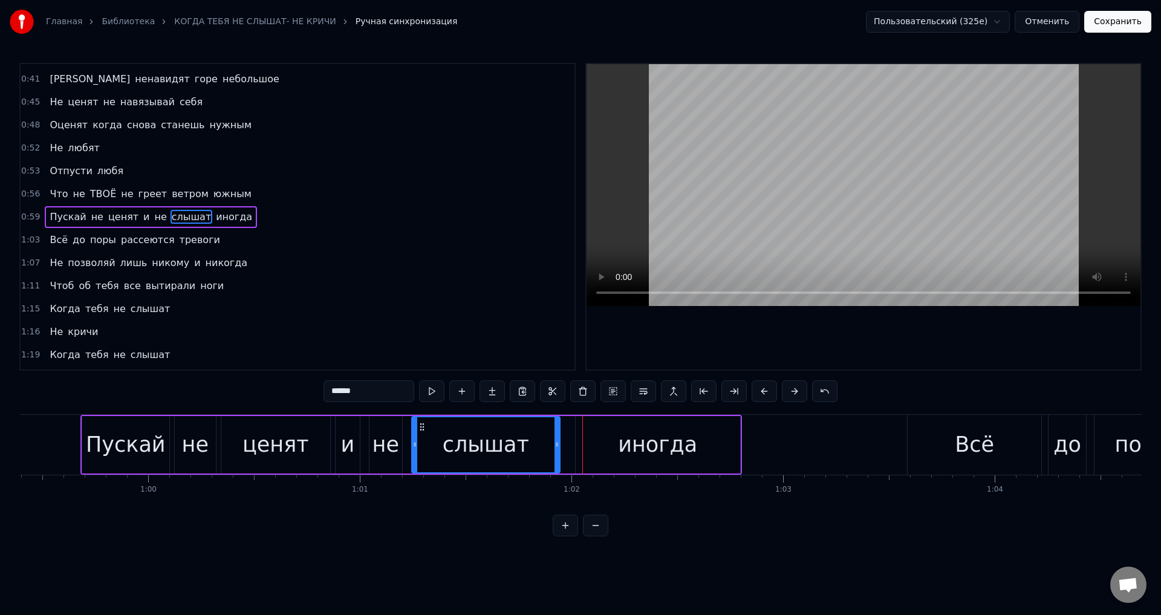
click at [513, 438] on div "слышат" at bounding box center [486, 445] width 86 height 32
drag, startPoint x: 557, startPoint y: 452, endPoint x: 536, endPoint y: 452, distance: 21.2
click at [536, 452] on div at bounding box center [535, 444] width 5 height 55
drag, startPoint x: 598, startPoint y: 447, endPoint x: 574, endPoint y: 450, distance: 24.3
click at [597, 447] on div "иногда" at bounding box center [657, 444] width 164 height 57
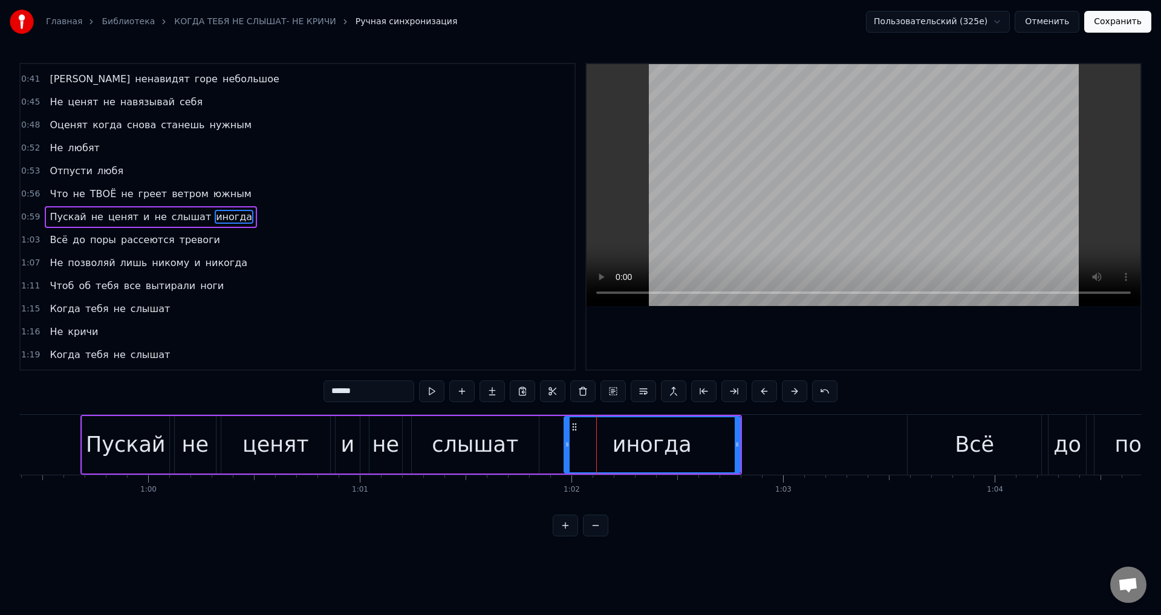
drag, startPoint x: 577, startPoint y: 450, endPoint x: 566, endPoint y: 451, distance: 11.5
click at [566, 451] on div at bounding box center [567, 444] width 5 height 55
click at [458, 441] on div "слышат" at bounding box center [475, 445] width 86 height 32
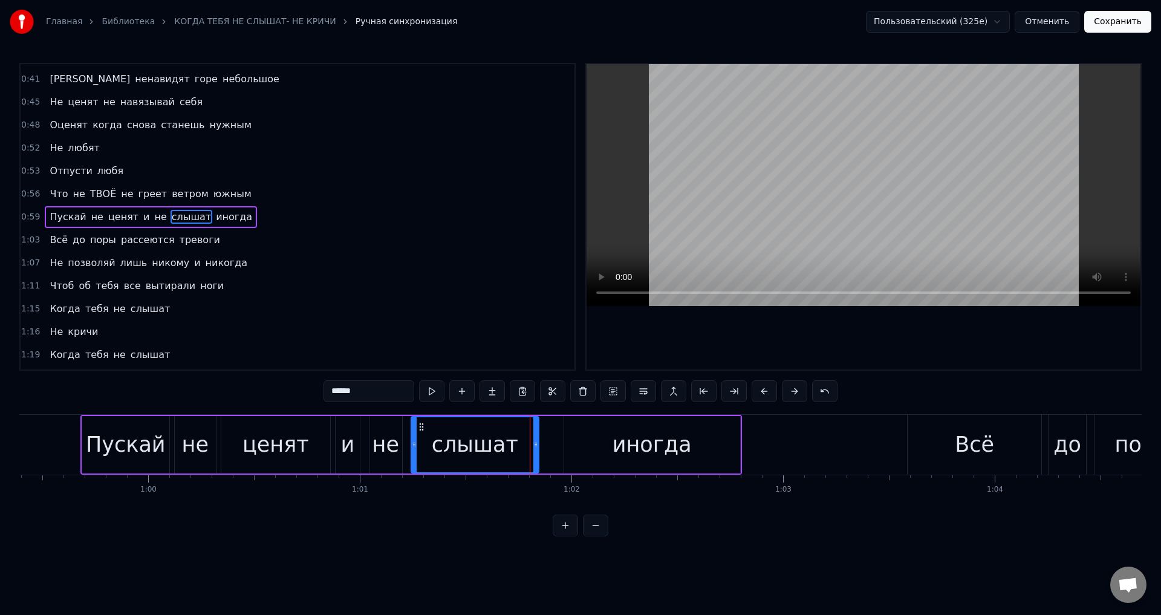
click at [413, 450] on div at bounding box center [414, 444] width 5 height 55
click at [380, 447] on div "не" at bounding box center [385, 445] width 27 height 32
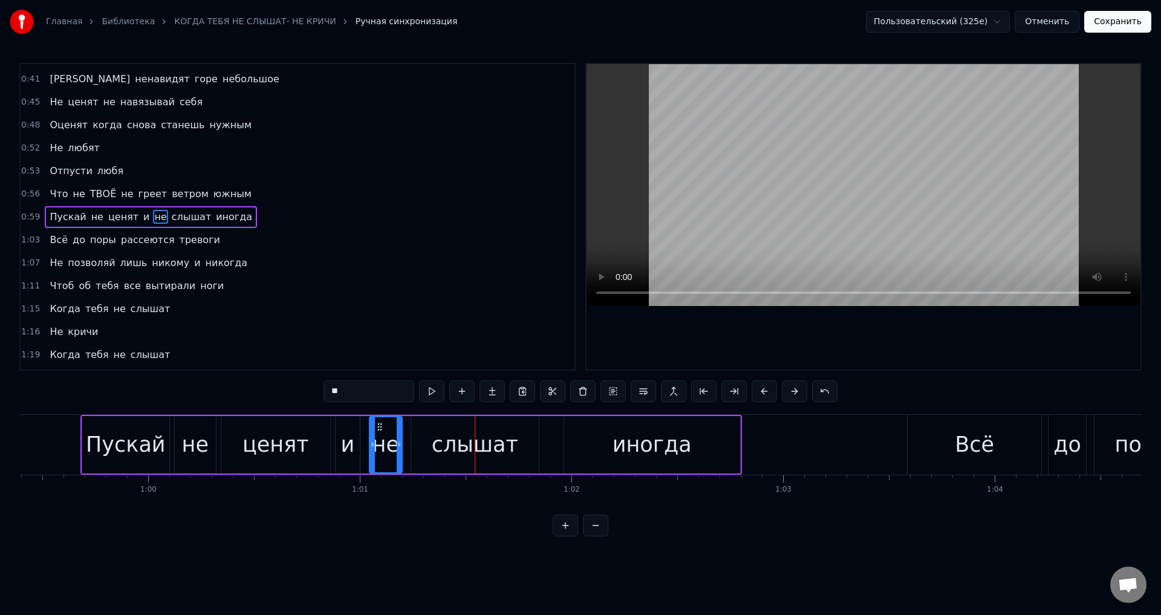
click at [297, 454] on div "ценят" at bounding box center [275, 445] width 66 height 32
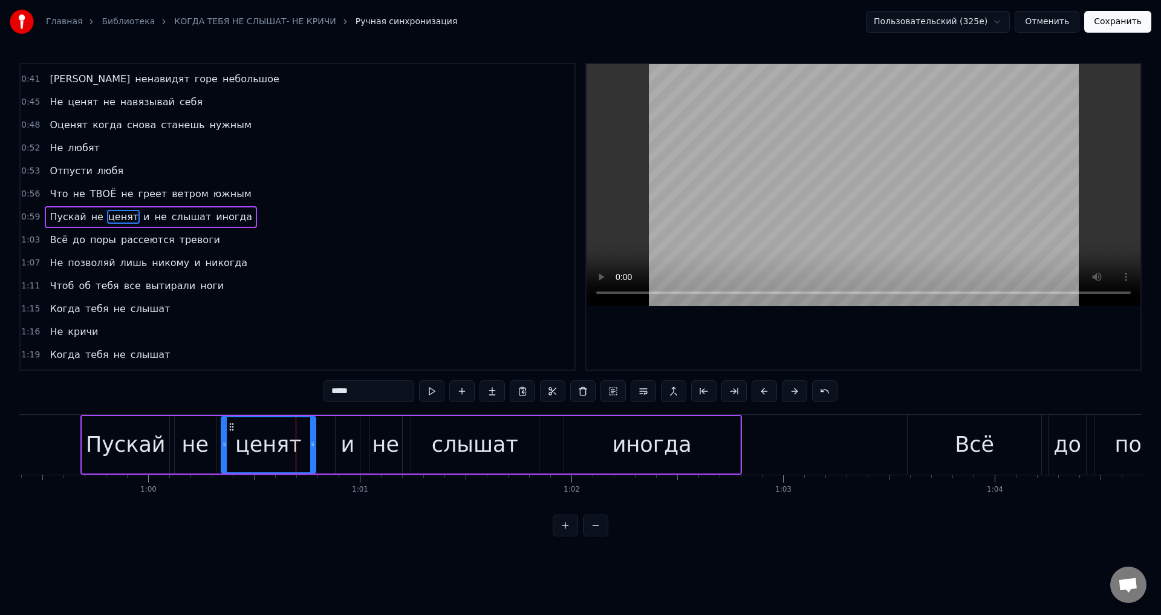
drag, startPoint x: 326, startPoint y: 452, endPoint x: 311, endPoint y: 452, distance: 15.1
click at [311, 452] on div at bounding box center [312, 444] width 5 height 55
click at [351, 449] on div "и" at bounding box center [347, 445] width 14 height 32
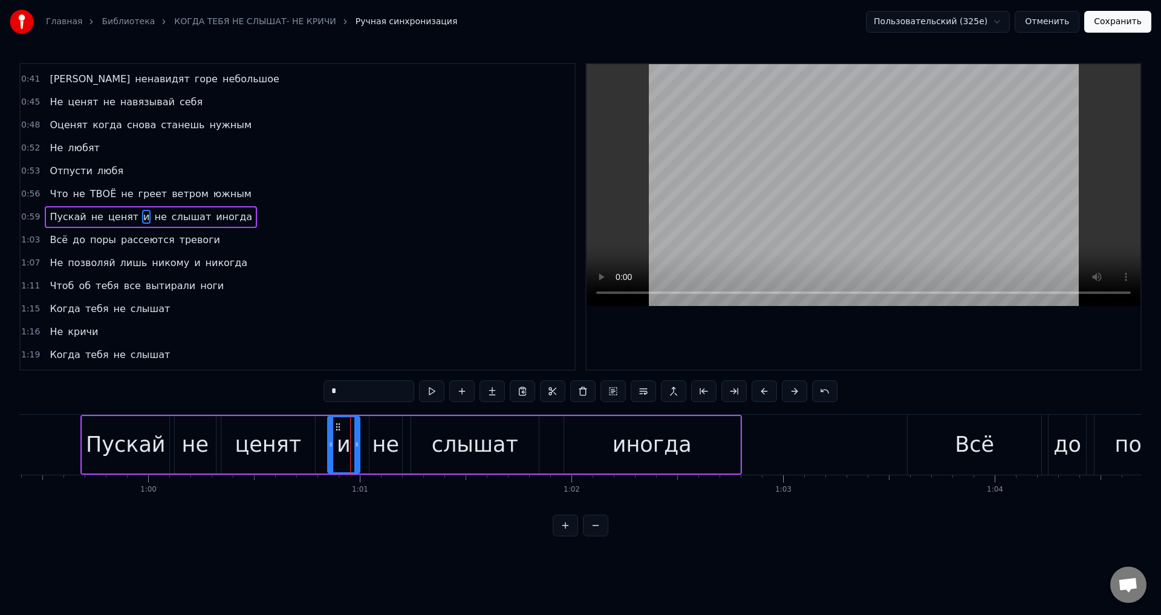
drag, startPoint x: 340, startPoint y: 447, endPoint x: 332, endPoint y: 447, distance: 8.5
click at [332, 447] on icon at bounding box center [330, 444] width 5 height 10
drag, startPoint x: 358, startPoint y: 446, endPoint x: 352, endPoint y: 447, distance: 6.1
click at [352, 447] on icon at bounding box center [350, 444] width 5 height 10
click at [382, 441] on div "не" at bounding box center [385, 445] width 27 height 32
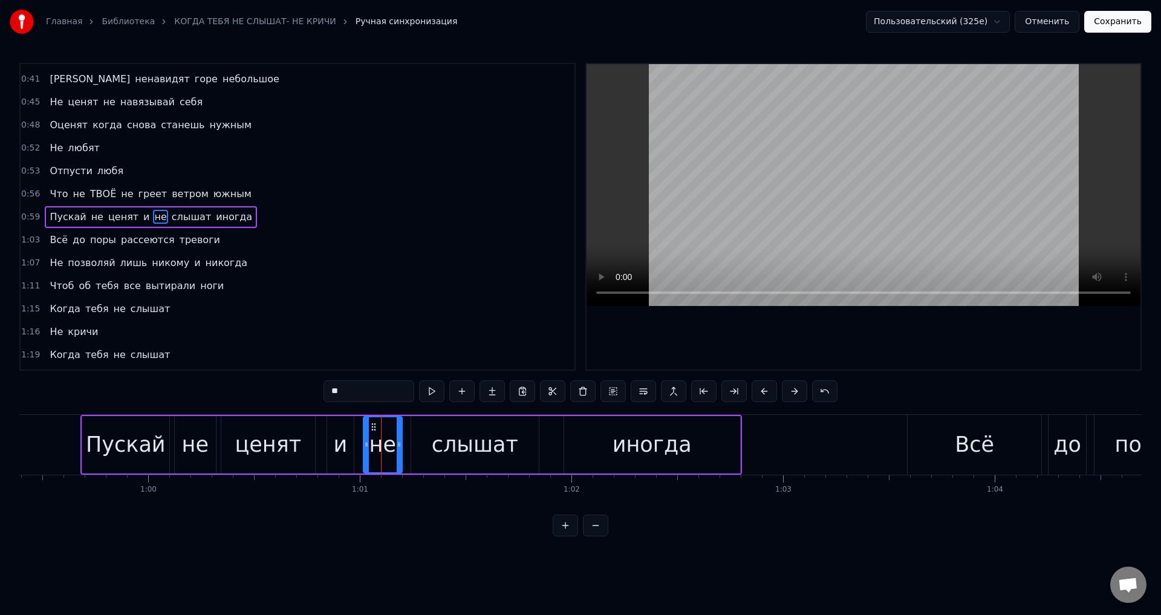
drag, startPoint x: 373, startPoint y: 444, endPoint x: 383, endPoint y: 444, distance: 9.7
click at [366, 446] on icon at bounding box center [366, 444] width 5 height 10
drag, startPoint x: 400, startPoint y: 444, endPoint x: 386, endPoint y: 445, distance: 13.3
click at [387, 445] on icon at bounding box center [389, 444] width 5 height 10
click at [427, 445] on div "слышат" at bounding box center [475, 444] width 128 height 57
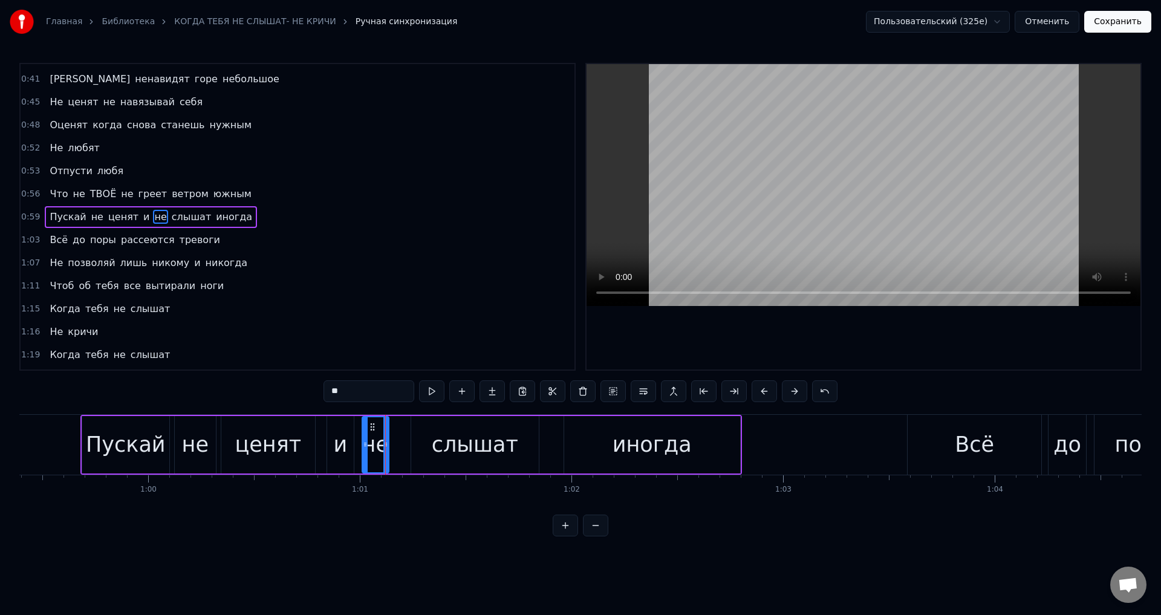
type input "******"
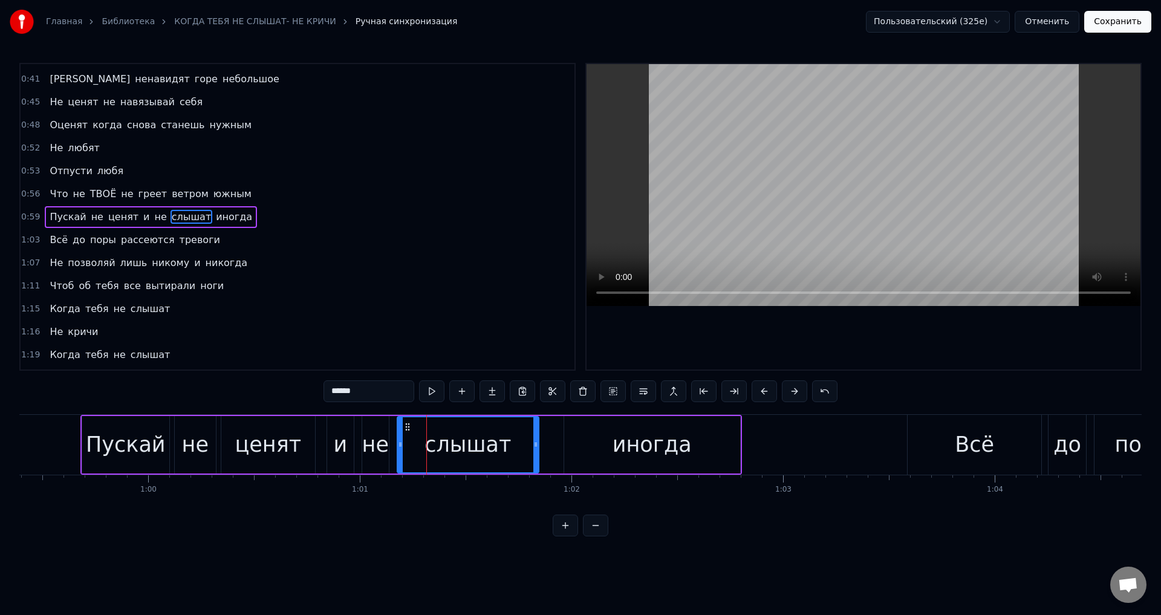
drag, startPoint x: 414, startPoint y: 445, endPoint x: 399, endPoint y: 445, distance: 15.1
click at [399, 445] on icon at bounding box center [400, 444] width 5 height 10
click at [532, 449] on div "слышат" at bounding box center [467, 444] width 141 height 55
drag, startPoint x: 536, startPoint y: 449, endPoint x: 507, endPoint y: 451, distance: 29.1
click at [507, 451] on div at bounding box center [506, 444] width 5 height 55
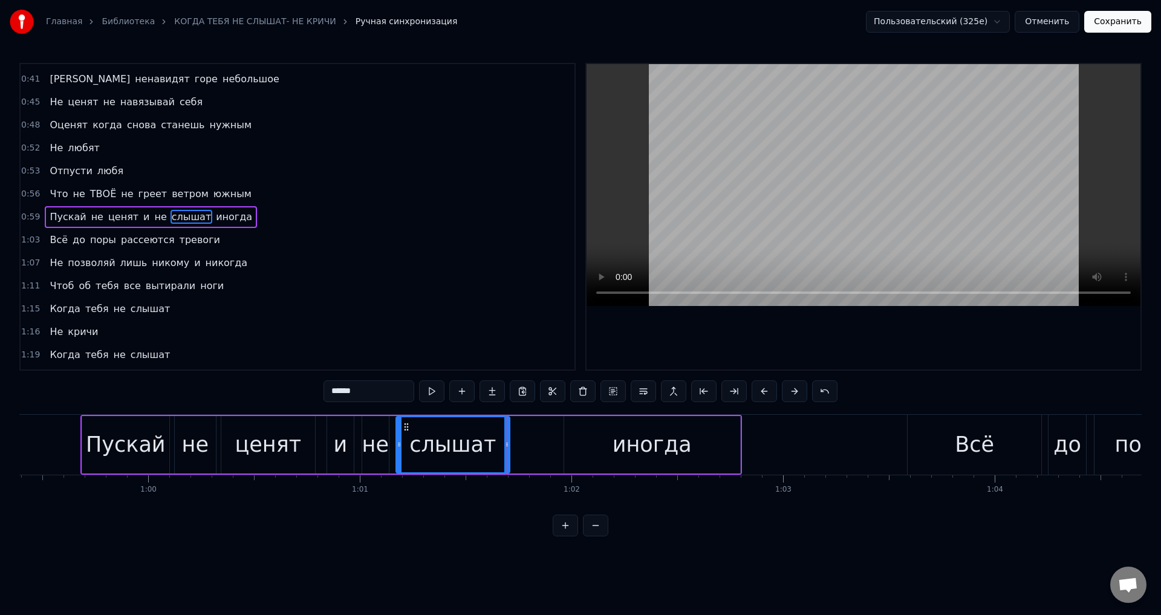
click at [556, 441] on div "Пускай не ценят и не слышат иногда" at bounding box center [410, 445] width 661 height 60
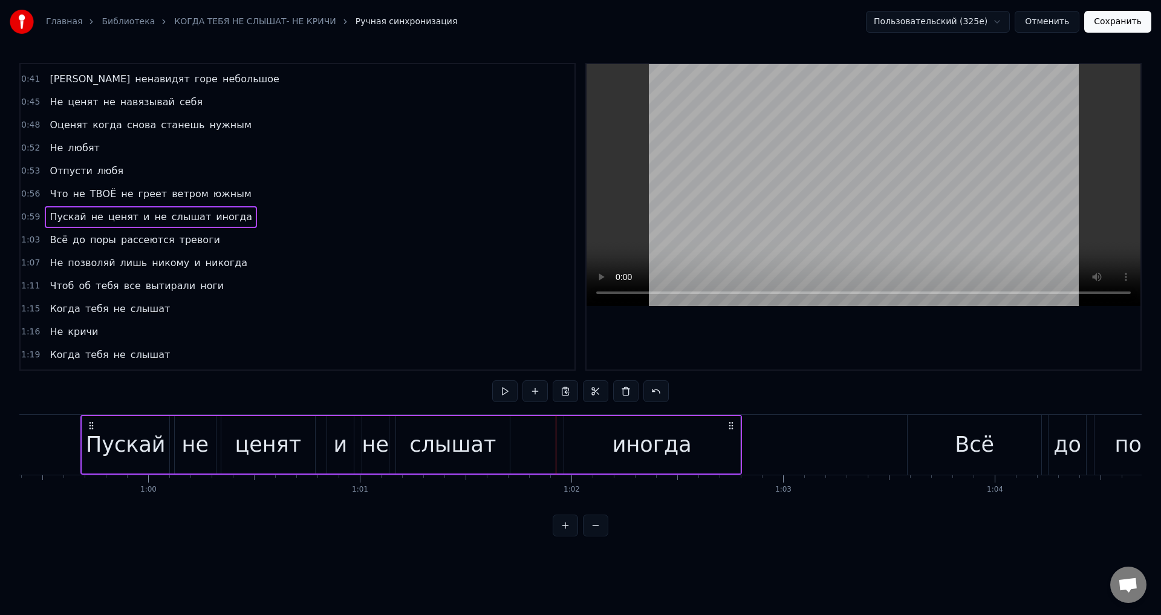
click at [595, 443] on div "иногда" at bounding box center [652, 444] width 176 height 57
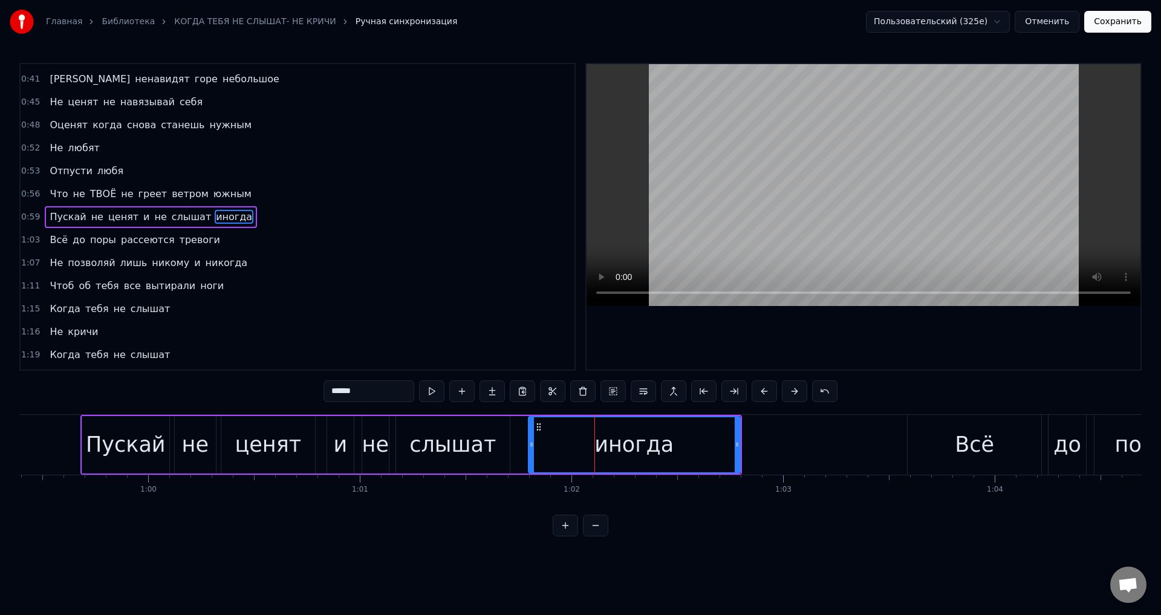
drag, startPoint x: 565, startPoint y: 447, endPoint x: 530, endPoint y: 447, distance: 35.7
click at [530, 447] on icon at bounding box center [531, 444] width 5 height 10
click at [123, 449] on div "Пускай" at bounding box center [126, 445] width 80 height 32
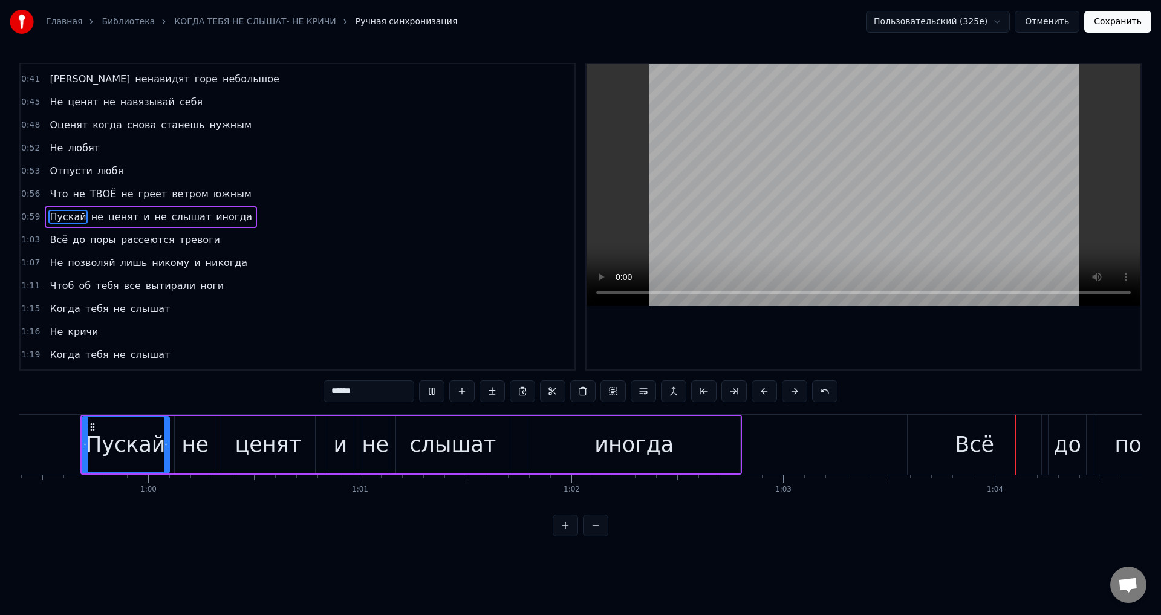
click at [563, 460] on div "иногда" at bounding box center [634, 444] width 212 height 57
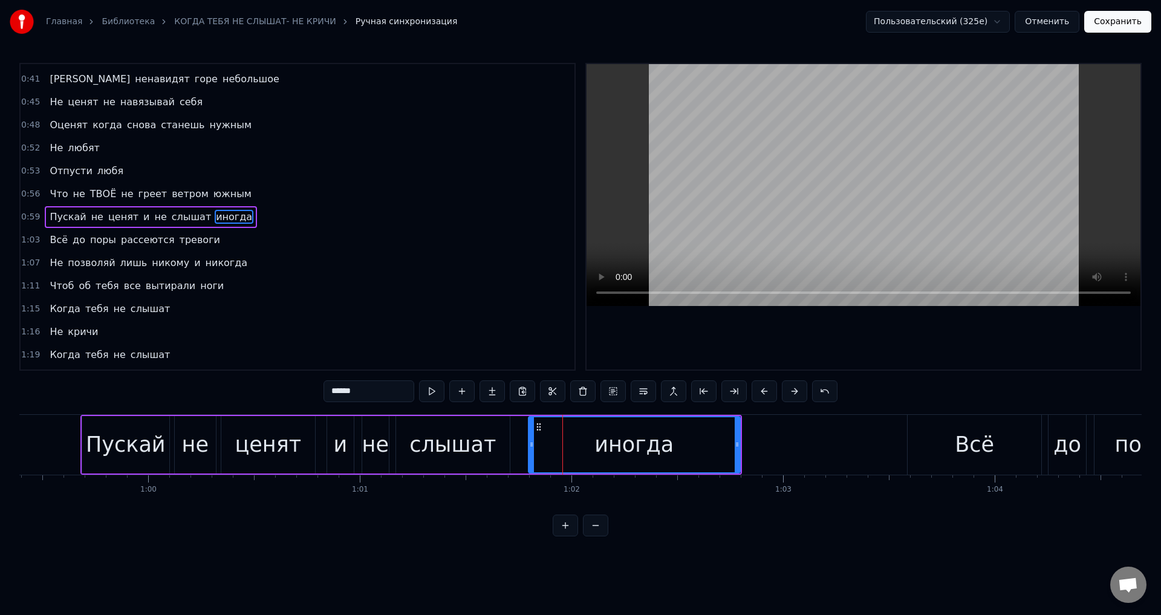
click at [92, 459] on div "Пускай" at bounding box center [126, 445] width 80 height 32
type input "******"
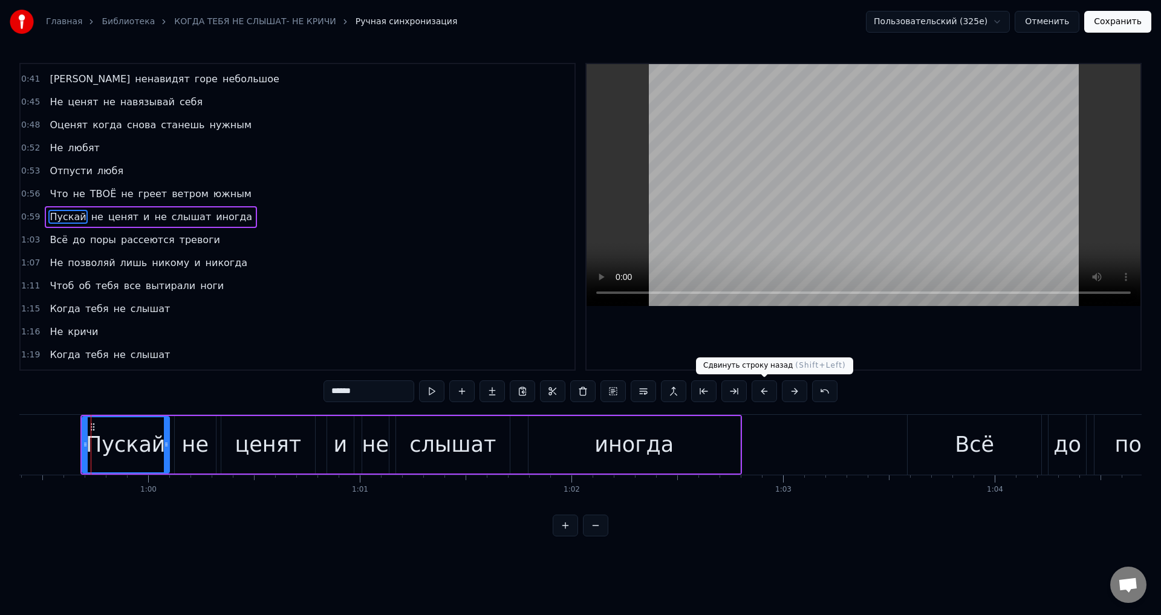
click at [767, 395] on button at bounding box center [763, 391] width 25 height 22
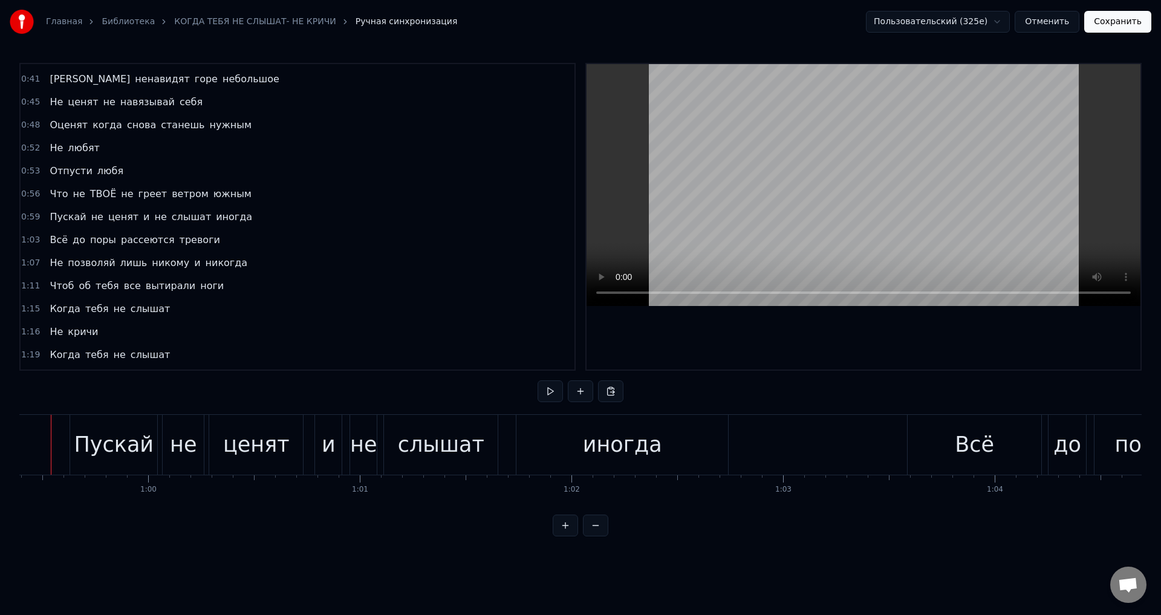
scroll to position [0, 12537]
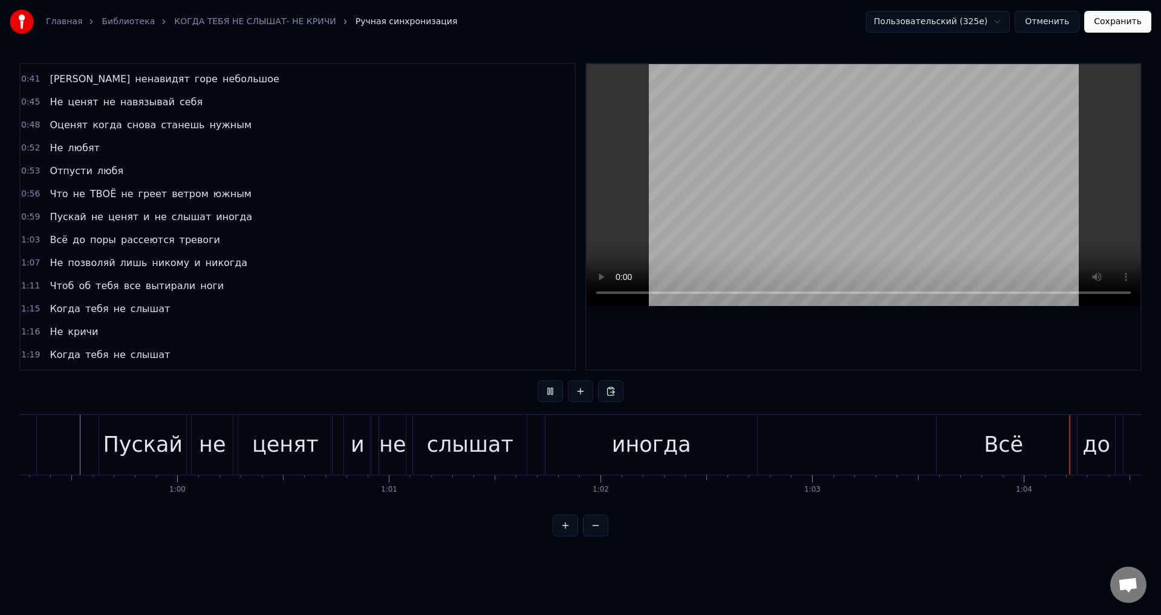
click at [458, 441] on div "слышат" at bounding box center [470, 445] width 86 height 32
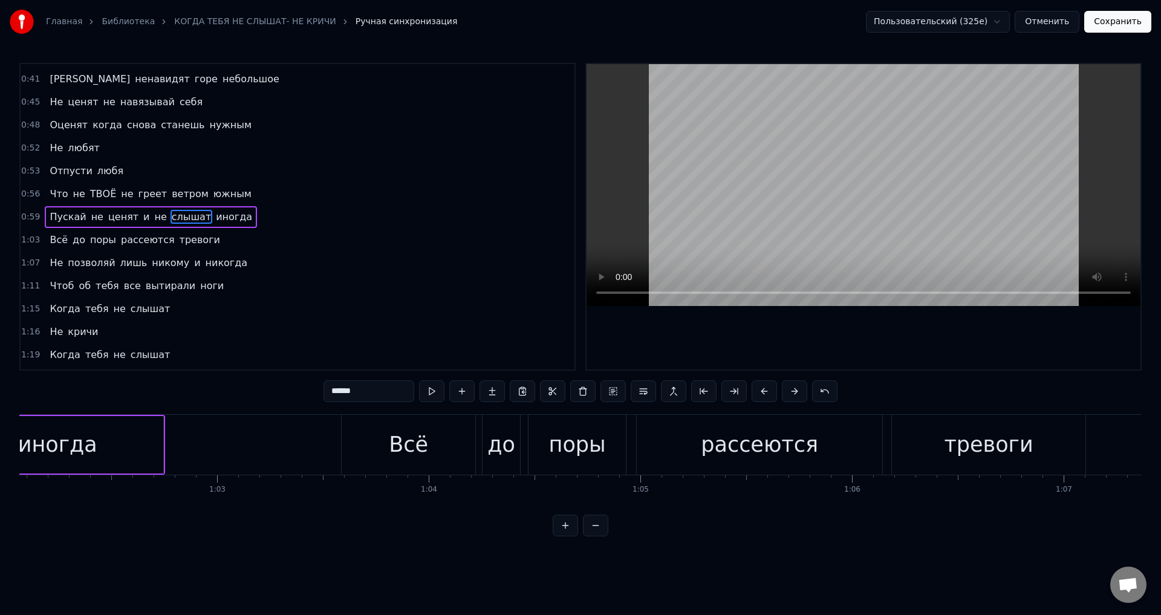
scroll to position [0, 13015]
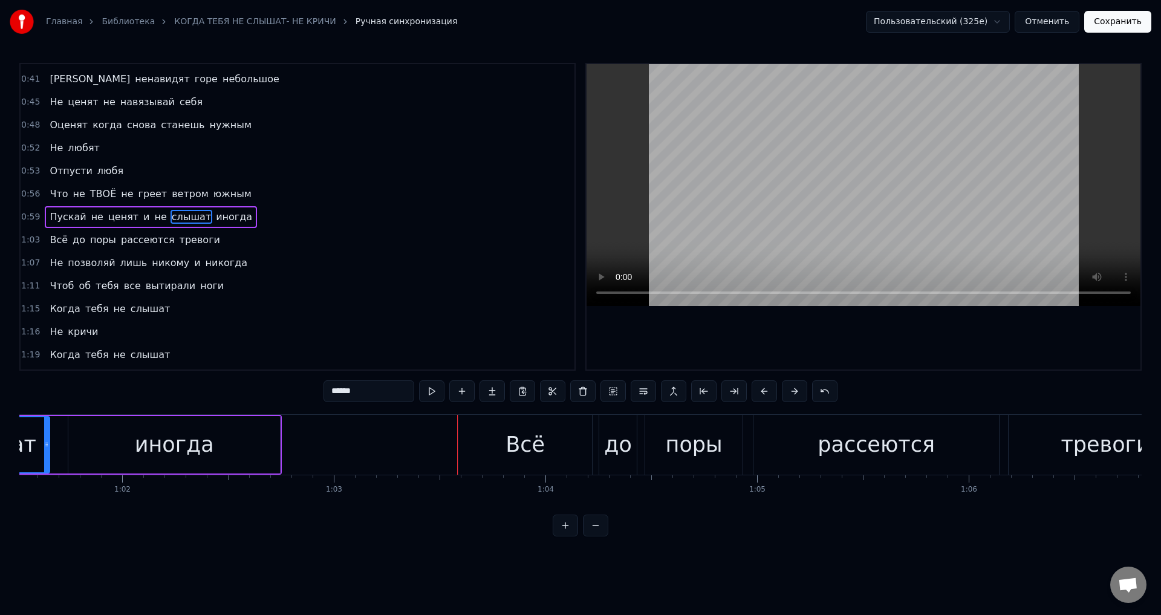
click at [209, 432] on div "иногда" at bounding box center [174, 444] width 212 height 57
type input "******"
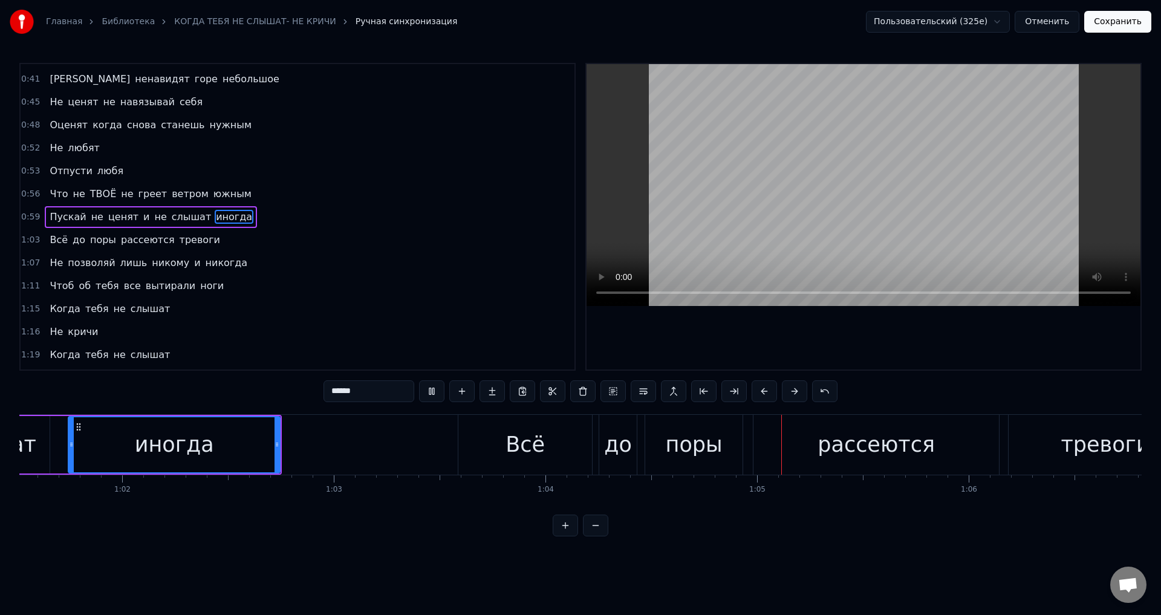
click at [1131, 28] on button "Сохранить" at bounding box center [1117, 22] width 67 height 22
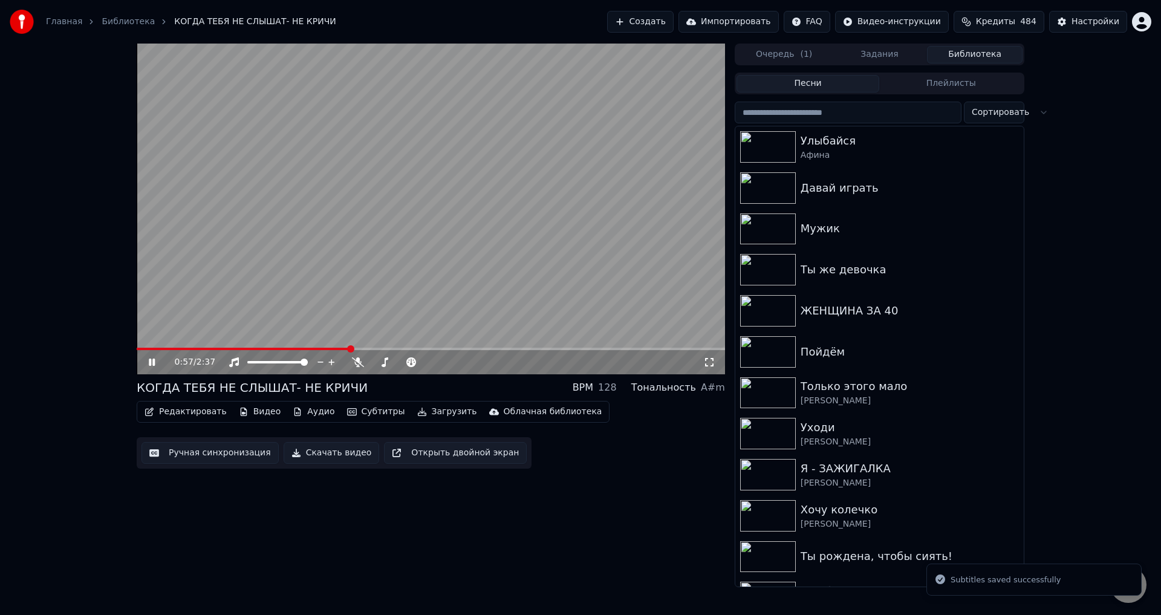
click at [348, 349] on span at bounding box center [431, 349] width 588 height 2
click at [708, 365] on icon at bounding box center [709, 362] width 12 height 10
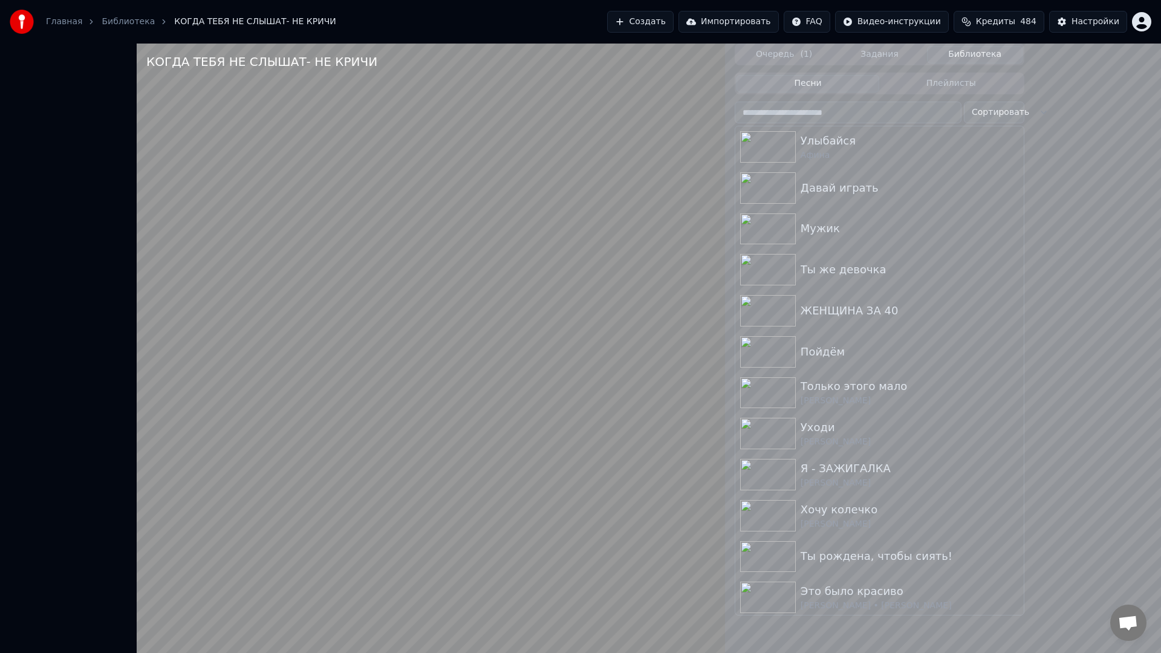
click at [239, 598] on video at bounding box center [431, 370] width 588 height 653
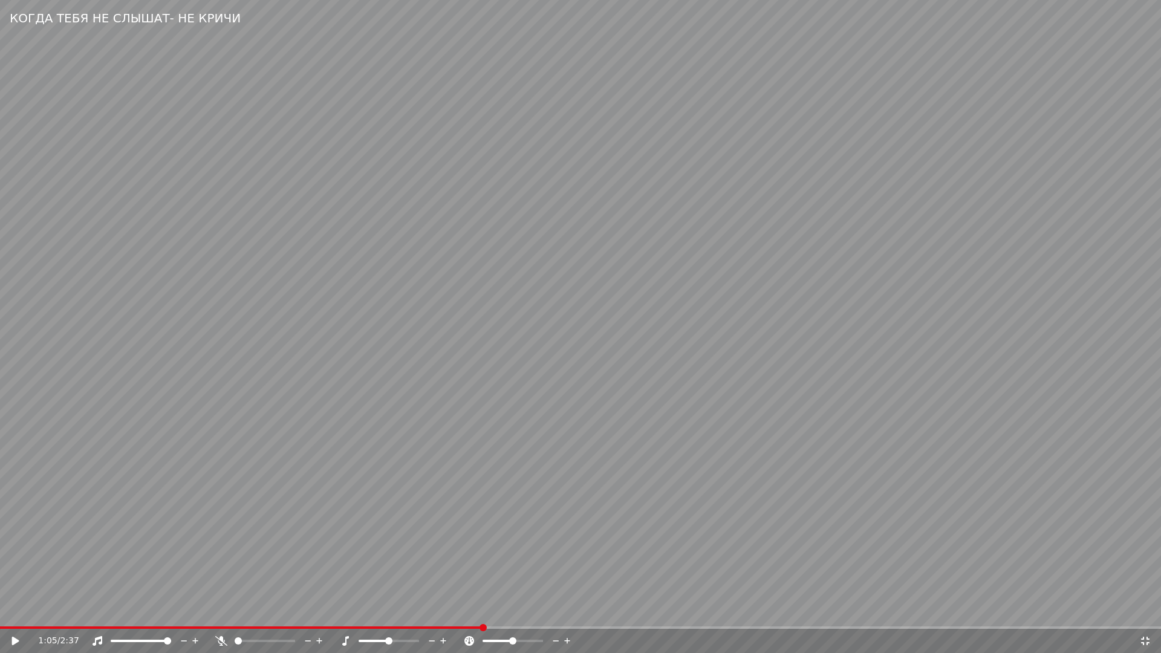
click at [1143, 614] on icon at bounding box center [1145, 641] width 8 height 8
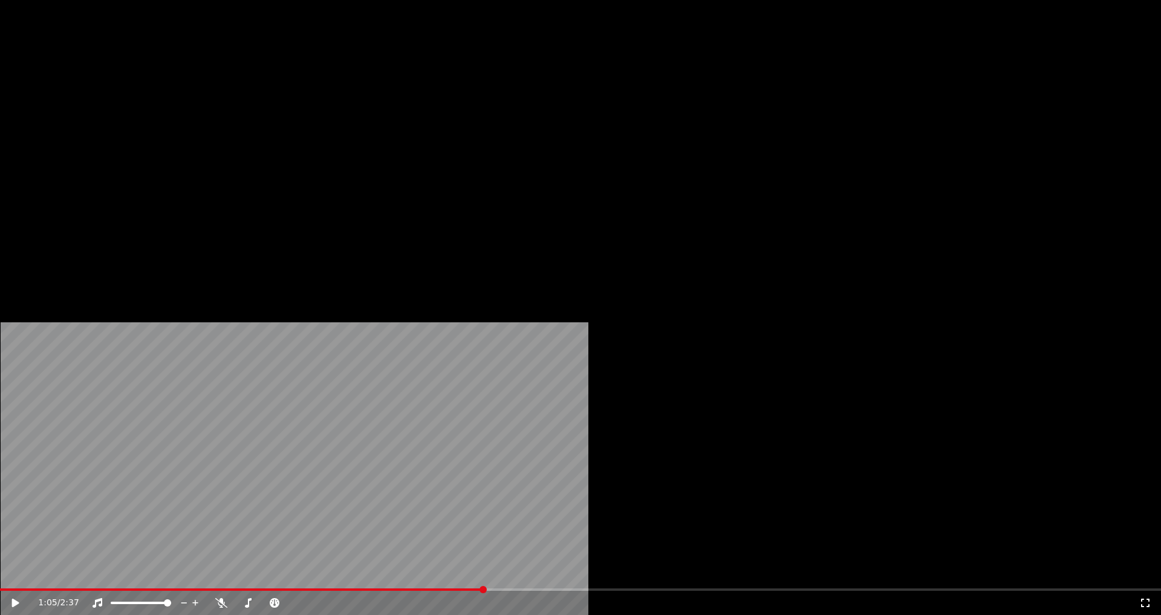
click at [178, 89] on button "Редактировать" at bounding box center [186, 81] width 92 height 17
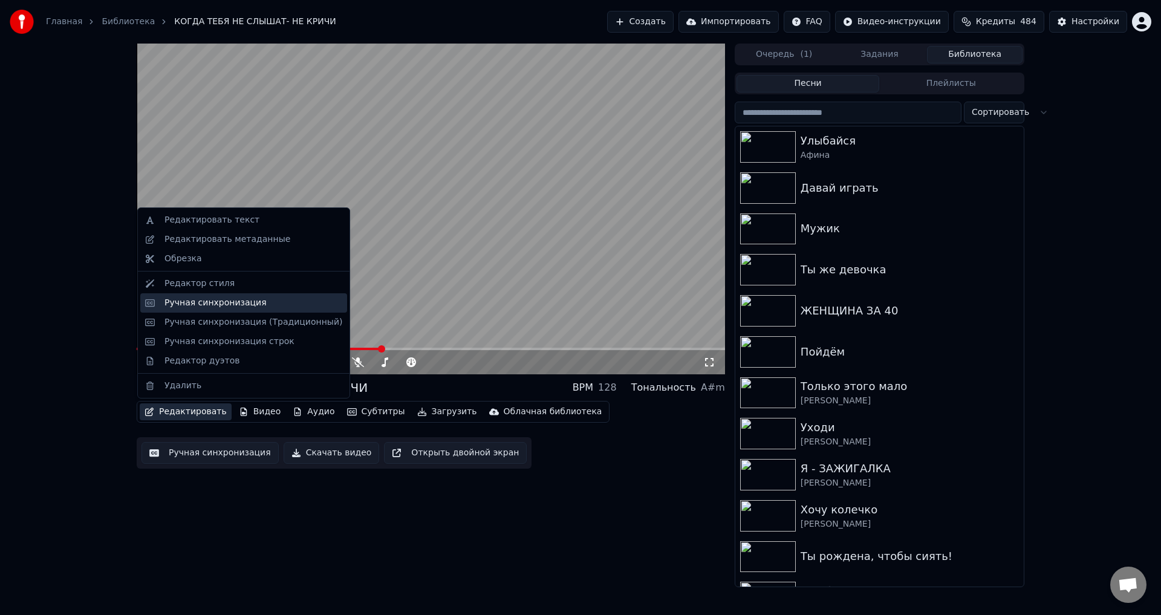
click at [183, 308] on div "Ручная синхронизация" at bounding box center [215, 303] width 102 height 12
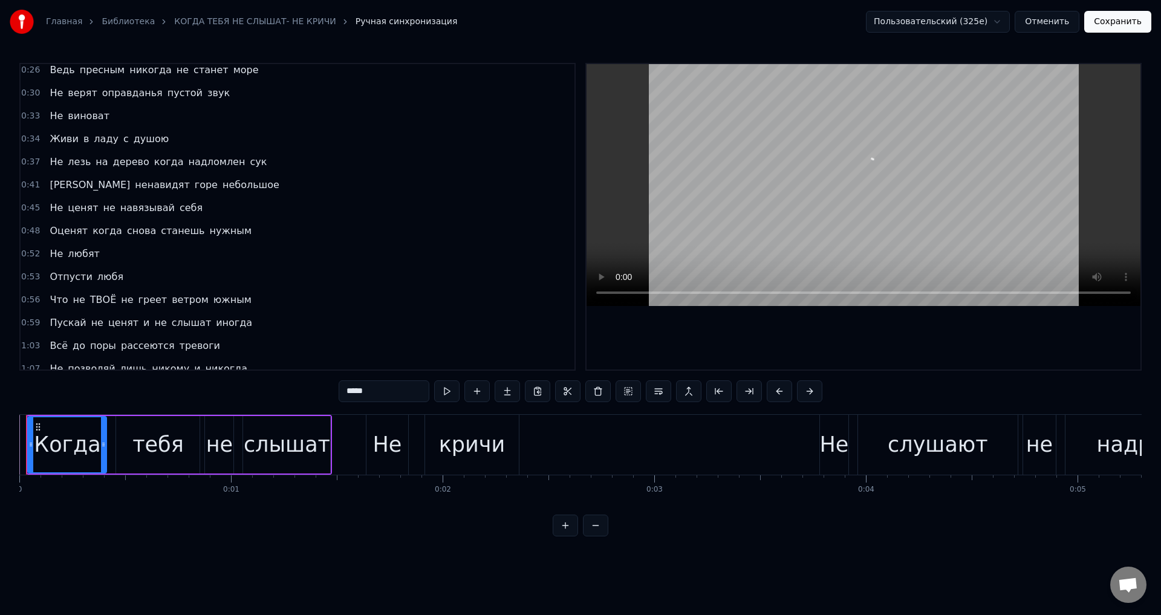
scroll to position [302, 0]
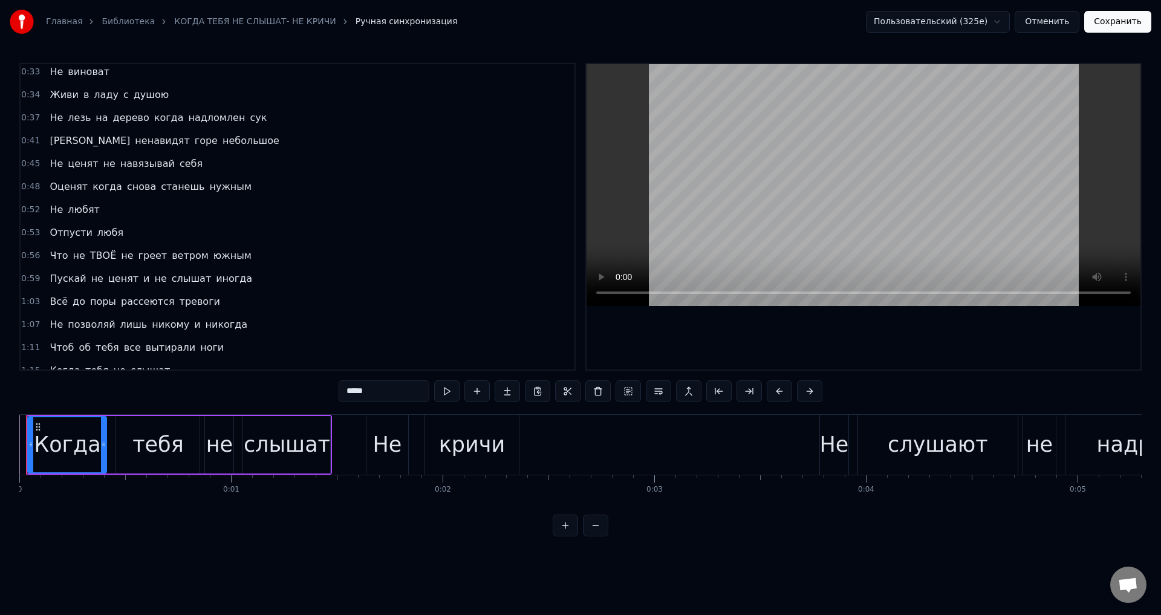
click at [54, 306] on span "Всё" at bounding box center [58, 301] width 21 height 14
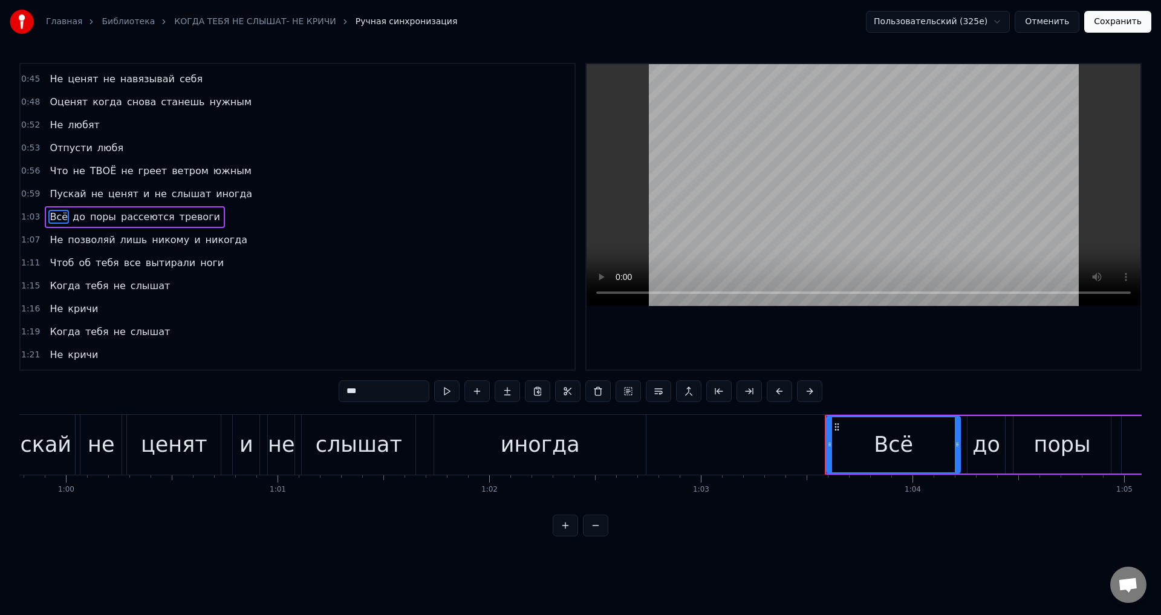
scroll to position [0, 13393]
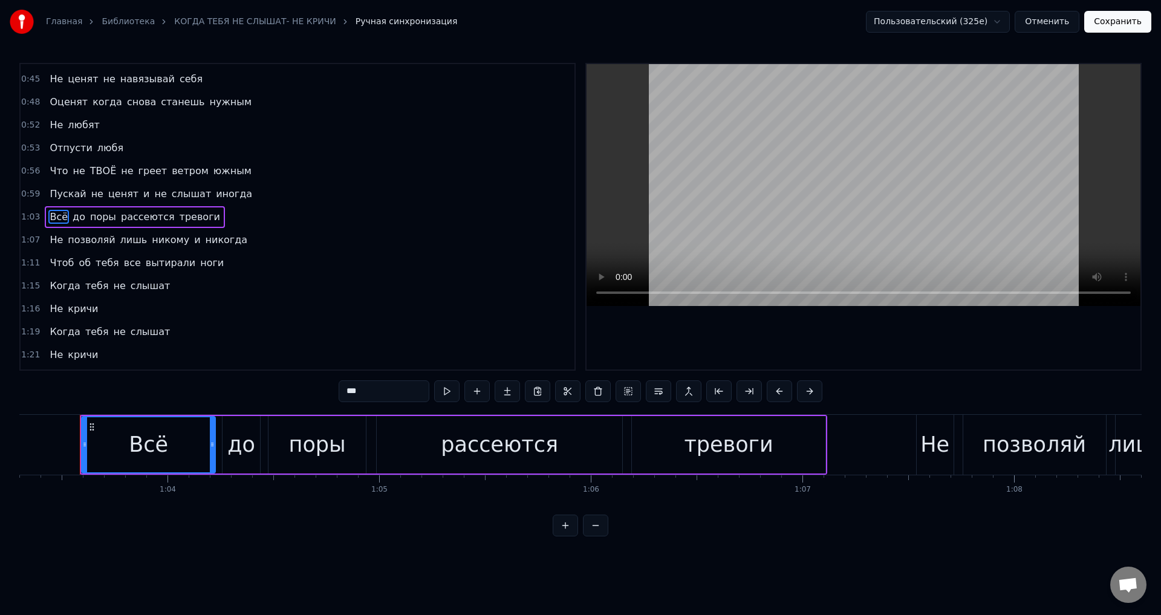
click at [53, 198] on span "Пускай" at bounding box center [67, 194] width 39 height 14
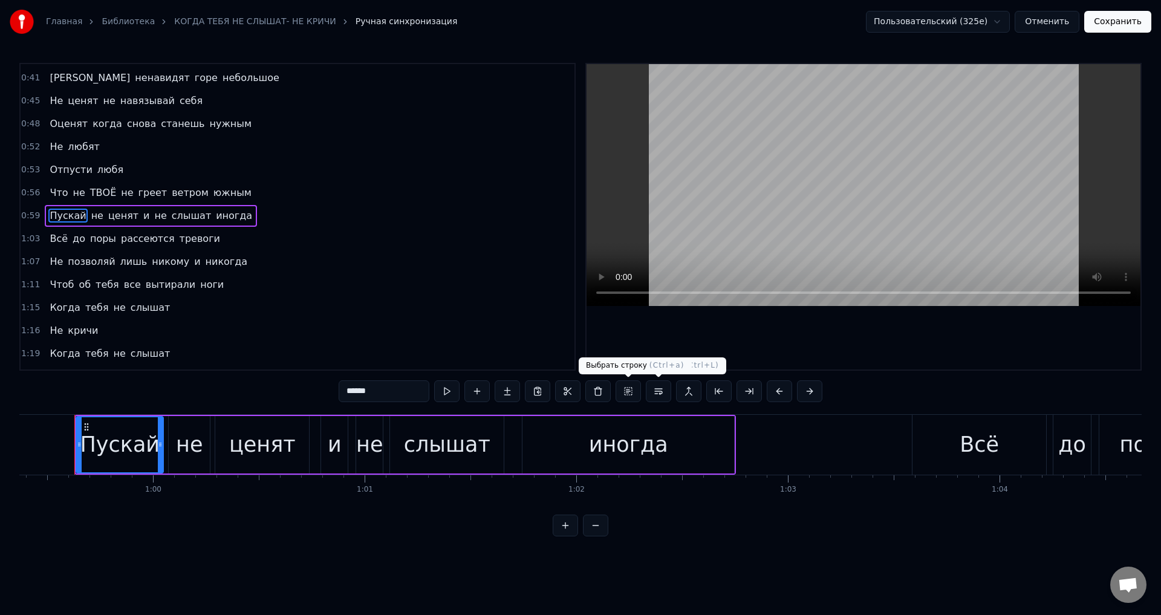
scroll to position [0, 12556]
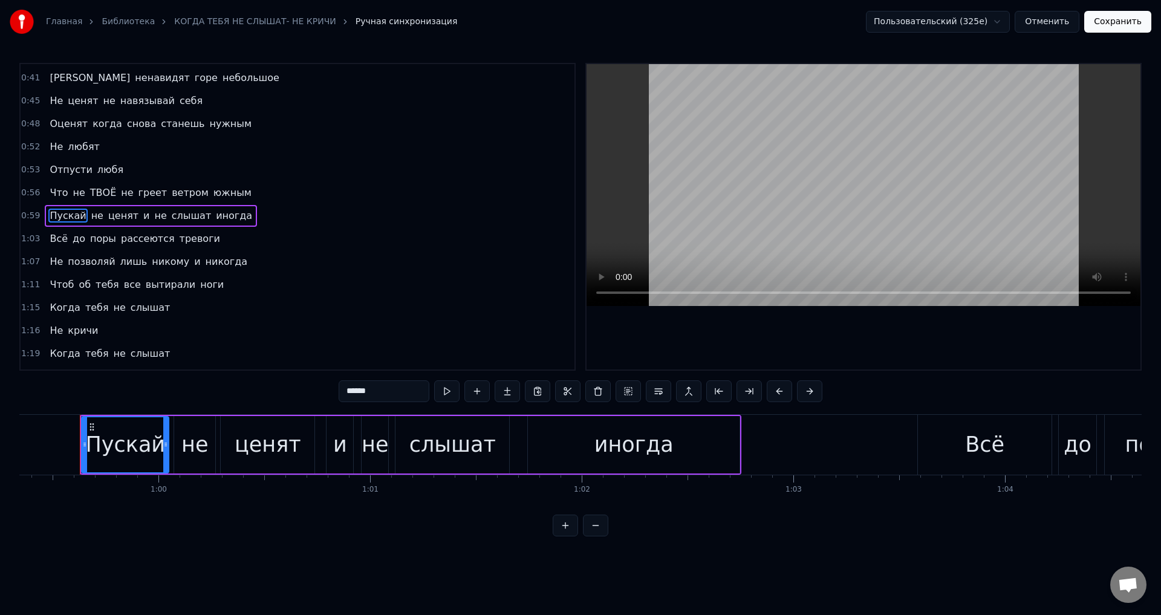
click at [635, 436] on div "иногда" at bounding box center [633, 445] width 79 height 32
type input "******"
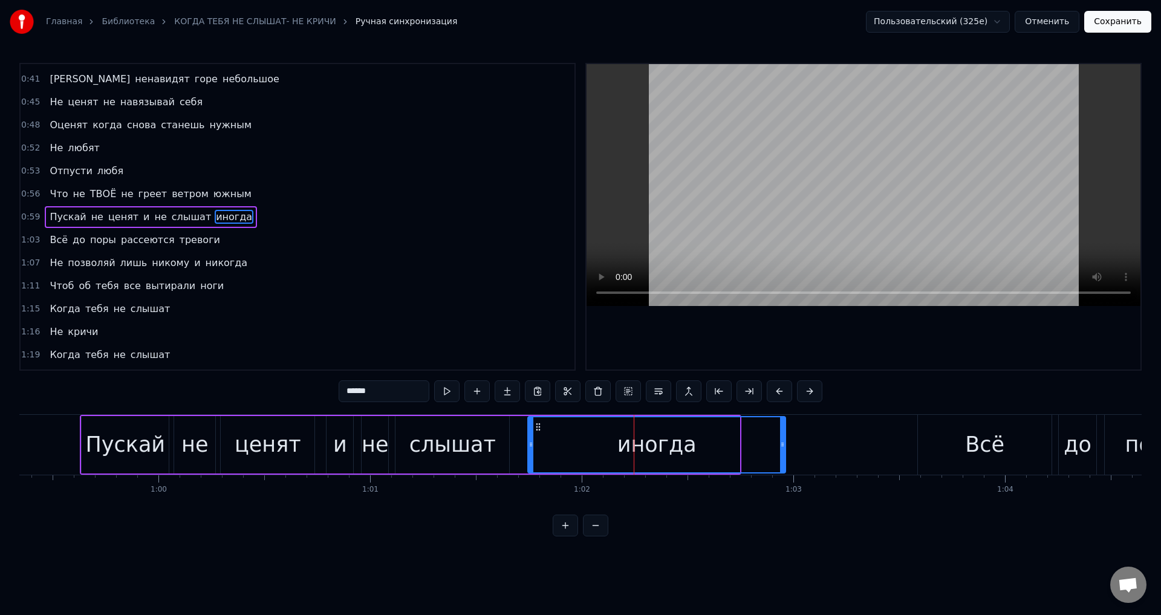
drag, startPoint x: 736, startPoint y: 453, endPoint x: 782, endPoint y: 452, distance: 45.9
click at [782, 452] on div at bounding box center [782, 444] width 5 height 55
click at [1130, 16] on button "Сохранить" at bounding box center [1117, 22] width 67 height 22
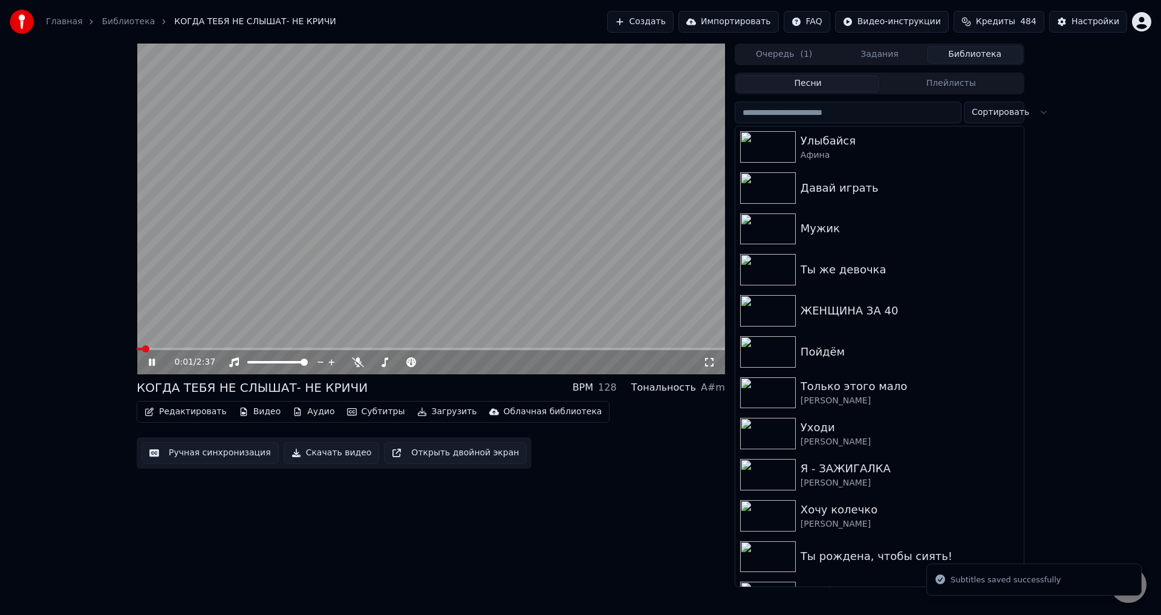
click at [363, 349] on span at bounding box center [431, 349] width 588 height 2
click at [303, 348] on span at bounding box center [253, 349] width 233 height 2
click at [711, 366] on icon at bounding box center [709, 362] width 8 height 8
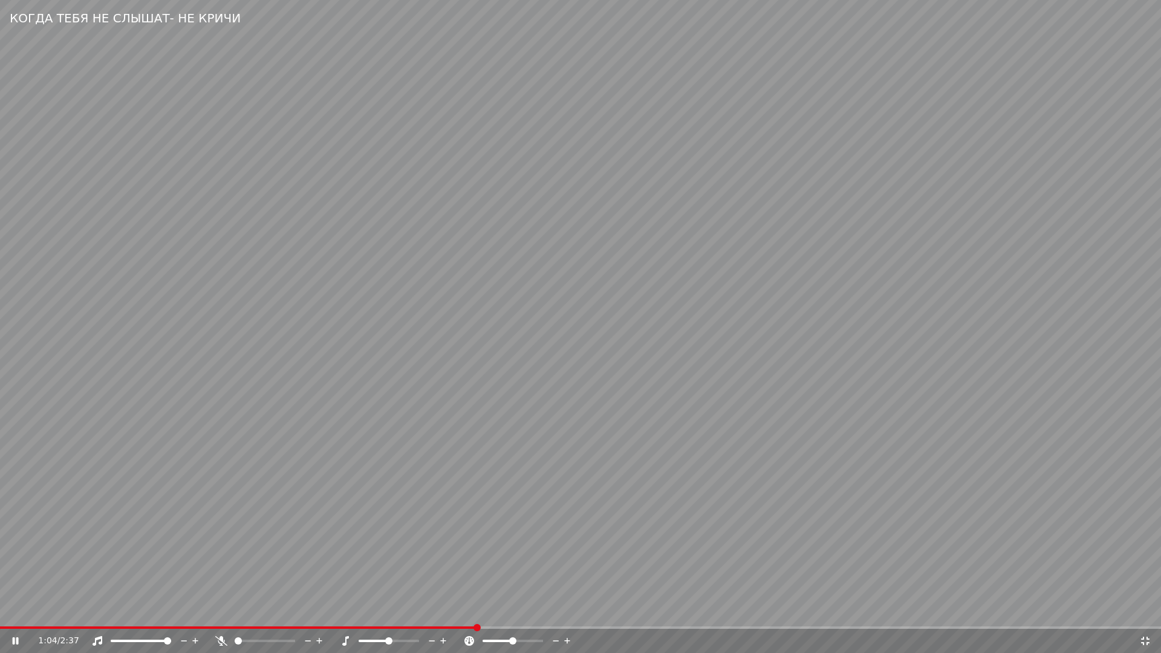
click at [351, 614] on div "1:04 / 2:37" at bounding box center [580, 641] width 1161 height 24
click at [352, 614] on span at bounding box center [240, 627] width 480 height 2
click at [692, 559] on video at bounding box center [580, 326] width 1161 height 653
click at [374, 614] on div "1:01 / 2:37" at bounding box center [580, 641] width 1161 height 24
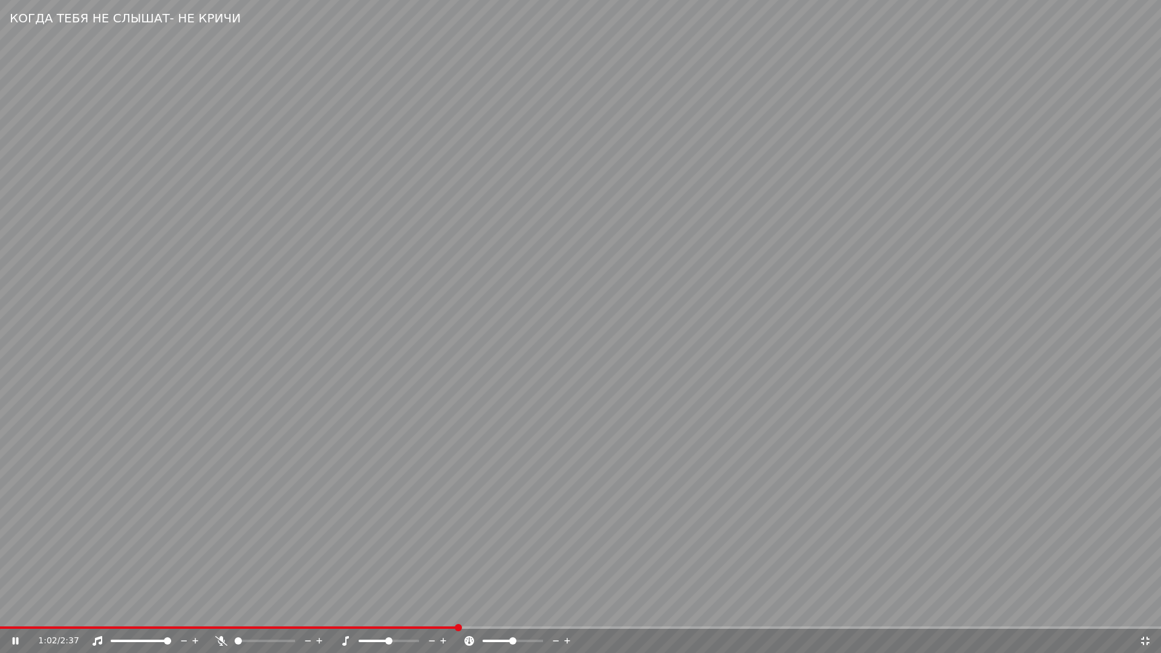
click at [375, 614] on span at bounding box center [229, 627] width 458 height 2
click at [383, 614] on div "1:03 / 2:37" at bounding box center [580, 641] width 1161 height 24
click at [384, 614] on span at bounding box center [236, 627] width 472 height 2
click at [479, 547] on video at bounding box center [580, 326] width 1161 height 653
click at [1146, 614] on icon at bounding box center [1145, 641] width 12 height 10
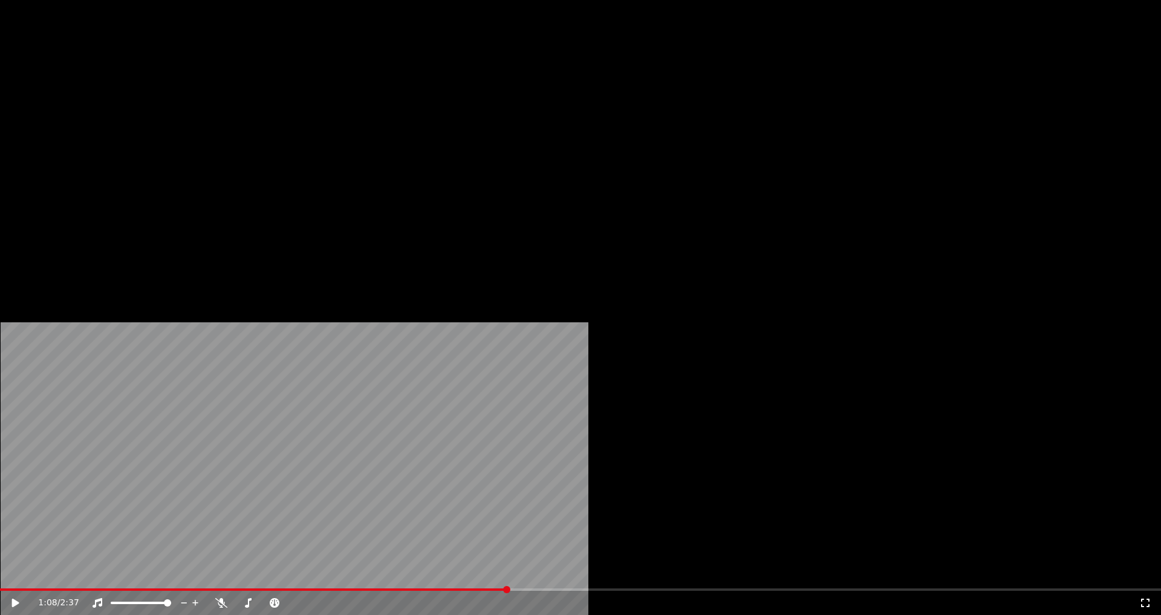
click at [187, 89] on button "Редактировать" at bounding box center [186, 81] width 92 height 17
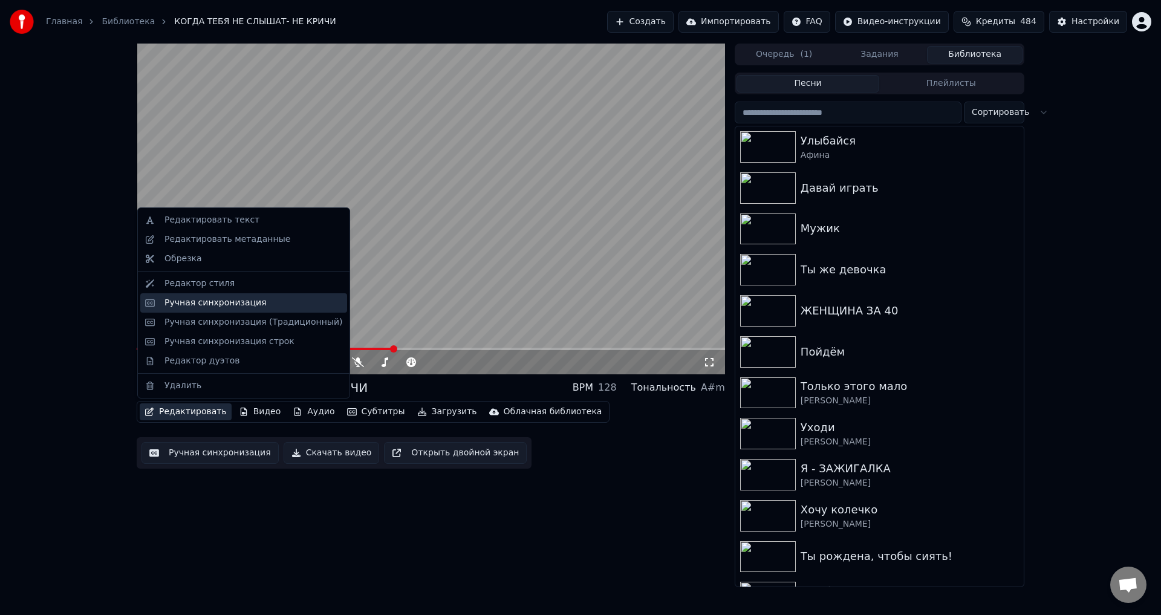
click at [181, 303] on div "Ручная синхронизация" at bounding box center [215, 303] width 102 height 12
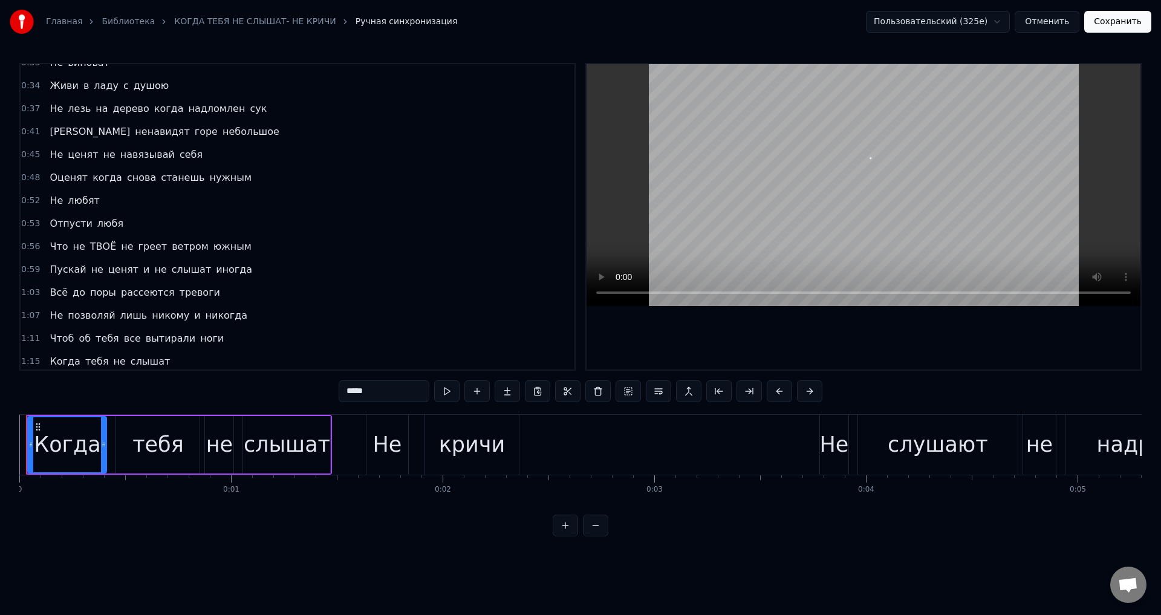
scroll to position [423, 0]
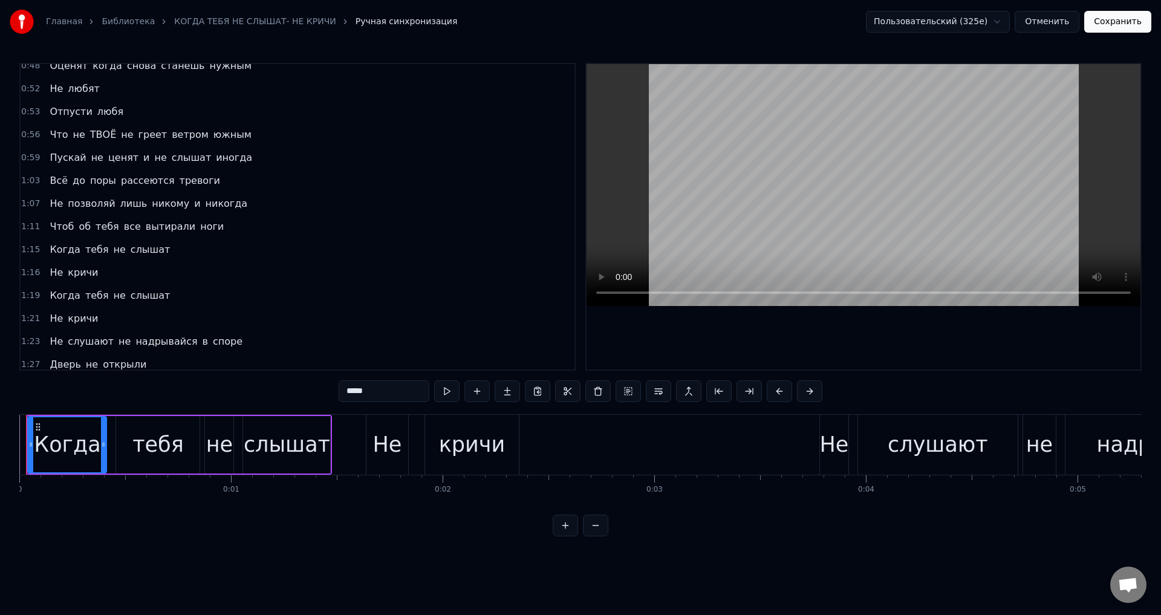
click at [51, 185] on span "Всё" at bounding box center [58, 180] width 21 height 14
type input "***"
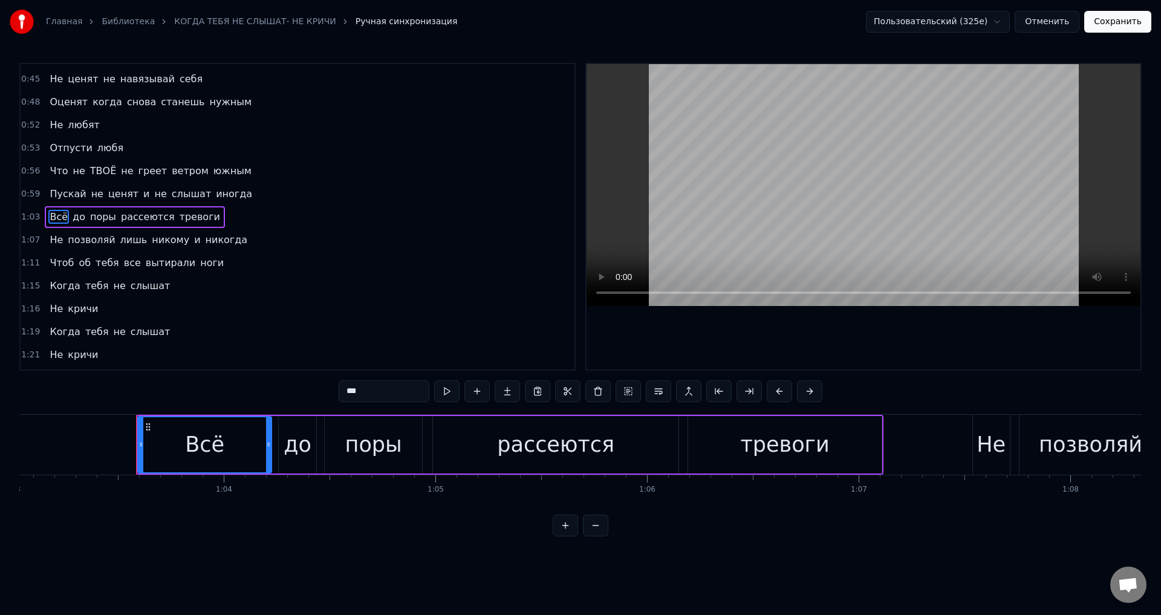
scroll to position [0, 13393]
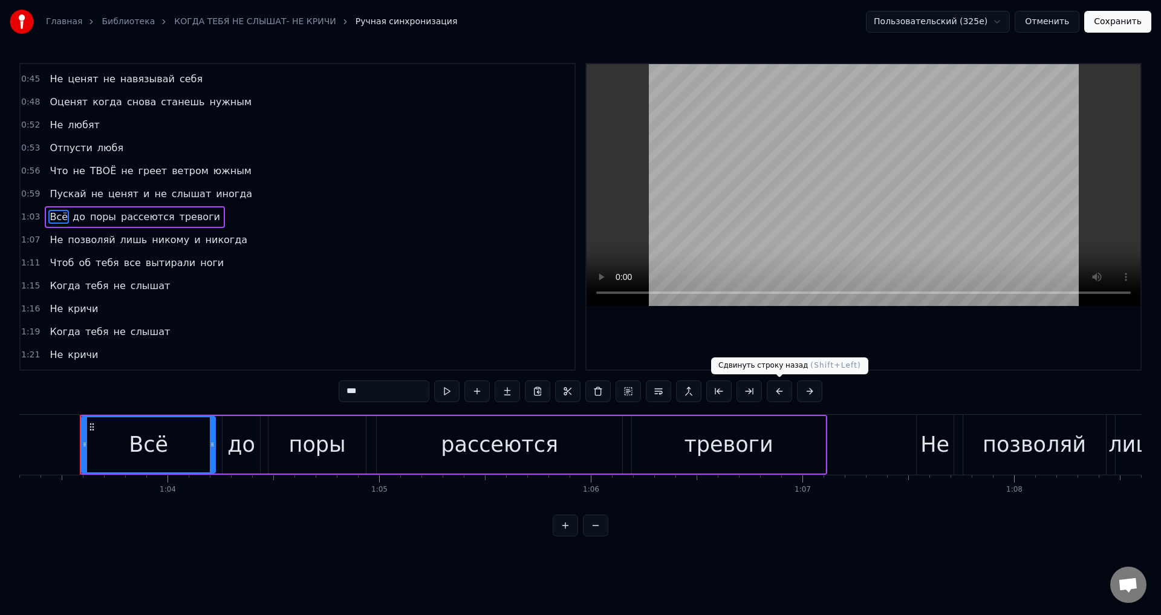
click at [776, 390] on button at bounding box center [779, 391] width 25 height 22
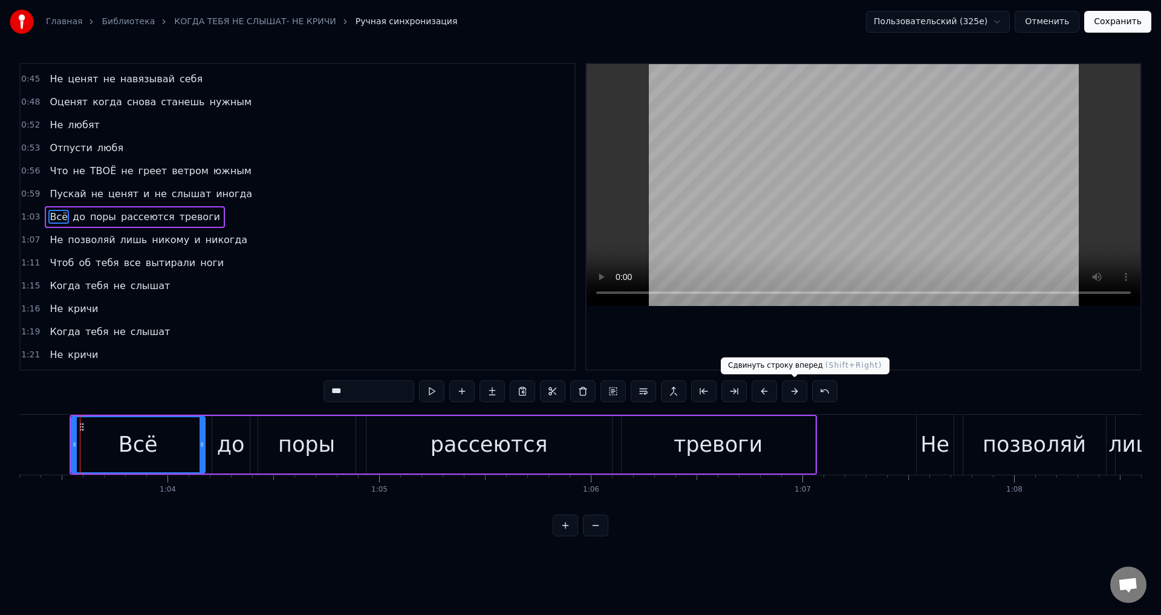
click at [793, 394] on button at bounding box center [794, 391] width 25 height 22
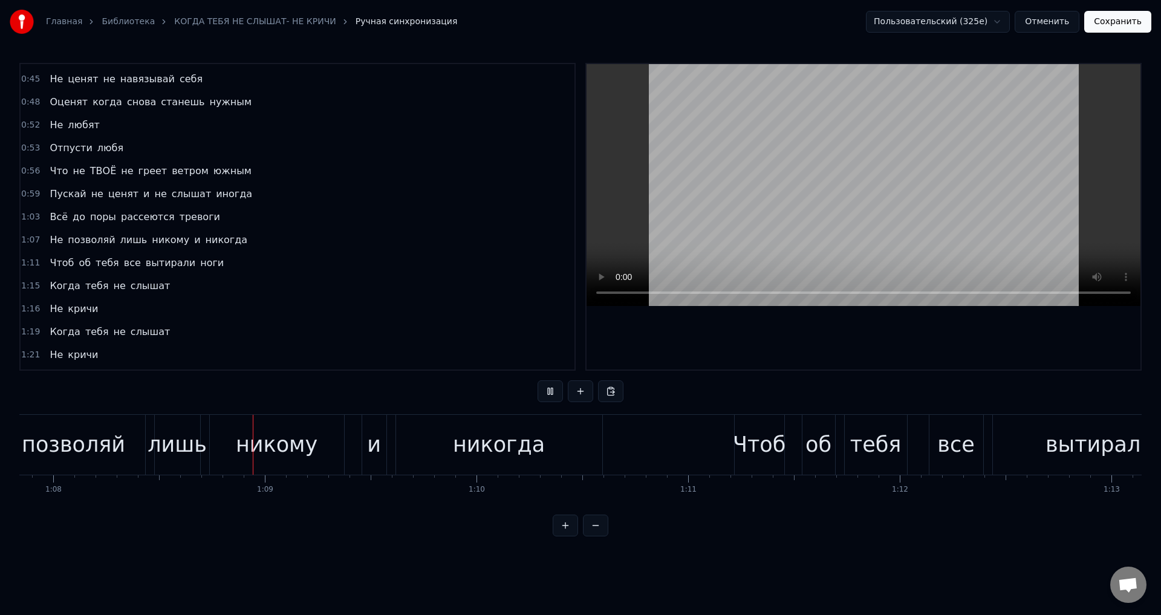
scroll to position [0, 14383]
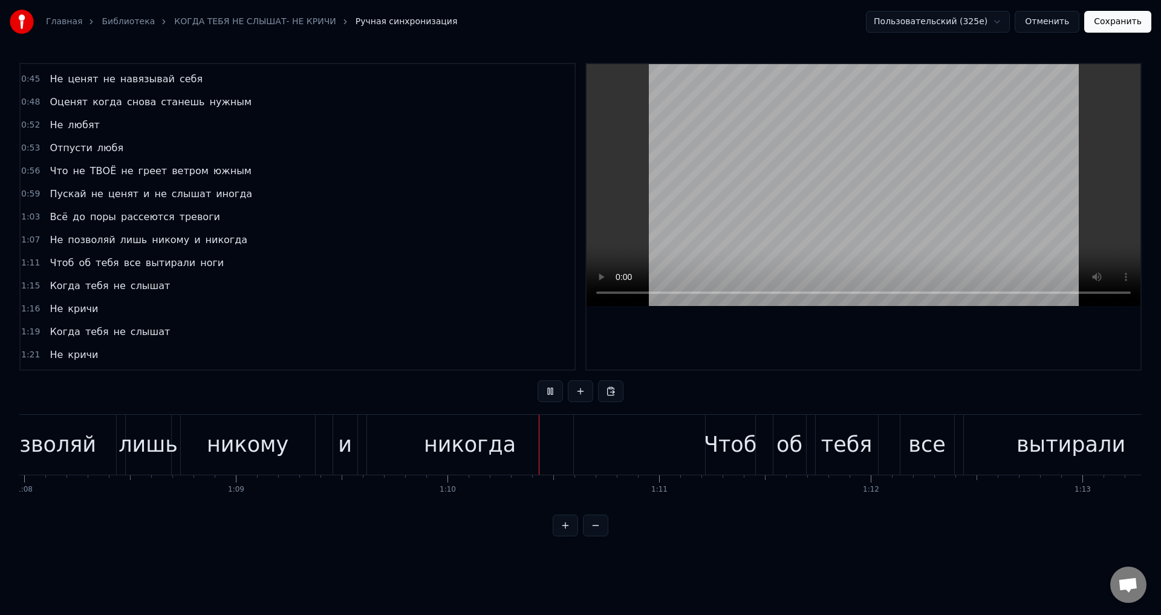
click at [54, 221] on span "Всё" at bounding box center [58, 217] width 21 height 14
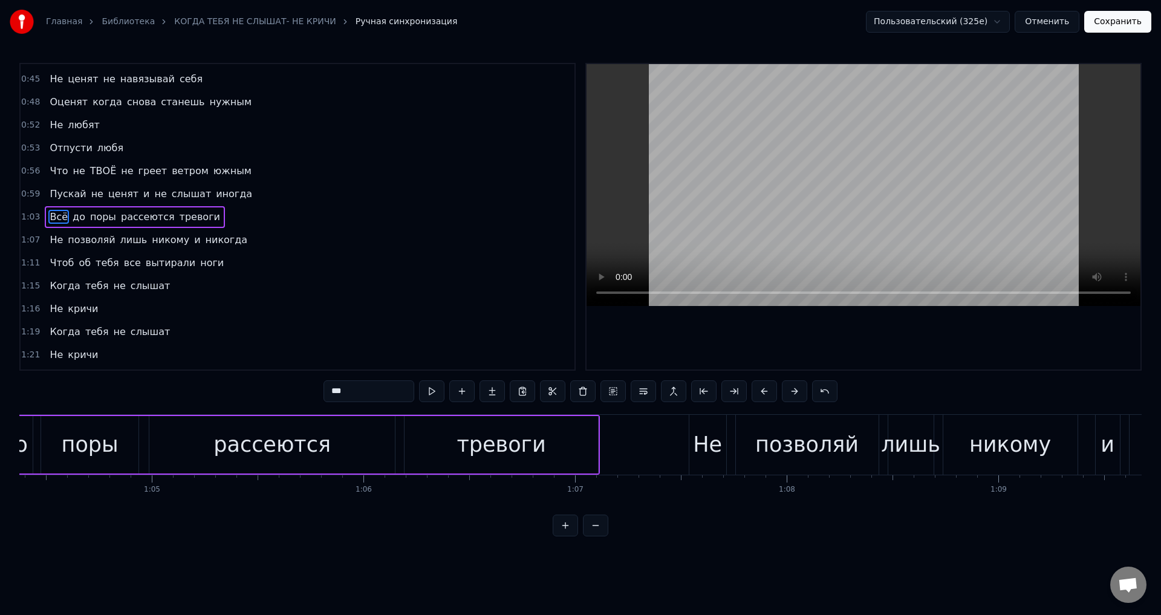
scroll to position [0, 13393]
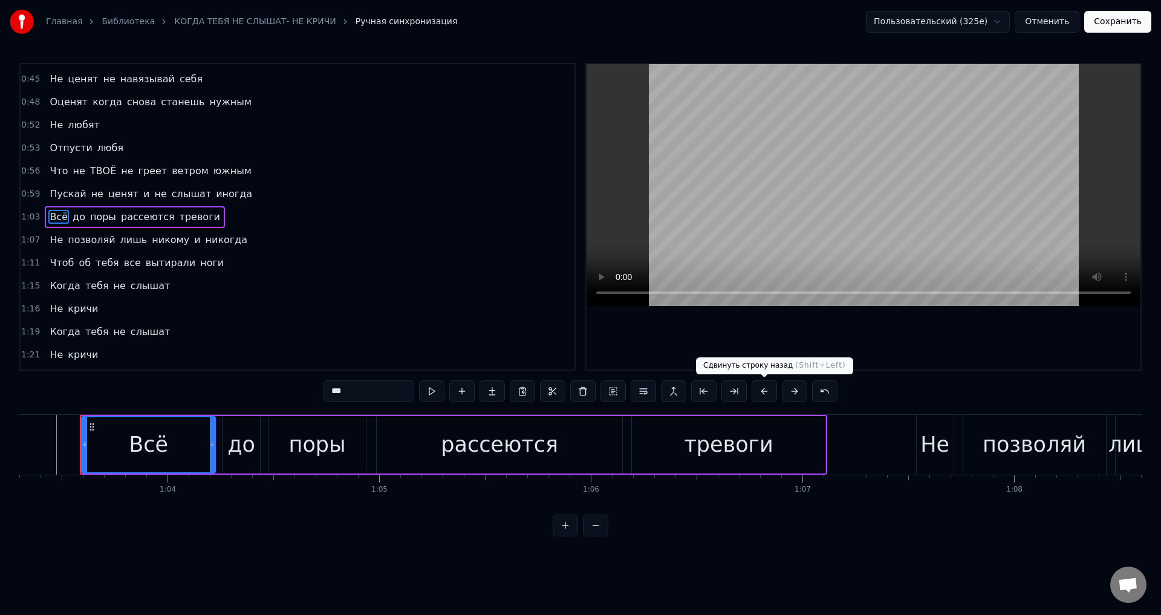
click at [764, 392] on button at bounding box center [763, 391] width 25 height 22
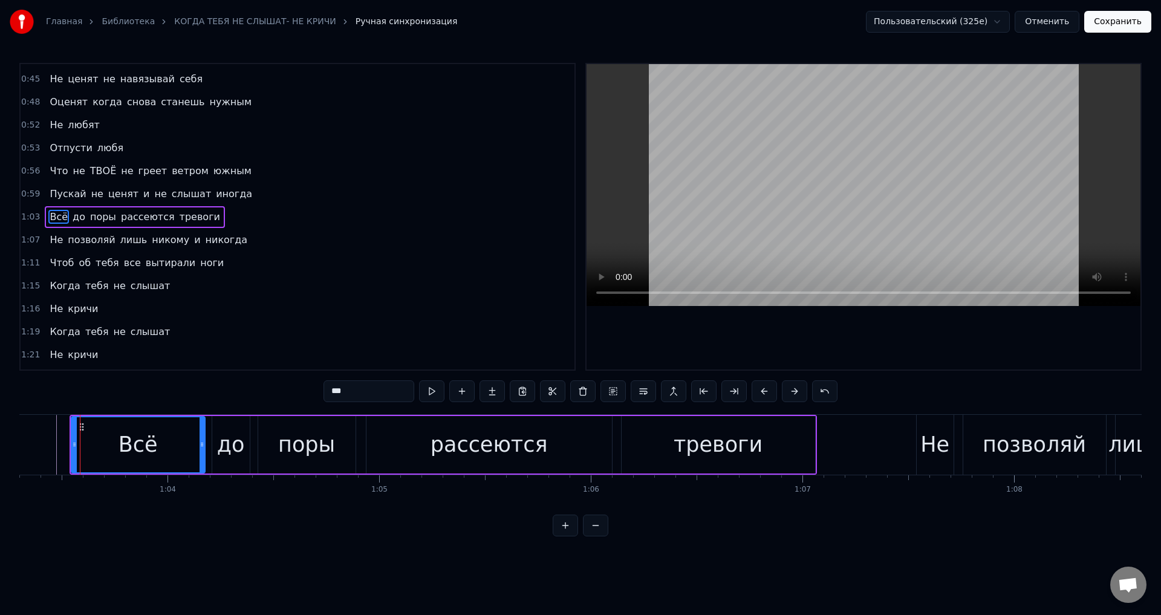
click at [936, 443] on div "Не" at bounding box center [934, 445] width 29 height 32
type input "**"
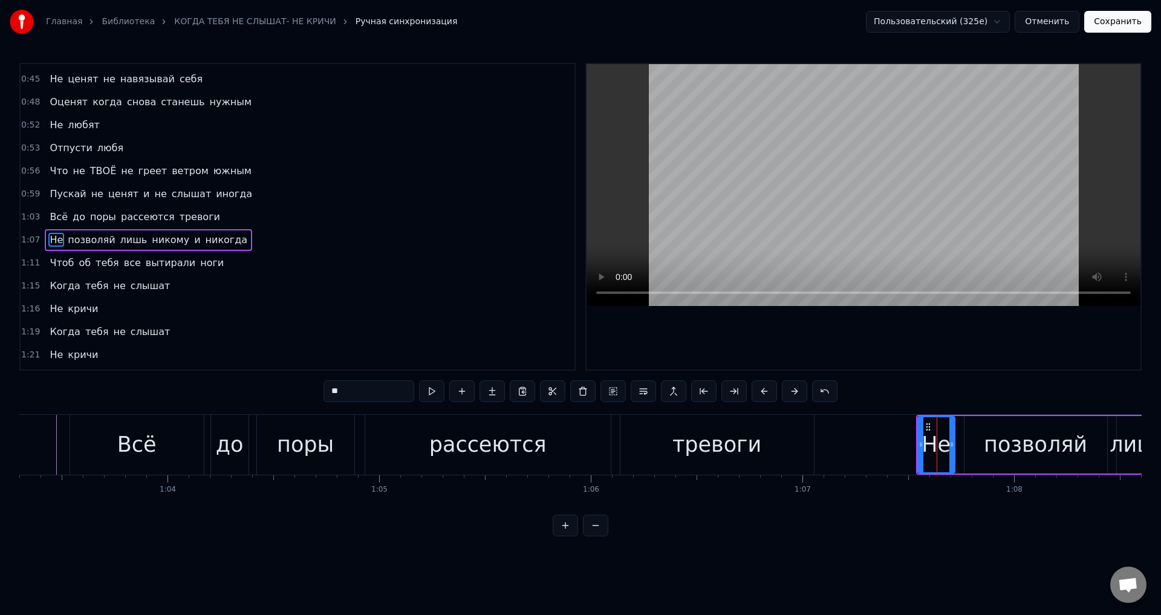
scroll to position [410, 0]
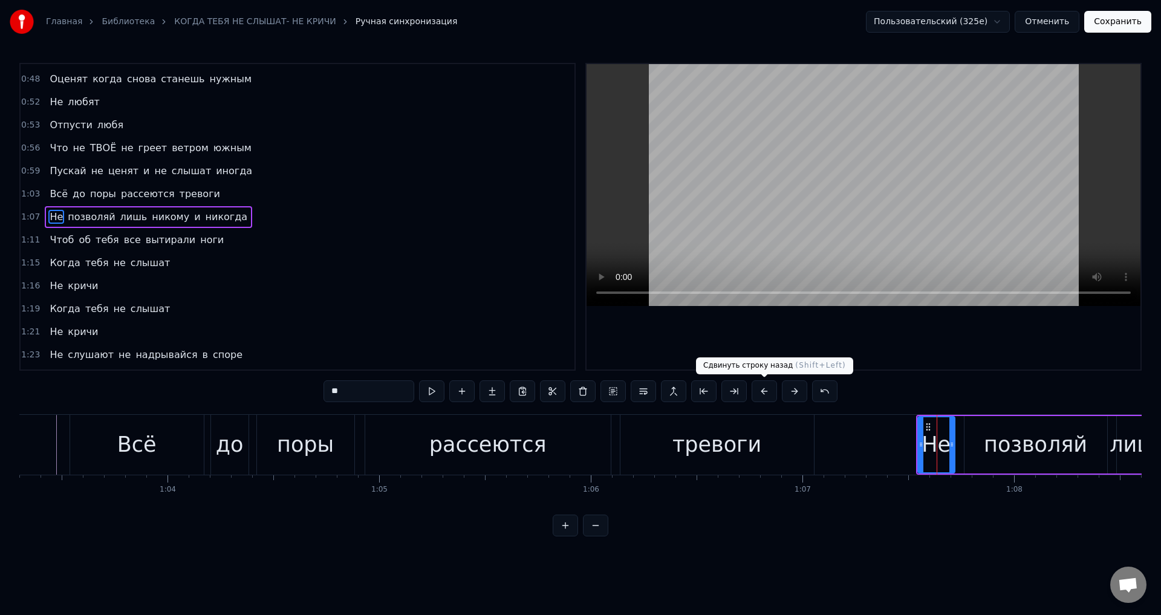
click at [767, 392] on button at bounding box center [763, 391] width 25 height 22
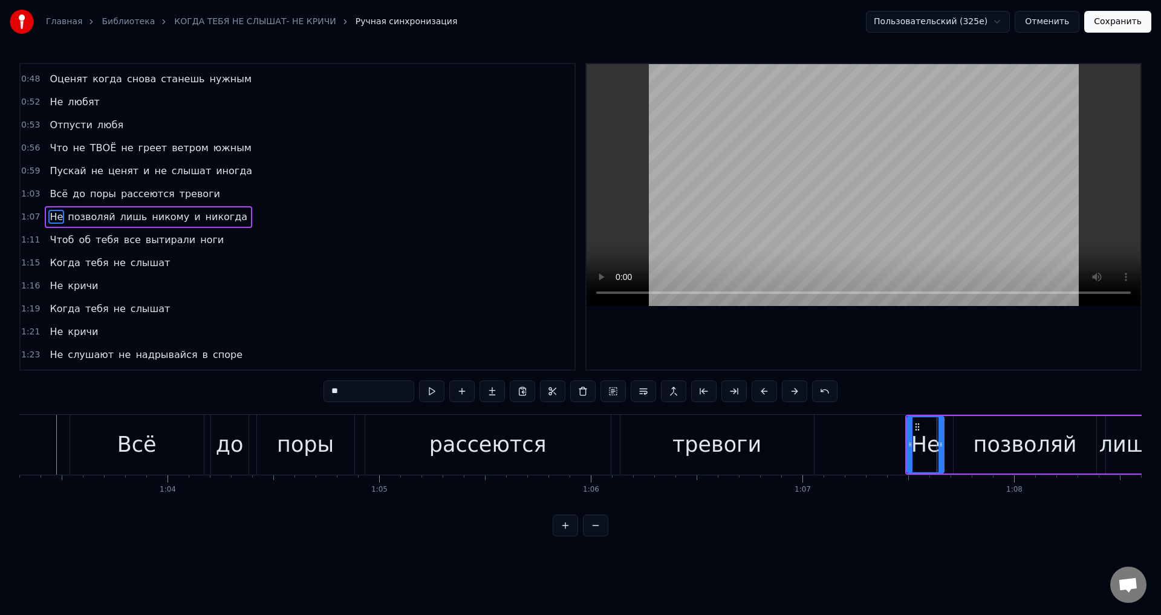
drag, startPoint x: 45, startPoint y: 441, endPoint x: 193, endPoint y: 417, distance: 149.5
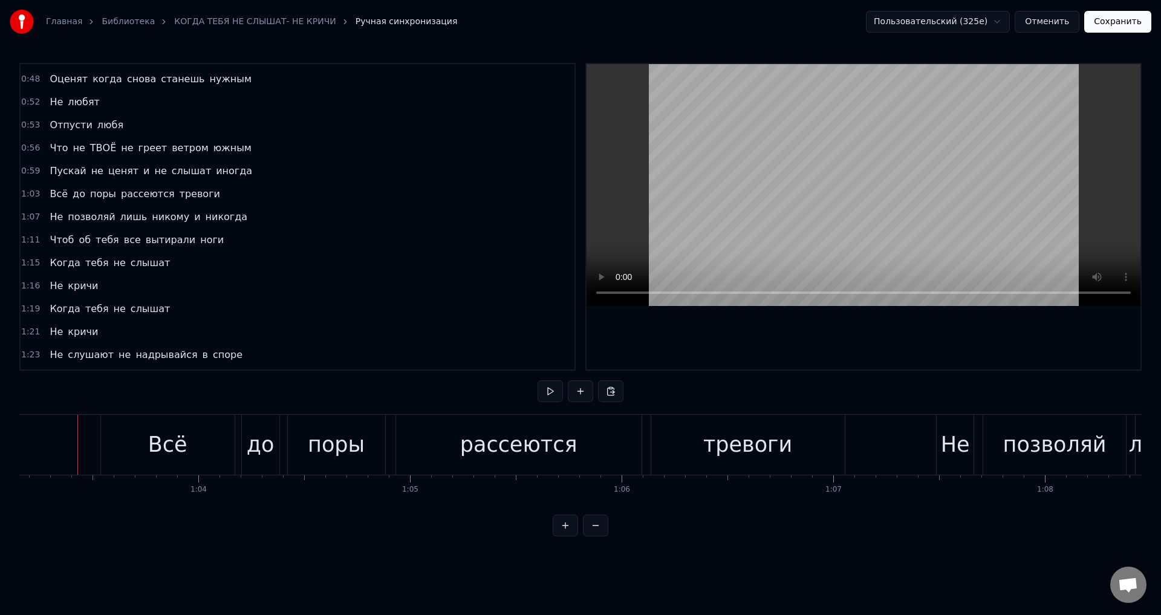
scroll to position [0, 13360]
click at [583, 446] on div "рассеются" at bounding box center [520, 445] width 245 height 60
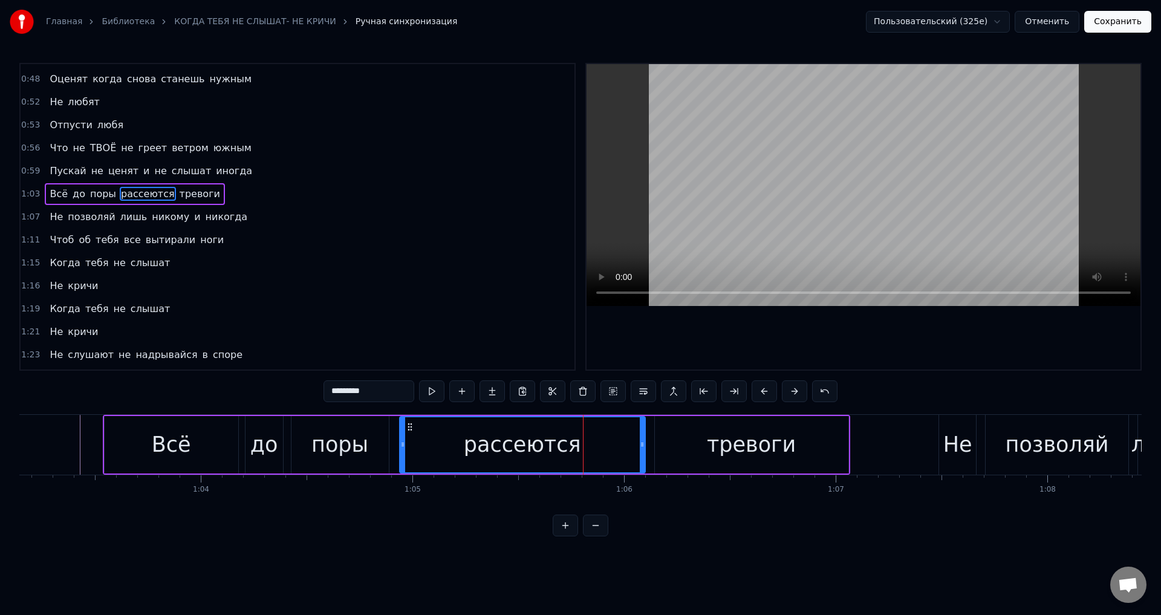
scroll to position [387, 0]
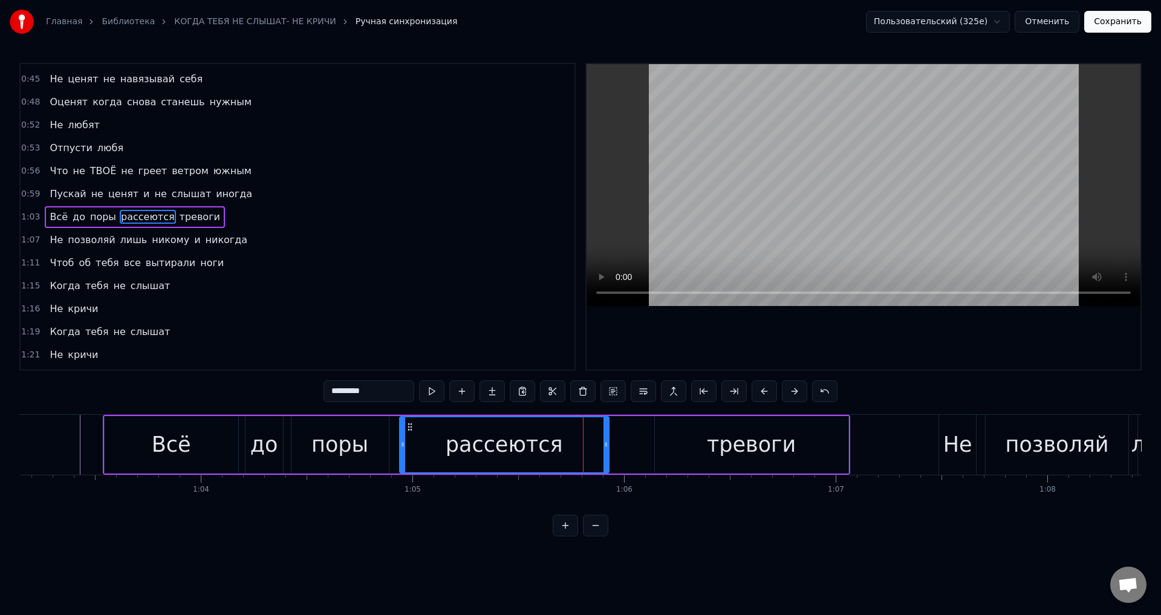
drag, startPoint x: 644, startPoint y: 444, endPoint x: 627, endPoint y: 442, distance: 17.0
click at [606, 443] on icon at bounding box center [605, 444] width 5 height 10
click at [675, 442] on div "тревоги" at bounding box center [751, 444] width 193 height 57
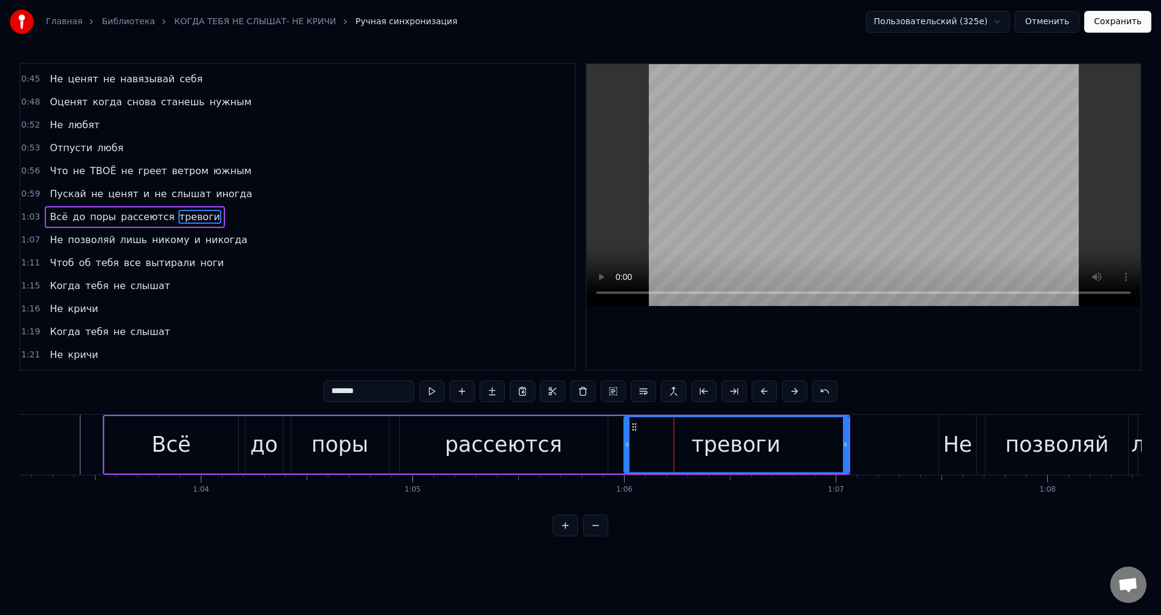
drag, startPoint x: 657, startPoint y: 444, endPoint x: 624, endPoint y: 448, distance: 32.2
click at [624, 448] on icon at bounding box center [626, 444] width 5 height 10
drag, startPoint x: 845, startPoint y: 443, endPoint x: 783, endPoint y: 443, distance: 62.3
click at [783, 443] on icon at bounding box center [782, 444] width 5 height 10
click at [345, 445] on div "поры" at bounding box center [339, 445] width 57 height 32
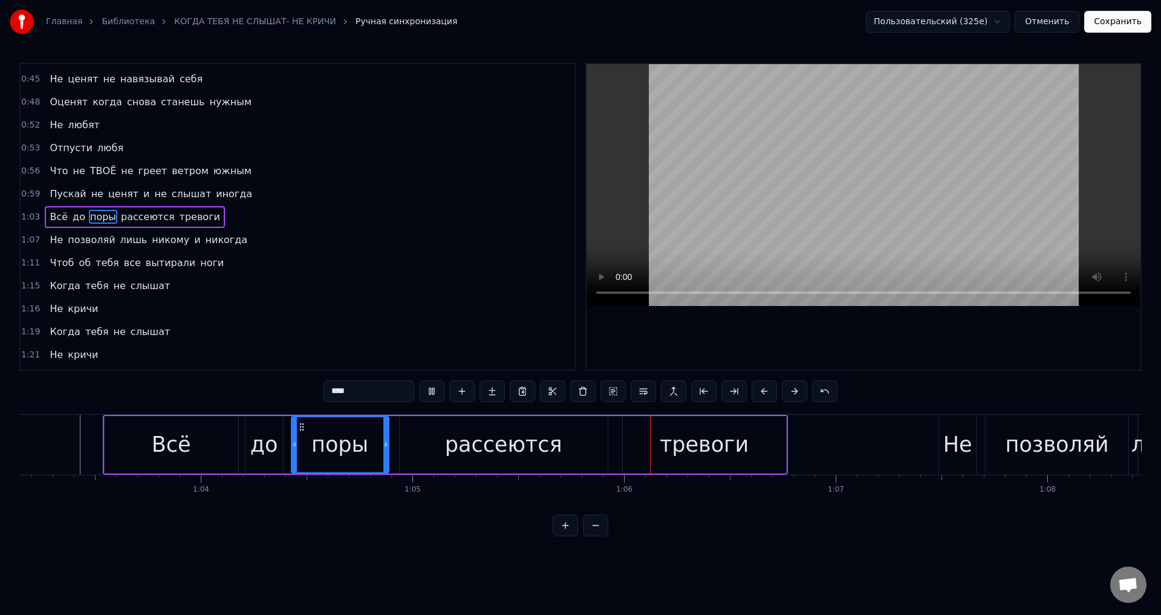
click at [344, 441] on div "поры" at bounding box center [339, 445] width 57 height 32
click at [154, 446] on div "Всё" at bounding box center [172, 444] width 134 height 57
type input "***"
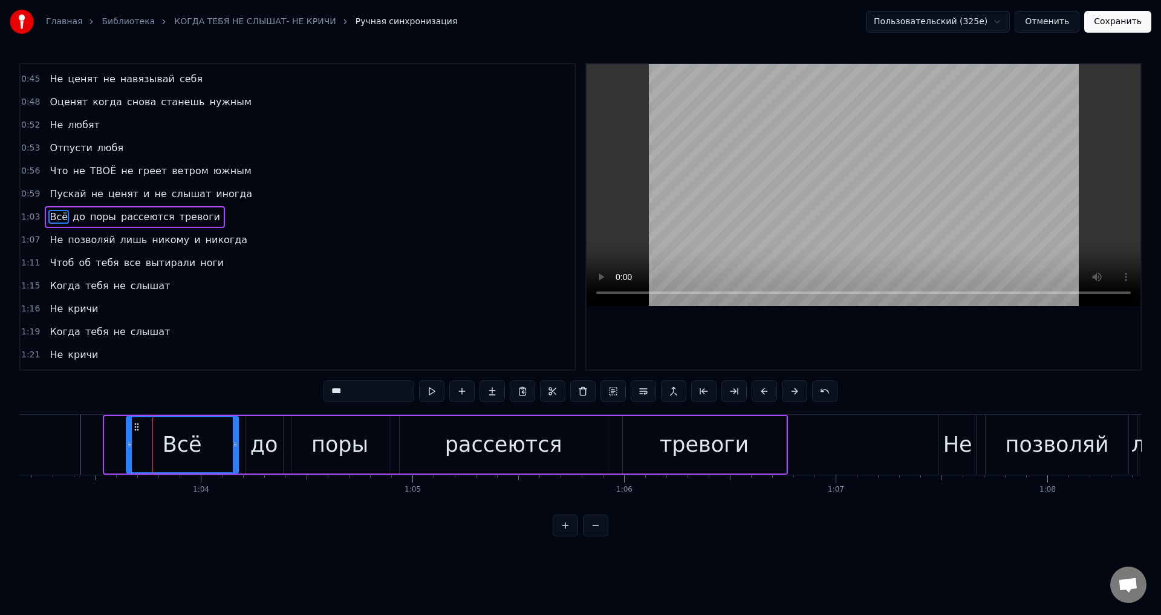
drag, startPoint x: 108, startPoint y: 449, endPoint x: 130, endPoint y: 451, distance: 21.9
click at [130, 451] on div at bounding box center [129, 444] width 5 height 55
click at [175, 451] on div "Всё" at bounding box center [182, 445] width 39 height 32
click at [757, 392] on button at bounding box center [763, 391] width 25 height 22
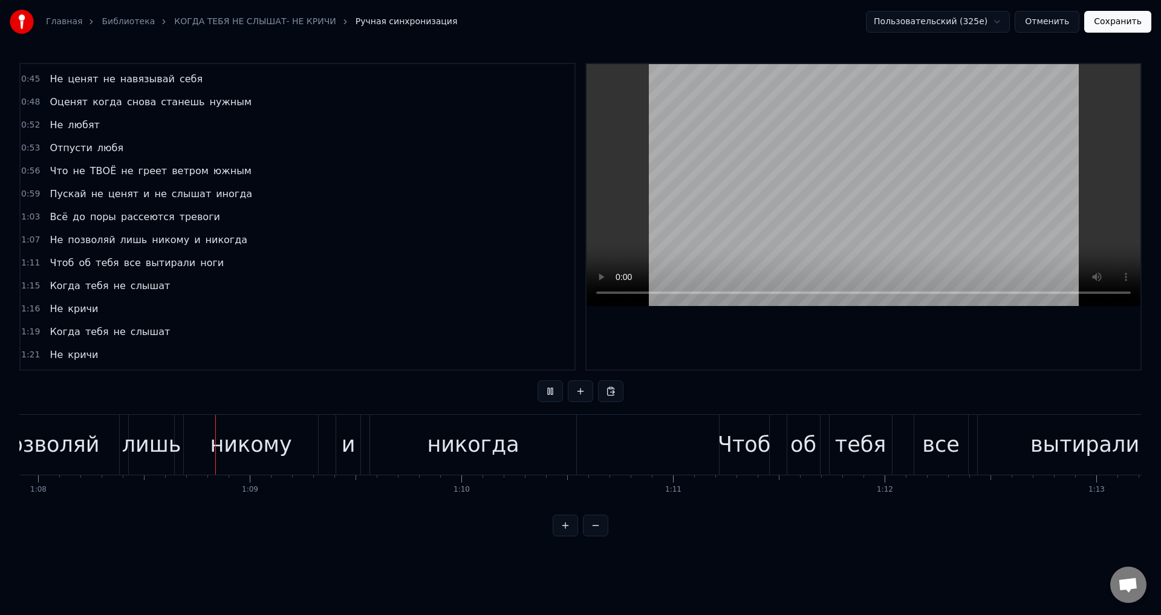
scroll to position [0, 14369]
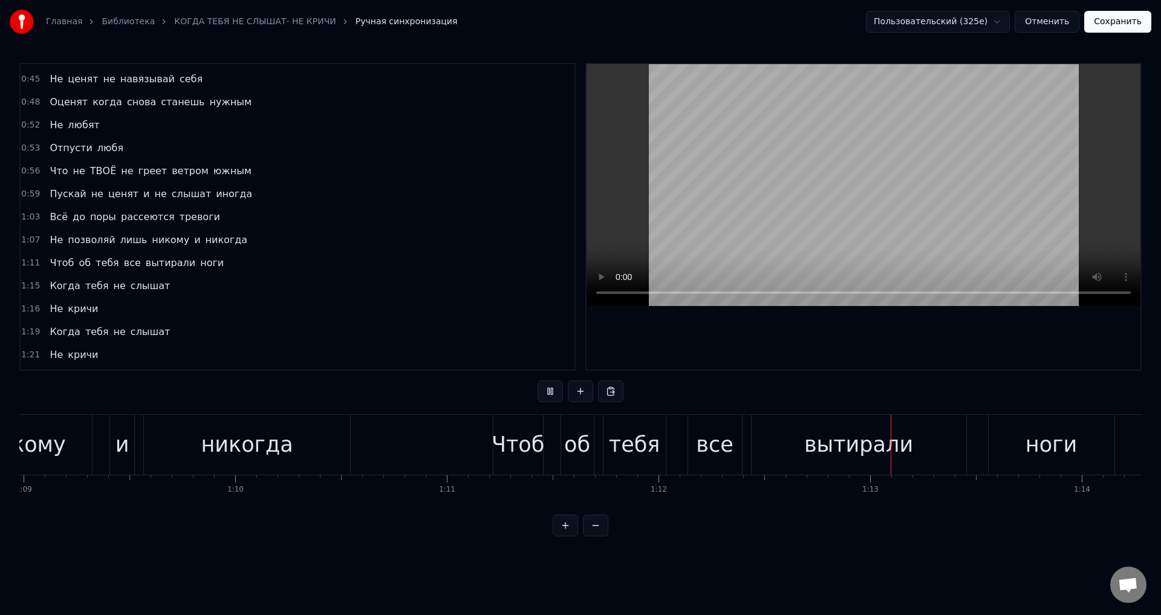
click at [1115, 26] on button "Сохранить" at bounding box center [1117, 22] width 67 height 22
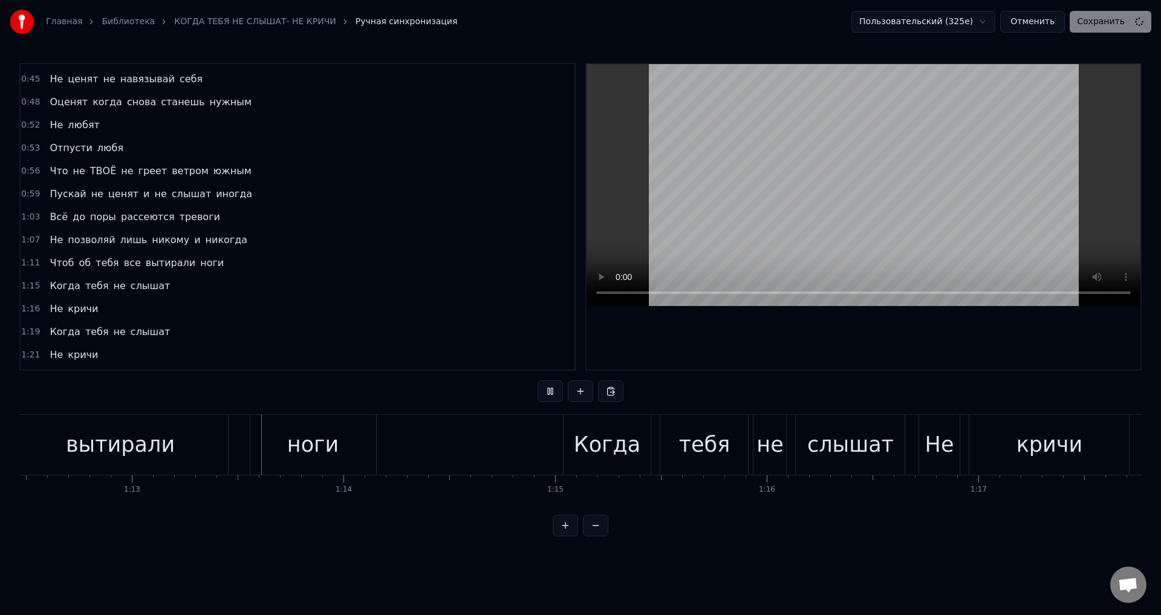
scroll to position [0, 15396]
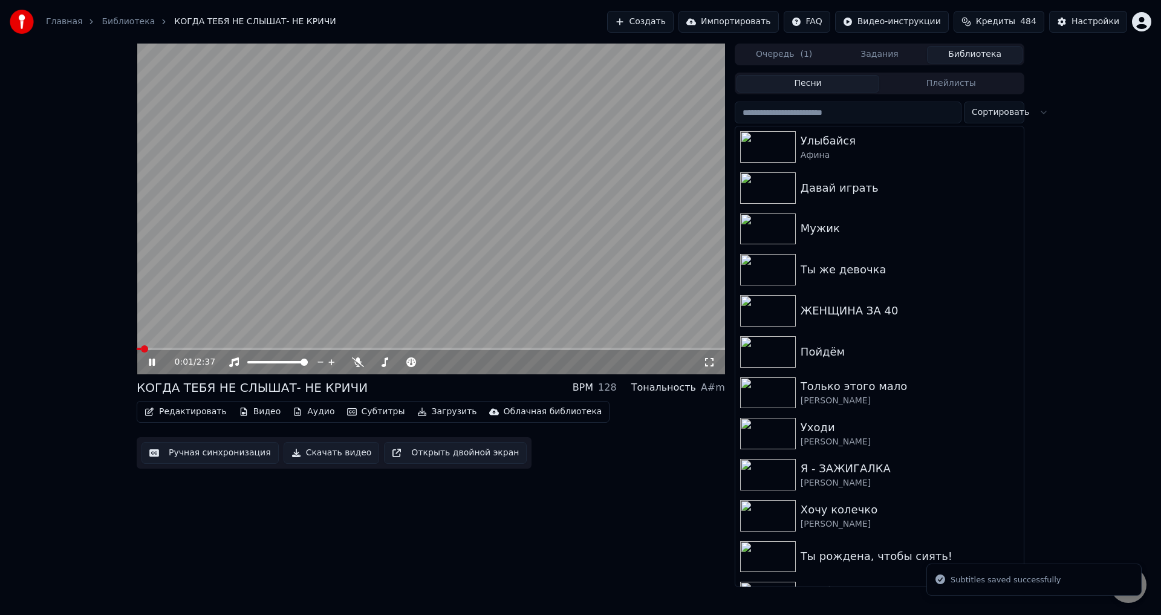
click at [340, 349] on span at bounding box center [431, 349] width 588 height 2
click at [712, 363] on icon at bounding box center [709, 362] width 12 height 10
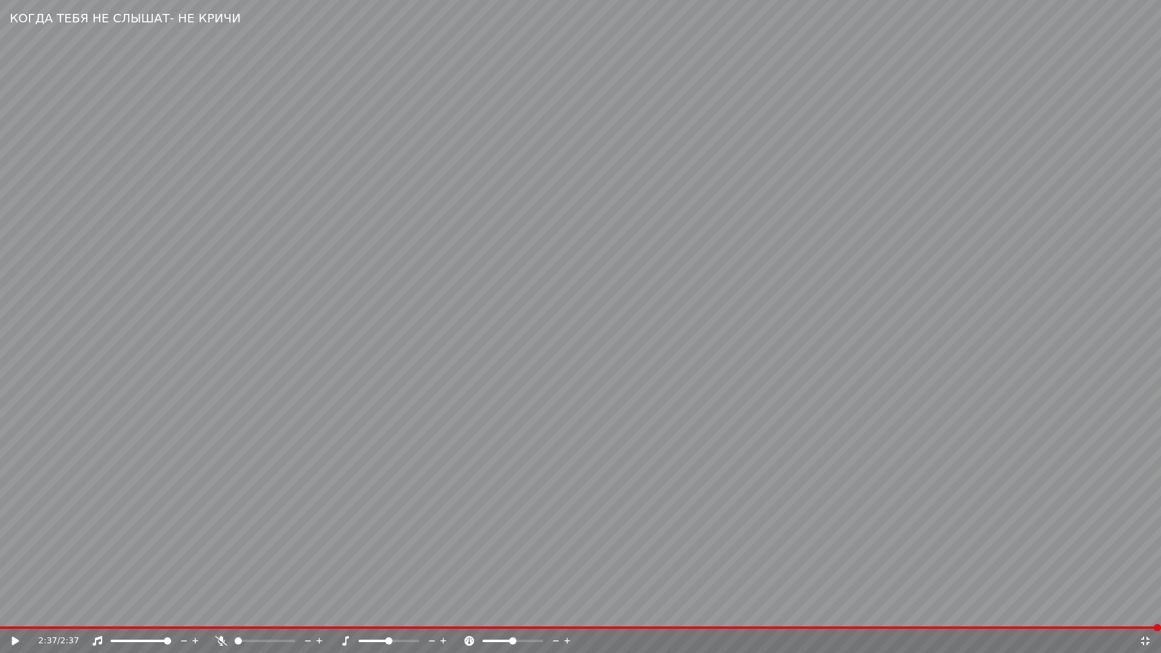
click at [771, 614] on video at bounding box center [580, 326] width 1161 height 653
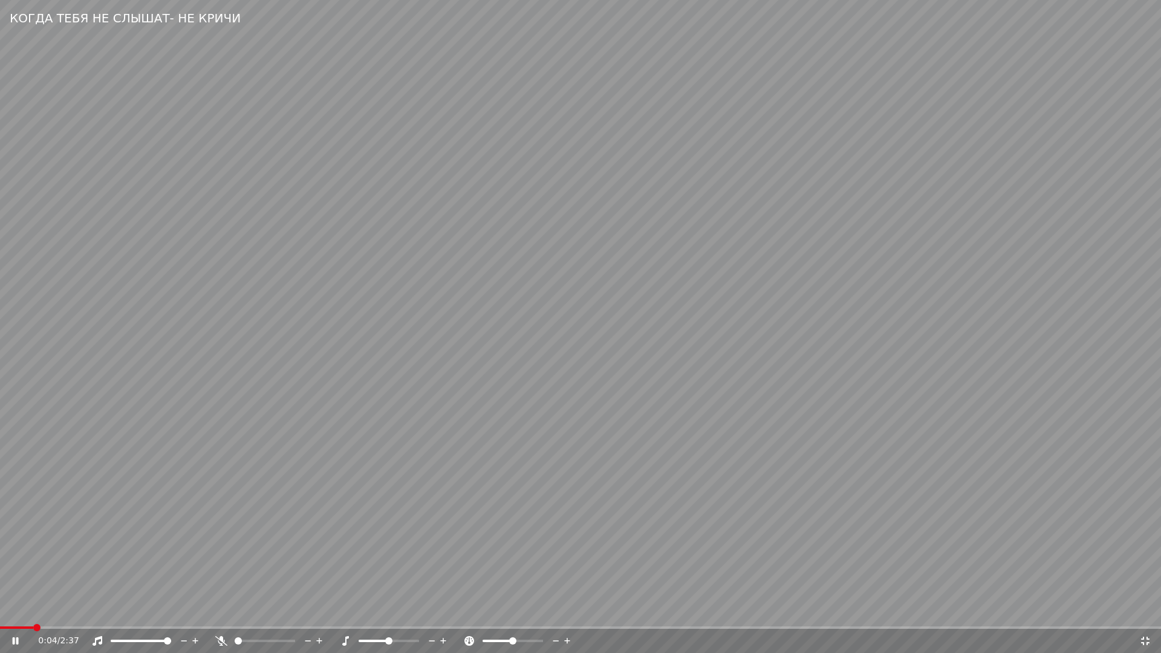
click at [777, 614] on video at bounding box center [580, 326] width 1161 height 653
click at [787, 614] on span at bounding box center [580, 627] width 1161 height 2
click at [914, 543] on video at bounding box center [580, 326] width 1161 height 653
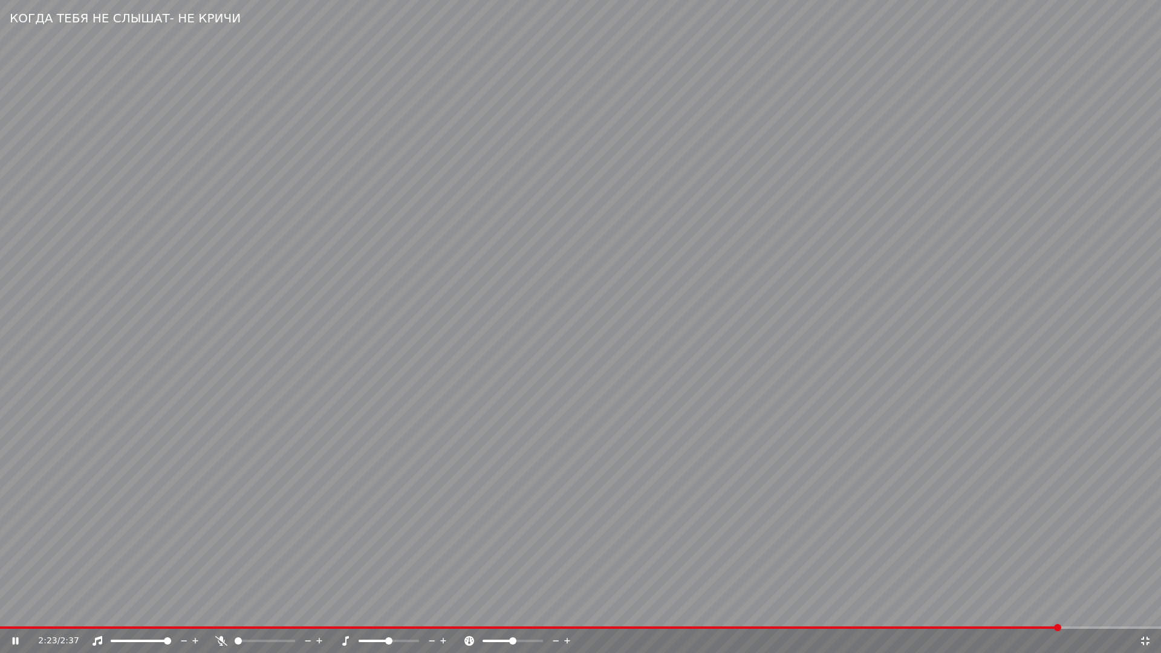
click at [620, 595] on video at bounding box center [580, 326] width 1161 height 653
click at [1145, 614] on icon at bounding box center [1145, 641] width 12 height 10
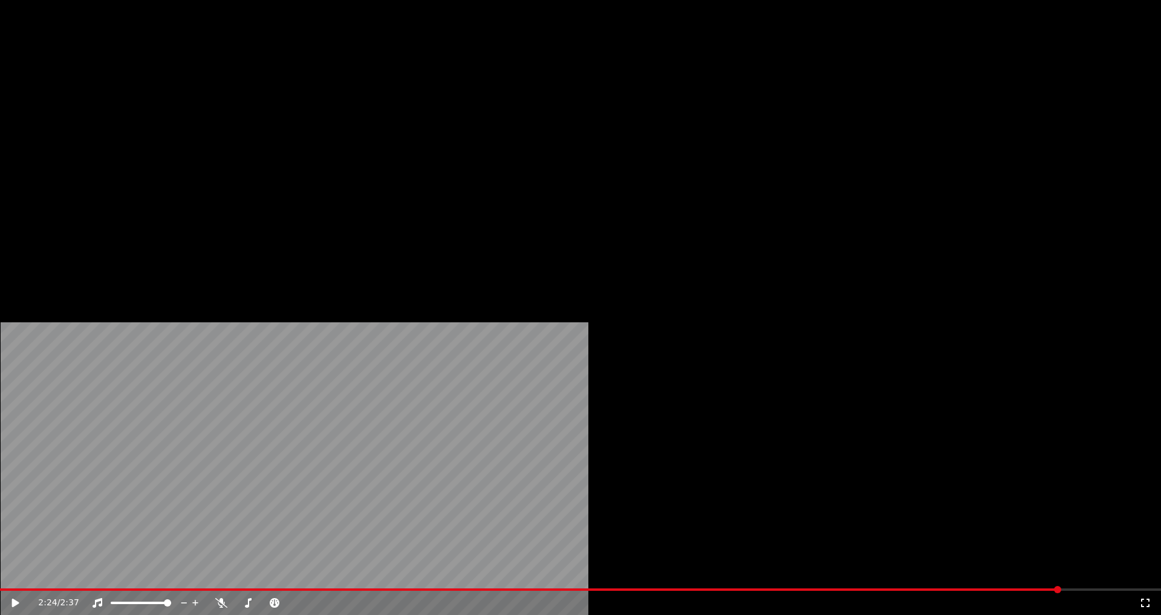
click at [166, 89] on button "Редактировать" at bounding box center [186, 81] width 92 height 17
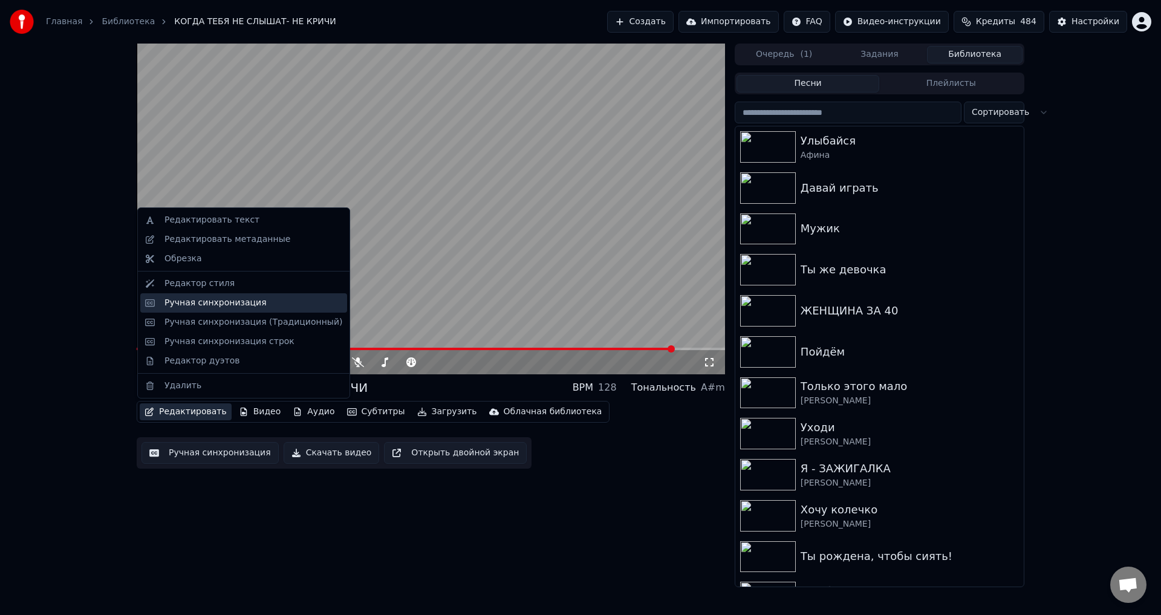
click at [167, 309] on div "Ручная синхронизация" at bounding box center [243, 302] width 207 height 19
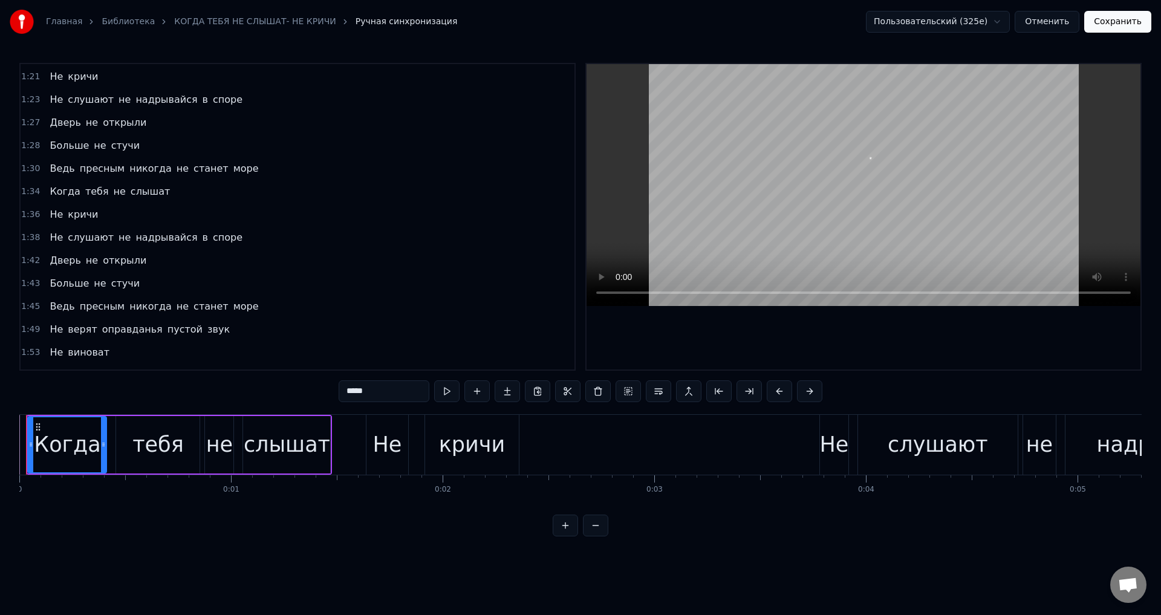
scroll to position [907, 0]
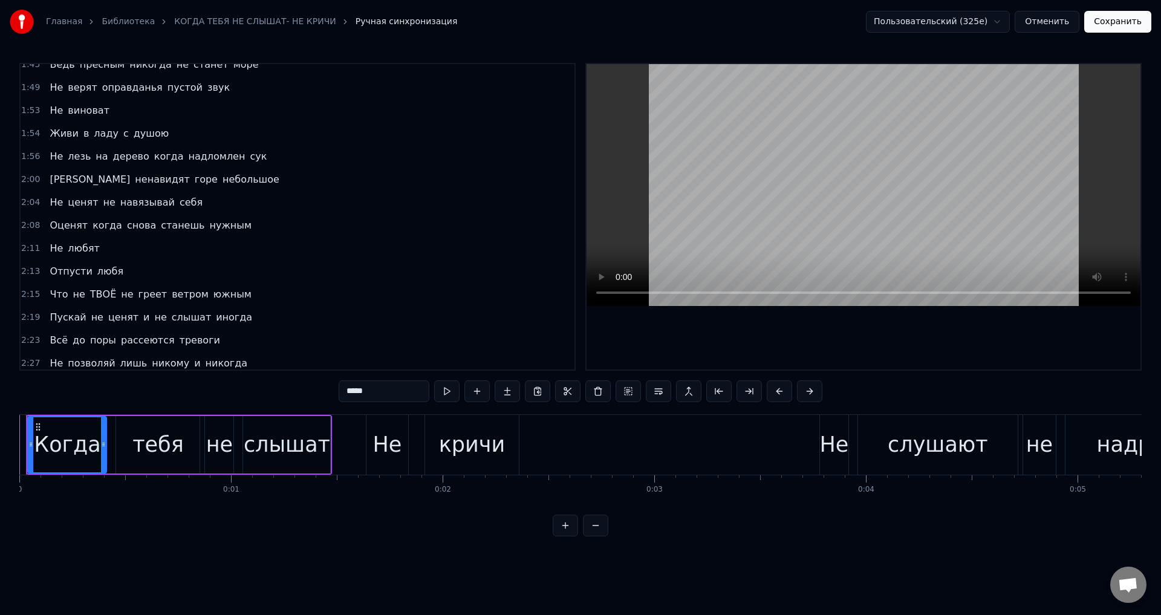
click at [58, 314] on span "Пускай" at bounding box center [67, 317] width 39 height 14
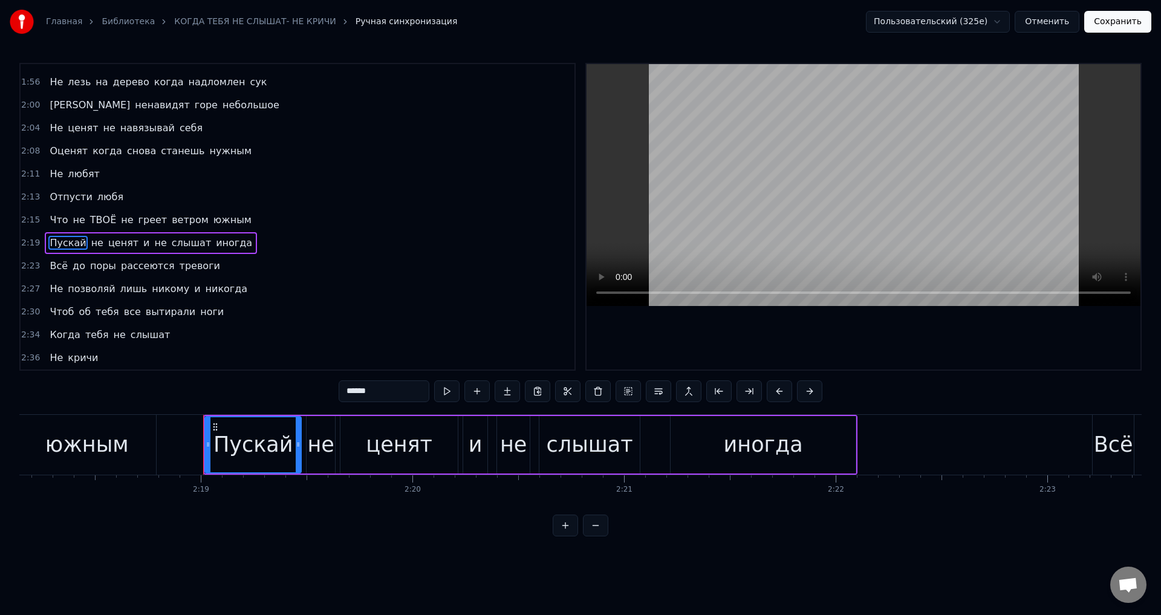
scroll to position [0, 29352]
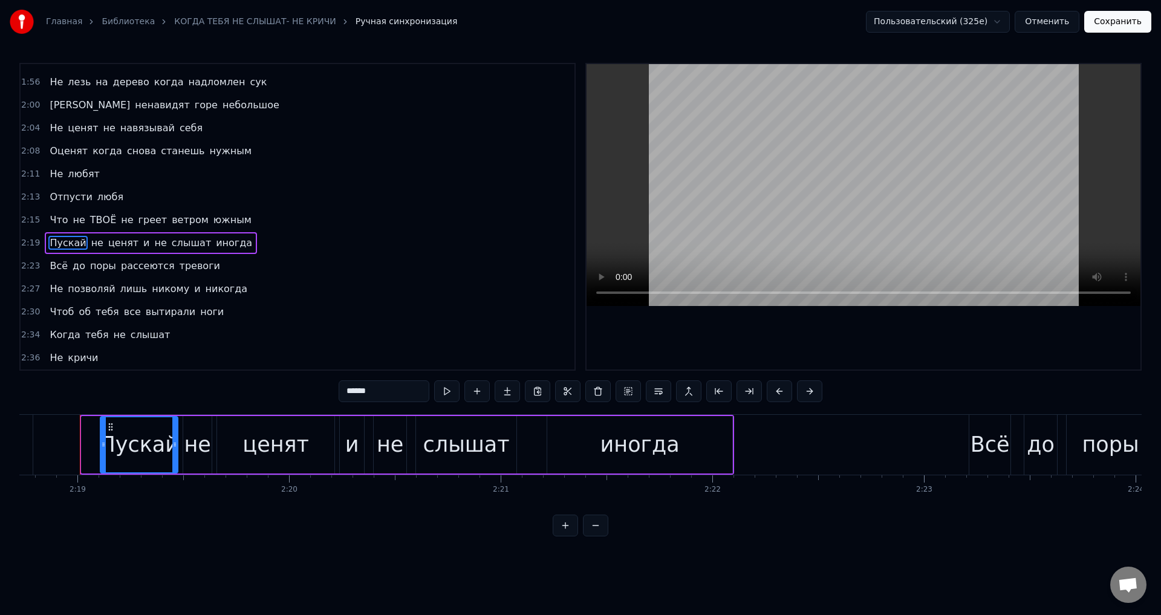
drag, startPoint x: 85, startPoint y: 446, endPoint x: 104, endPoint y: 446, distance: 18.7
click at [104, 446] on circle at bounding box center [104, 446] width 1 height 1
click at [474, 446] on div "слышат" at bounding box center [466, 445] width 86 height 32
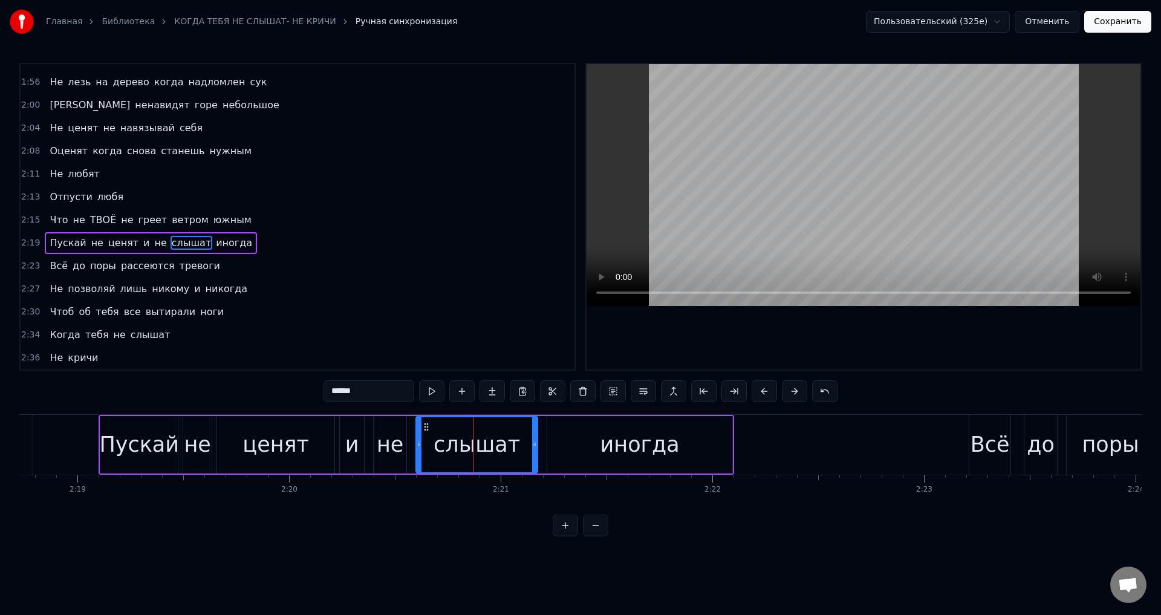
drag, startPoint x: 510, startPoint y: 446, endPoint x: 537, endPoint y: 448, distance: 26.7
click at [537, 448] on icon at bounding box center [534, 444] width 5 height 10
click at [652, 454] on div "иногда" at bounding box center [639, 445] width 79 height 32
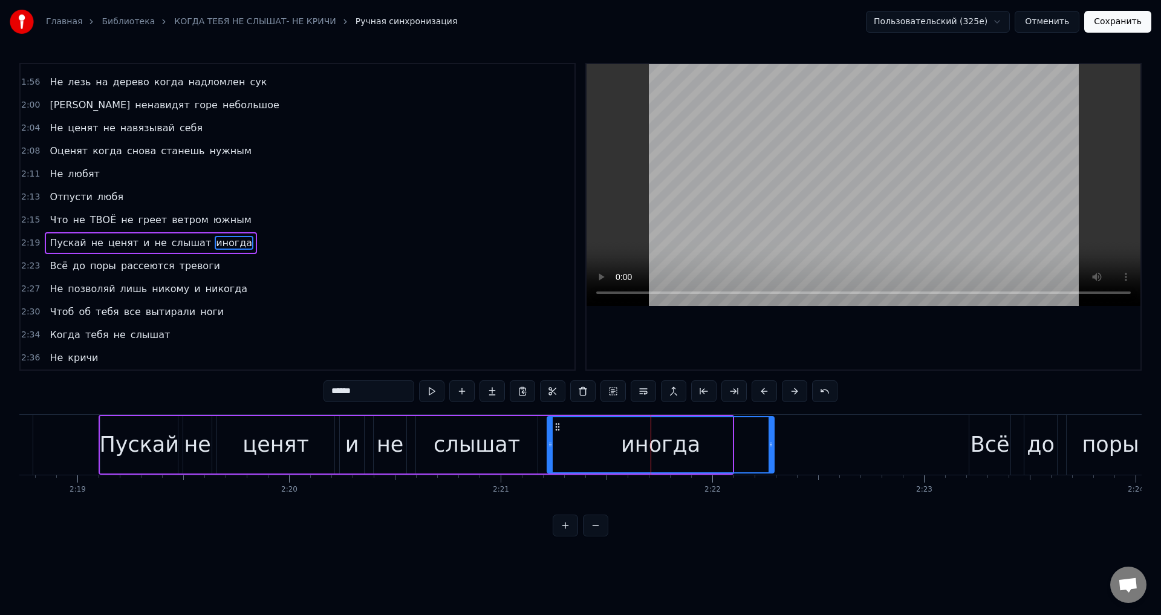
drag, startPoint x: 729, startPoint y: 449, endPoint x: 771, endPoint y: 449, distance: 41.7
click at [771, 449] on div at bounding box center [770, 444] width 5 height 55
click at [467, 436] on div "слышат" at bounding box center [476, 445] width 86 height 32
type input "******"
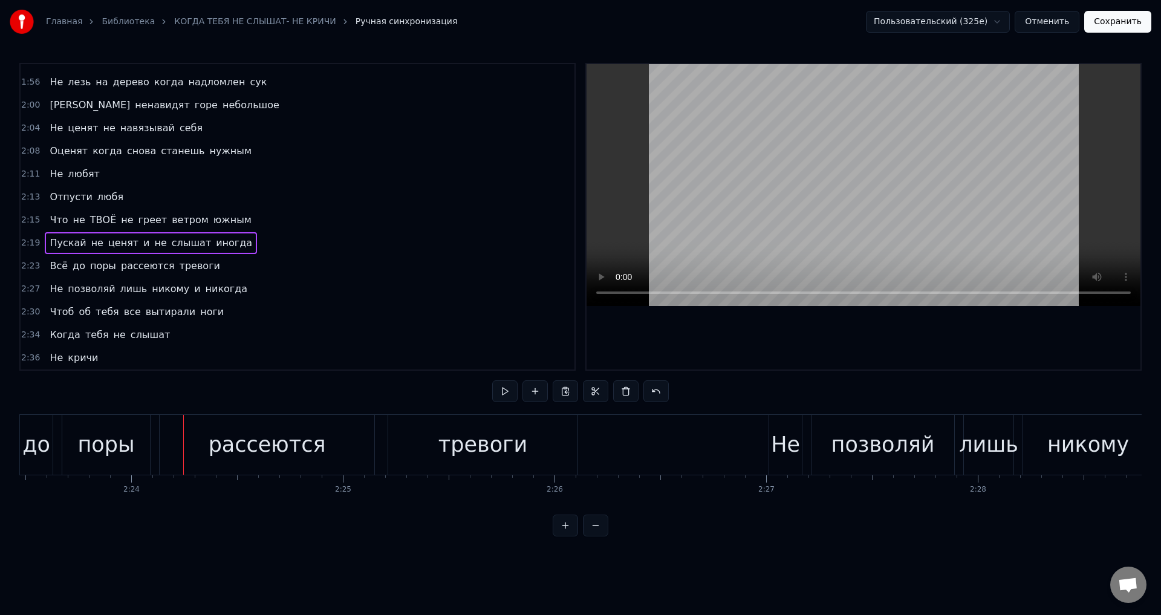
scroll to position [0, 30366]
click at [57, 242] on span "Пускай" at bounding box center [67, 243] width 39 height 14
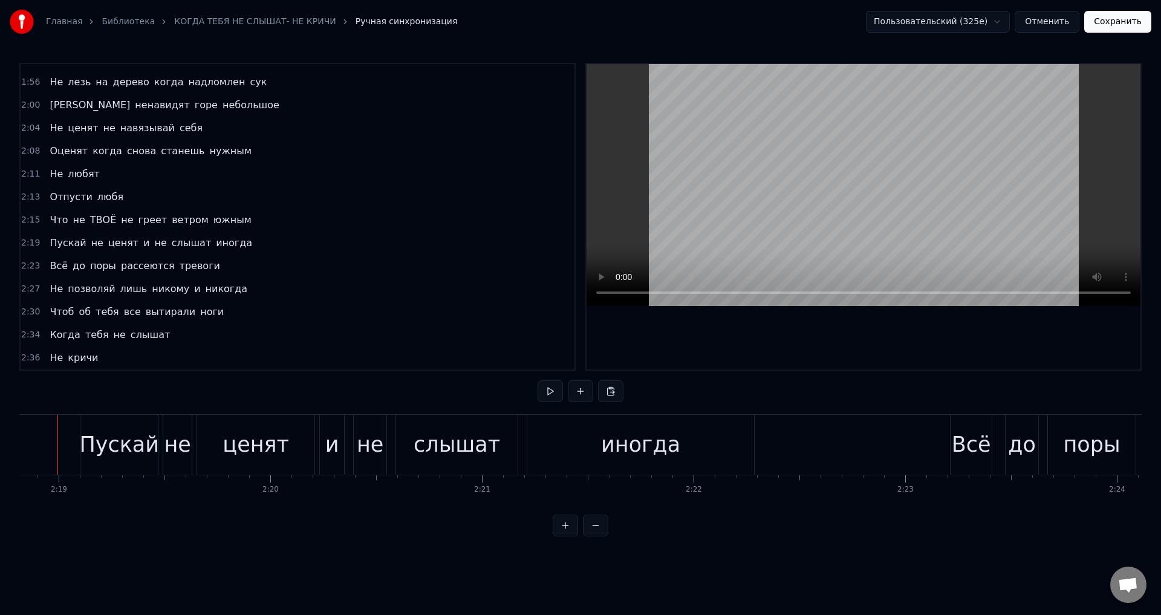
scroll to position [0, 29348]
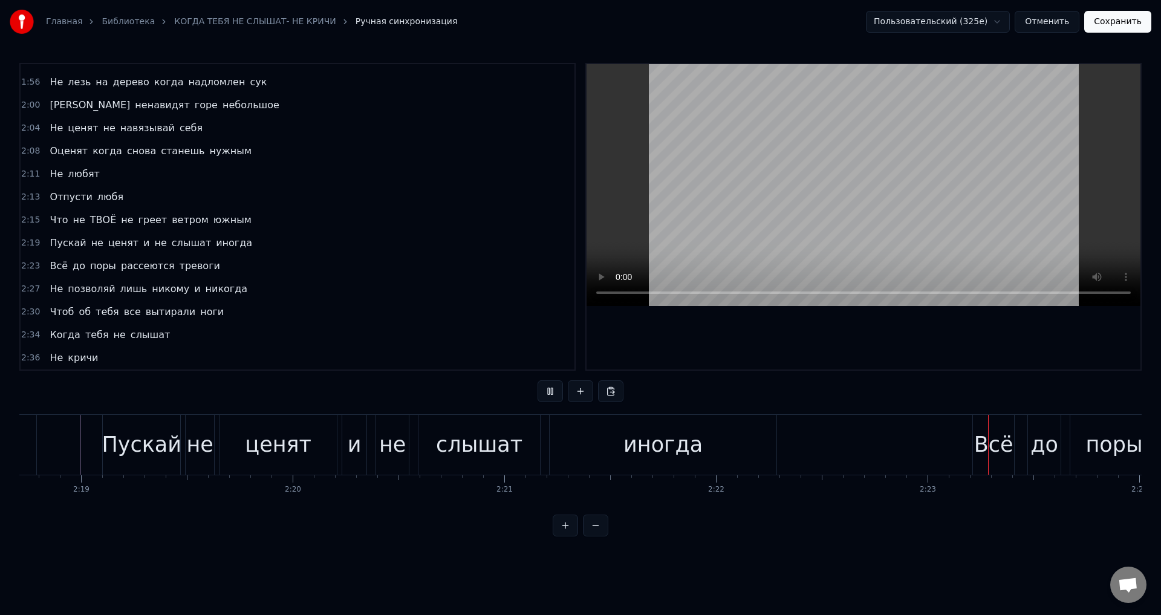
click at [138, 443] on div "Пускай" at bounding box center [142, 445] width 80 height 32
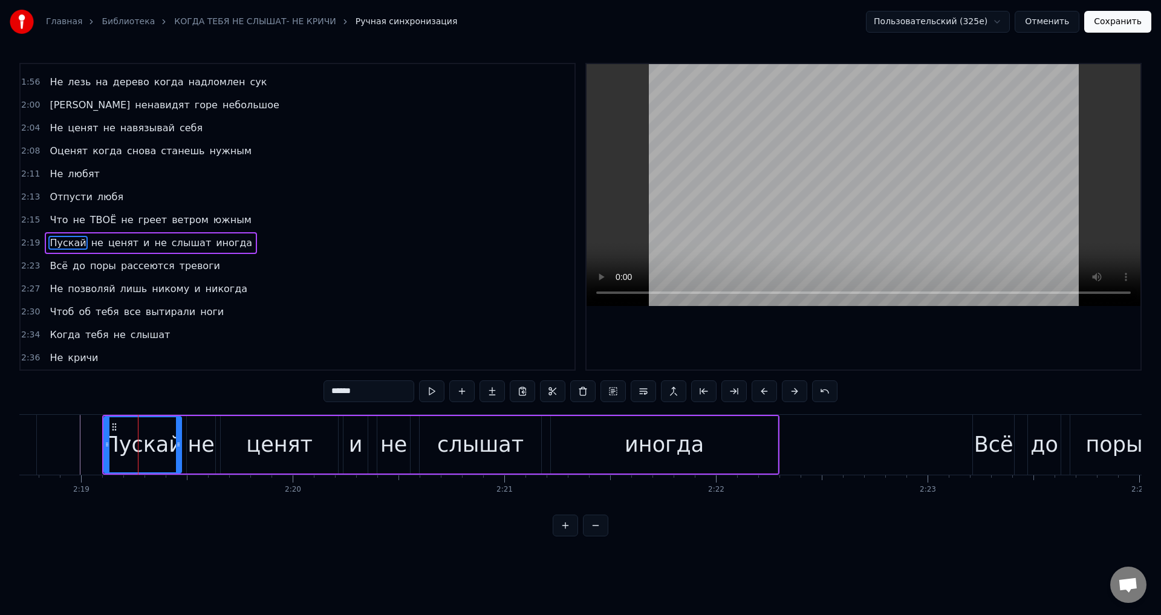
click at [1126, 30] on button "Сохранить" at bounding box center [1117, 22] width 67 height 22
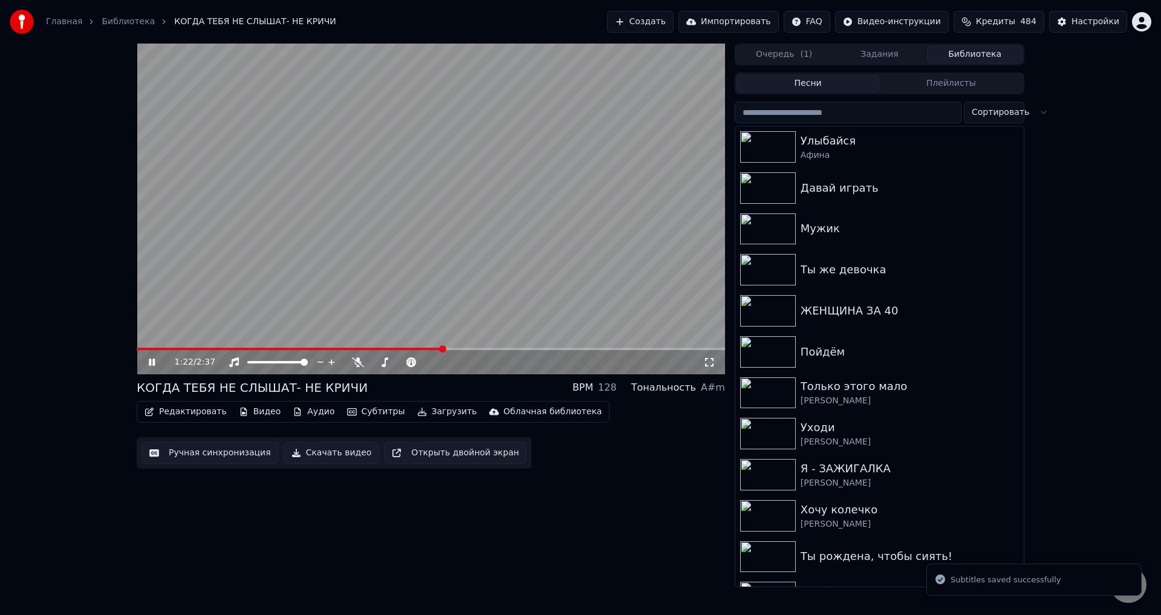
click at [444, 349] on span at bounding box center [431, 349] width 588 height 2
click at [531, 352] on div "1:22 / 2:37" at bounding box center [431, 362] width 588 height 24
click at [543, 350] on span at bounding box center [431, 349] width 588 height 2
click at [713, 366] on icon at bounding box center [709, 362] width 12 height 10
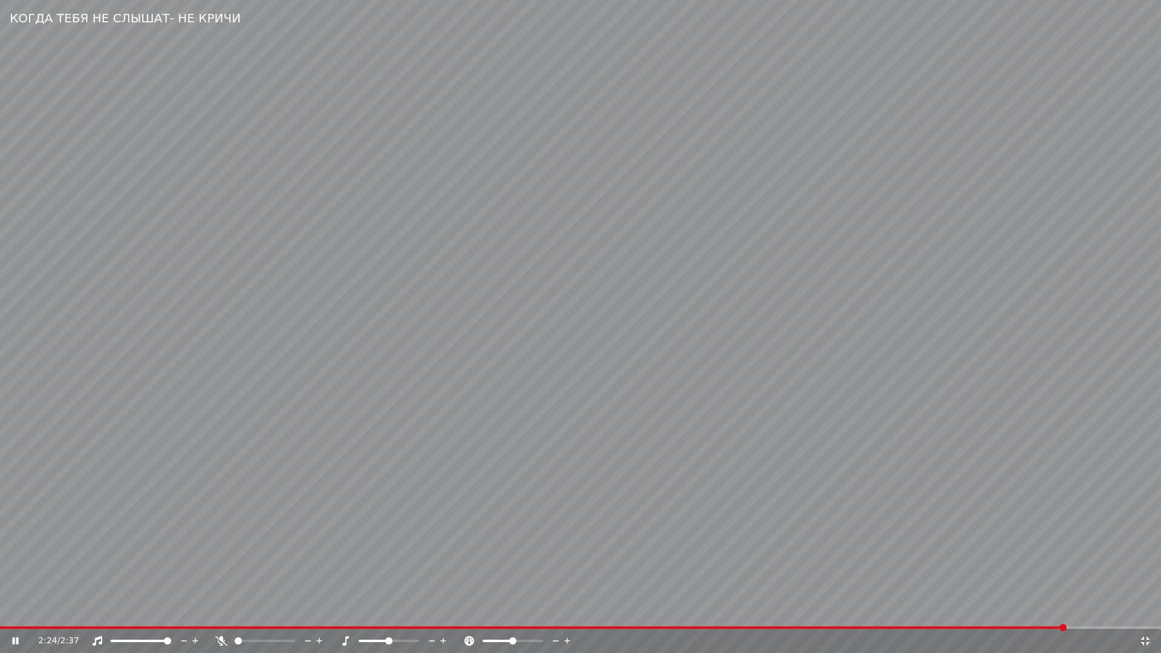
click at [950, 614] on div "2:24 / 2:37" at bounding box center [580, 641] width 1161 height 24
click at [950, 614] on span at bounding box center [475, 627] width 950 height 2
click at [597, 556] on video at bounding box center [580, 326] width 1161 height 653
drag, startPoint x: 675, startPoint y: 540, endPoint x: 888, endPoint y: 575, distance: 215.7
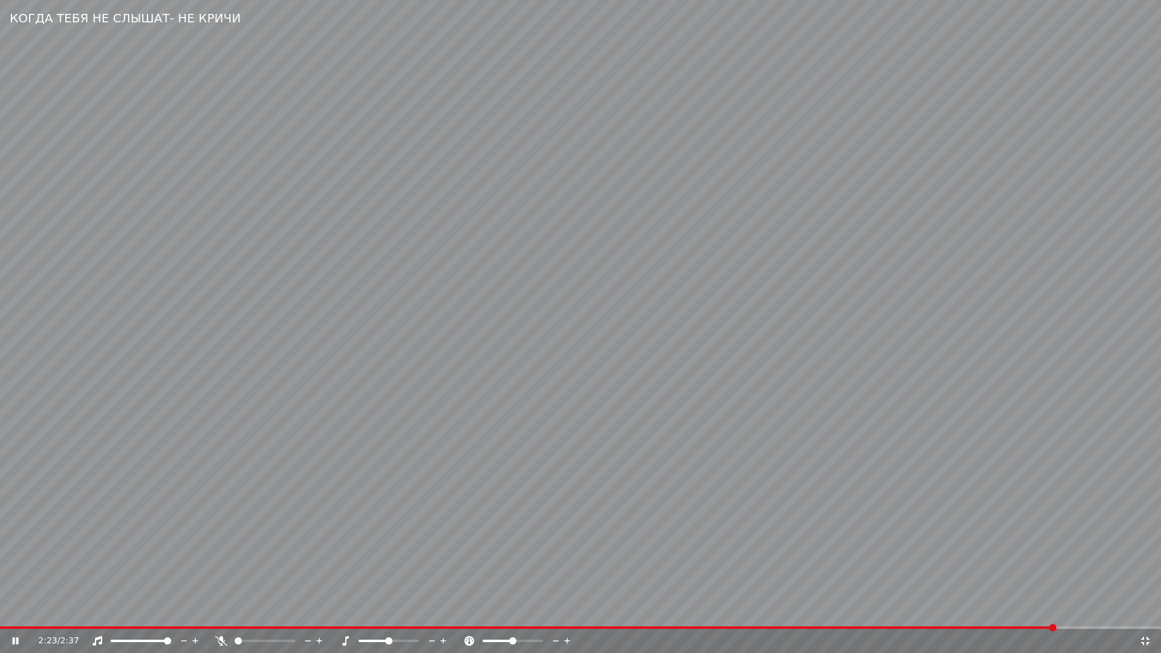
click at [676, 541] on video at bounding box center [580, 326] width 1161 height 653
click at [1144, 614] on icon at bounding box center [1145, 641] width 8 height 8
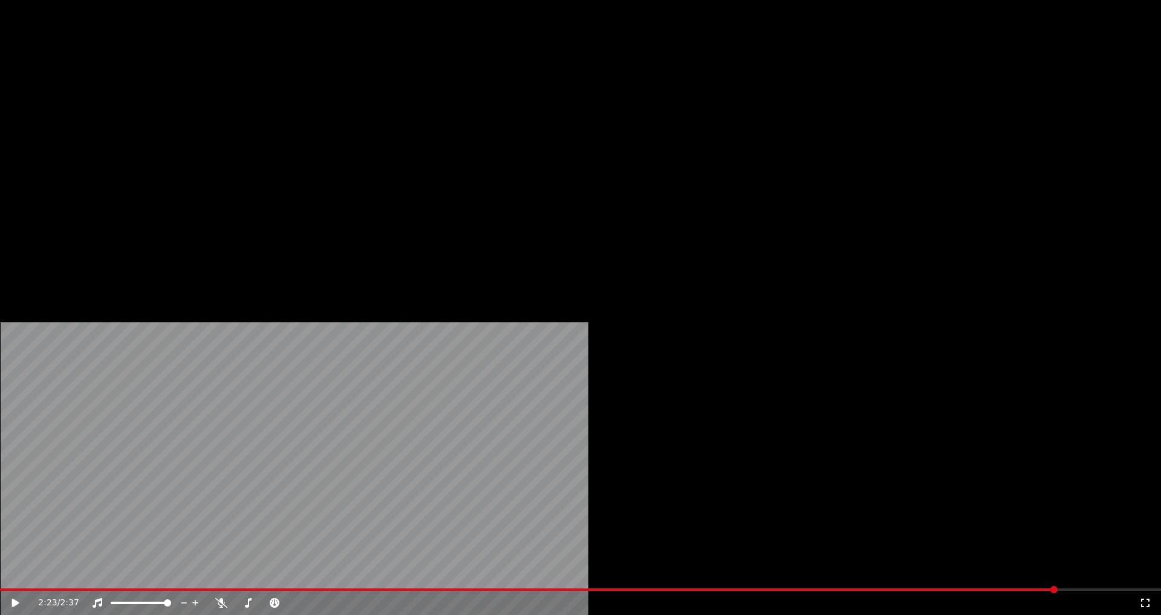
click at [174, 89] on button "Редактировать" at bounding box center [186, 81] width 92 height 17
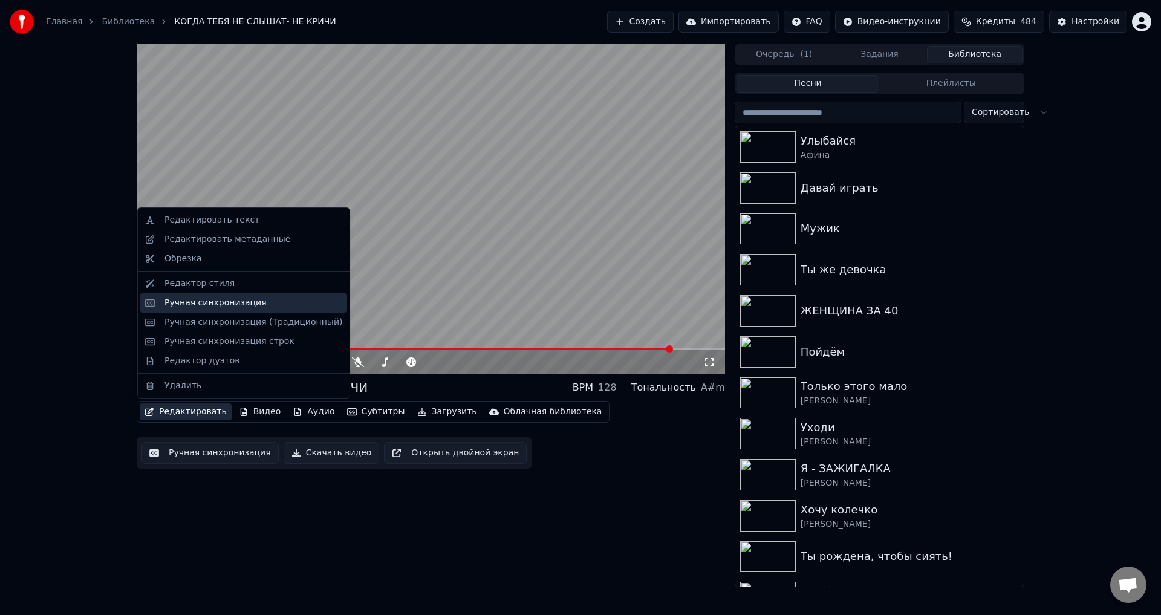
click at [177, 301] on div "Ручная синхронизация" at bounding box center [215, 303] width 102 height 12
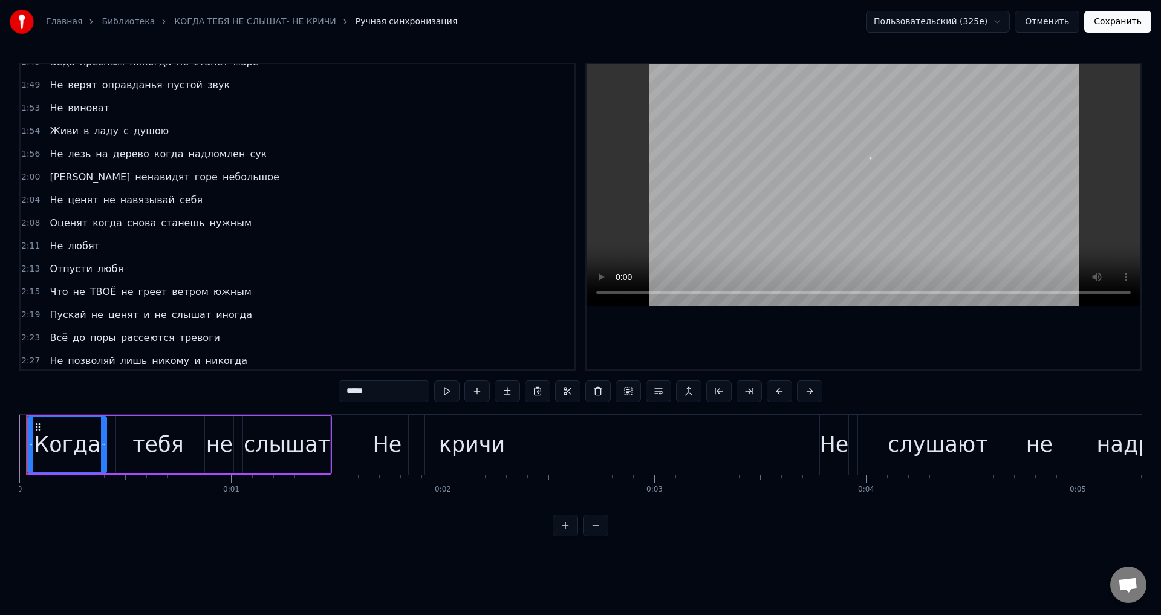
scroll to position [981, 0]
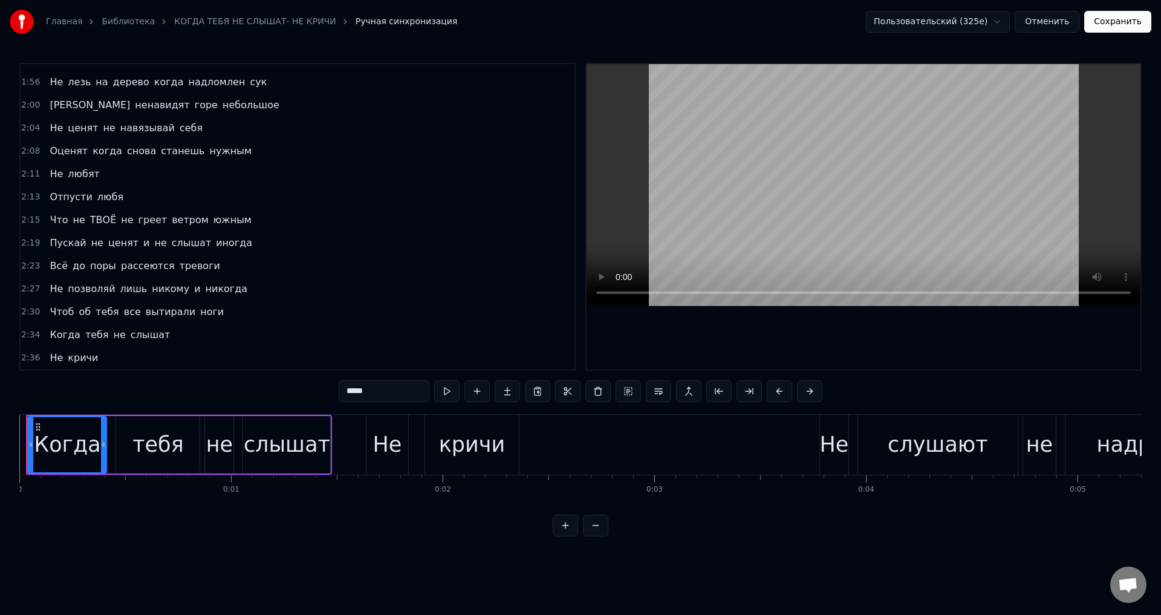
click at [48, 246] on span "Пускай" at bounding box center [67, 243] width 39 height 14
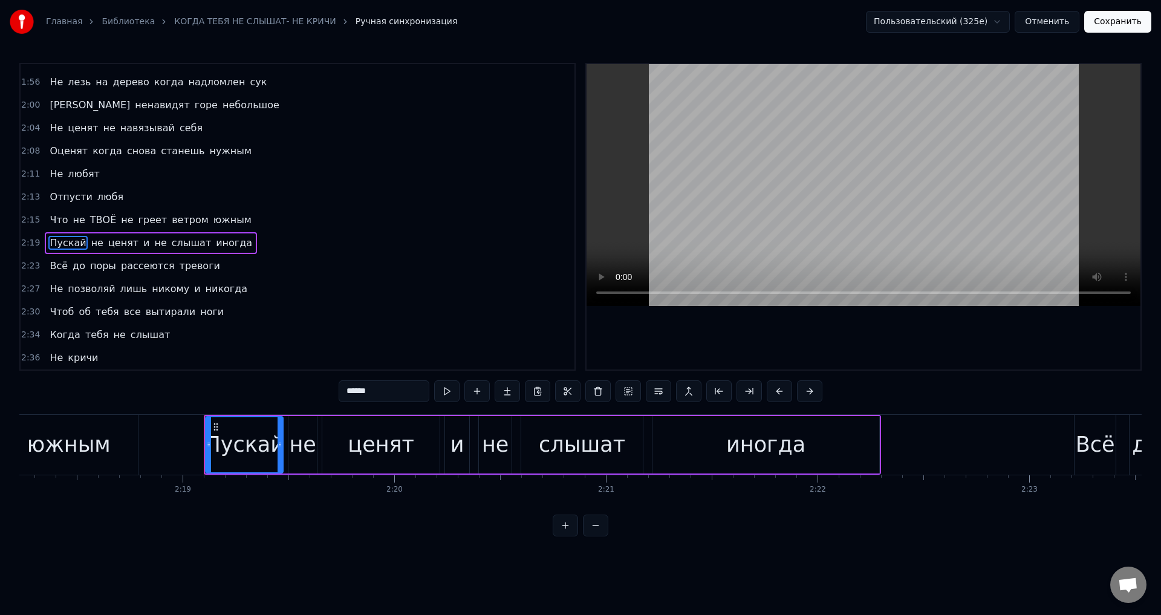
scroll to position [0, 29370]
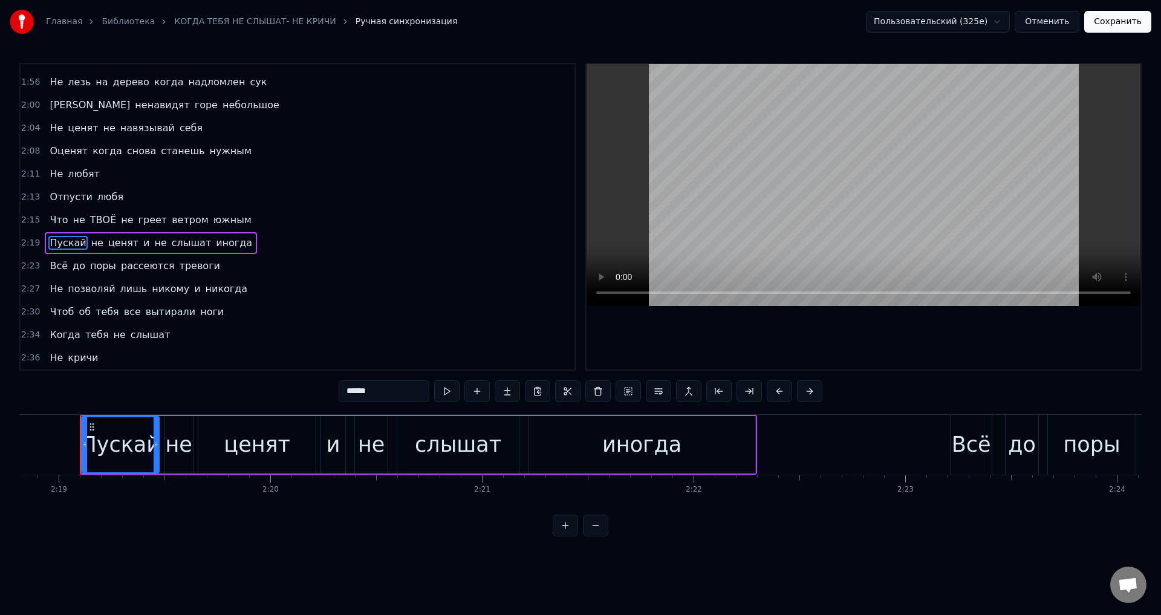
click at [690, 452] on div "иногда" at bounding box center [641, 444] width 227 height 57
type input "******"
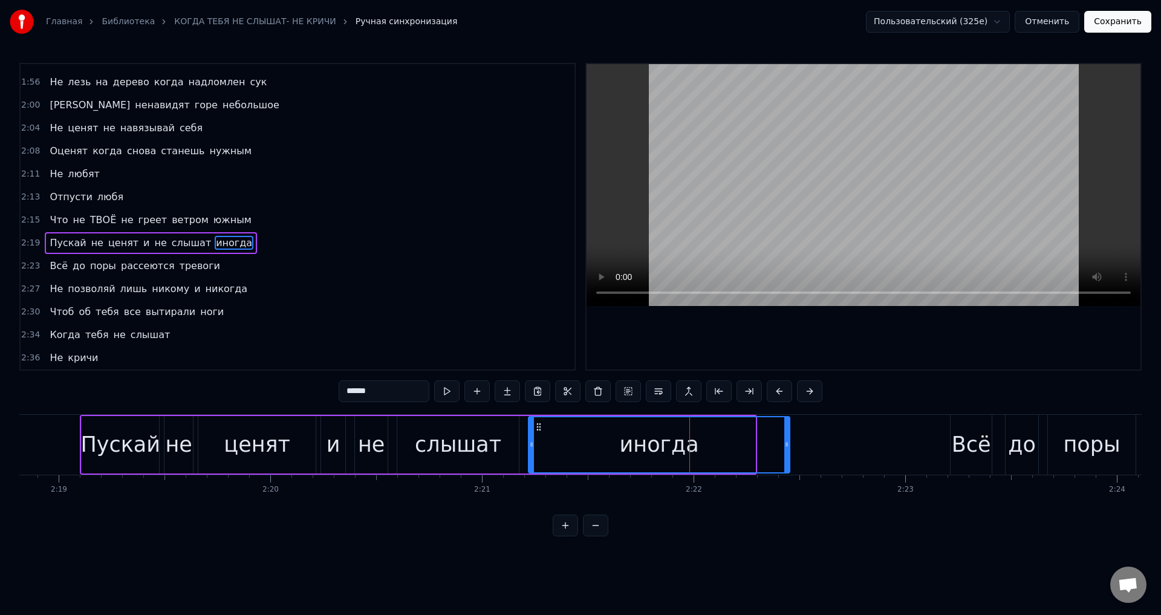
drag, startPoint x: 751, startPoint y: 452, endPoint x: 785, endPoint y: 451, distance: 34.5
click at [785, 451] on div at bounding box center [786, 444] width 5 height 55
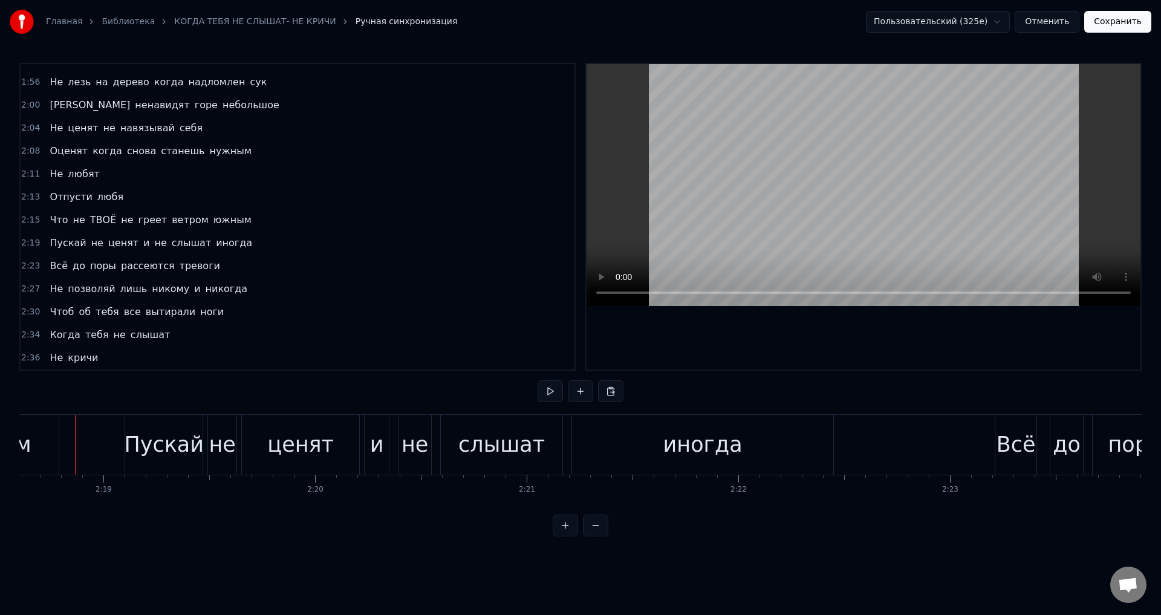
scroll to position [0, 29321]
click at [546, 446] on div "слышат" at bounding box center [507, 445] width 122 height 60
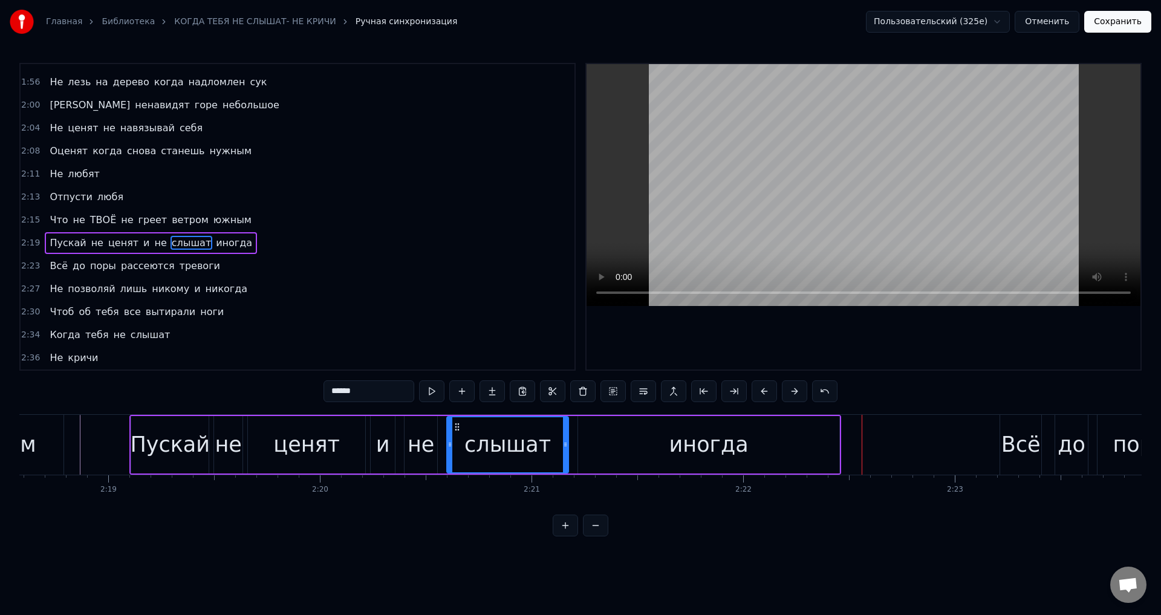
drag, startPoint x: 779, startPoint y: 435, endPoint x: 825, endPoint y: 437, distance: 45.4
click at [780, 435] on div "иногда" at bounding box center [708, 444] width 261 height 57
type input "******"
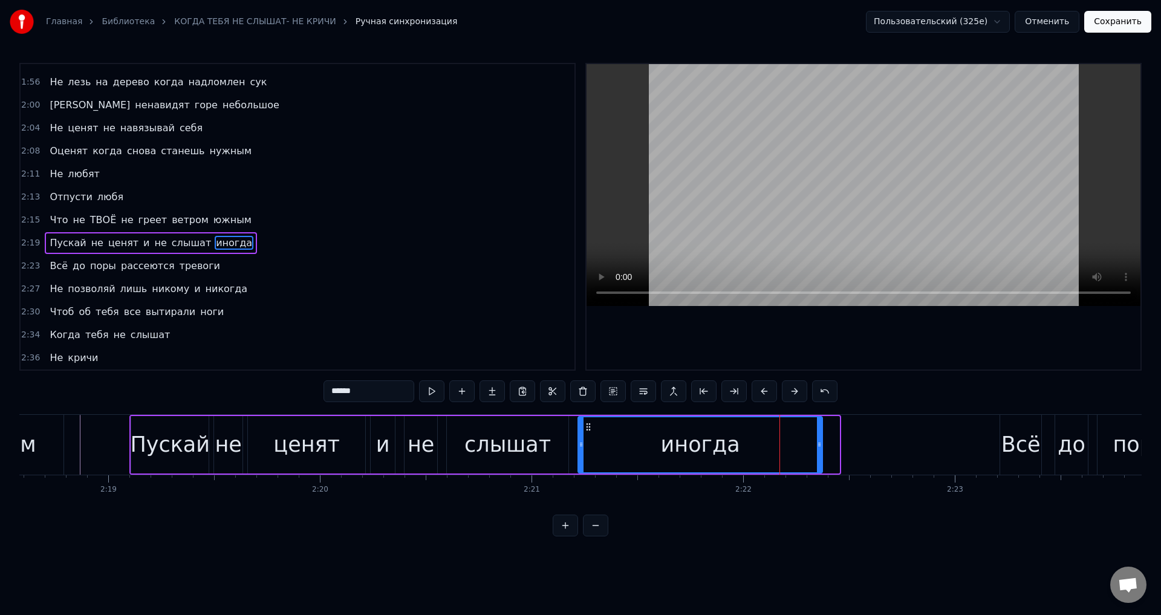
drag, startPoint x: 836, startPoint y: 447, endPoint x: 819, endPoint y: 447, distance: 16.9
click at [819, 447] on icon at bounding box center [819, 444] width 5 height 10
click at [696, 442] on div "иногда" at bounding box center [700, 445] width 79 height 32
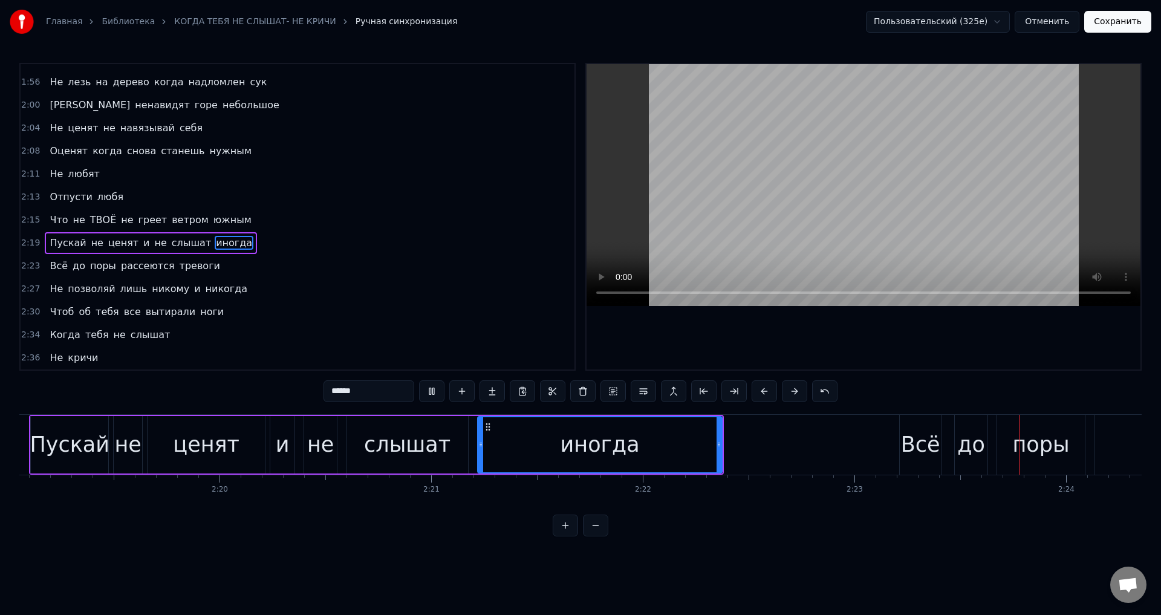
click at [328, 443] on div "Пускай не ценят и не слышат иногда" at bounding box center [376, 445] width 695 height 60
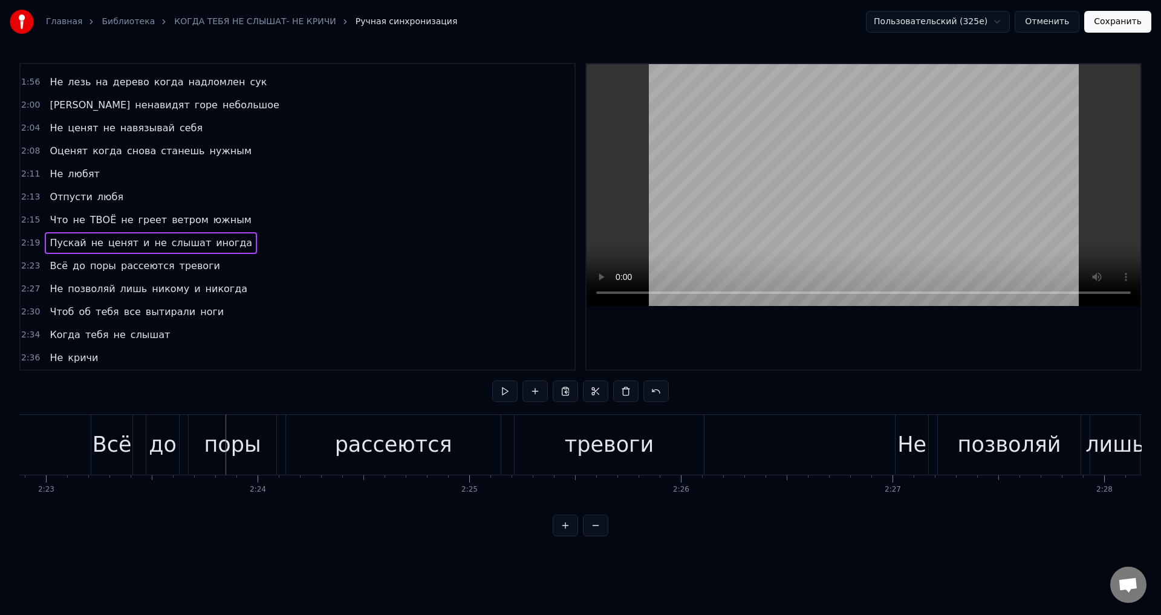
scroll to position [0, 30323]
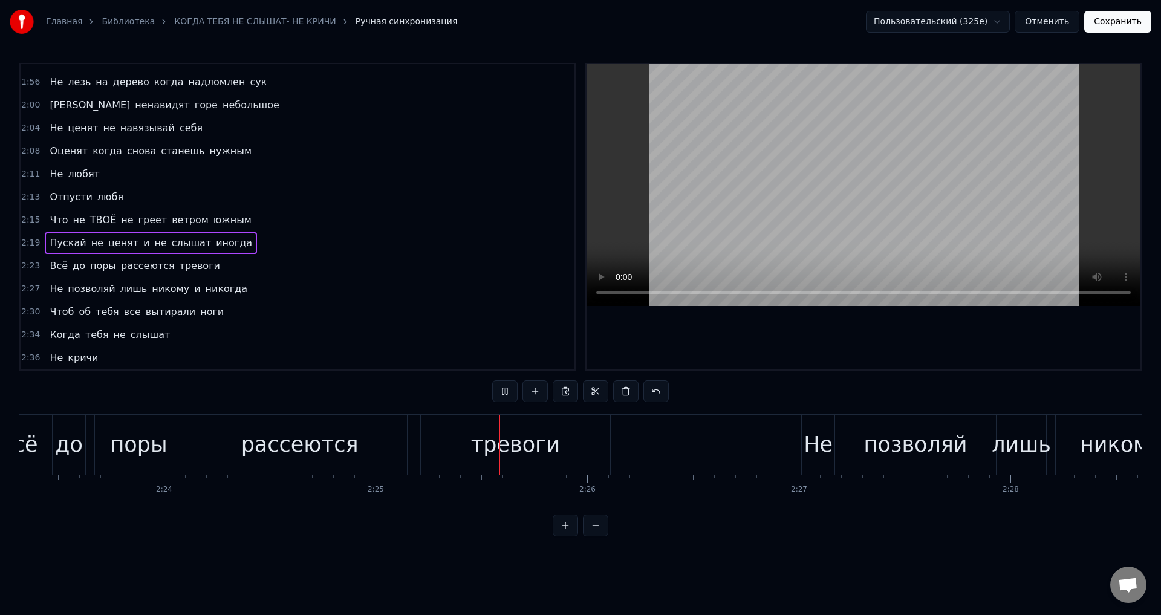
click at [53, 241] on span "Пускай" at bounding box center [67, 243] width 39 height 14
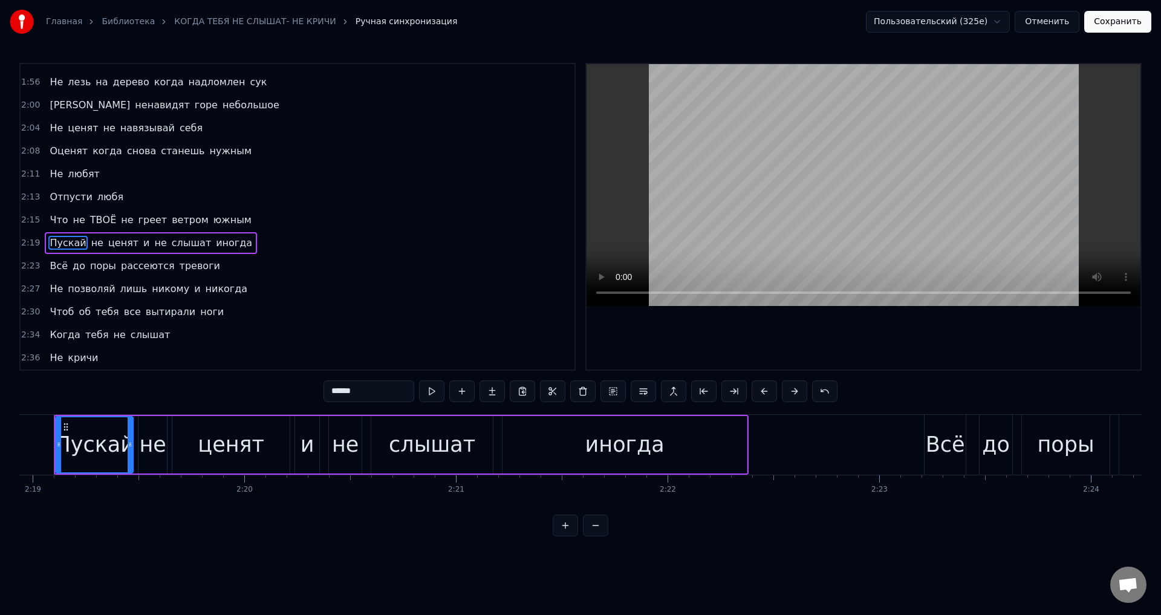
scroll to position [0, 29370]
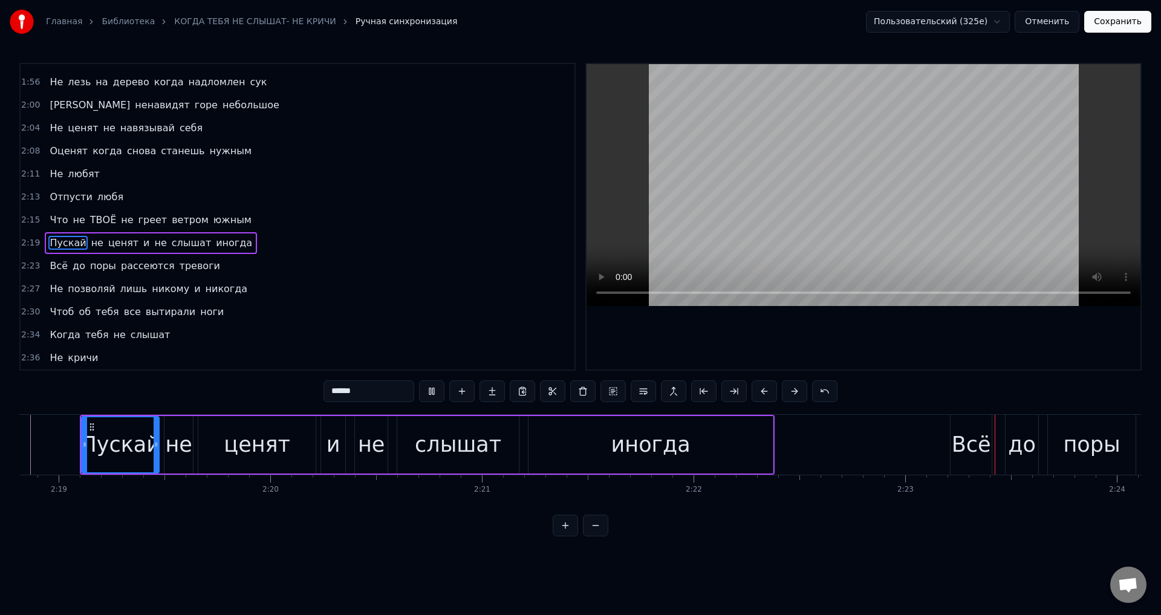
click at [621, 458] on div "иногда" at bounding box center [650, 445] width 79 height 32
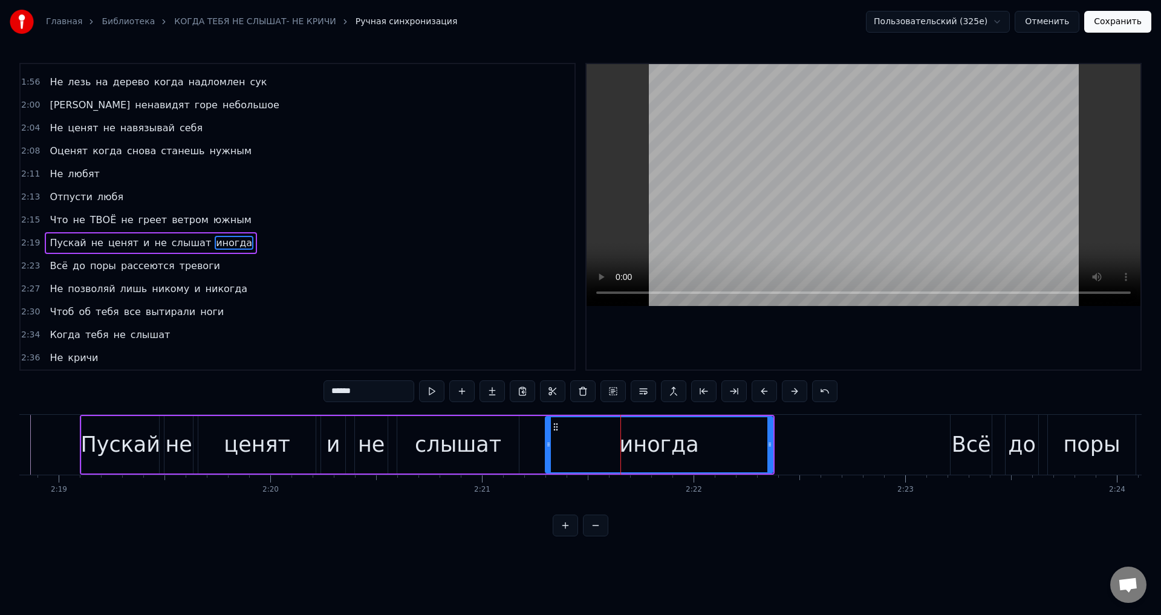
drag, startPoint x: 532, startPoint y: 444, endPoint x: 550, endPoint y: 444, distance: 17.5
click at [550, 444] on circle at bounding box center [549, 444] width 1 height 1
click at [472, 444] on div "слышат" at bounding box center [458, 445] width 86 height 32
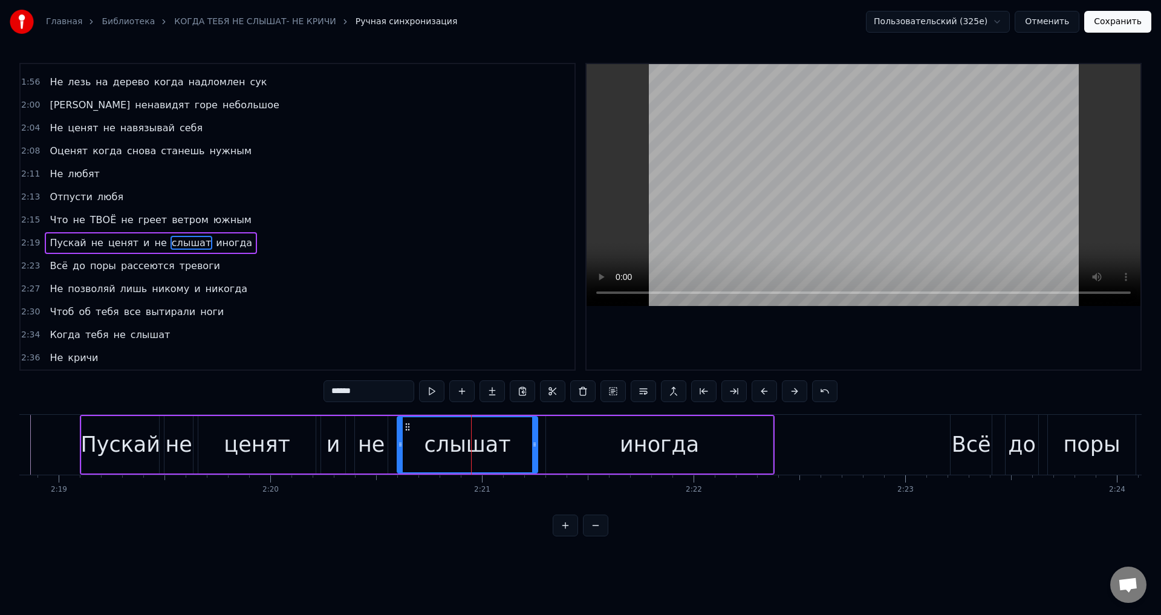
drag, startPoint x: 517, startPoint y: 446, endPoint x: 431, endPoint y: 441, distance: 86.5
click at [534, 445] on icon at bounding box center [534, 444] width 5 height 10
click at [368, 447] on div "не" at bounding box center [371, 445] width 27 height 32
type input "**"
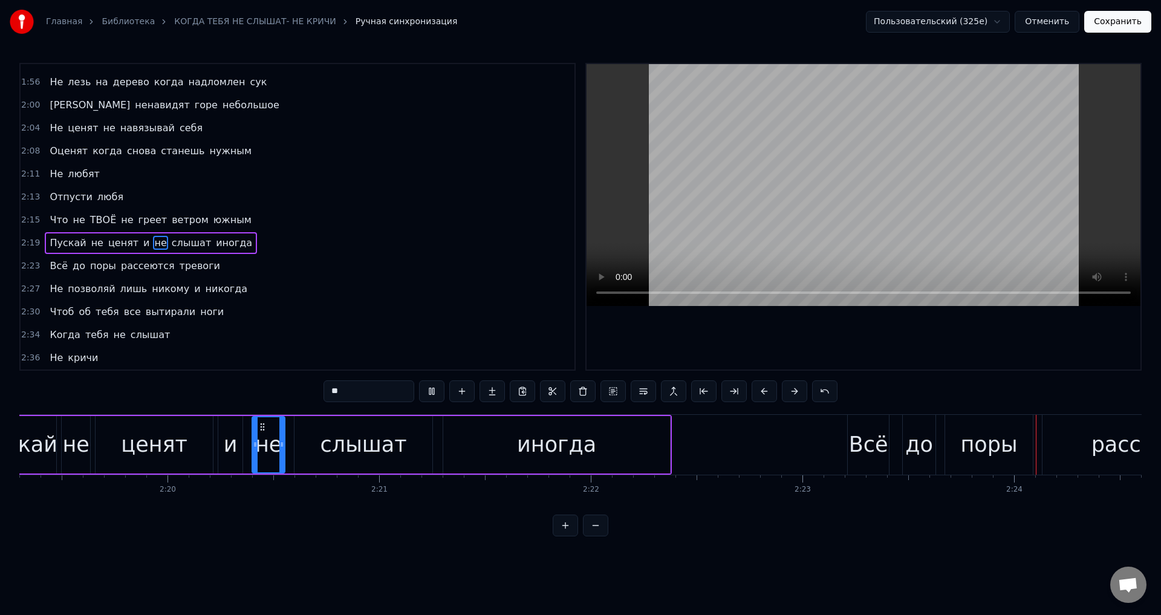
click at [1111, 30] on button "Сохранить" at bounding box center [1117, 22] width 67 height 22
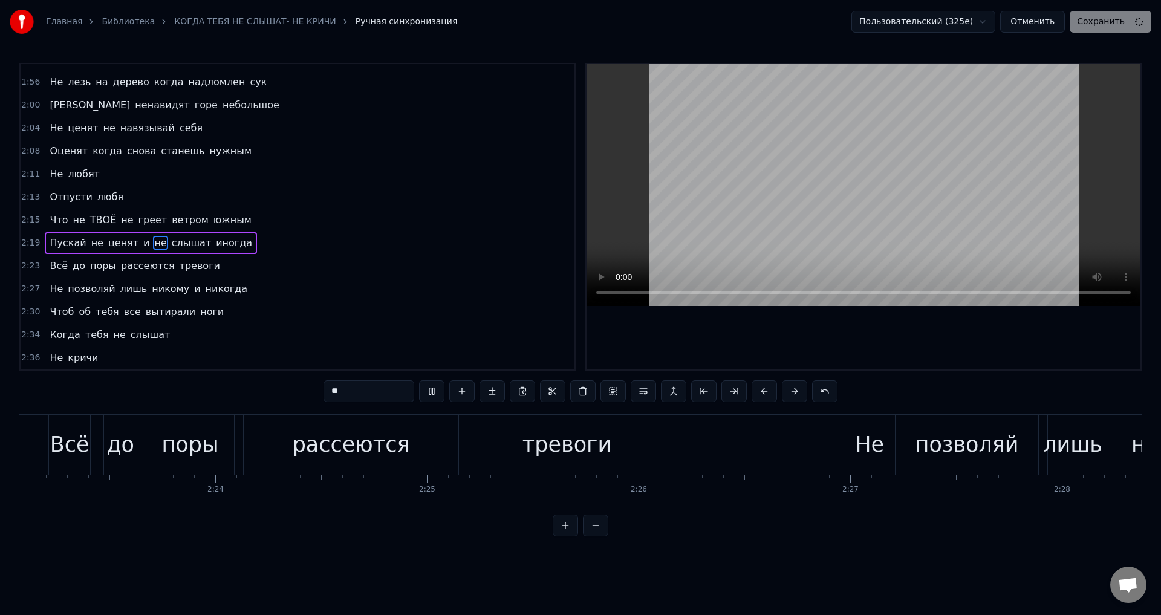
scroll to position [0, 30406]
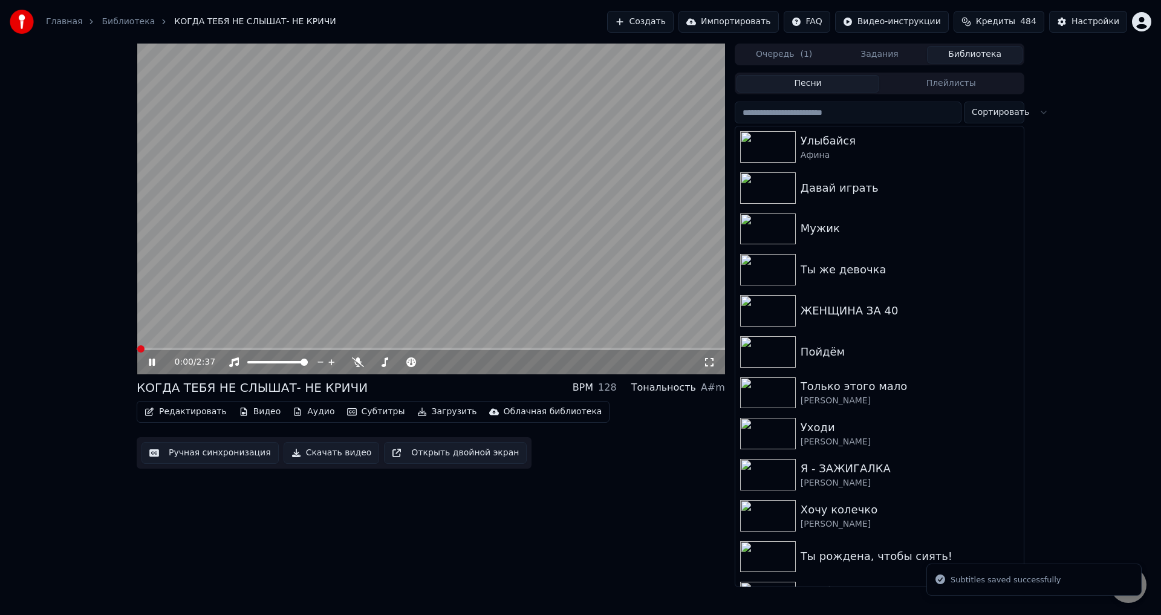
click at [537, 351] on div "0:00 / 2:37" at bounding box center [431, 362] width 588 height 24
click at [539, 348] on span at bounding box center [431, 349] width 588 height 2
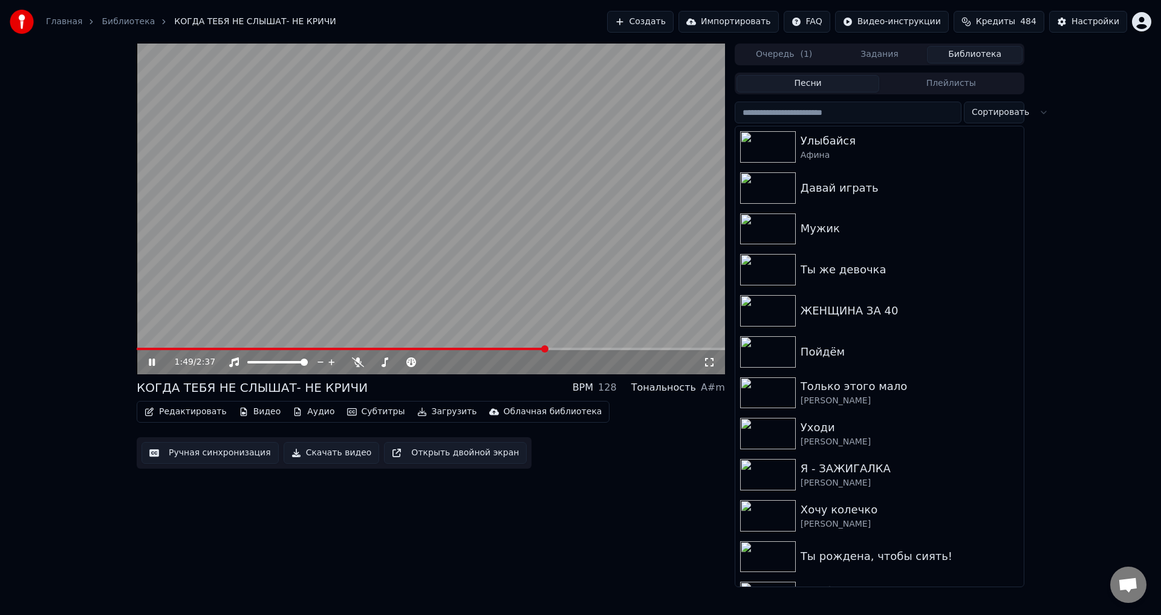
click at [710, 360] on icon at bounding box center [709, 362] width 12 height 10
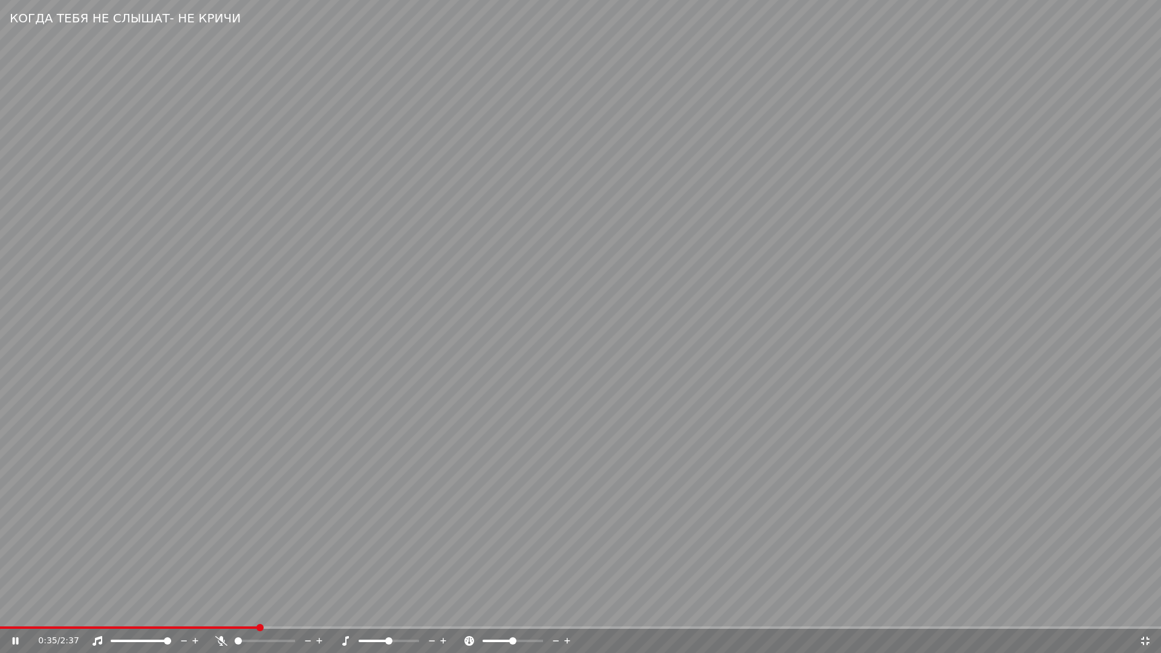
click at [258, 614] on span at bounding box center [129, 627] width 258 height 2
click at [2, 614] on span at bounding box center [270, 627] width 540 height 2
click at [15, 614] on icon at bounding box center [16, 640] width 6 height 7
click at [0, 614] on span at bounding box center [3, 627] width 7 height 7
click at [623, 568] on video at bounding box center [580, 326] width 1161 height 653
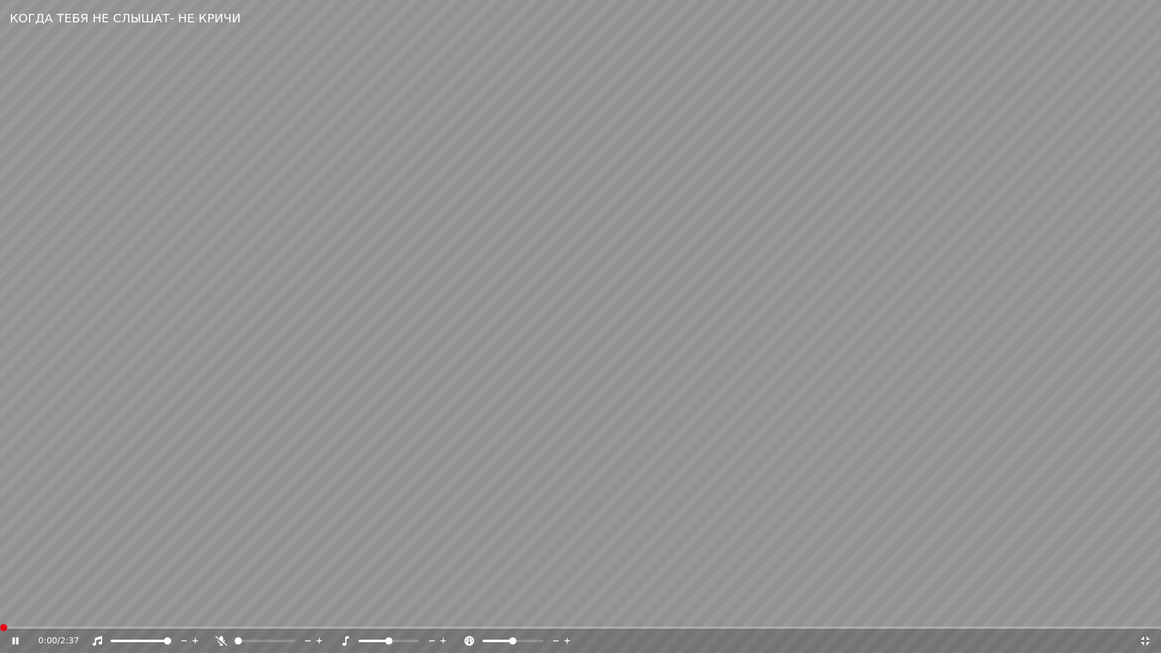
click at [0, 614] on span at bounding box center [3, 627] width 7 height 7
click at [13, 614] on icon at bounding box center [16, 640] width 6 height 7
click at [0, 614] on span at bounding box center [3, 627] width 7 height 7
click at [13, 614] on icon at bounding box center [15, 641] width 7 height 8
click at [0, 614] on span at bounding box center [3, 627] width 7 height 7
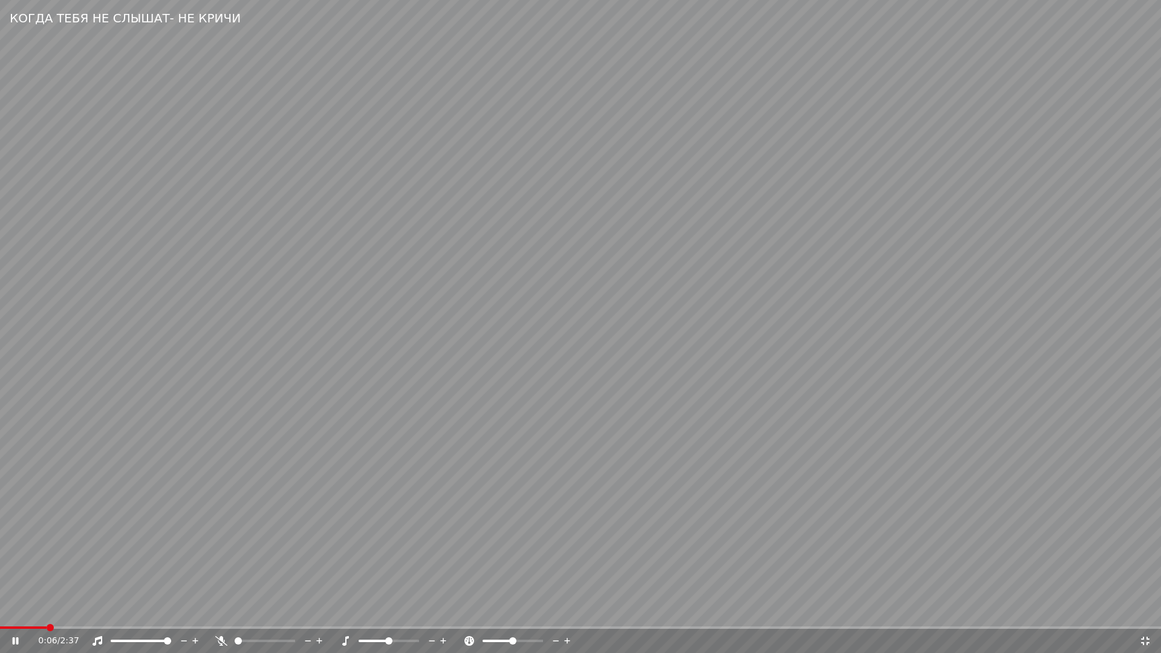
click at [2, 614] on span at bounding box center [23, 627] width 47 height 2
click at [40, 580] on video at bounding box center [580, 326] width 1161 height 653
drag, startPoint x: 1142, startPoint y: 640, endPoint x: 207, endPoint y: 587, distance: 936.7
click at [1140, 614] on icon at bounding box center [1145, 641] width 12 height 10
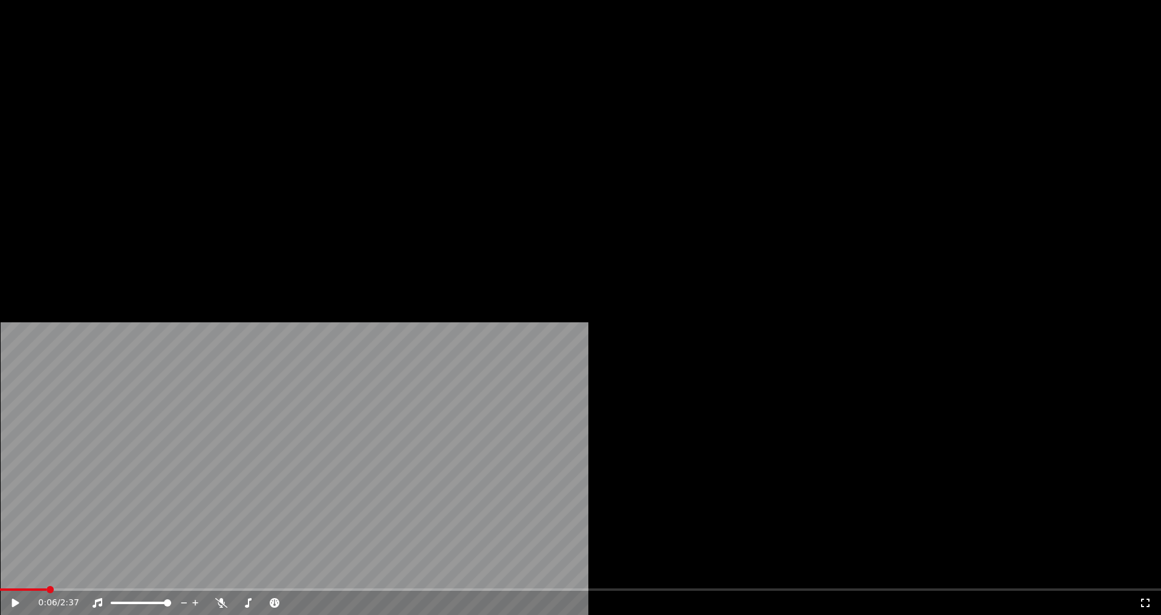
click at [178, 89] on button "Редактировать" at bounding box center [186, 81] width 92 height 17
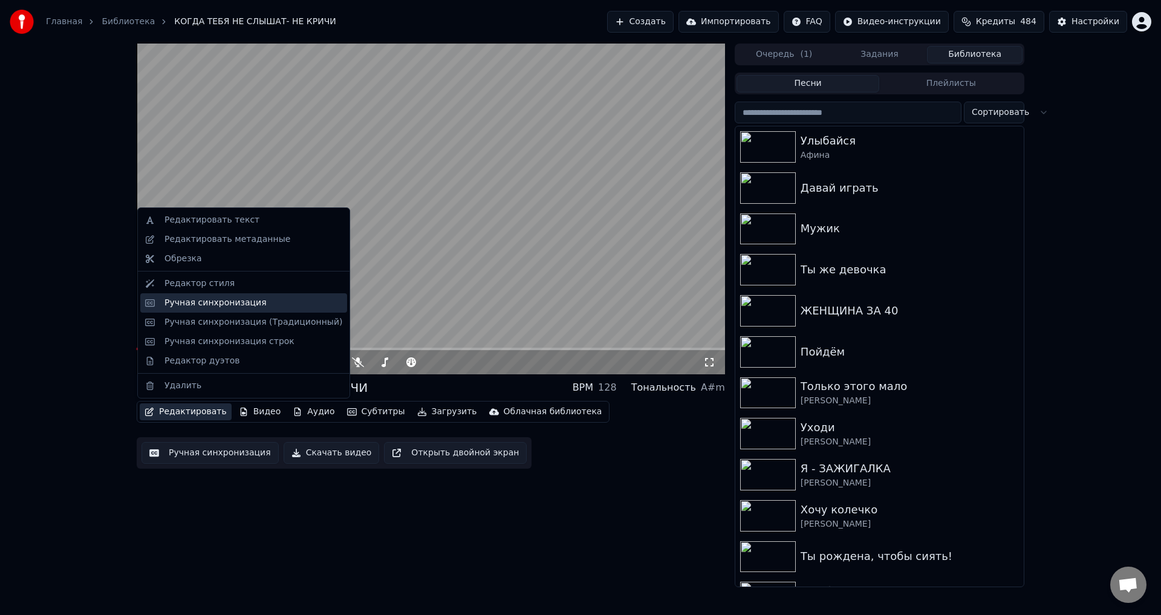
click at [190, 305] on div "Ручная синхронизация" at bounding box center [215, 303] width 102 height 12
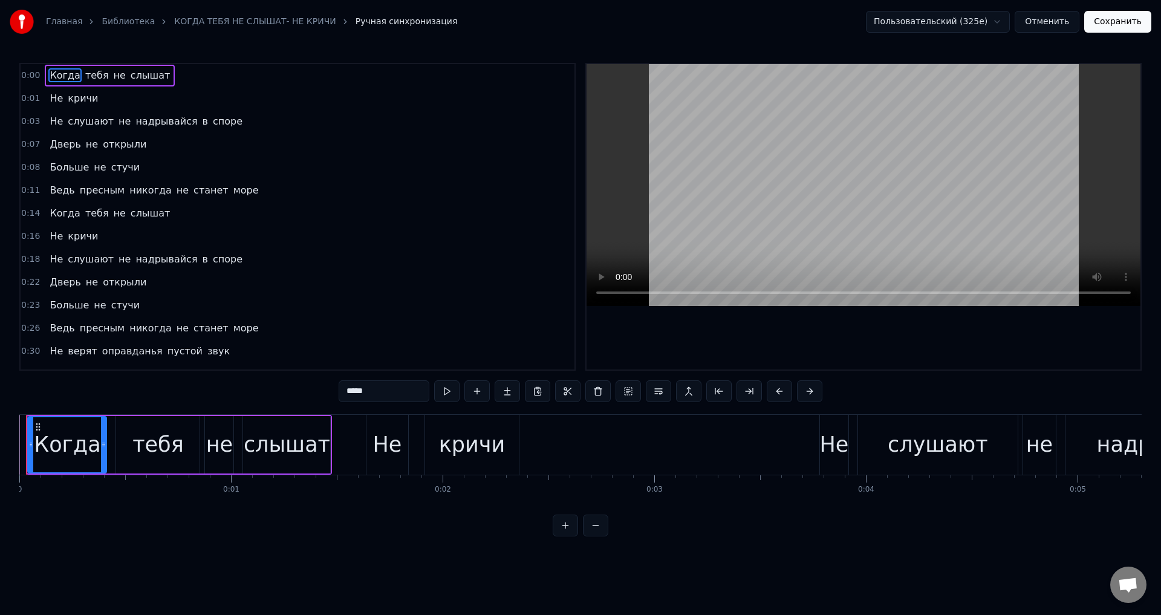
click at [386, 450] on div "Не" at bounding box center [387, 445] width 29 height 32
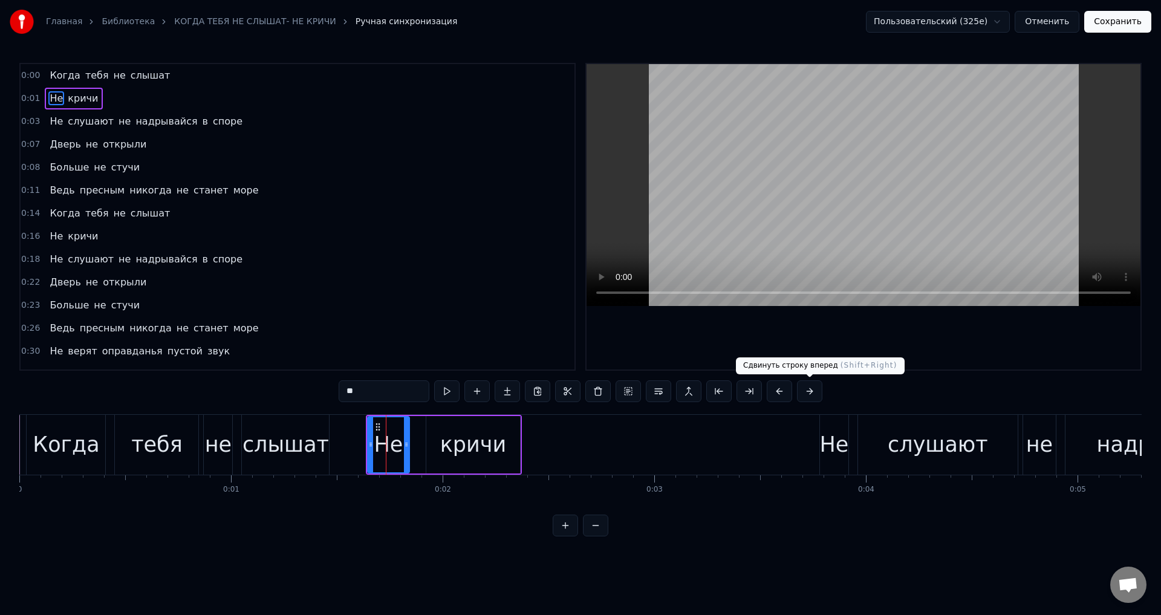
click at [811, 392] on button at bounding box center [809, 391] width 25 height 22
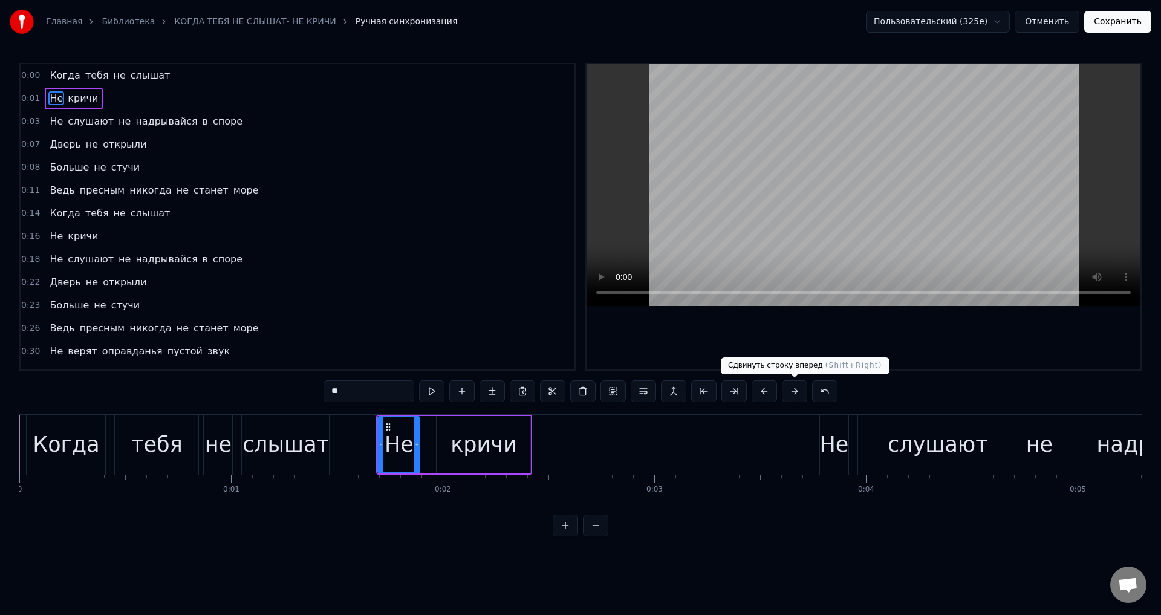
click at [791, 392] on button at bounding box center [794, 391] width 25 height 22
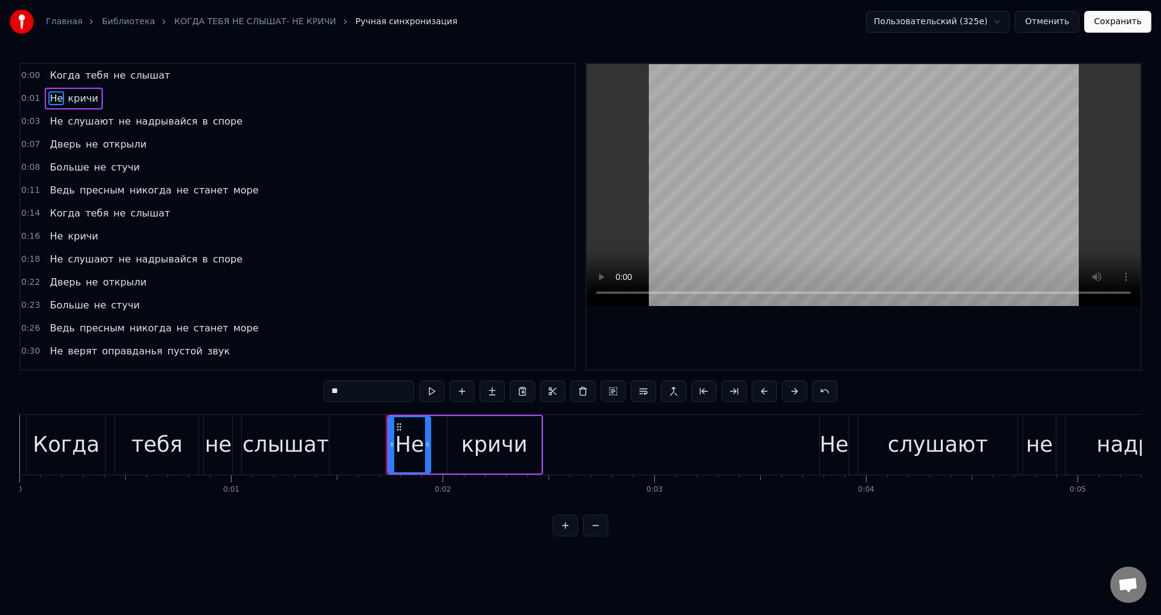
click at [791, 392] on button at bounding box center [794, 391] width 25 height 22
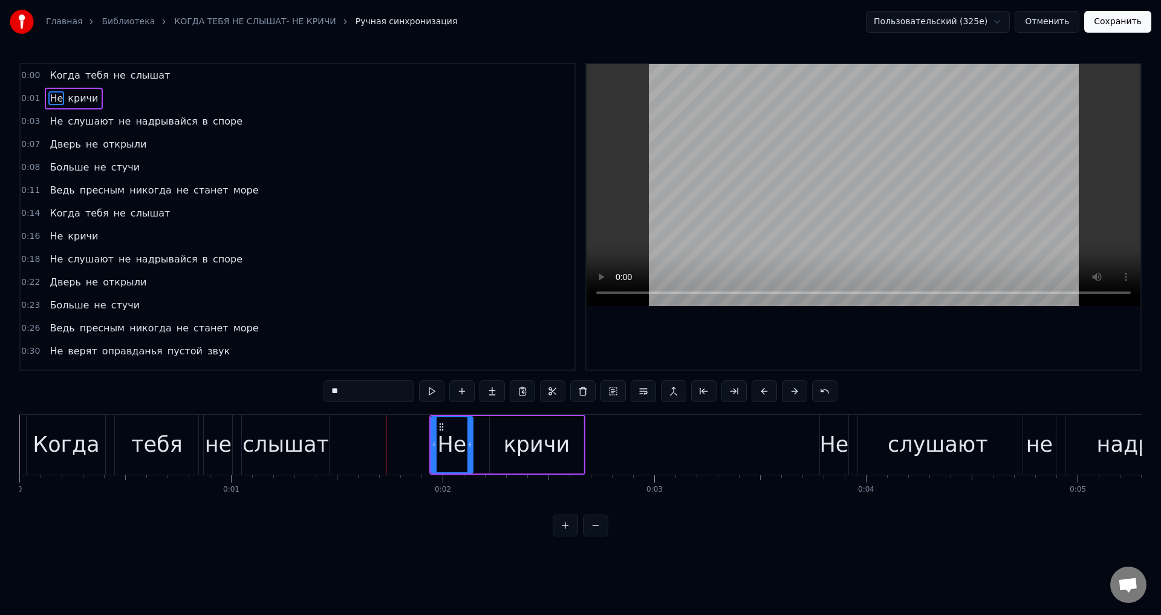
click at [791, 392] on button at bounding box center [794, 391] width 25 height 22
click at [75, 444] on div "Когда" at bounding box center [66, 445] width 66 height 32
type input "*****"
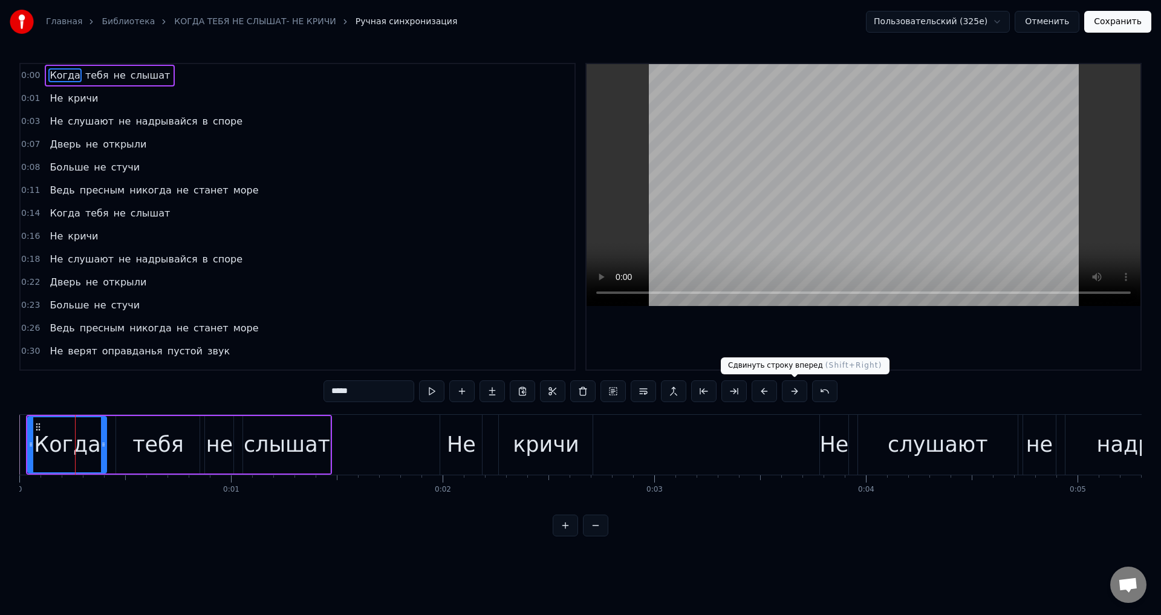
click at [793, 394] on button at bounding box center [794, 391] width 25 height 22
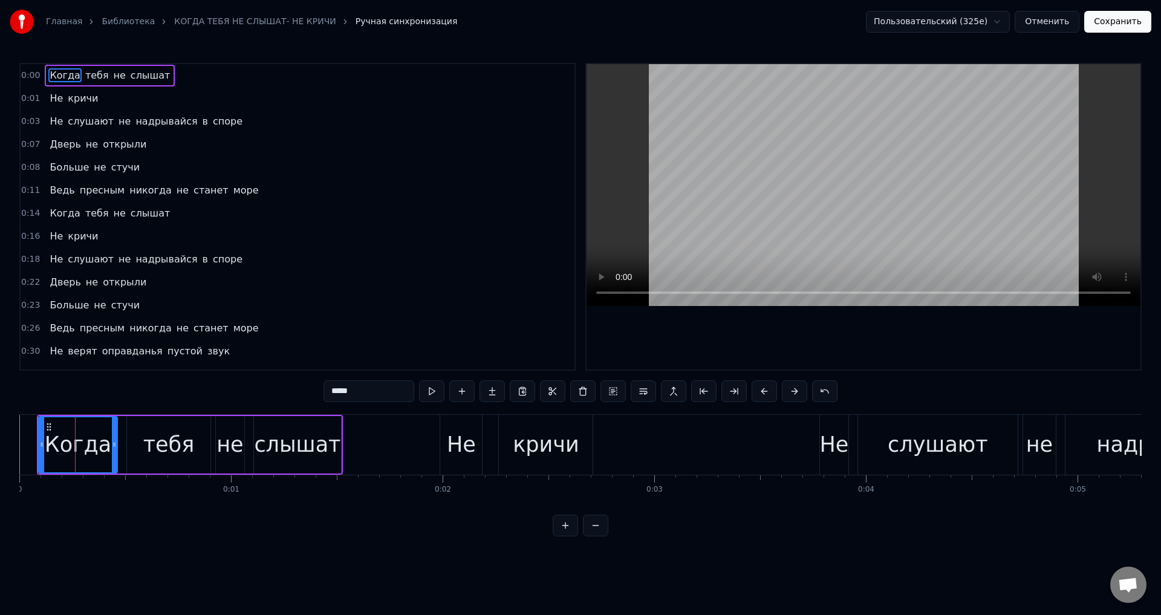
click at [793, 394] on button at bounding box center [794, 391] width 25 height 22
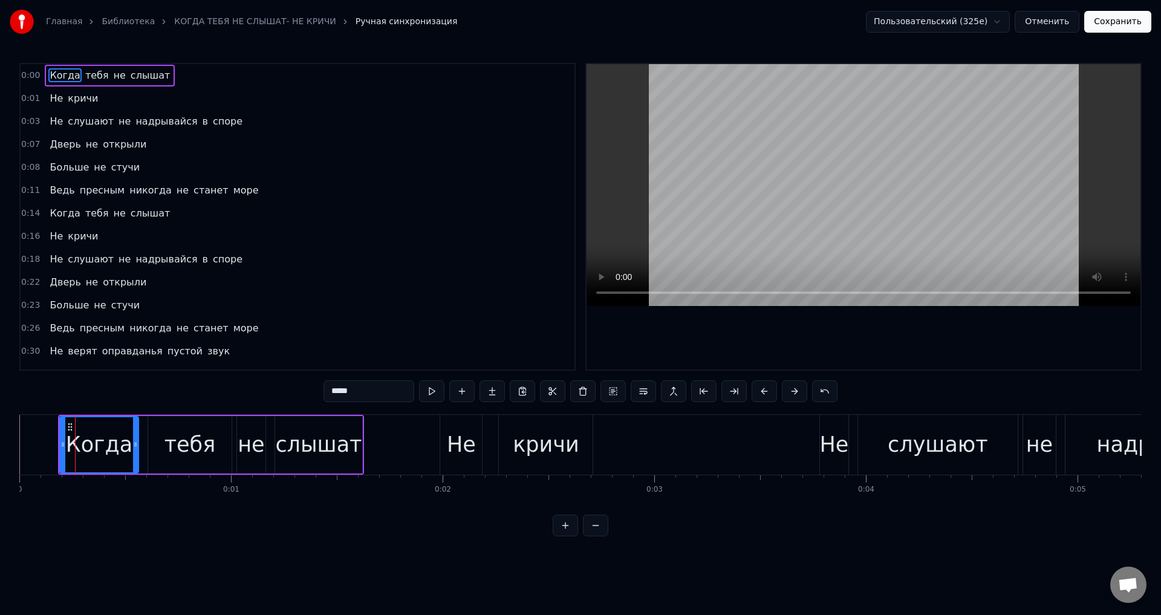
click at [793, 394] on button at bounding box center [794, 391] width 25 height 22
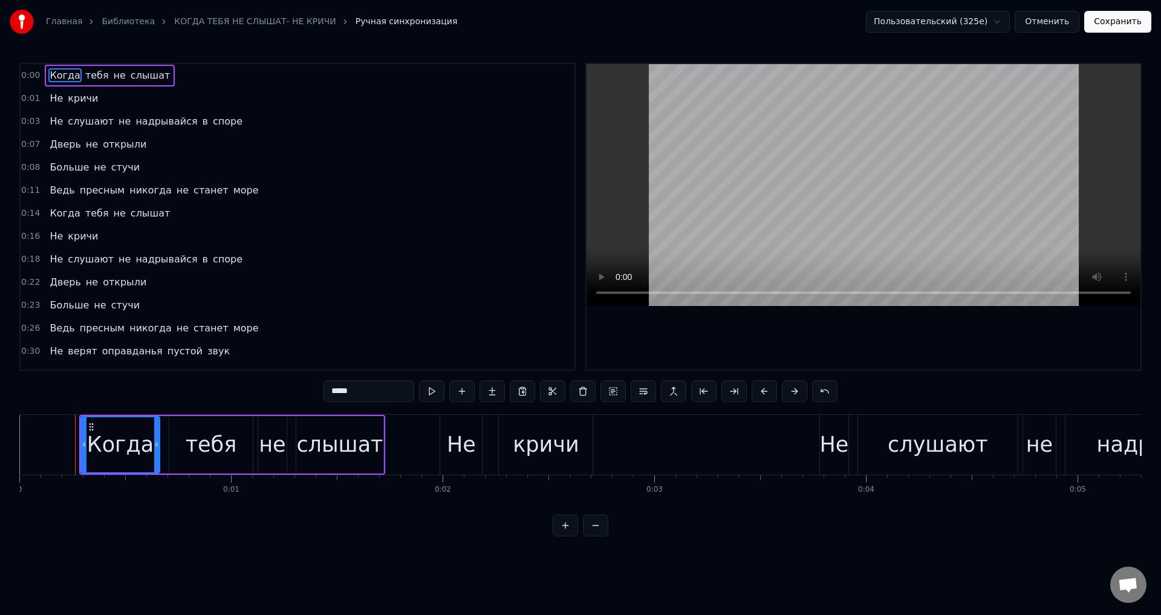
click at [793, 394] on button at bounding box center [794, 391] width 25 height 22
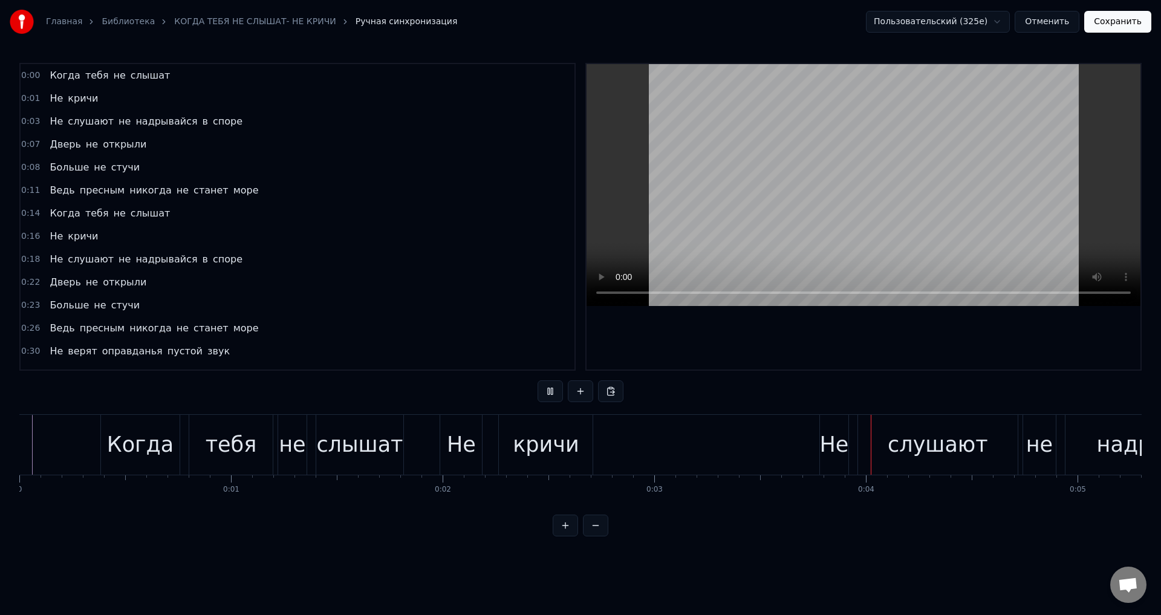
click at [1127, 22] on button "Сохранить" at bounding box center [1117, 22] width 67 height 22
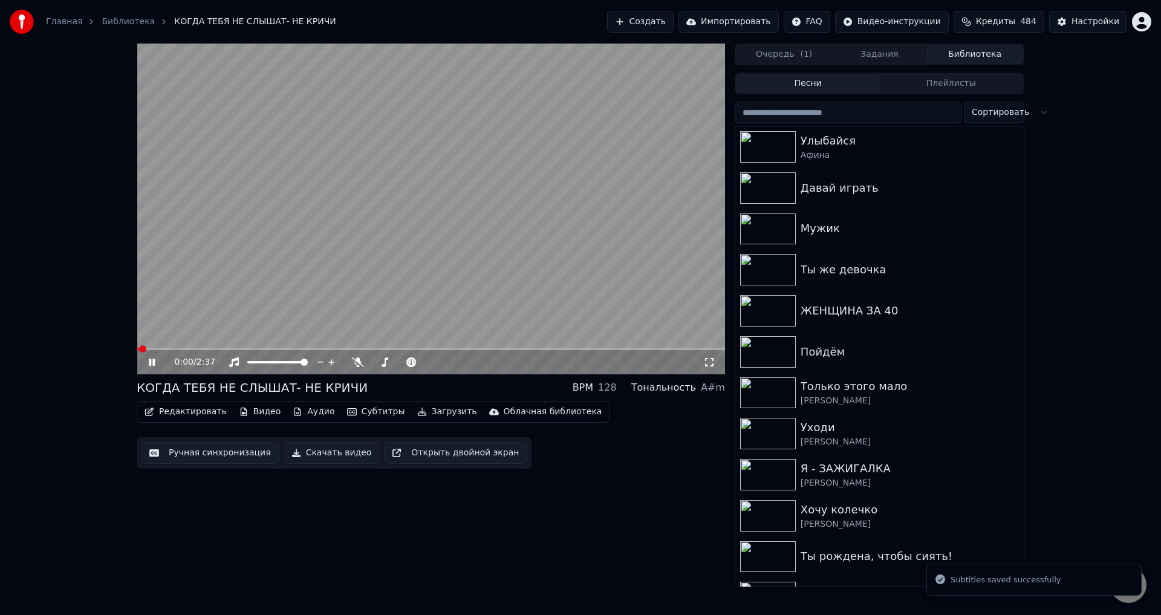
click at [711, 360] on icon at bounding box center [709, 362] width 12 height 10
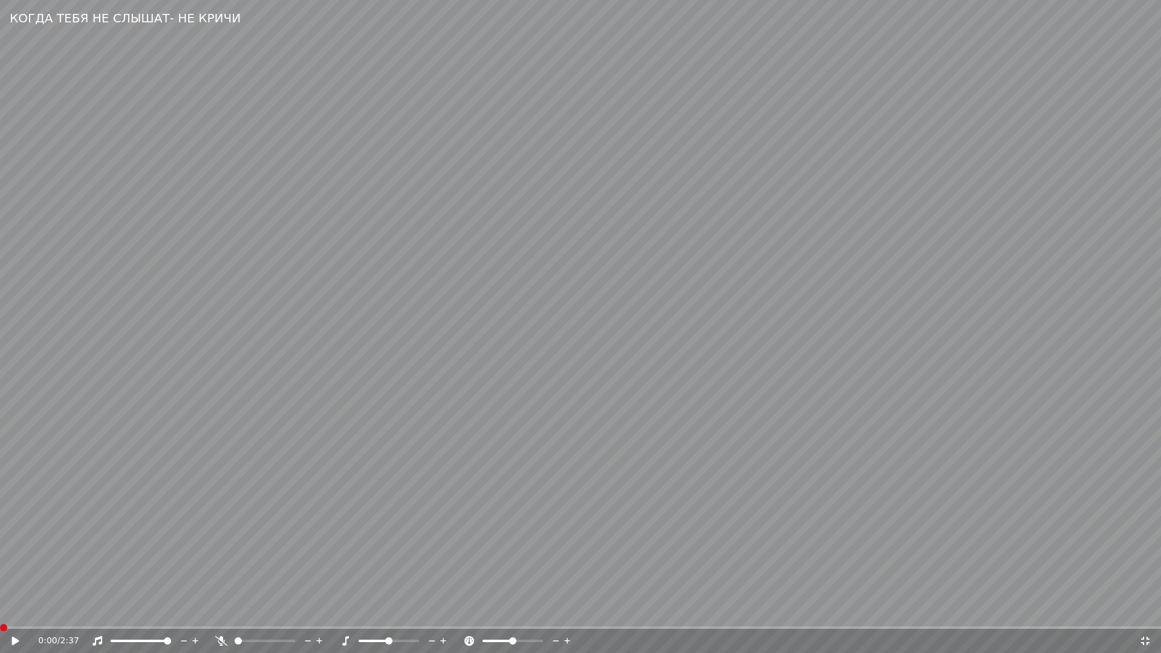
click at [0, 614] on span at bounding box center [3, 627] width 7 height 7
click at [12, 614] on icon at bounding box center [15, 641] width 7 height 8
click at [0, 614] on span at bounding box center [3, 627] width 7 height 7
click at [535, 557] on video at bounding box center [580, 326] width 1161 height 653
click at [0, 614] on span at bounding box center [3, 627] width 7 height 7
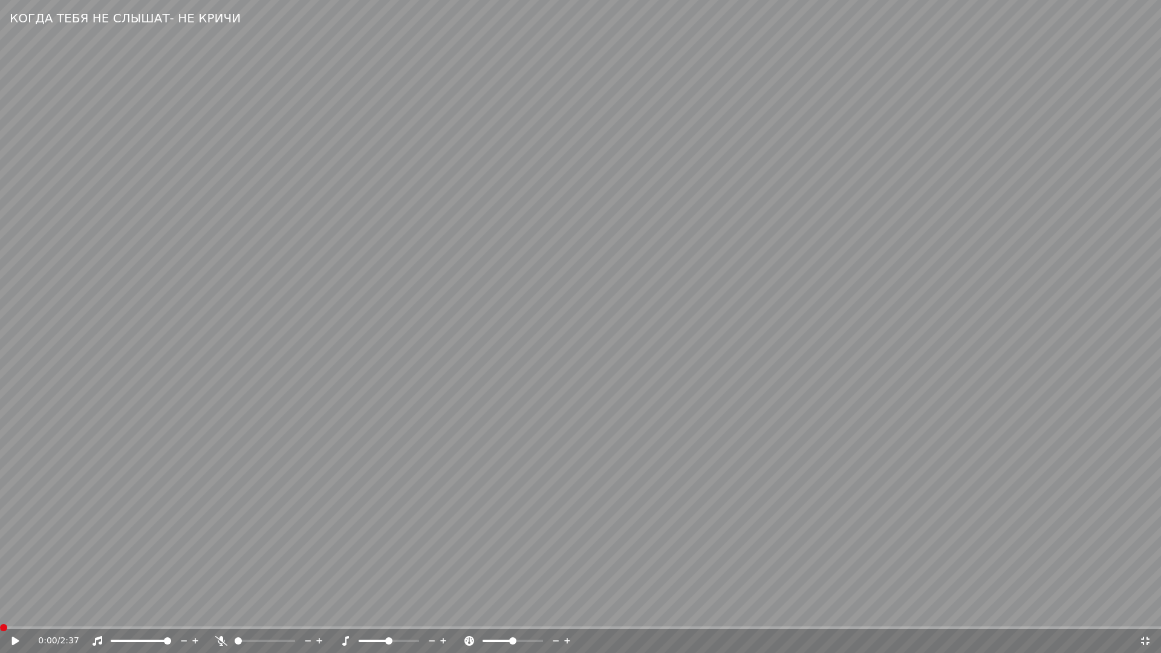
click at [200, 566] on video at bounding box center [580, 326] width 1161 height 653
drag, startPoint x: 427, startPoint y: 563, endPoint x: 438, endPoint y: 565, distance: 11.6
click at [429, 563] on video at bounding box center [580, 326] width 1161 height 653
click at [1151, 614] on div "0:04 / 2:37" at bounding box center [580, 641] width 1151 height 12
click at [1147, 614] on icon at bounding box center [1145, 641] width 8 height 8
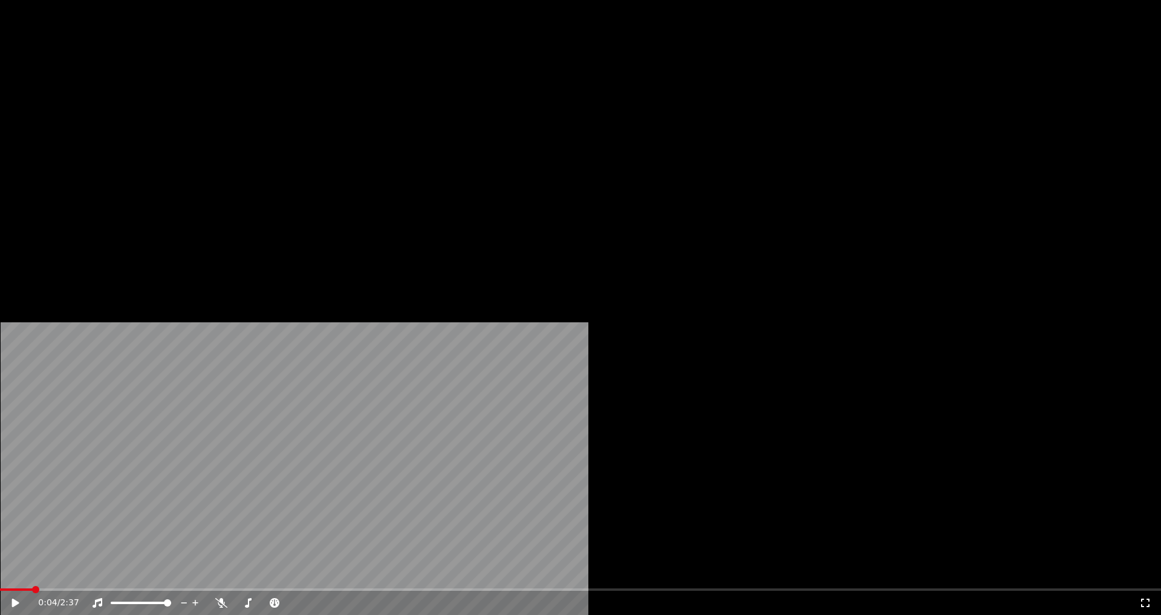
click at [179, 89] on button "Редактировать" at bounding box center [186, 81] width 92 height 17
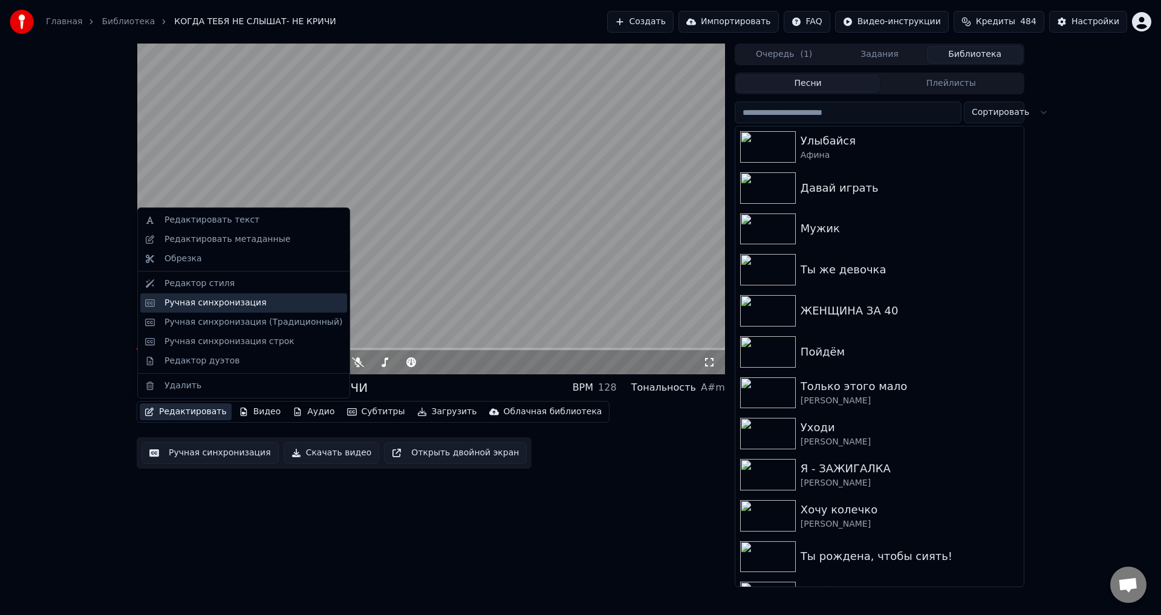
click at [189, 305] on div "Ручная синхронизация" at bounding box center [215, 303] width 102 height 12
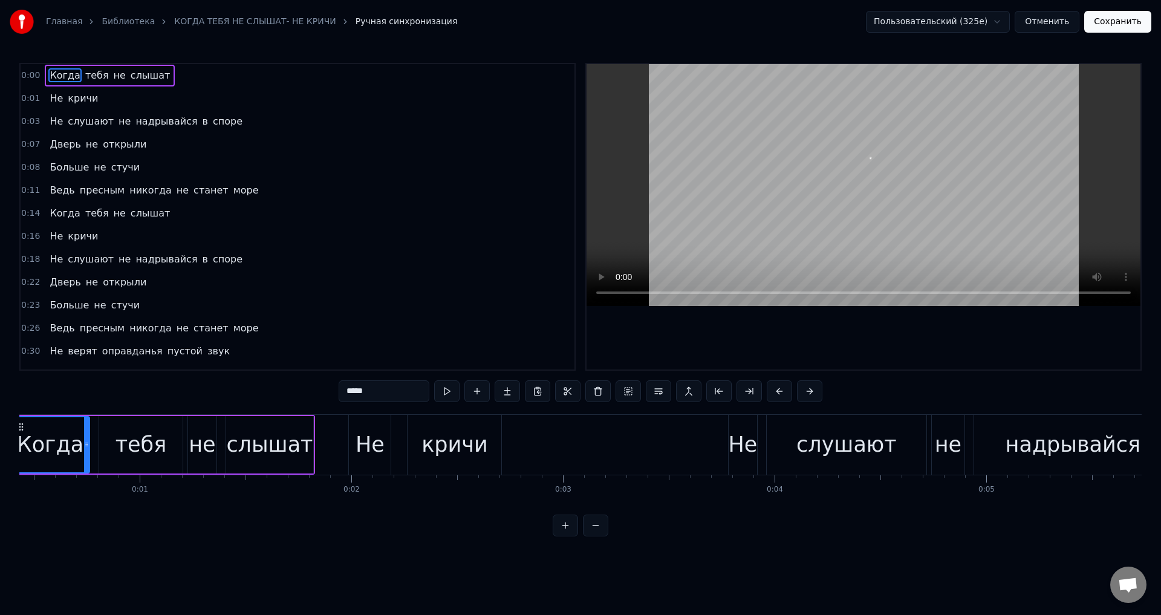
scroll to position [0, 20]
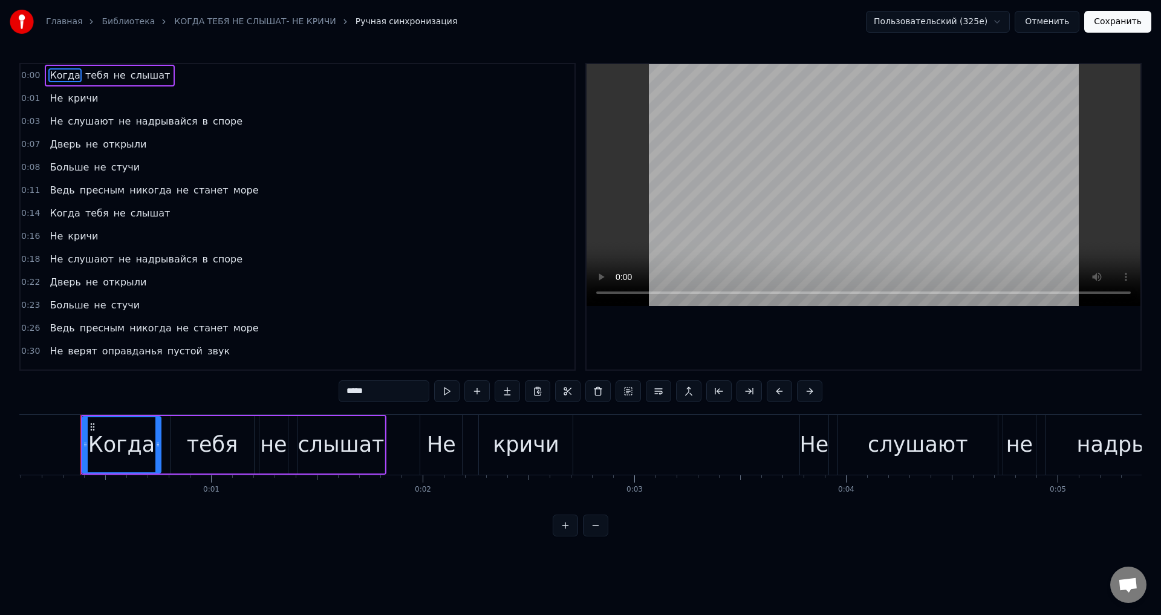
click at [67, 98] on span "кричи" at bounding box center [82, 98] width 33 height 14
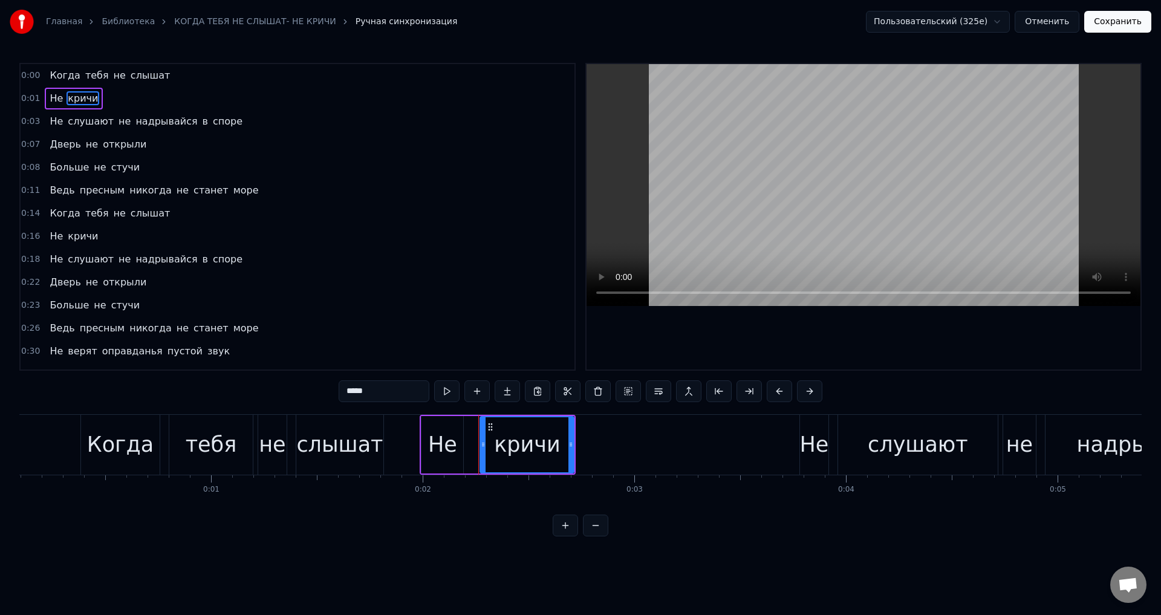
click at [537, 456] on div "кричи" at bounding box center [527, 445] width 66 height 32
drag, startPoint x: 570, startPoint y: 450, endPoint x: 595, endPoint y: 450, distance: 24.8
click at [595, 450] on div at bounding box center [595, 444] width 5 height 55
click at [441, 437] on div "Не" at bounding box center [442, 445] width 29 height 32
type input "**"
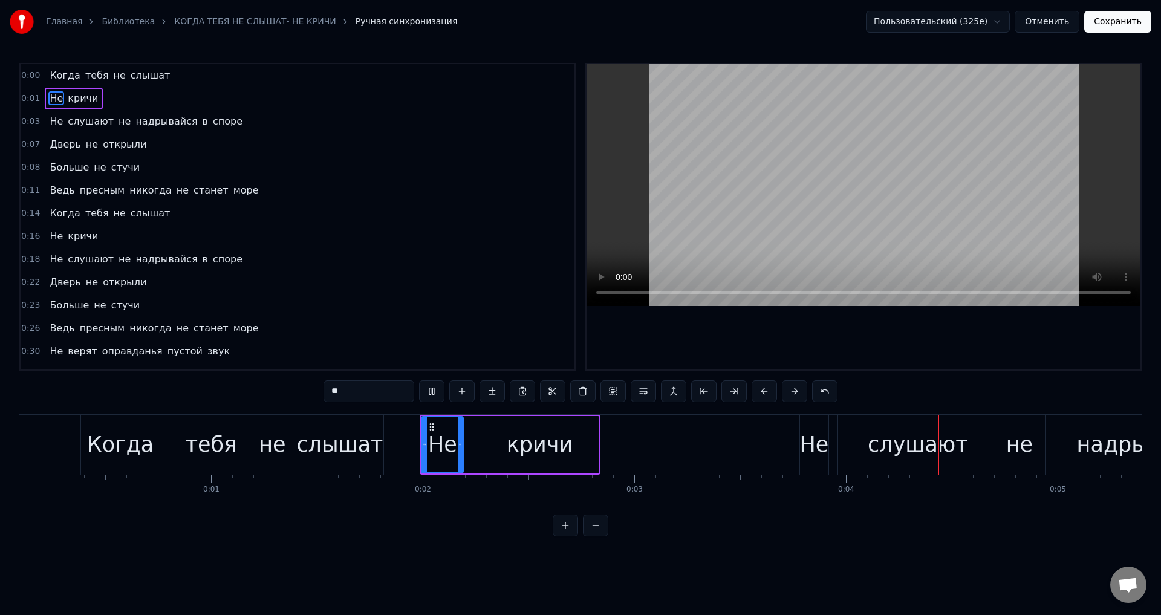
click at [1115, 25] on button "Сохранить" at bounding box center [1117, 22] width 67 height 22
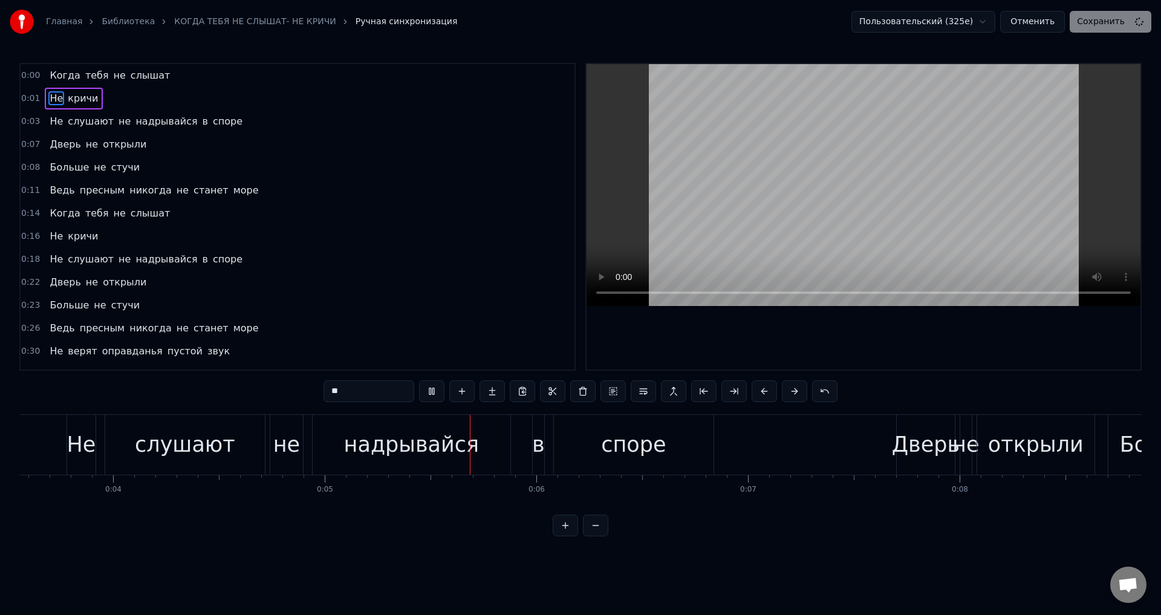
scroll to position [0, 910]
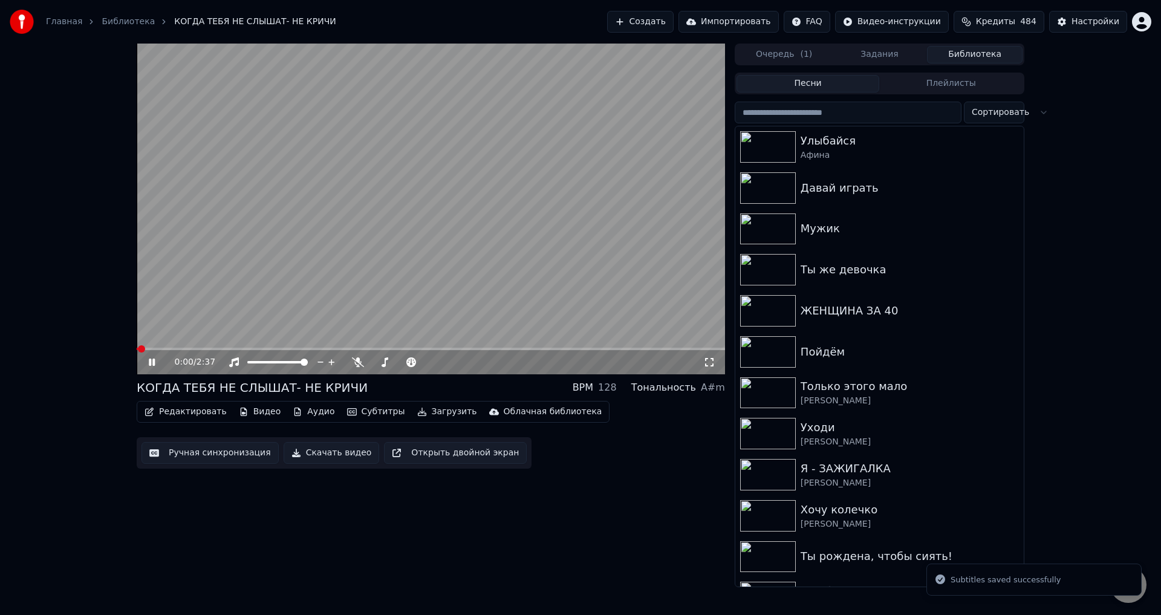
click at [705, 360] on icon at bounding box center [709, 362] width 8 height 8
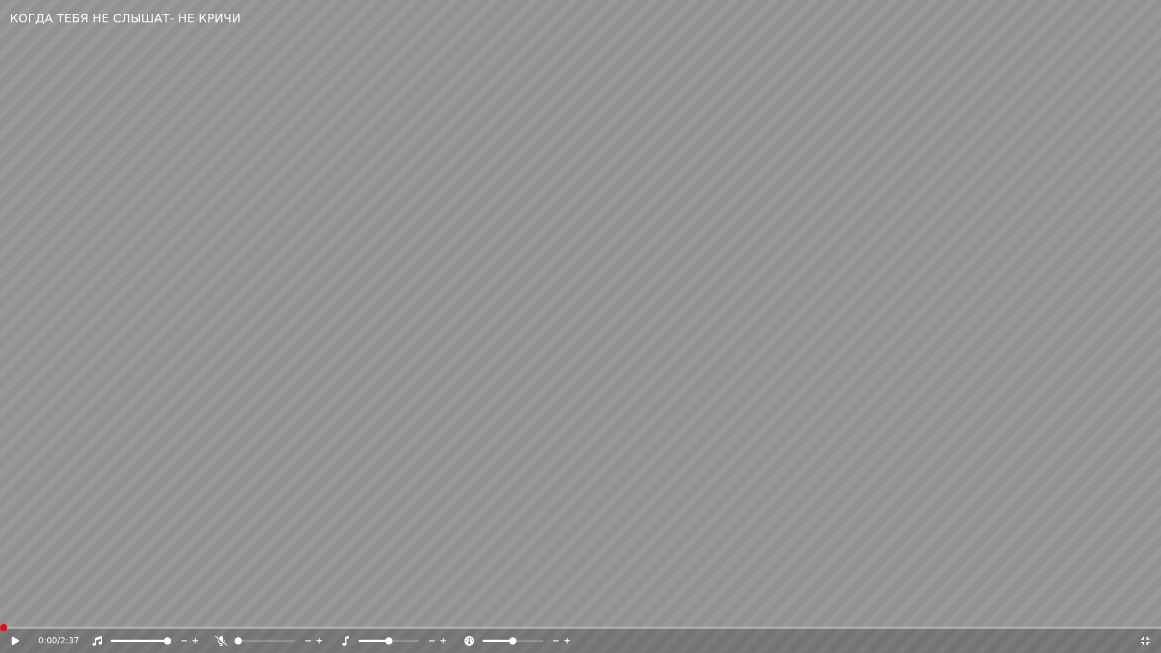
click at [0, 614] on span at bounding box center [3, 627] width 7 height 7
click at [15, 614] on icon at bounding box center [15, 641] width 7 height 8
click at [0, 614] on span at bounding box center [3, 627] width 7 height 7
click at [15, 614] on icon at bounding box center [16, 640] width 6 height 7
click at [0, 614] on span at bounding box center [3, 627] width 7 height 7
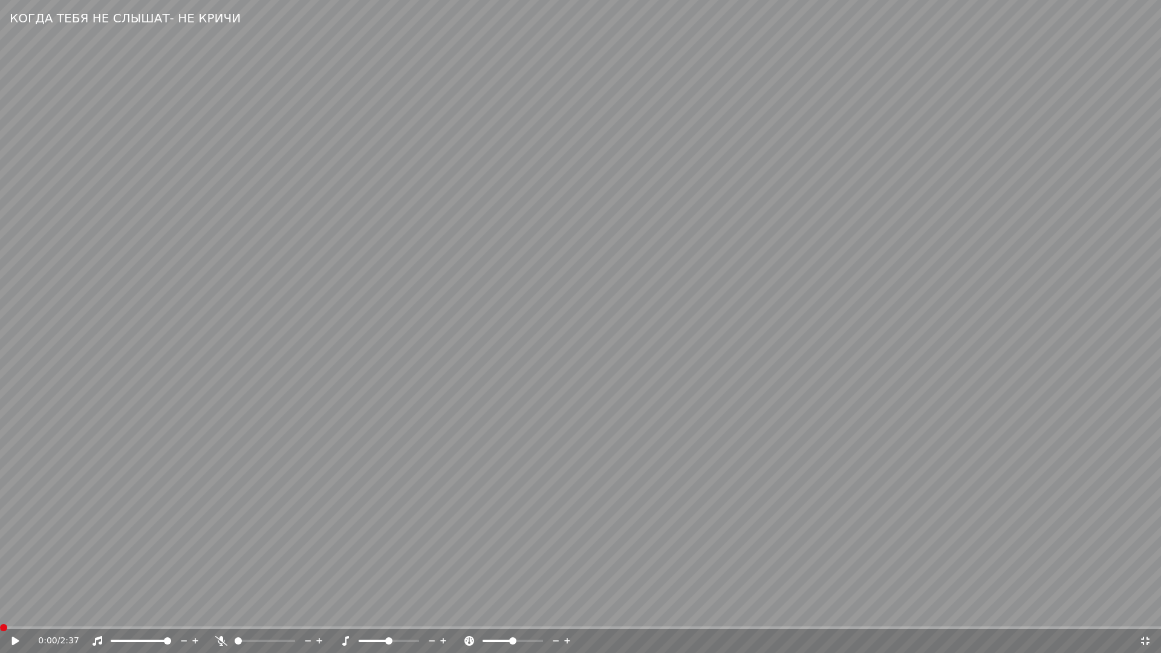
click at [699, 539] on video at bounding box center [580, 326] width 1161 height 653
click at [0, 614] on span at bounding box center [0, 627] width 0 height 2
click at [2, 614] on span at bounding box center [19, 627] width 38 height 2
click at [5, 614] on div "0:05 / 2:37" at bounding box center [580, 641] width 1161 height 24
click at [5, 614] on video at bounding box center [580, 326] width 1161 height 653
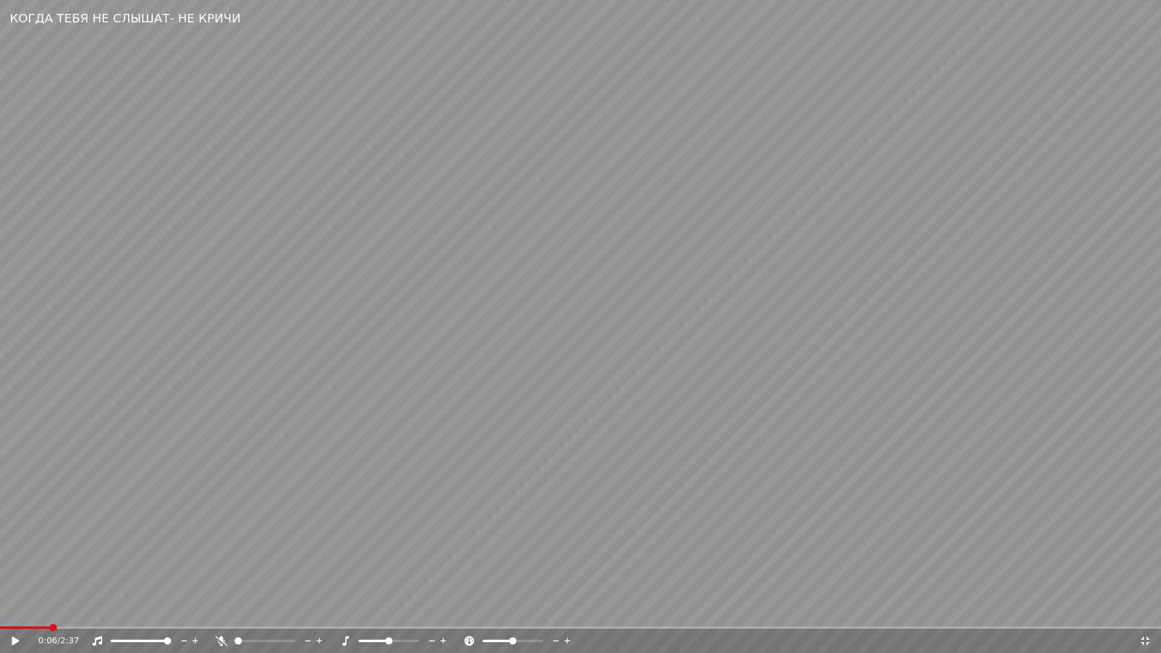
click at [5, 614] on span at bounding box center [25, 627] width 50 height 2
click at [383, 545] on video at bounding box center [580, 326] width 1161 height 653
click at [1144, 614] on icon at bounding box center [1145, 641] width 12 height 10
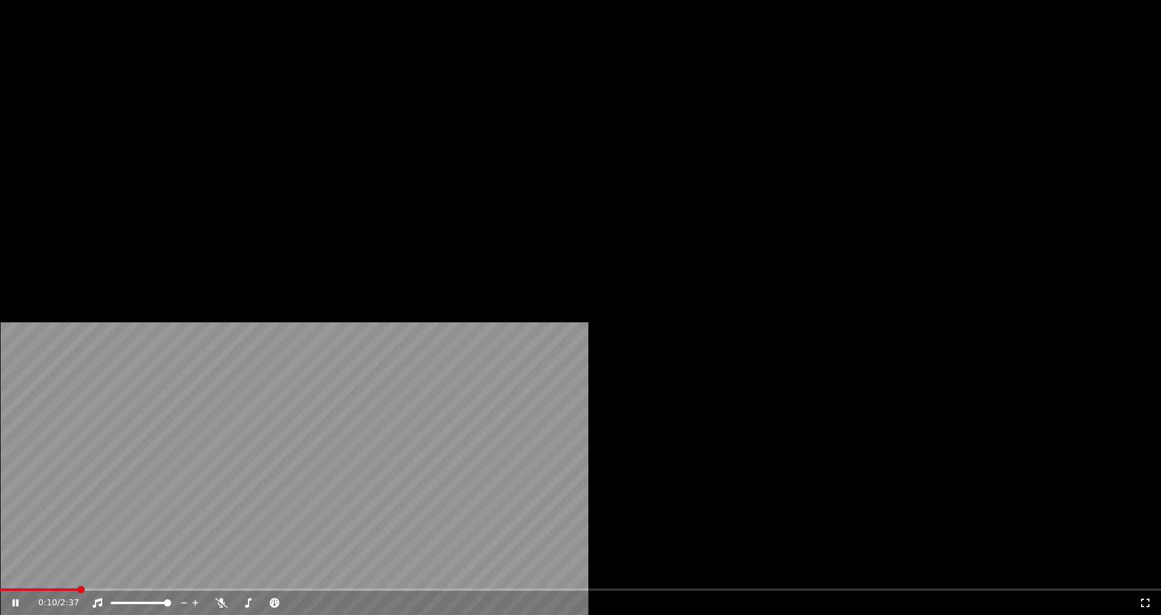
click at [178, 89] on button "Редактировать" at bounding box center [186, 81] width 92 height 17
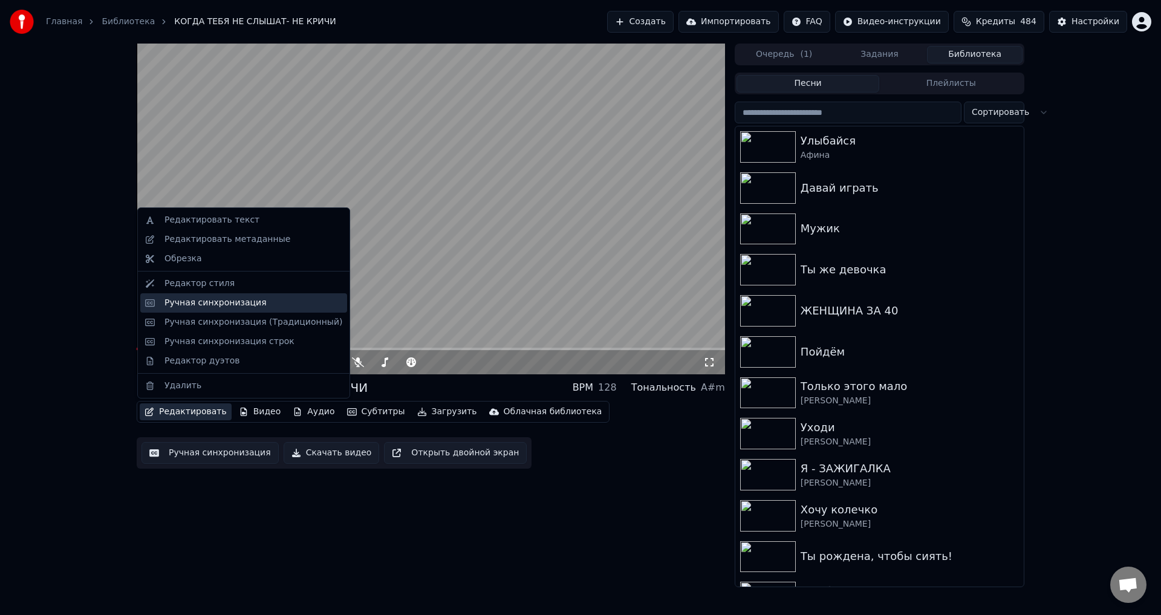
click at [184, 304] on div "Ручная синхронизация" at bounding box center [215, 303] width 102 height 12
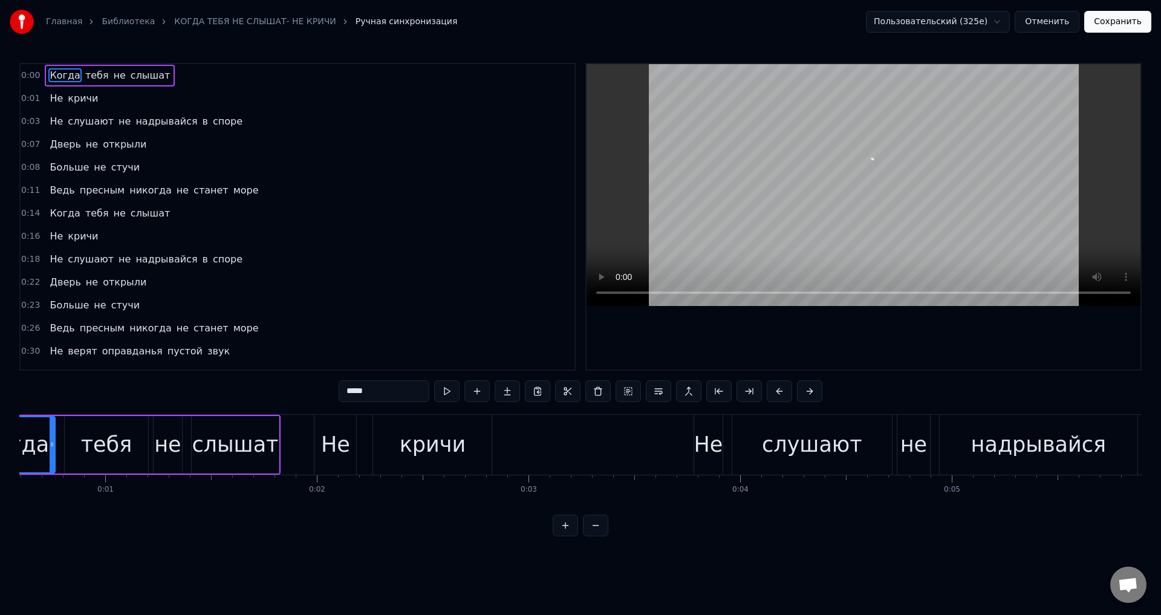
scroll to position [0, 20]
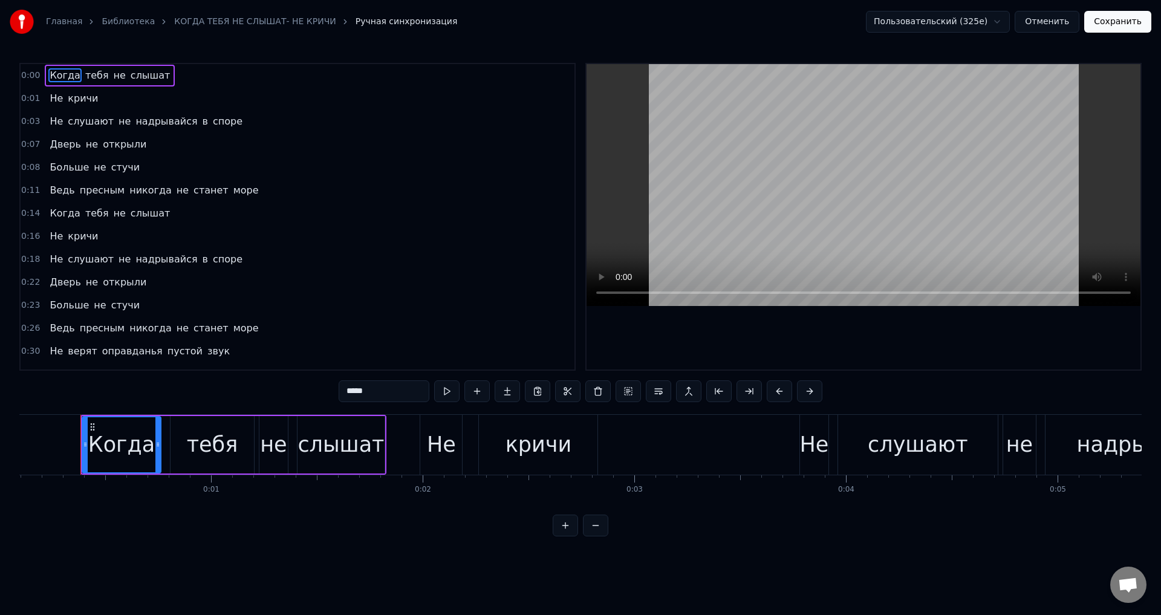
click at [48, 97] on span "Не" at bounding box center [56, 98] width 16 height 14
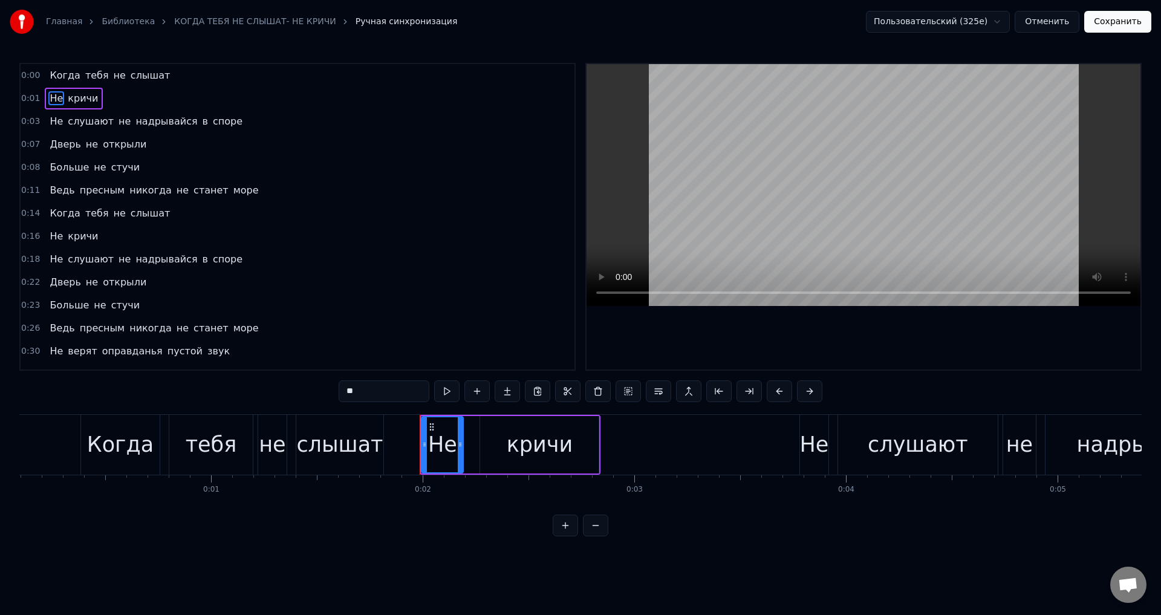
click at [433, 452] on div "Не" at bounding box center [442, 445] width 29 height 32
click at [808, 391] on button at bounding box center [809, 391] width 25 height 22
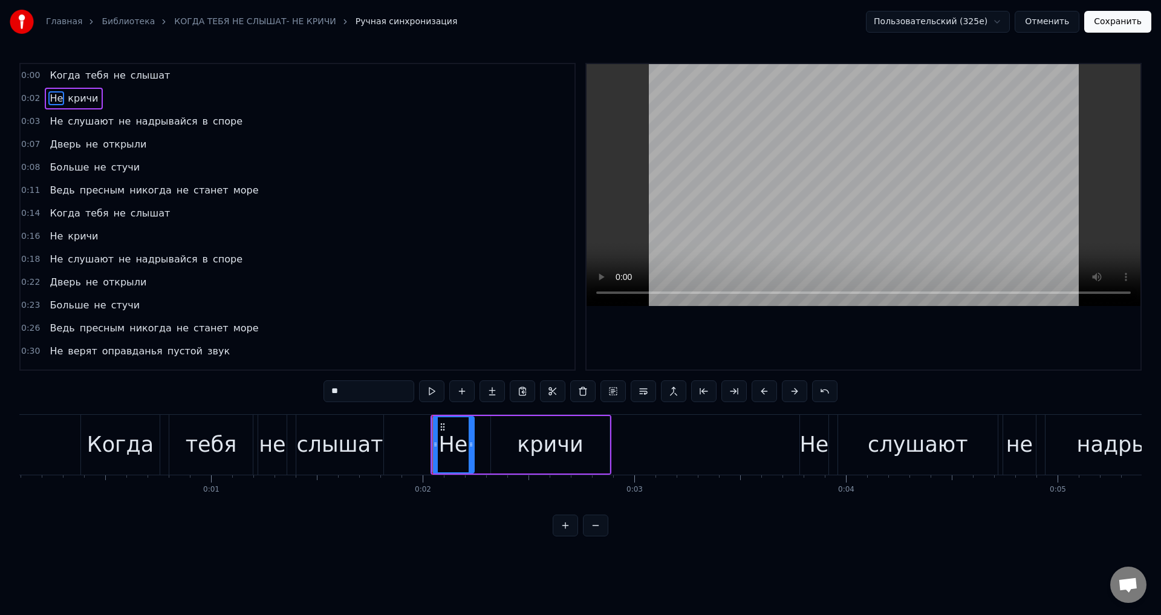
click at [571, 444] on div "кричи" at bounding box center [550, 445] width 66 height 32
type input "*****"
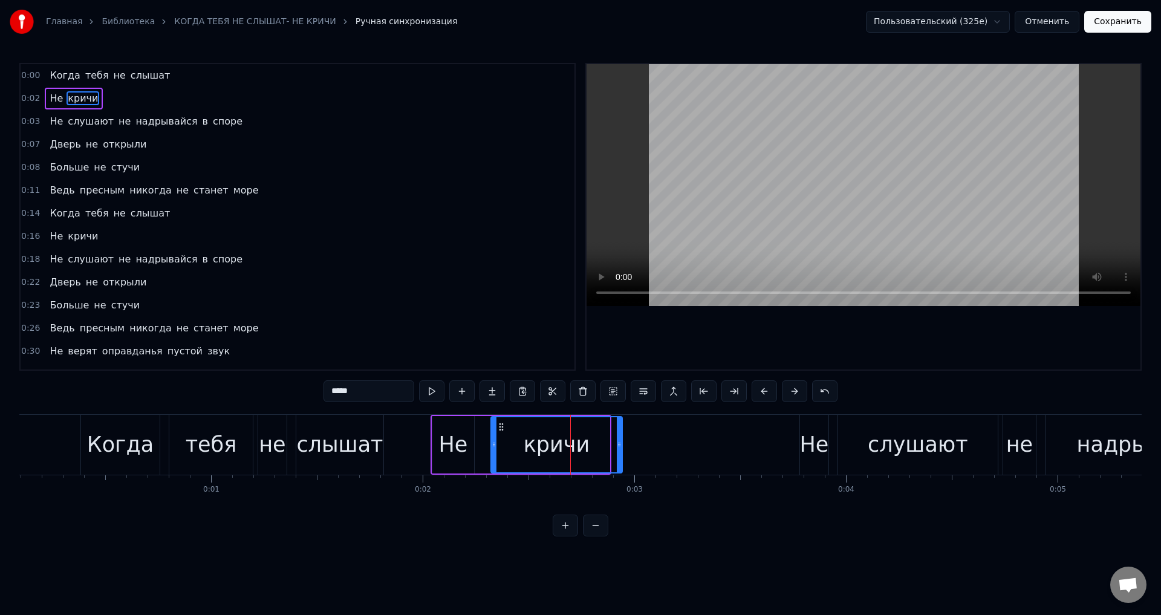
drag, startPoint x: 606, startPoint y: 453, endPoint x: 618, endPoint y: 452, distance: 12.8
click at [618, 452] on div at bounding box center [619, 444] width 5 height 55
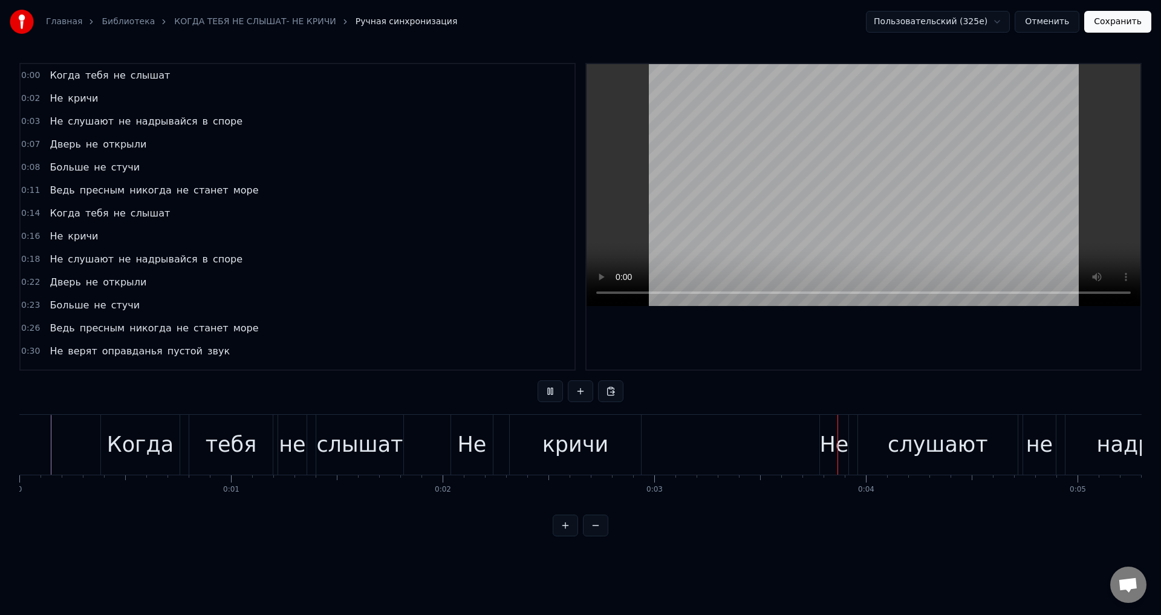
click at [1106, 22] on button "Сохранить" at bounding box center [1117, 22] width 67 height 22
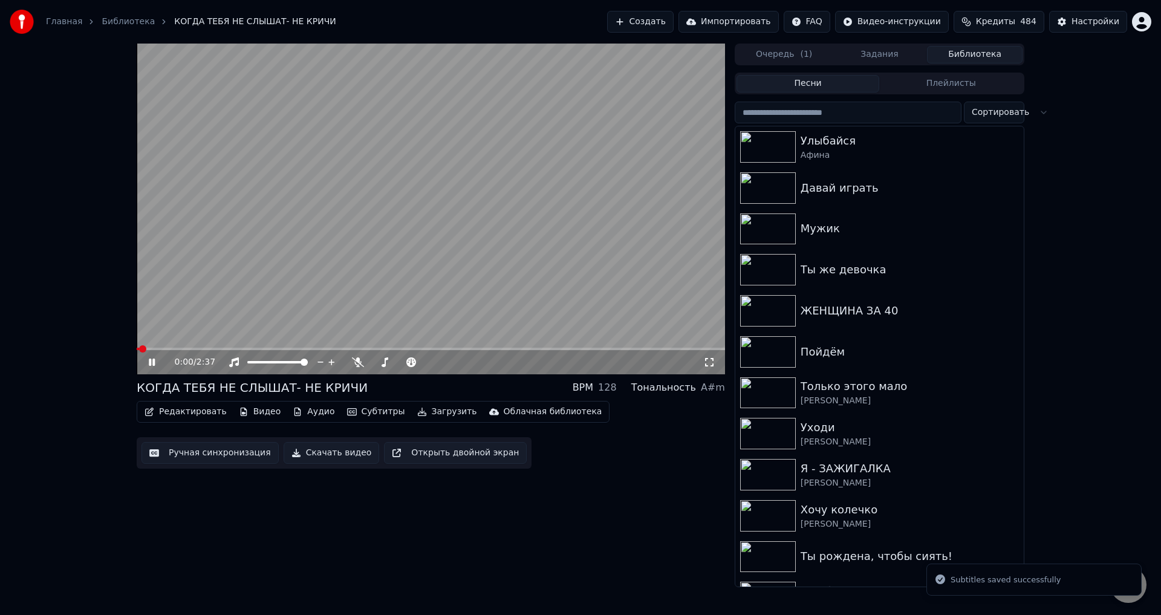
click at [152, 363] on icon at bounding box center [160, 362] width 28 height 10
click at [137, 352] on span at bounding box center [140, 348] width 7 height 7
click at [707, 364] on icon at bounding box center [709, 362] width 12 height 10
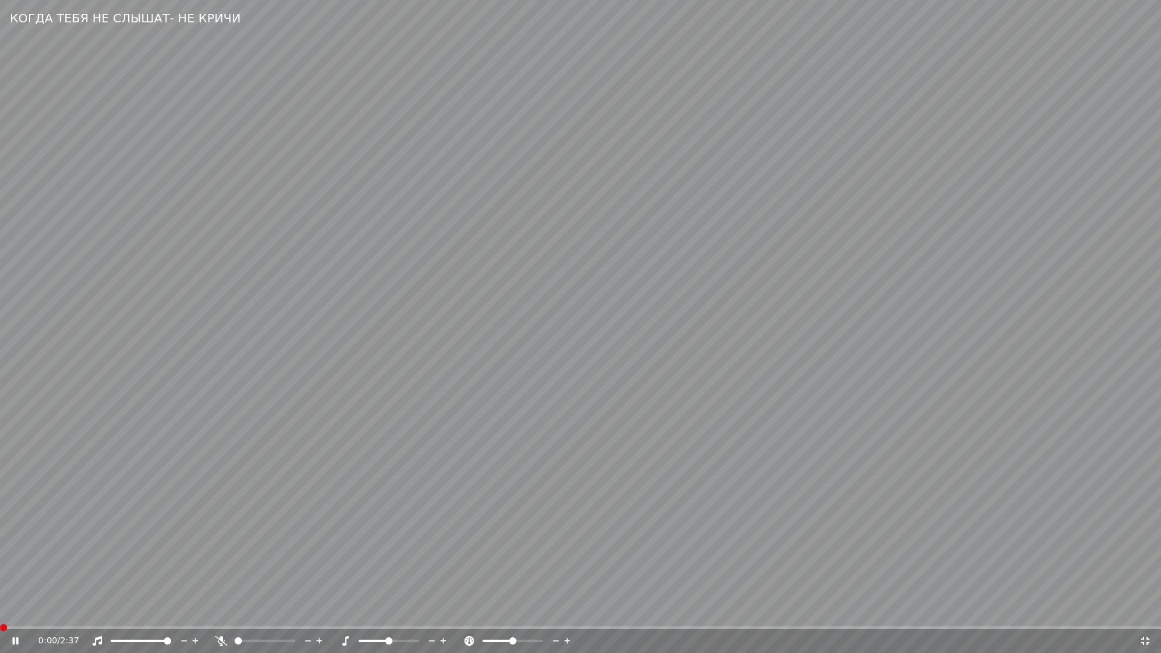
click at [2, 614] on span at bounding box center [3, 627] width 7 height 7
click at [7, 614] on span at bounding box center [3, 627] width 7 height 2
click at [12, 614] on icon at bounding box center [24, 641] width 28 height 10
click at [0, 614] on span at bounding box center [3, 627] width 7 height 7
click at [712, 562] on video at bounding box center [580, 326] width 1161 height 653
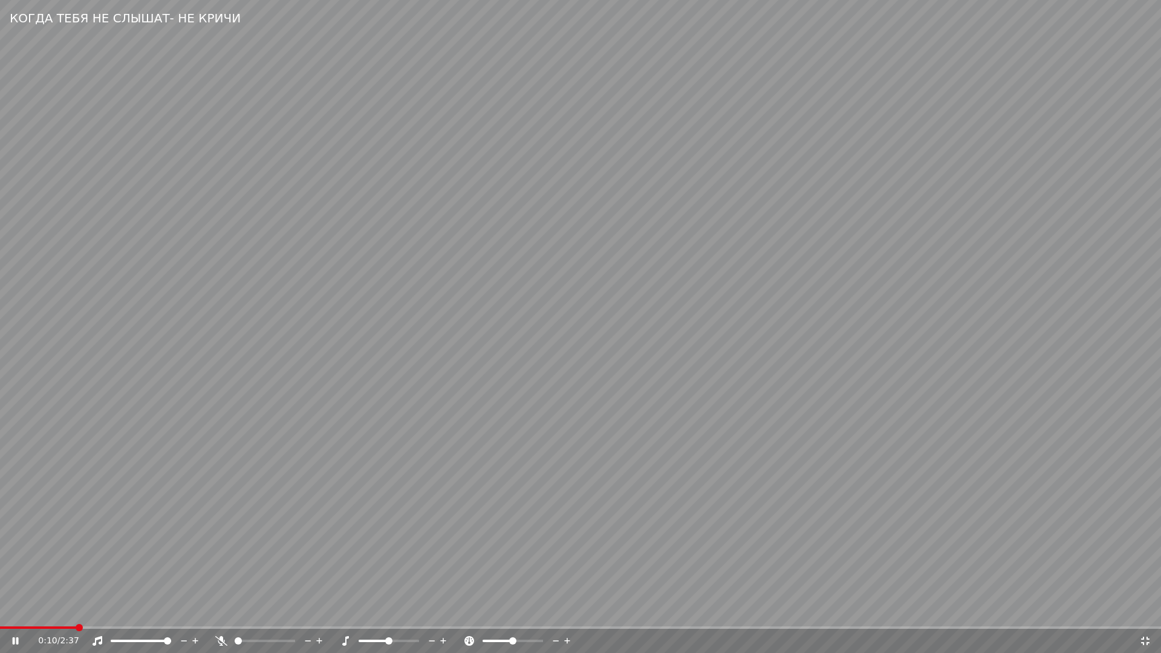
click at [363, 547] on video at bounding box center [580, 326] width 1161 height 653
click at [2, 614] on span at bounding box center [39, 627] width 79 height 2
click at [358, 576] on video at bounding box center [580, 326] width 1161 height 653
click at [330, 562] on video at bounding box center [580, 326] width 1161 height 653
click at [1143, 614] on icon at bounding box center [1145, 641] width 12 height 10
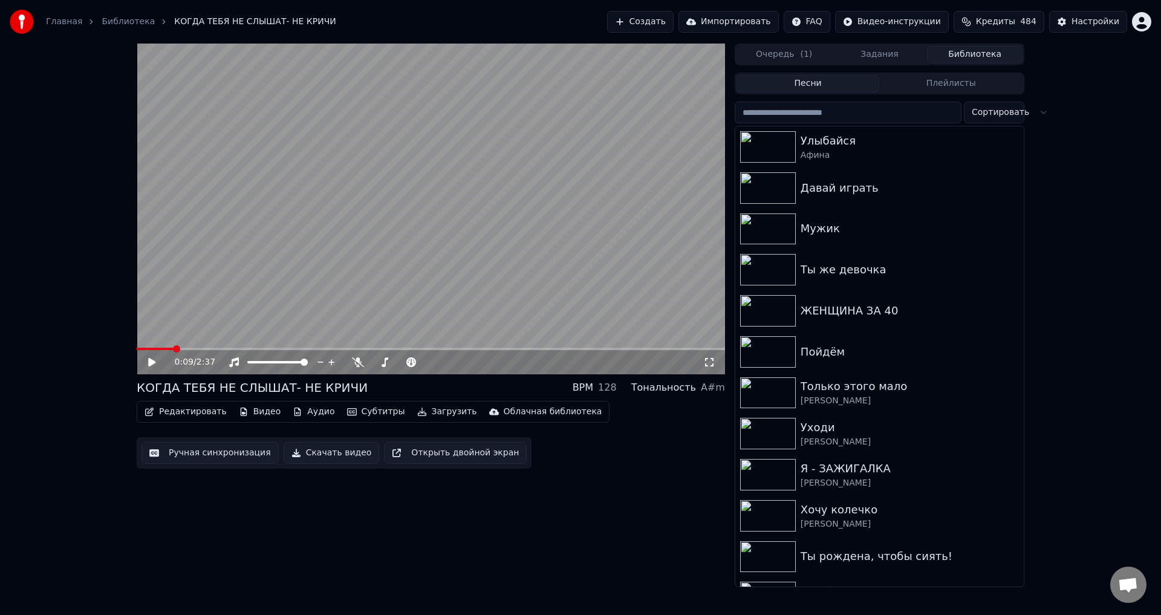
click at [197, 455] on button "Ручная синхронизация" at bounding box center [209, 453] width 137 height 22
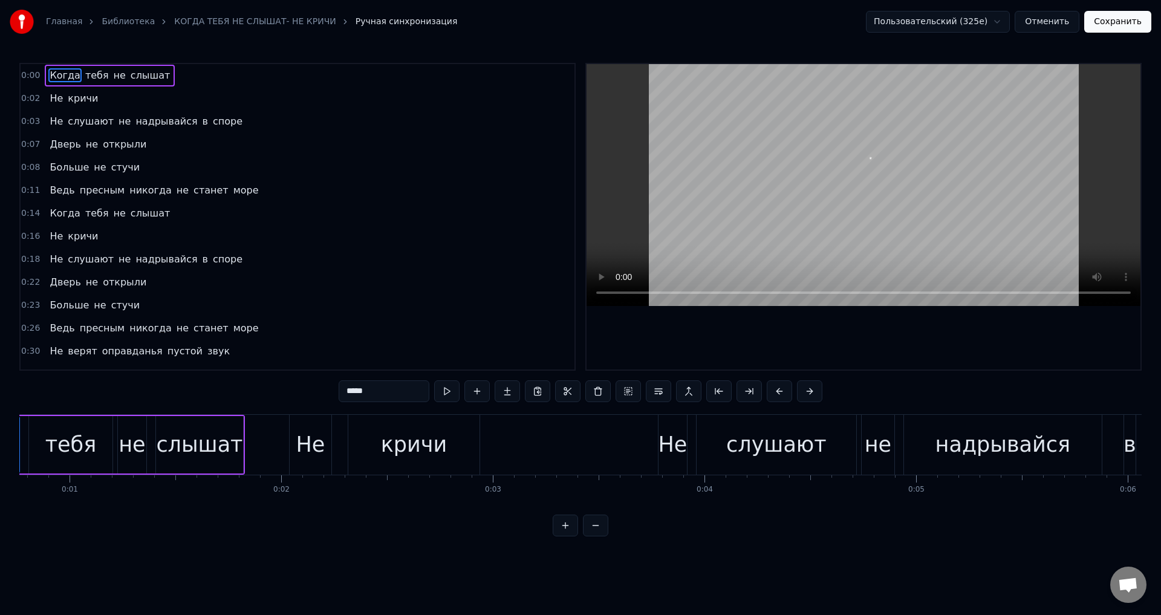
scroll to position [0, 20]
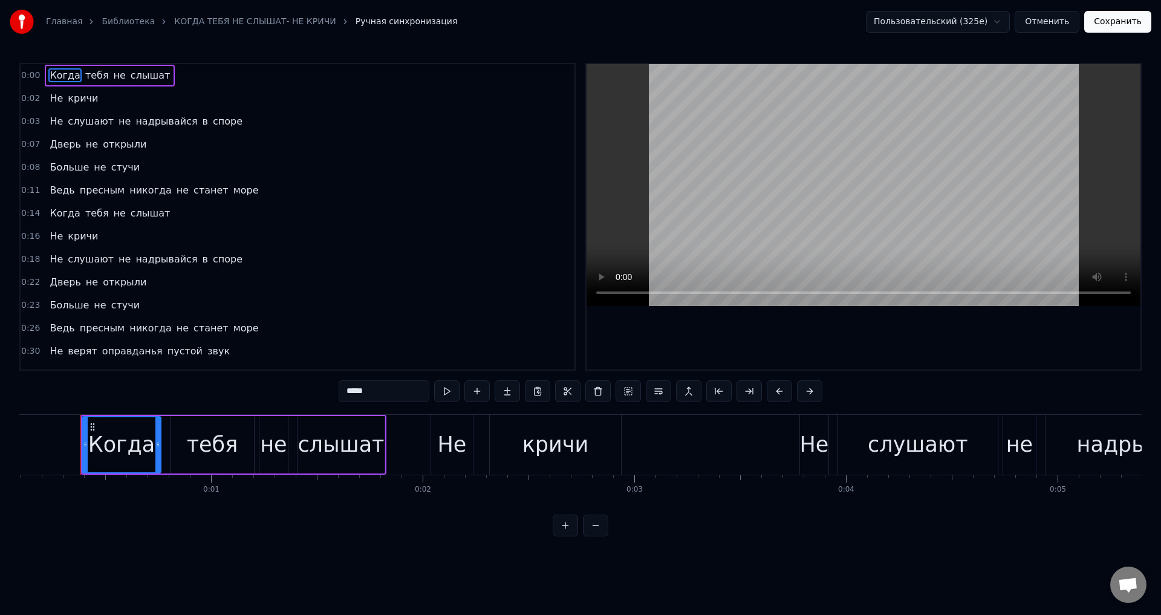
click at [49, 144] on span "Дверь" at bounding box center [64, 144] width 33 height 14
type input "*****"
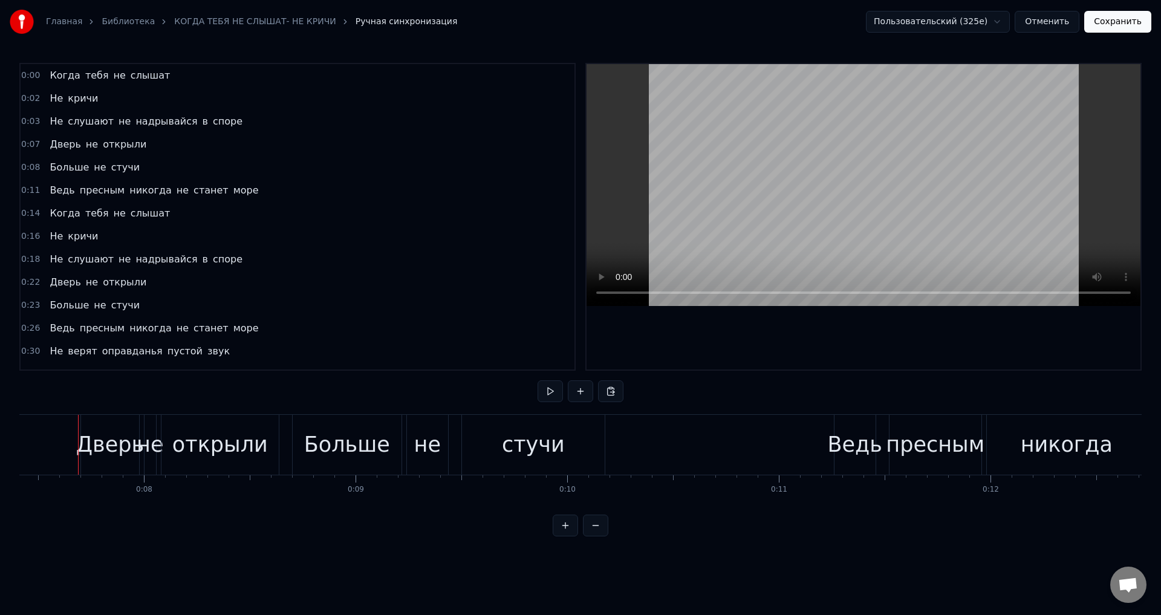
scroll to position [0, 1566]
click at [96, 452] on div "Дверь" at bounding box center [113, 445] width 68 height 32
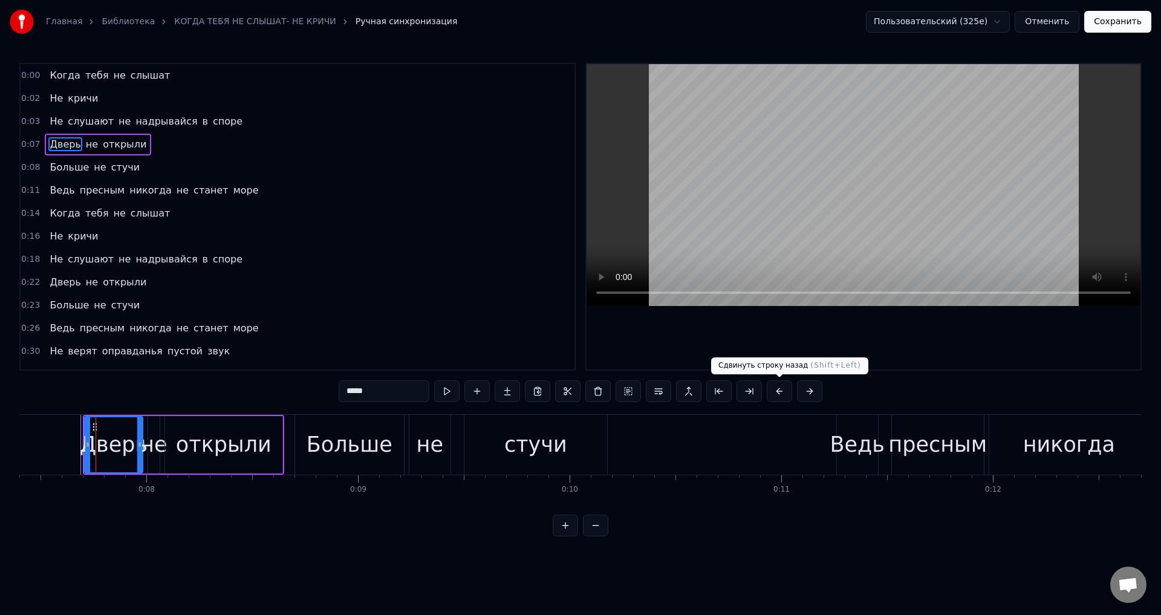
click at [781, 394] on button at bounding box center [779, 391] width 25 height 22
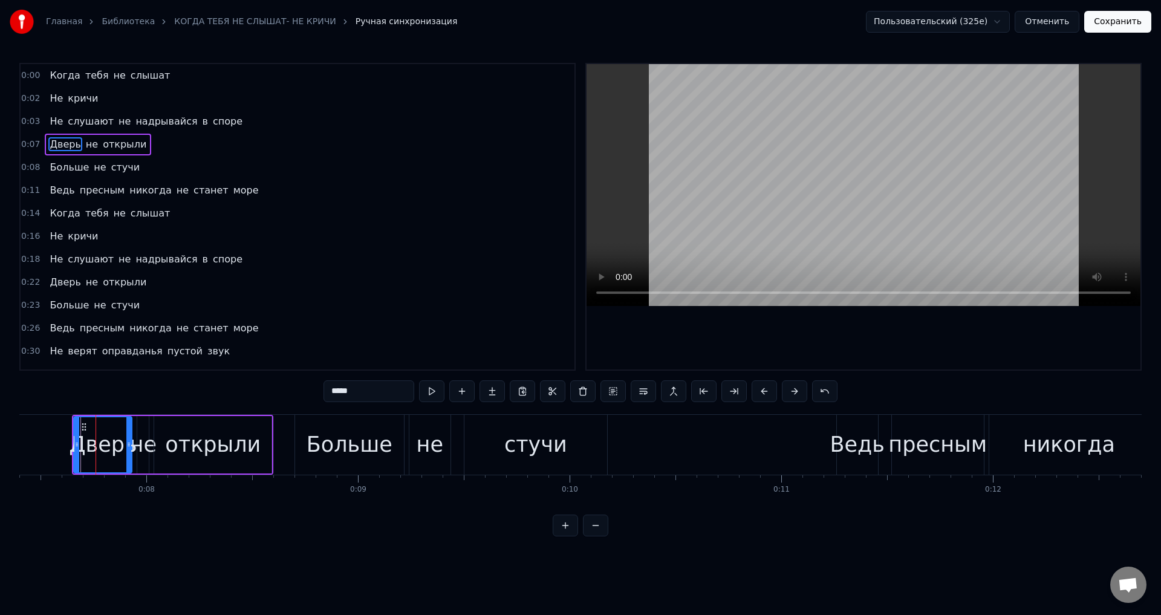
click at [781, 394] on div "*****" at bounding box center [580, 391] width 514 height 22
click at [762, 392] on button at bounding box center [763, 391] width 25 height 22
click at [1112, 26] on button "Сохранить" at bounding box center [1117, 22] width 67 height 22
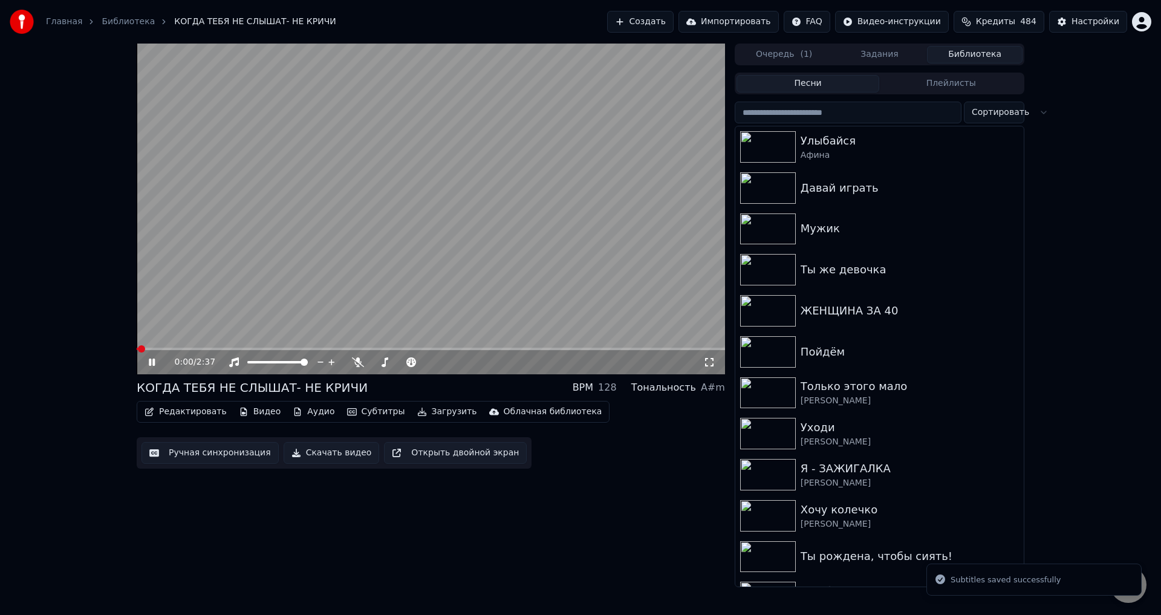
click at [708, 361] on icon at bounding box center [709, 362] width 12 height 10
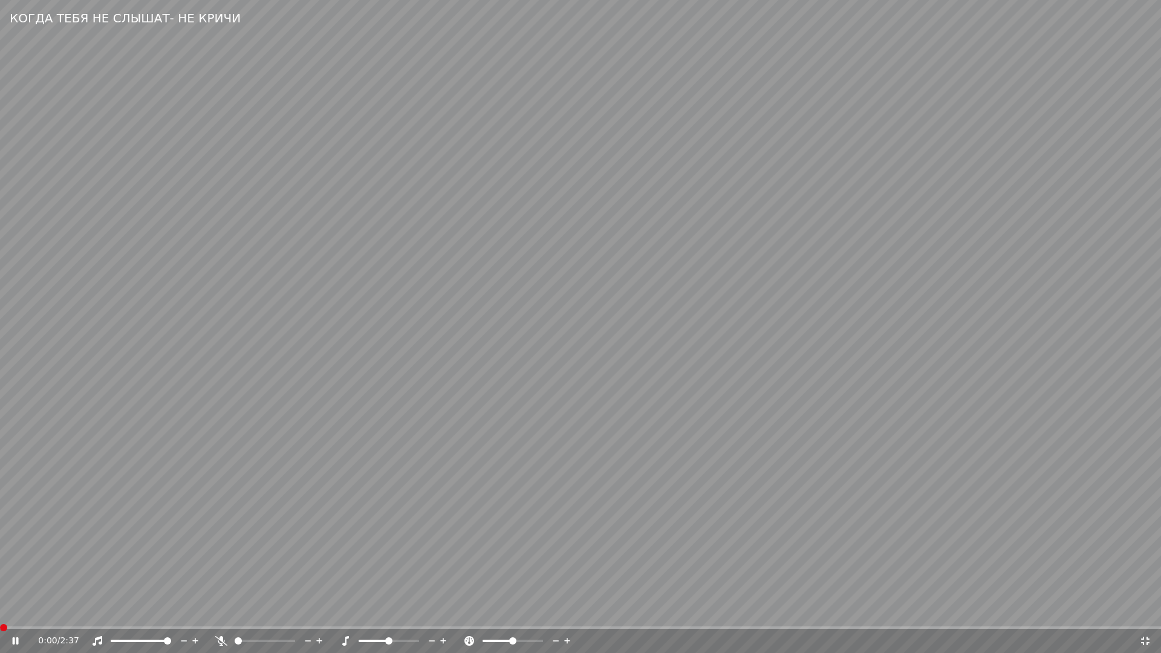
click at [0, 614] on span at bounding box center [3, 627] width 7 height 7
click at [26, 614] on span at bounding box center [15, 627] width 30 height 2
click at [7, 614] on span at bounding box center [3, 627] width 7 height 2
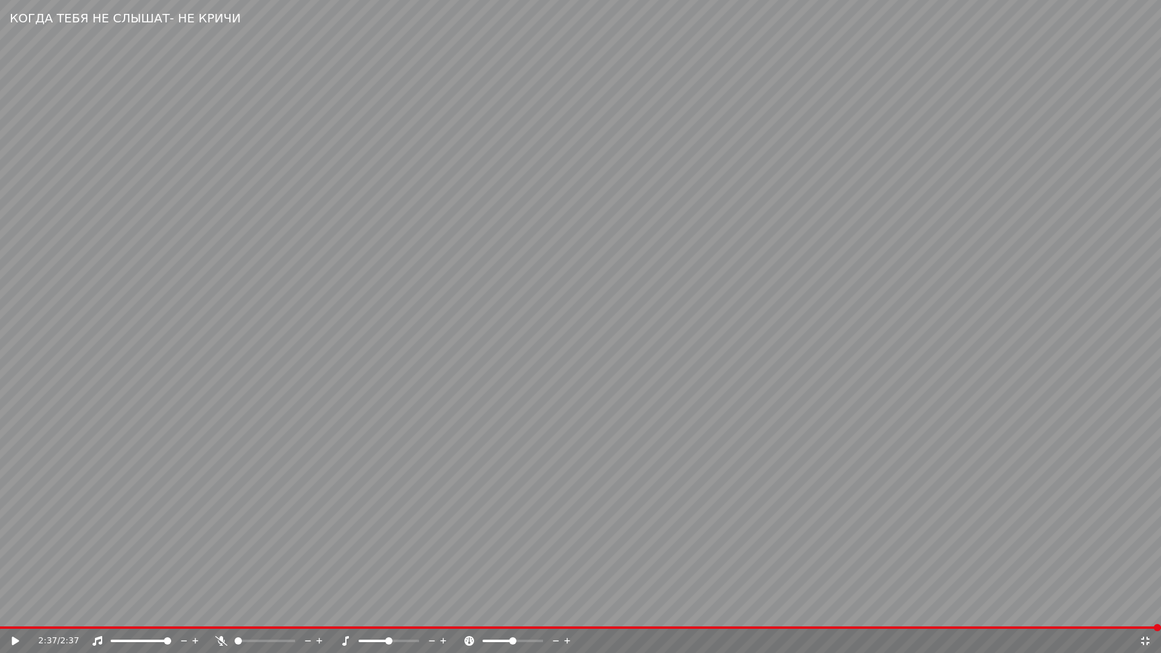
click at [1144, 614] on icon at bounding box center [1145, 641] width 12 height 10
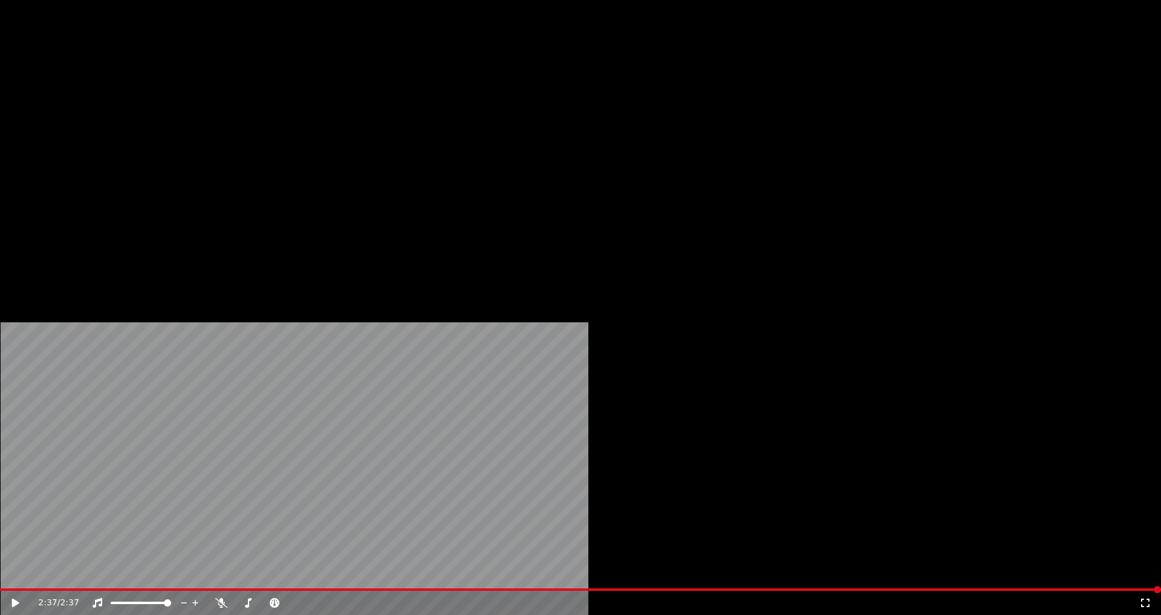
click at [429, 89] on button "Загрузить" at bounding box center [447, 81] width 70 height 17
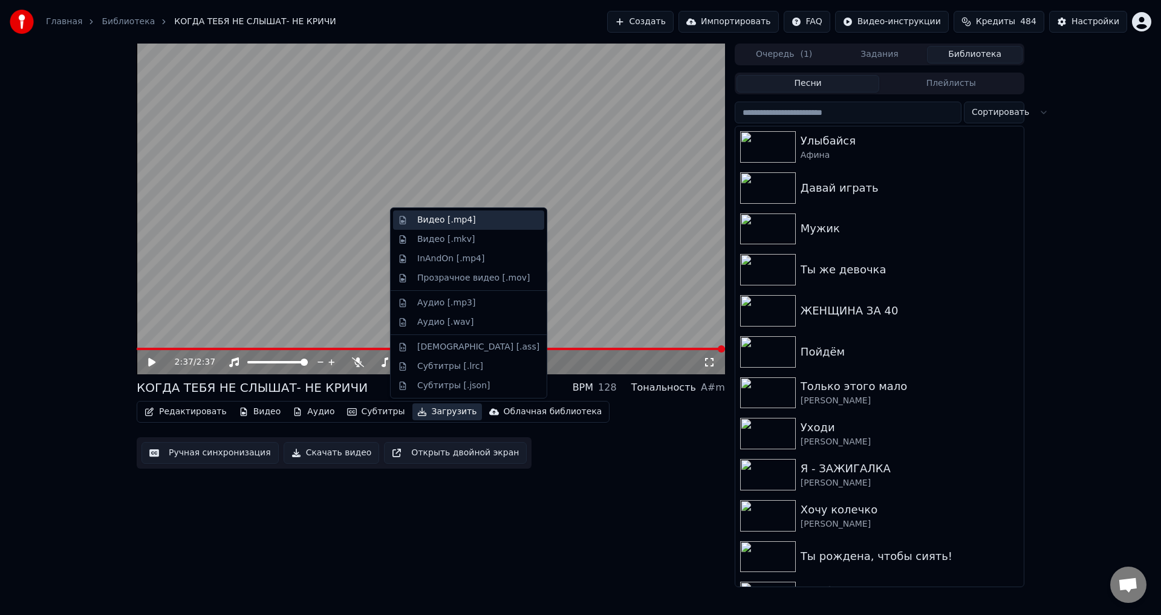
click at [421, 222] on div "Видео [.mp4]" at bounding box center [446, 220] width 59 height 12
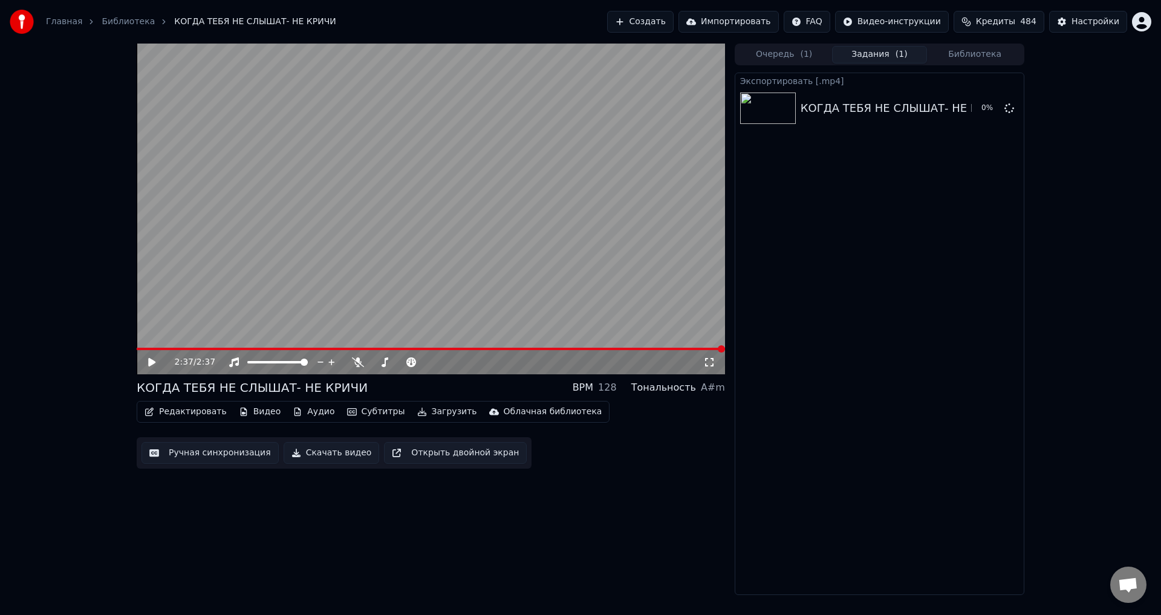
click at [418, 413] on button "Загрузить" at bounding box center [447, 411] width 70 height 17
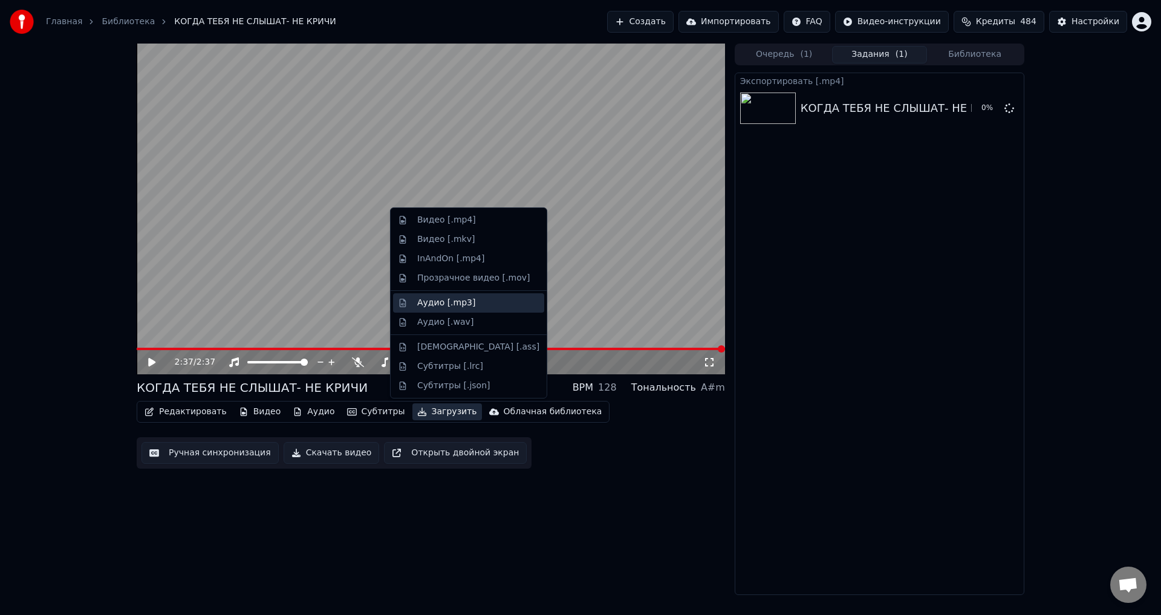
click at [433, 303] on div "Аудио [.mp3]" at bounding box center [446, 303] width 58 height 12
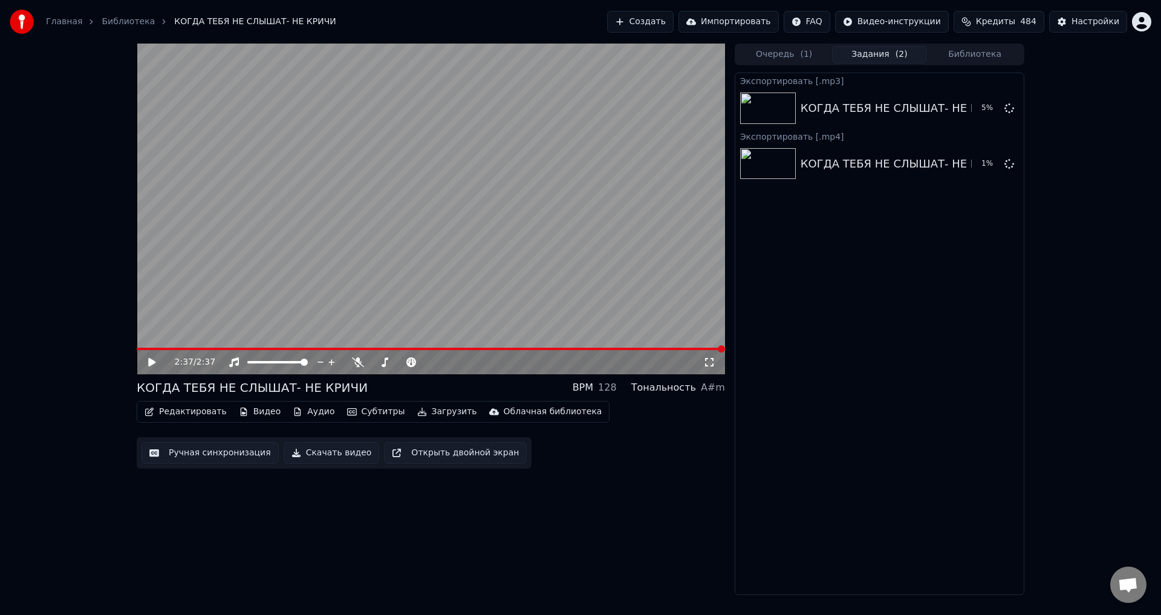
click at [418, 412] on button "Загрузить" at bounding box center [447, 411] width 70 height 17
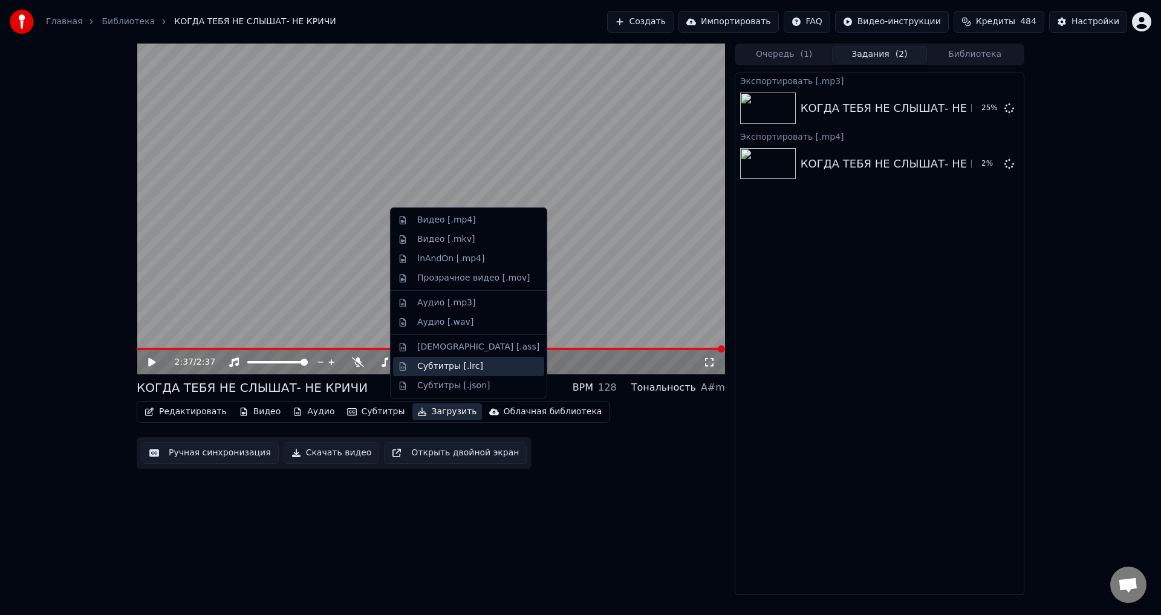
click at [439, 371] on div "Субтитры [.lrc]" at bounding box center [450, 366] width 66 height 12
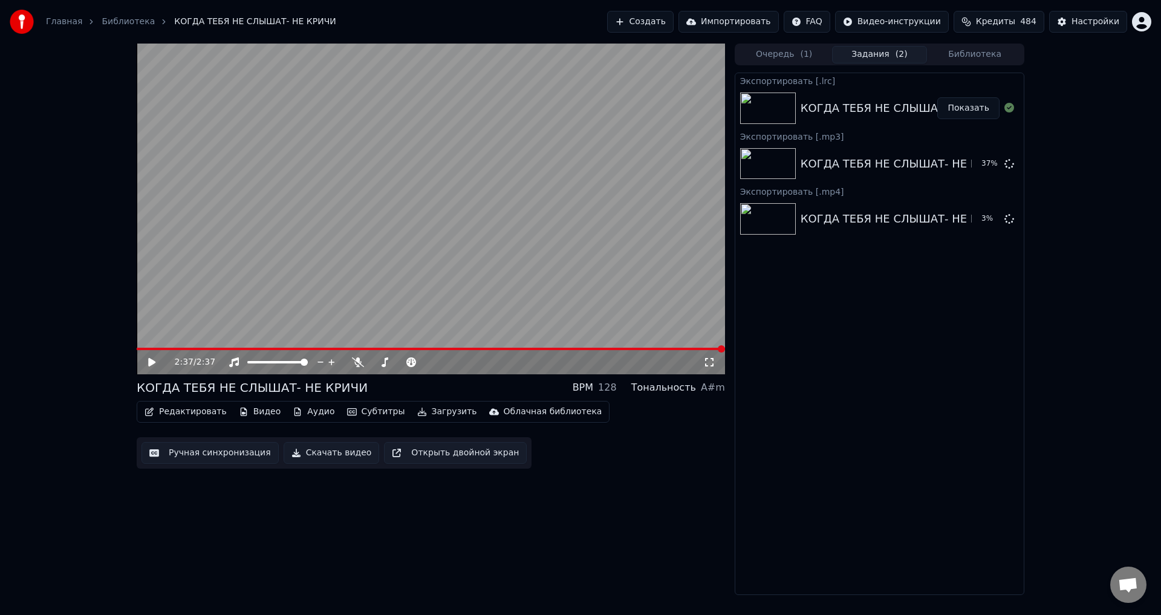
click at [978, 53] on button "Библиотека" at bounding box center [975, 55] width 96 height 18
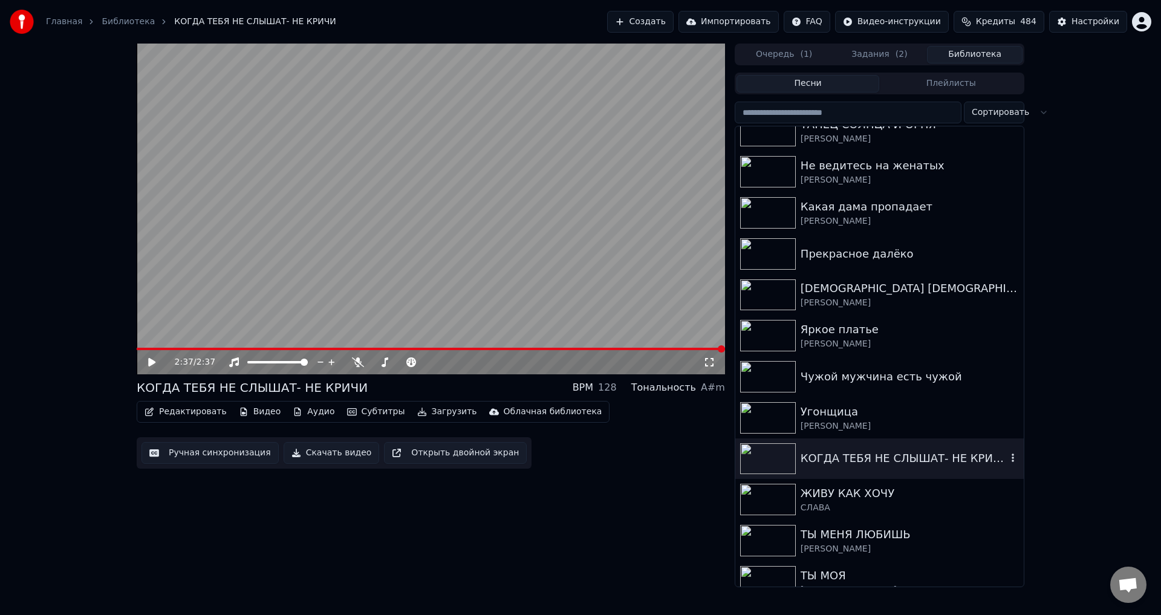
scroll to position [725, 0]
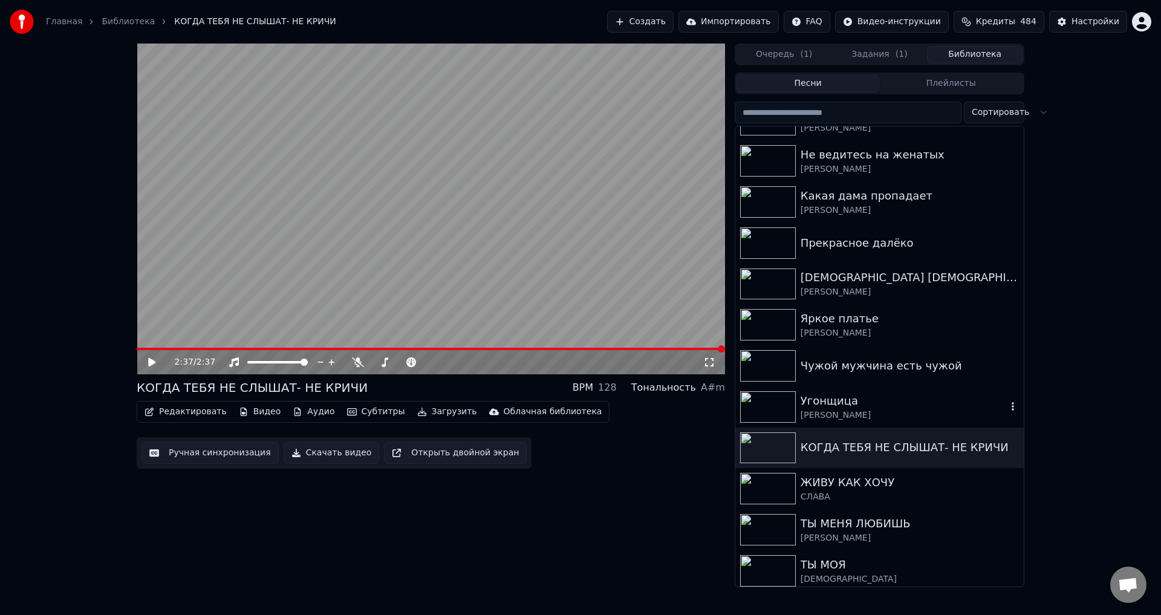
click at [823, 400] on div "Угонщица" at bounding box center [903, 400] width 206 height 17
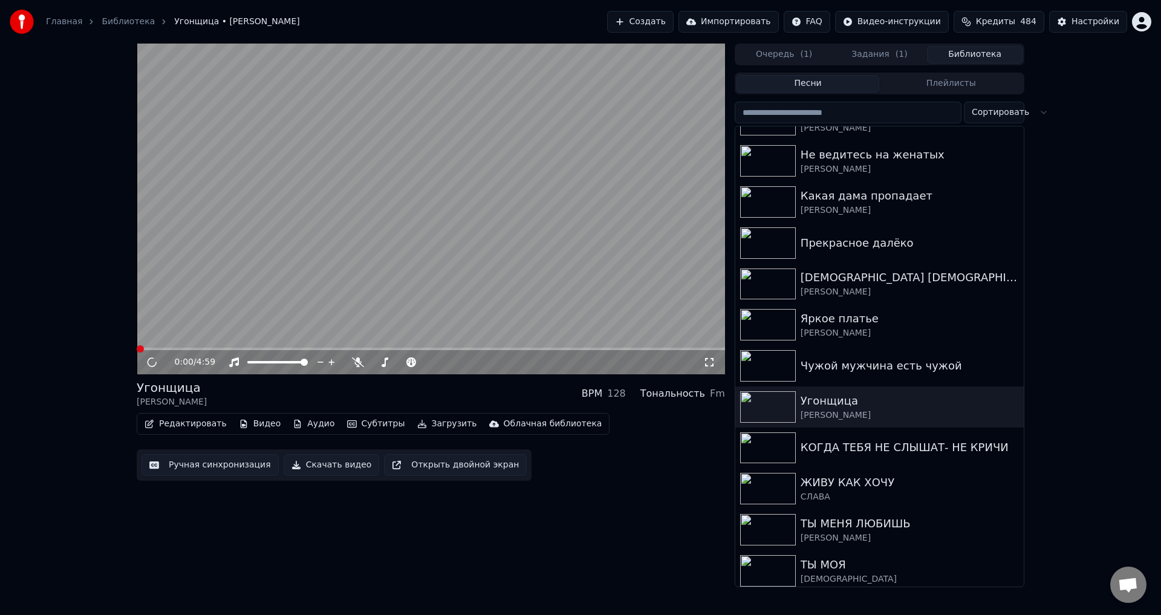
click at [170, 424] on button "Редактировать" at bounding box center [186, 423] width 92 height 17
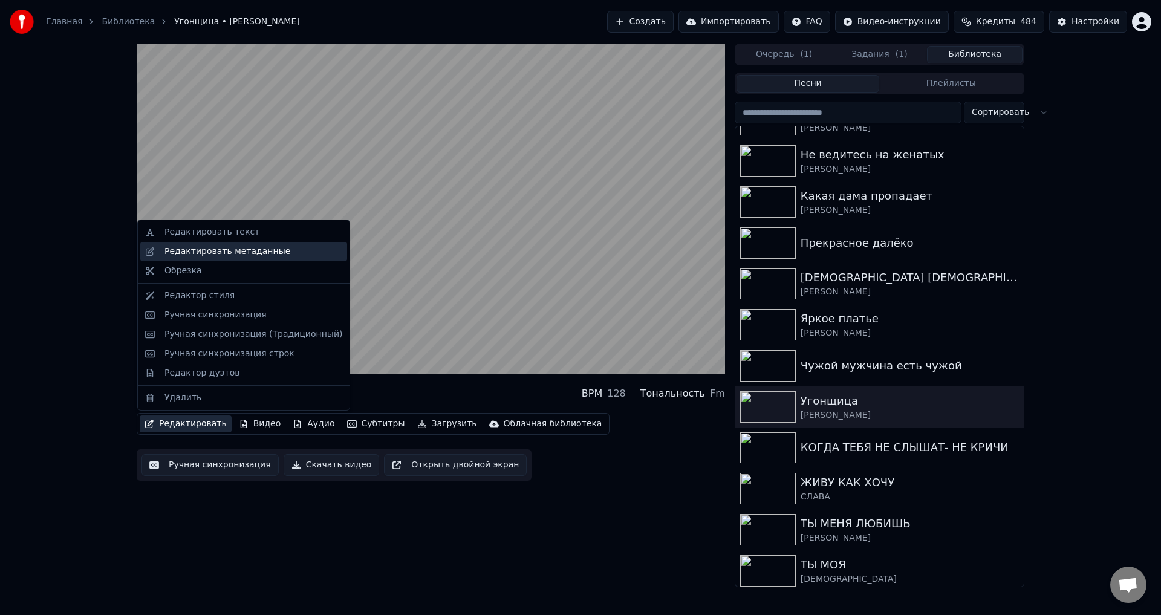
click at [207, 255] on div "Редактировать метаданные" at bounding box center [227, 251] width 126 height 12
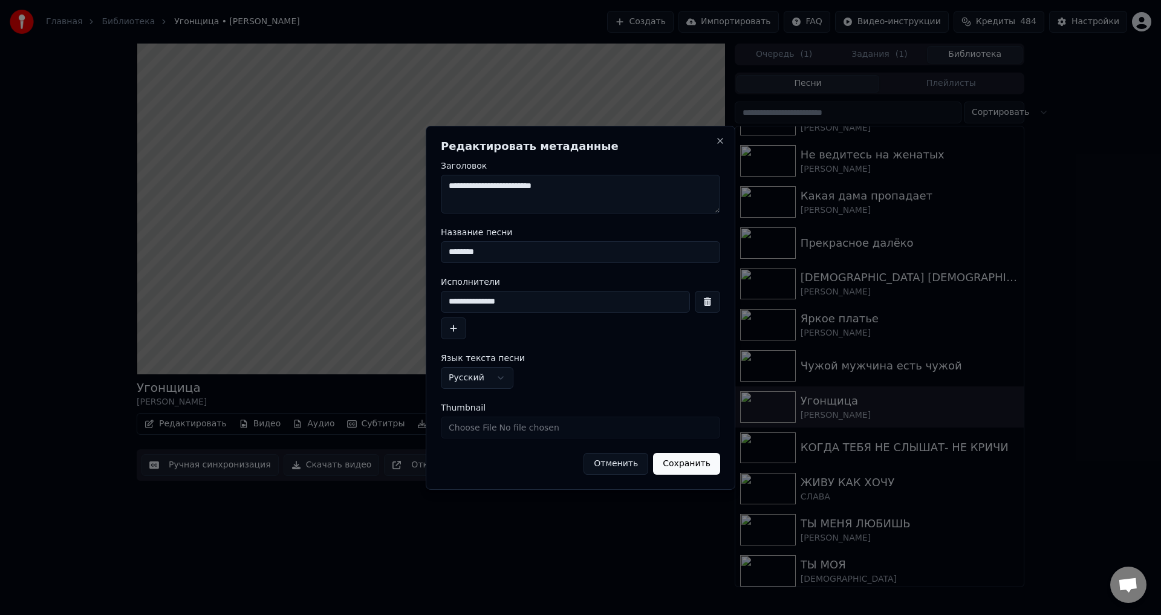
drag, startPoint x: 454, startPoint y: 253, endPoint x: 565, endPoint y: 252, distance: 111.2
click at [565, 252] on input "********" at bounding box center [580, 252] width 279 height 22
type input "********"
drag, startPoint x: 453, startPoint y: 302, endPoint x: 468, endPoint y: 322, distance: 24.2
click at [473, 302] on input "**********" at bounding box center [565, 302] width 249 height 22
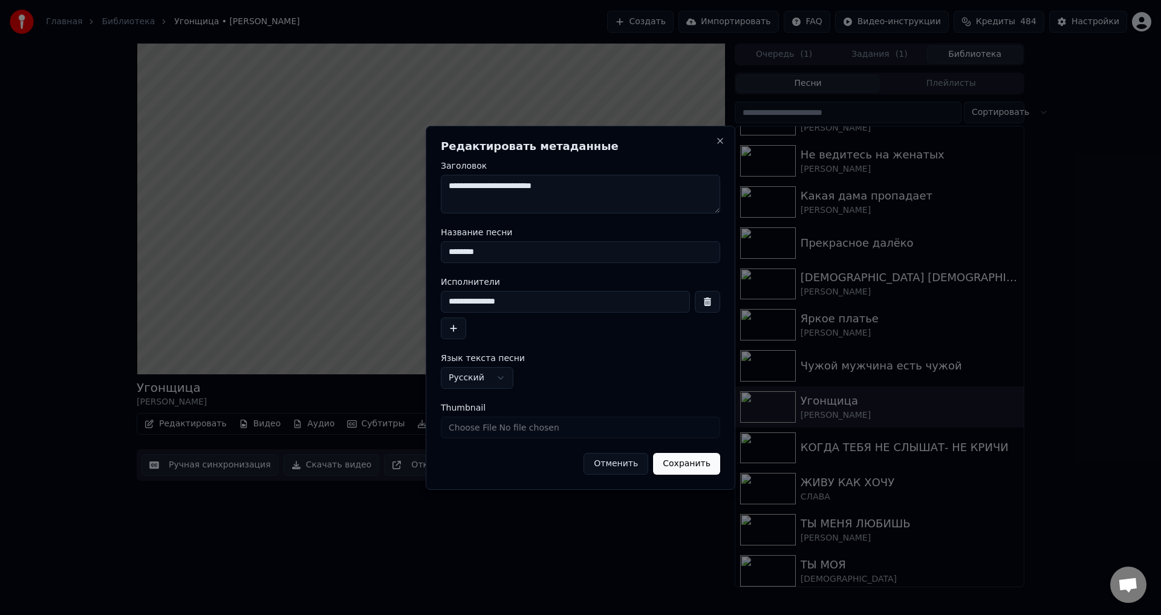
type input "**********"
click at [694, 456] on button "Сохранить" at bounding box center [686, 464] width 67 height 22
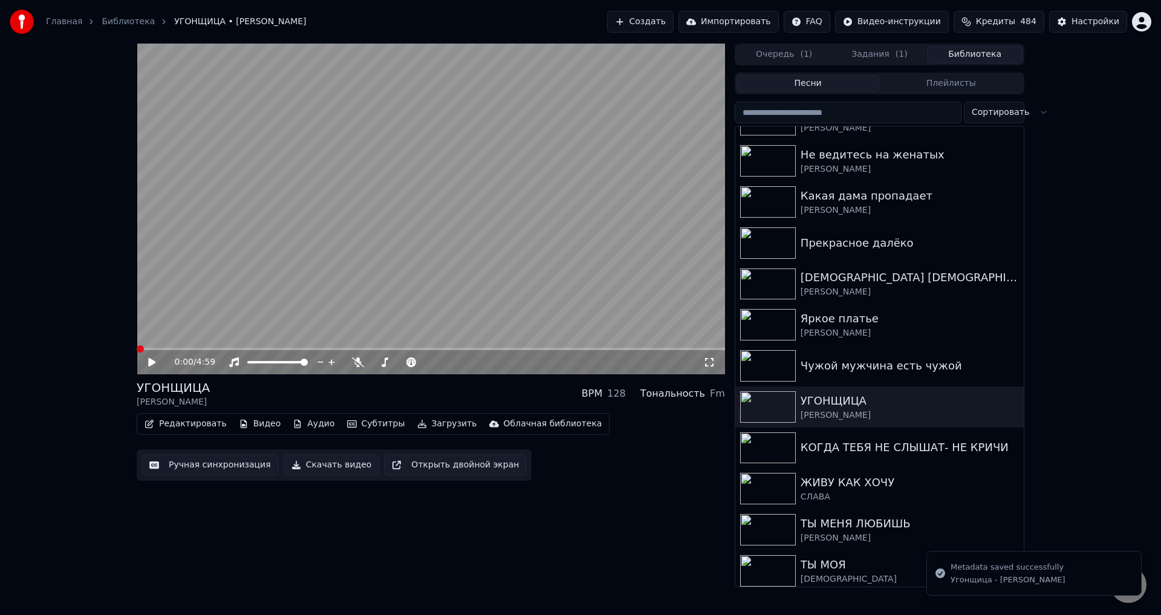
click at [960, 57] on button "Библиотека" at bounding box center [975, 55] width 96 height 18
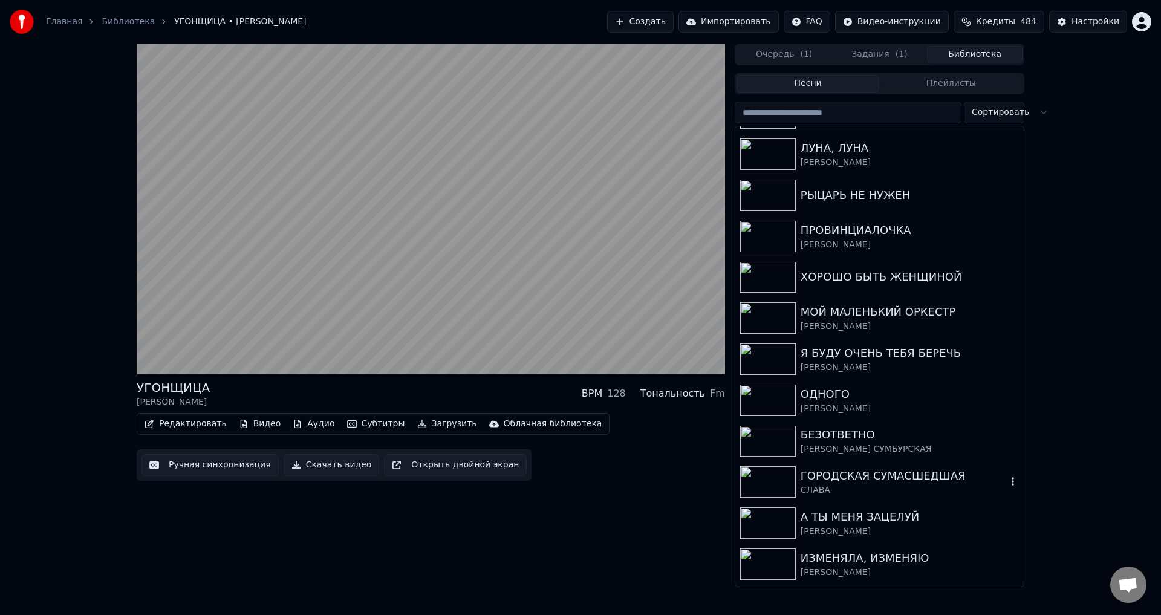
scroll to position [1390, 0]
click at [868, 559] on div "ИЗМЕНЯЛА, ИЗМЕНЯЮ" at bounding box center [903, 557] width 206 height 17
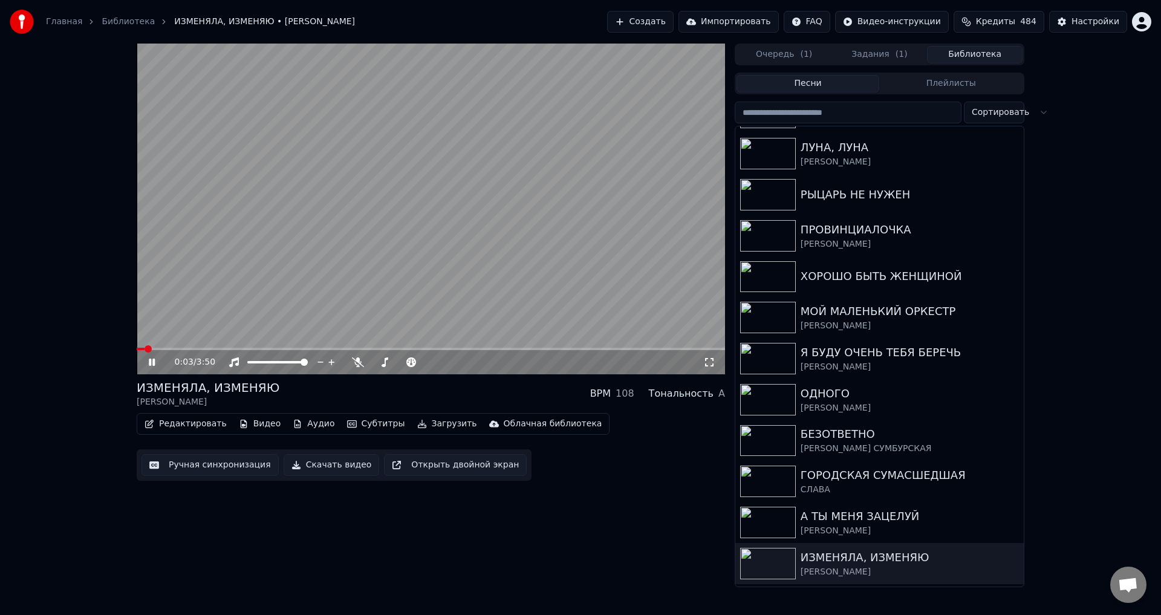
click at [181, 424] on button "Редактировать" at bounding box center [186, 423] width 92 height 17
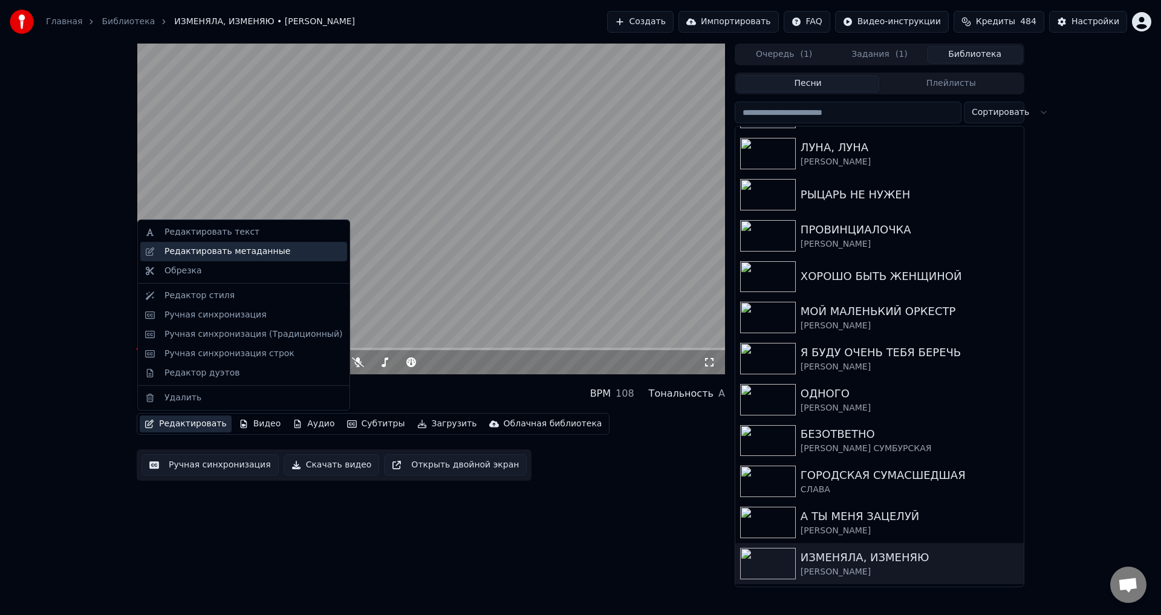
click at [221, 249] on div "Редактировать метаданные" at bounding box center [227, 251] width 126 height 12
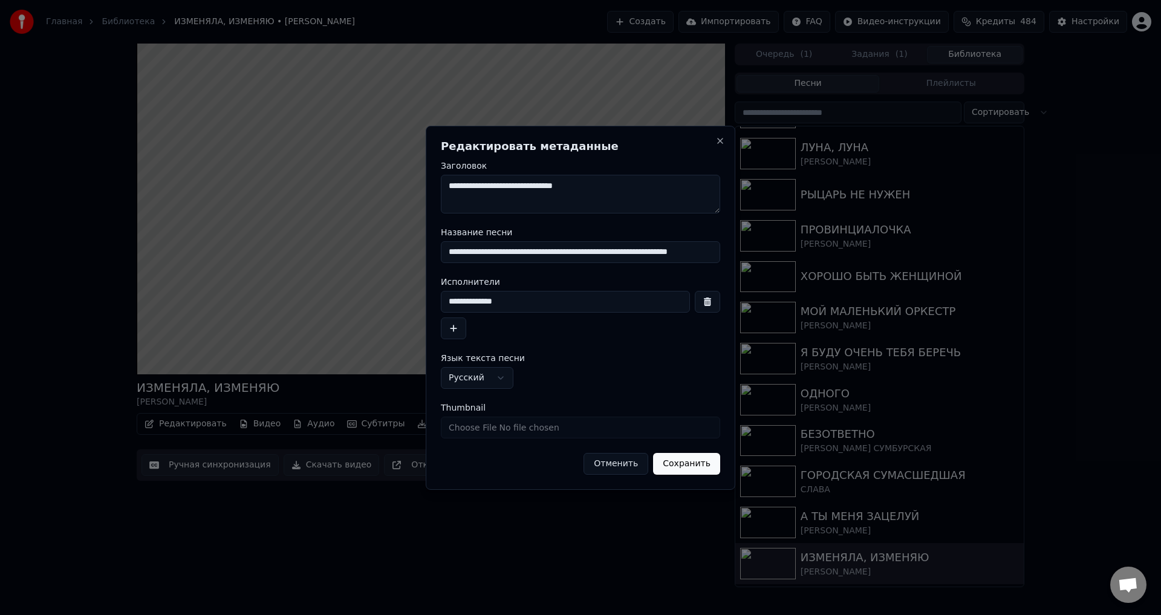
click at [491, 299] on input "**********" at bounding box center [565, 302] width 249 height 22
type input "**********"
click at [690, 462] on button "Сохранить" at bounding box center [686, 464] width 67 height 22
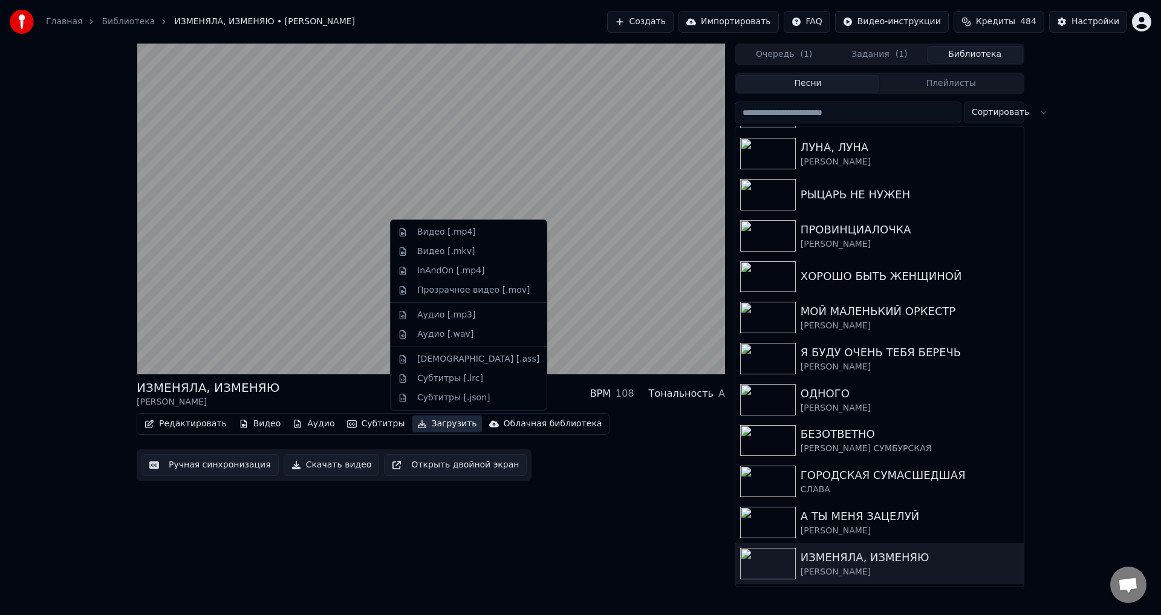
click at [420, 426] on button "Загрузить" at bounding box center [447, 423] width 70 height 17
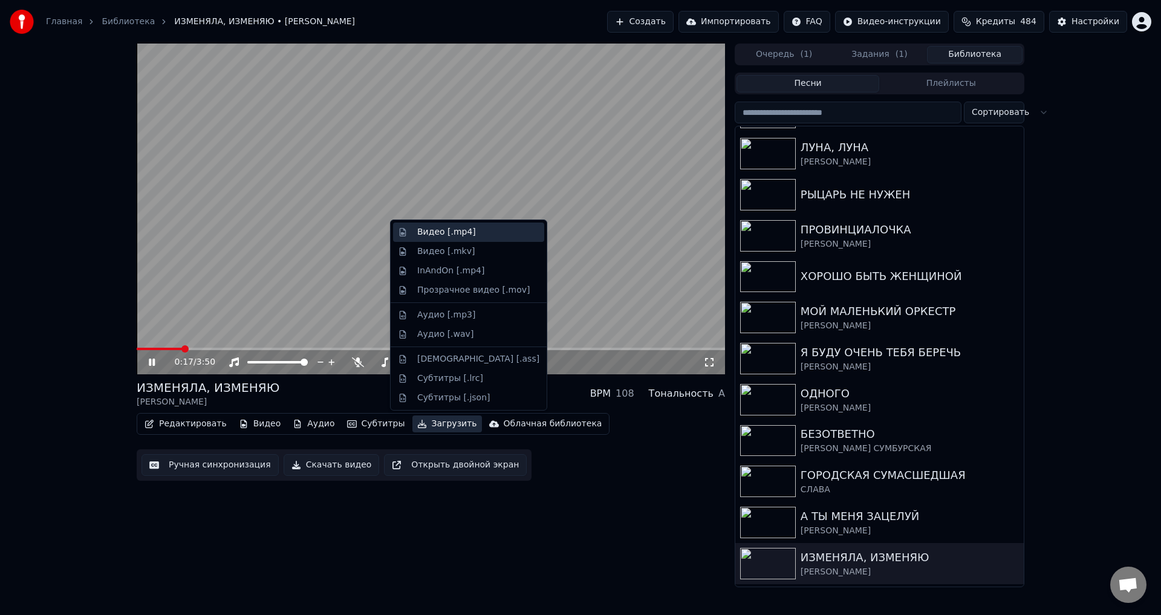
click at [431, 233] on div "Видео [.mp4]" at bounding box center [446, 232] width 59 height 12
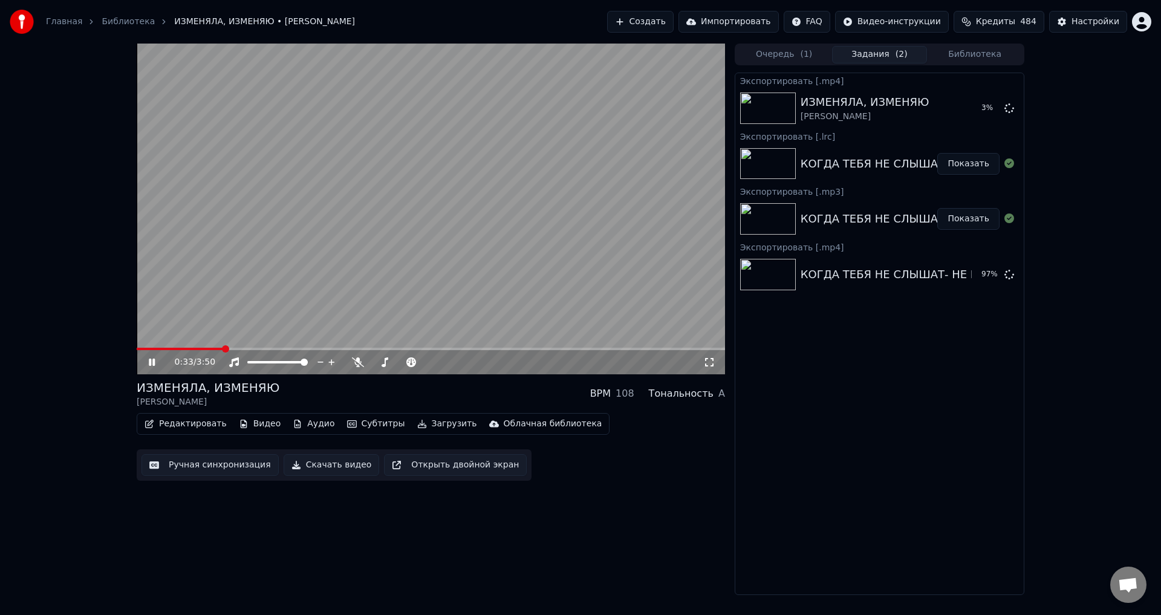
click at [383, 256] on video at bounding box center [431, 209] width 588 height 331
